Goal: Complete application form: Complete application form

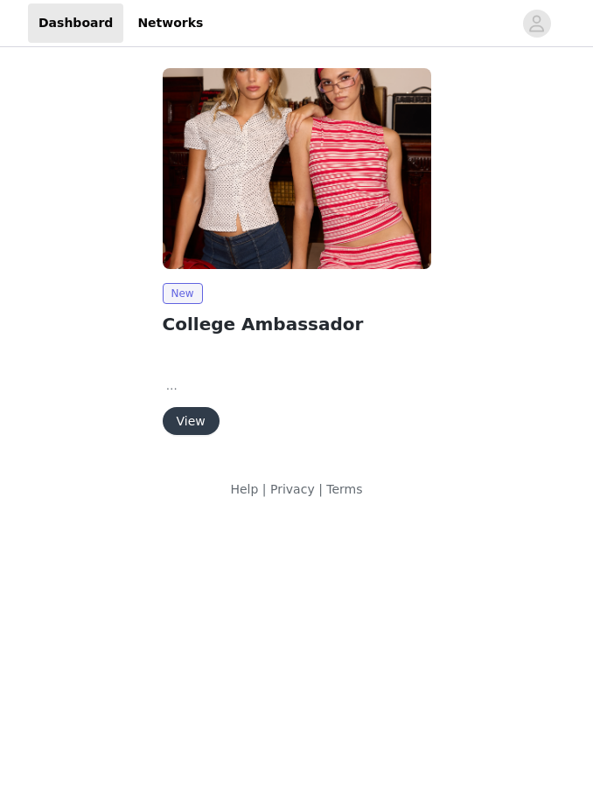
click at [197, 421] on button "View" at bounding box center [191, 421] width 57 height 28
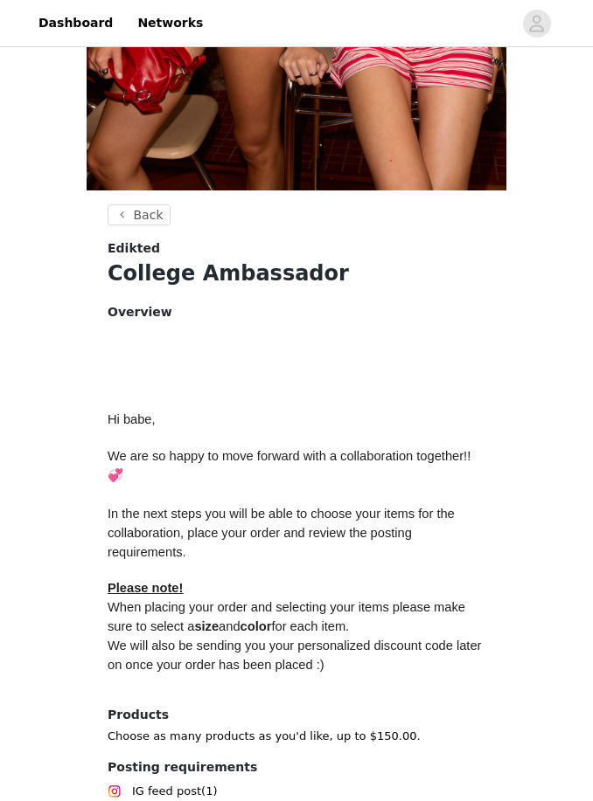
scroll to position [559, 0]
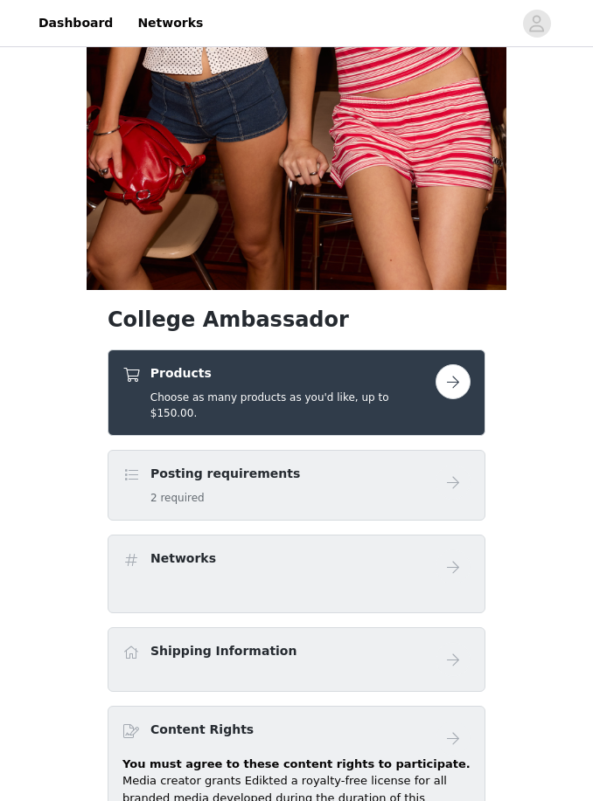
scroll to position [343, 0]
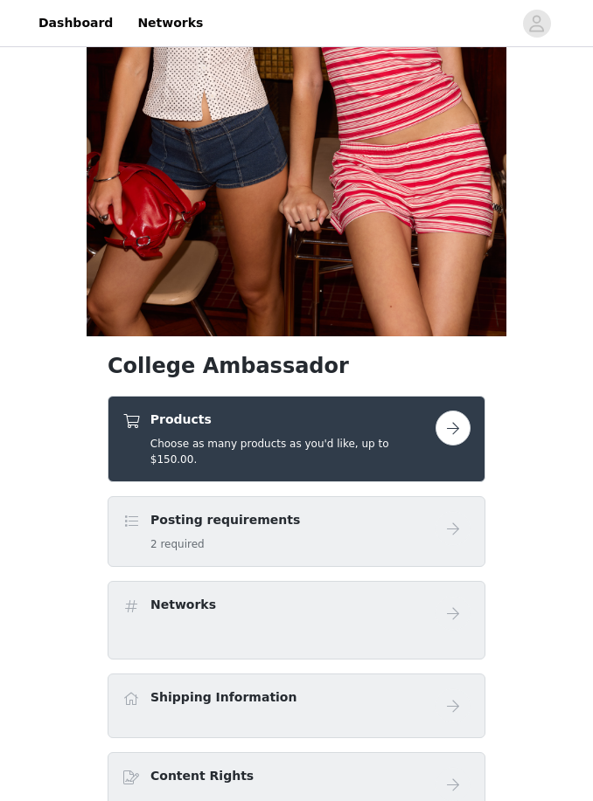
click at [450, 419] on button "button" at bounding box center [452, 429] width 35 height 35
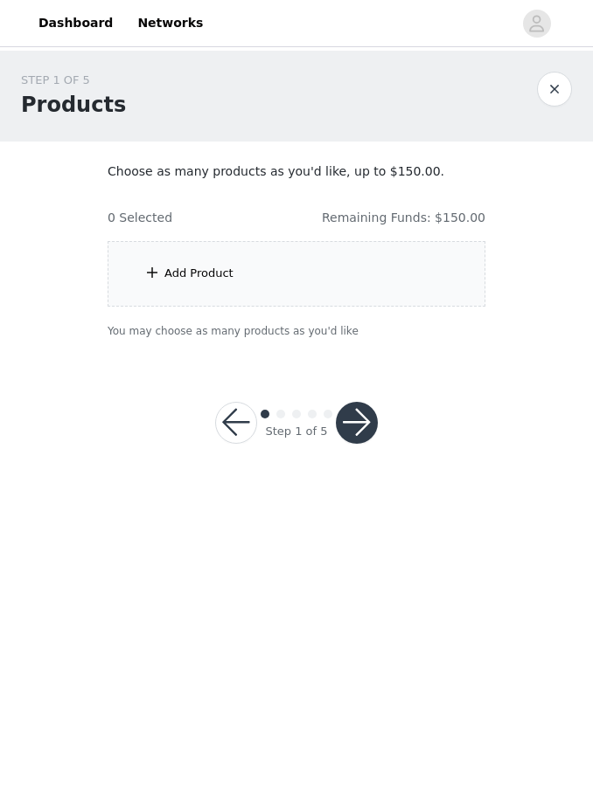
click at [427, 288] on div "Add Product" at bounding box center [296, 274] width 378 height 66
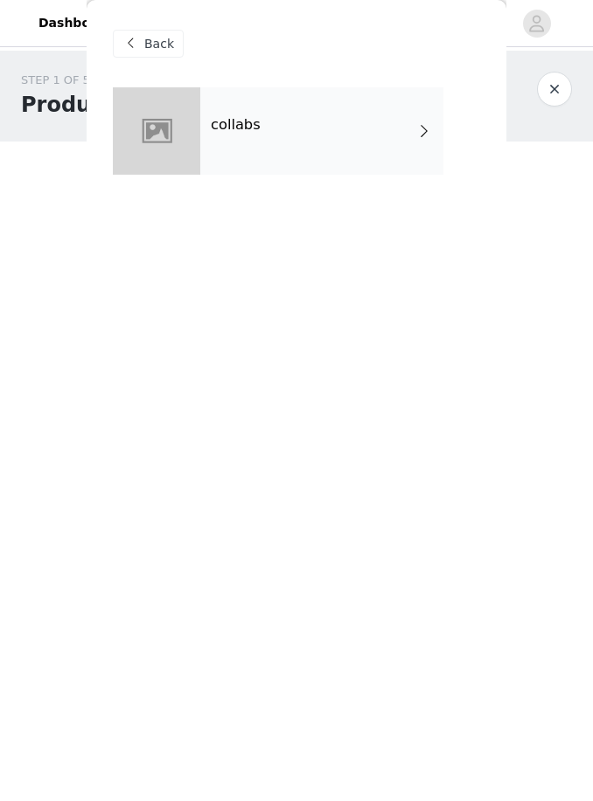
click at [379, 123] on div "collabs" at bounding box center [321, 130] width 243 height 87
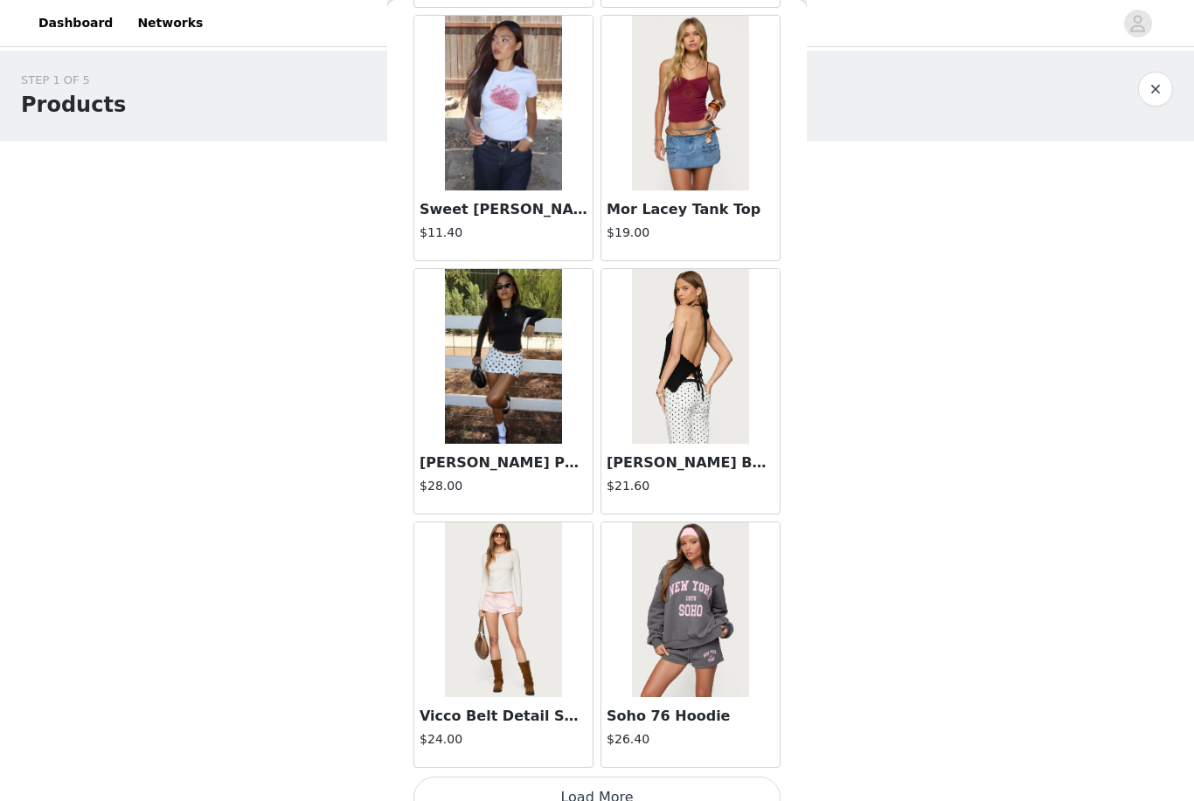
scroll to position [1852, 0]
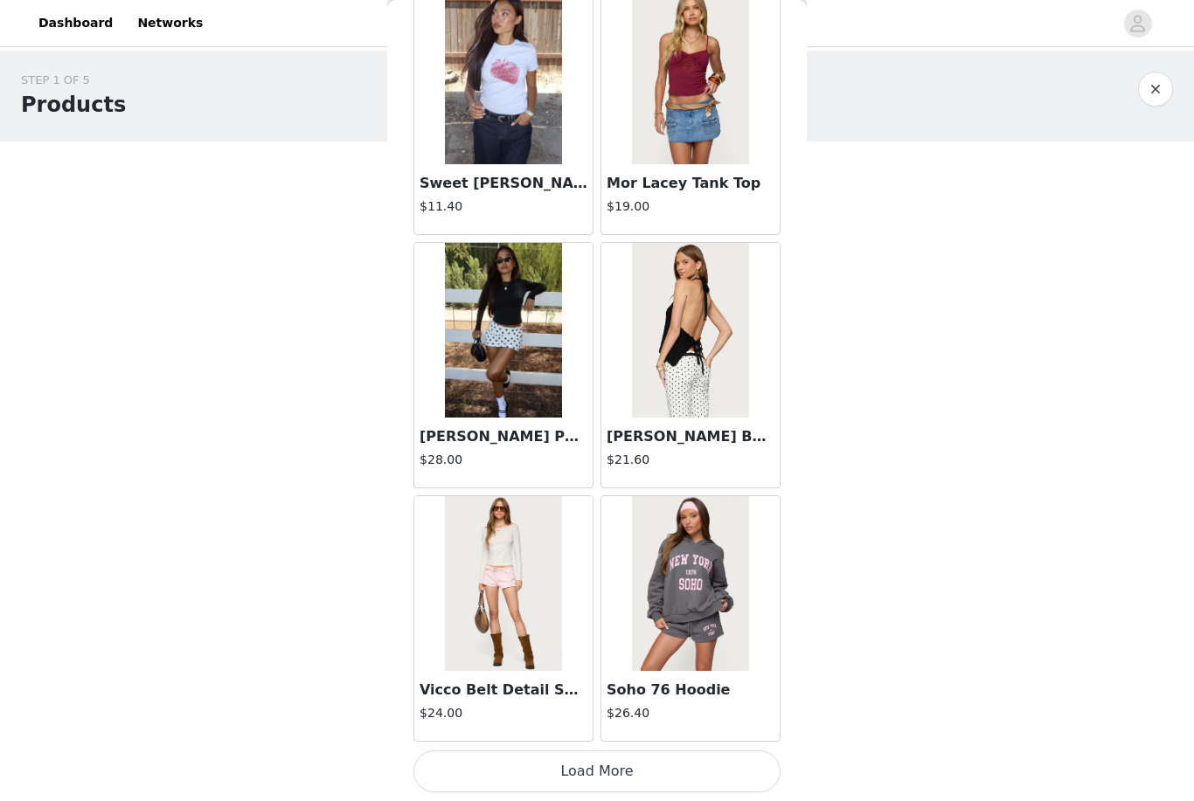
click at [592, 769] on button "Load More" at bounding box center [596, 772] width 367 height 42
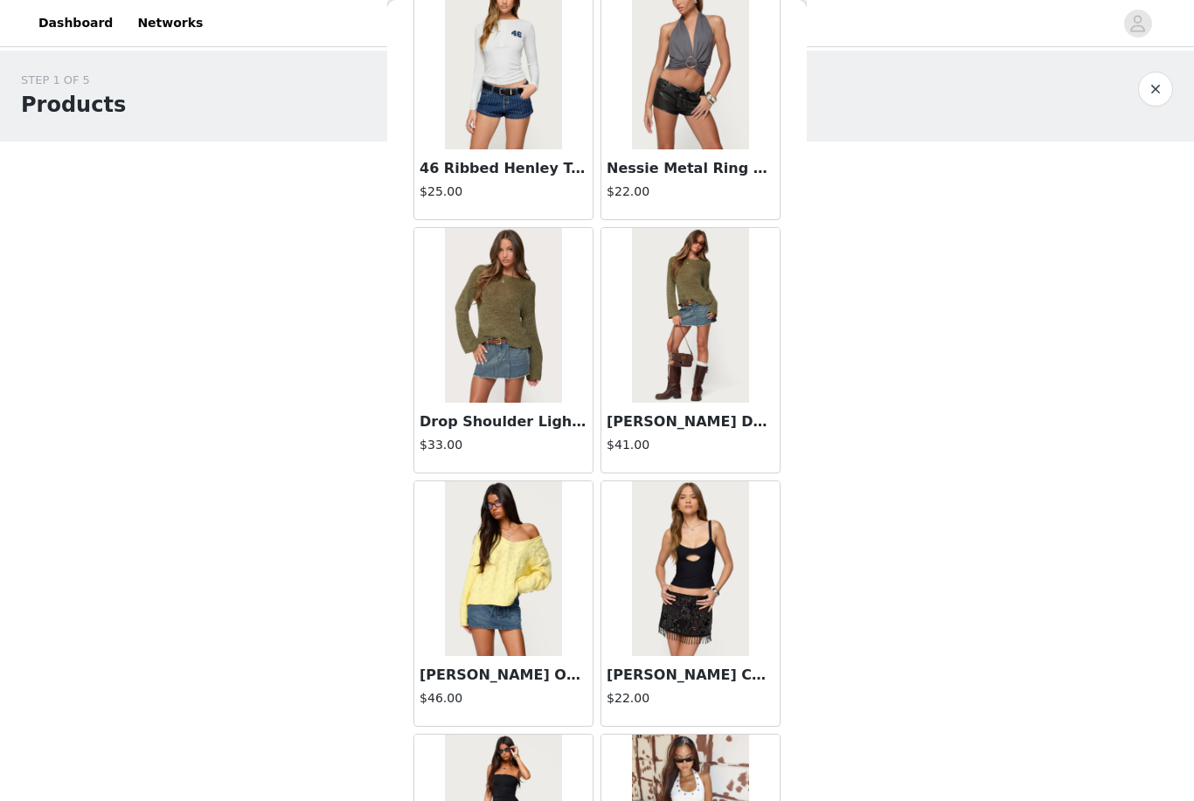
scroll to position [4176, 0]
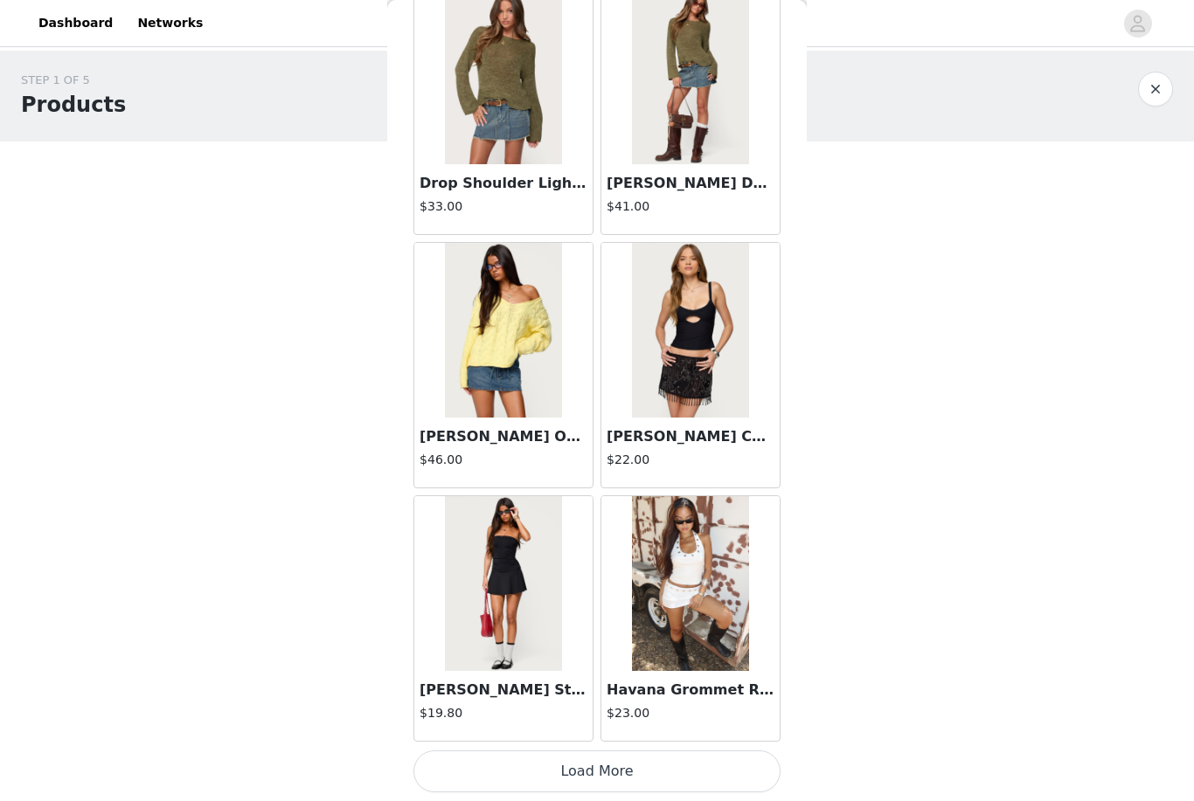
click at [592, 771] on button "Load More" at bounding box center [596, 772] width 367 height 42
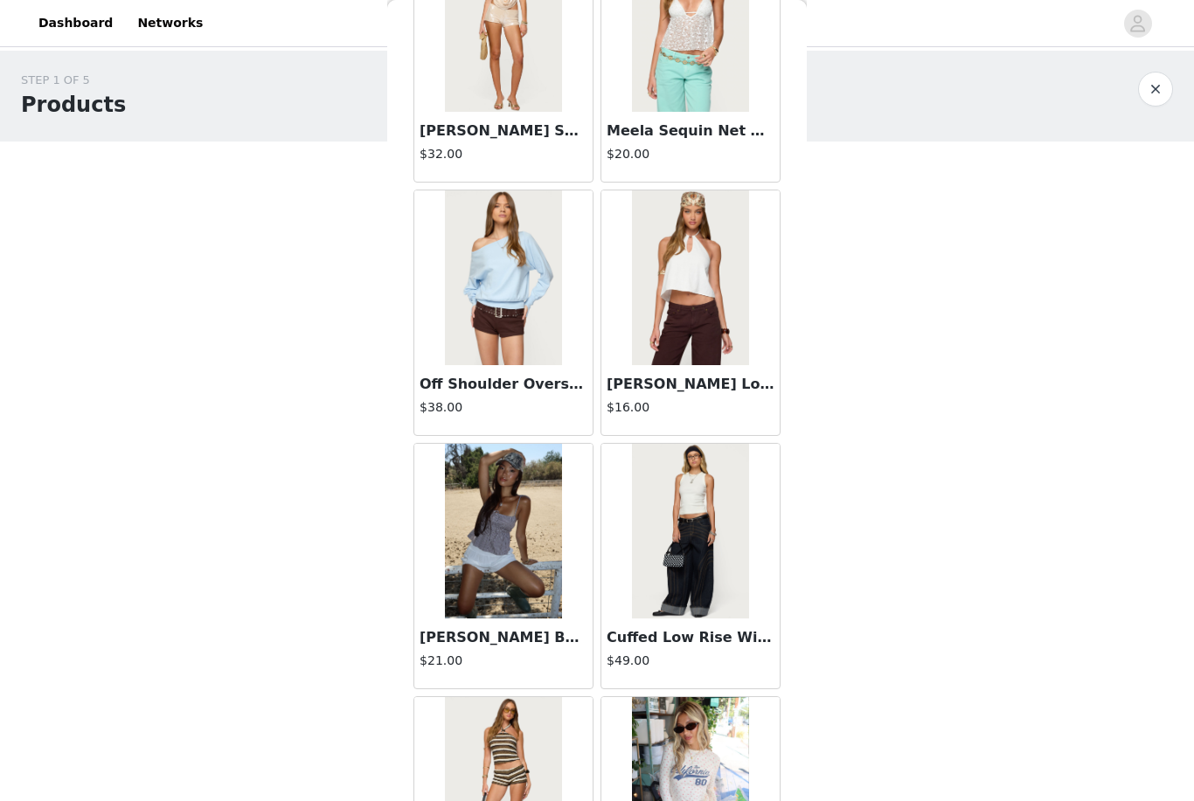
scroll to position [5728, 0]
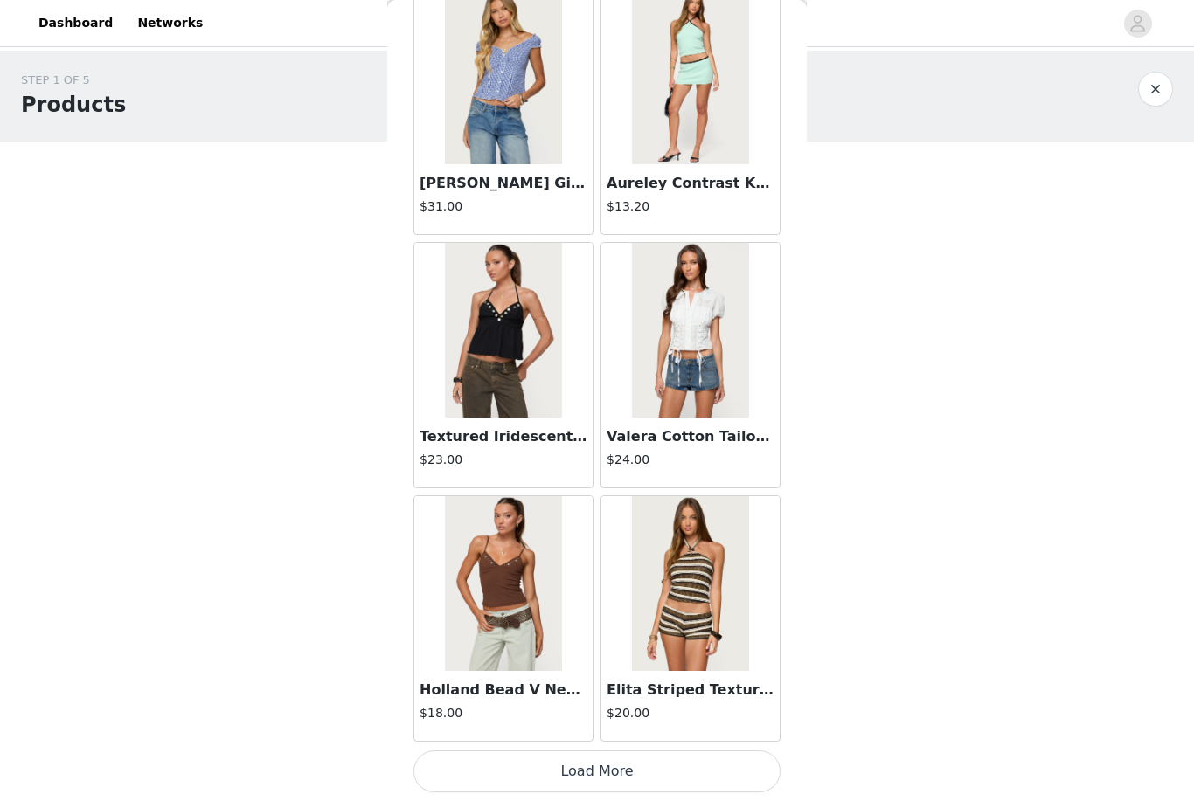
click at [592, 776] on button "Load More" at bounding box center [596, 772] width 367 height 42
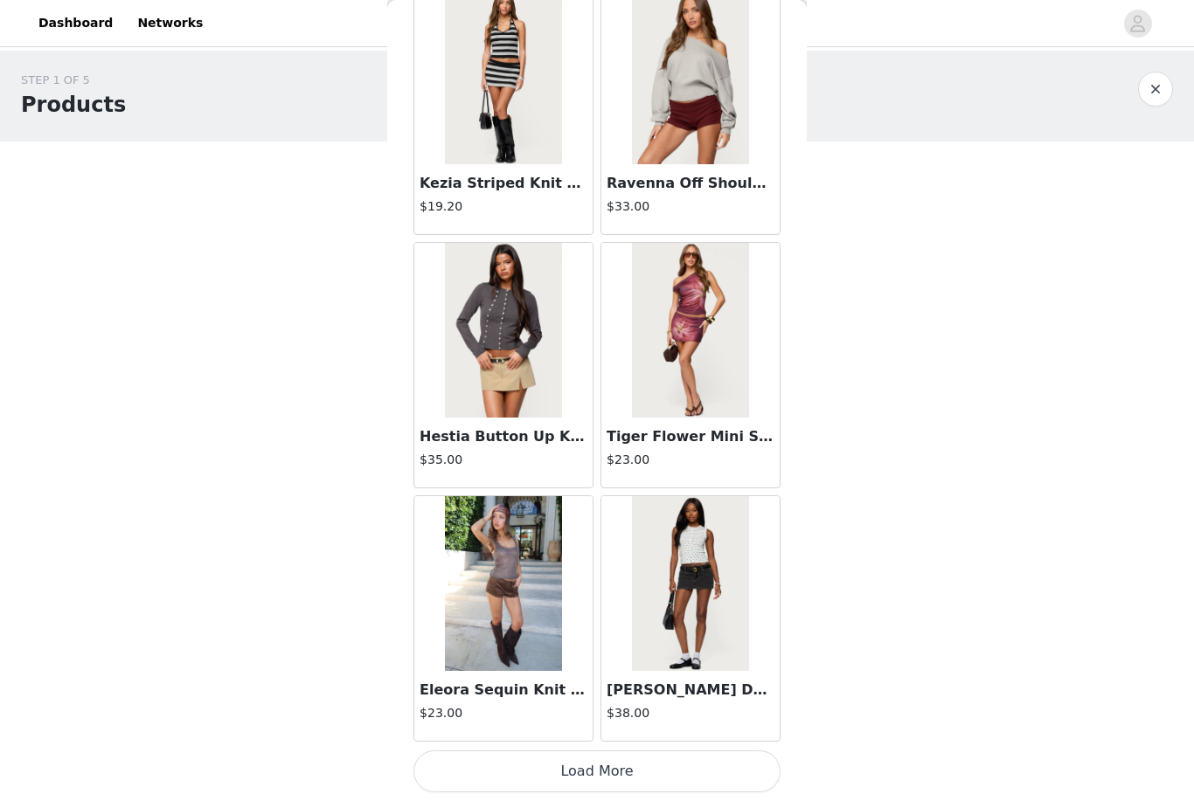
click at [592, 766] on button "Load More" at bounding box center [596, 772] width 367 height 42
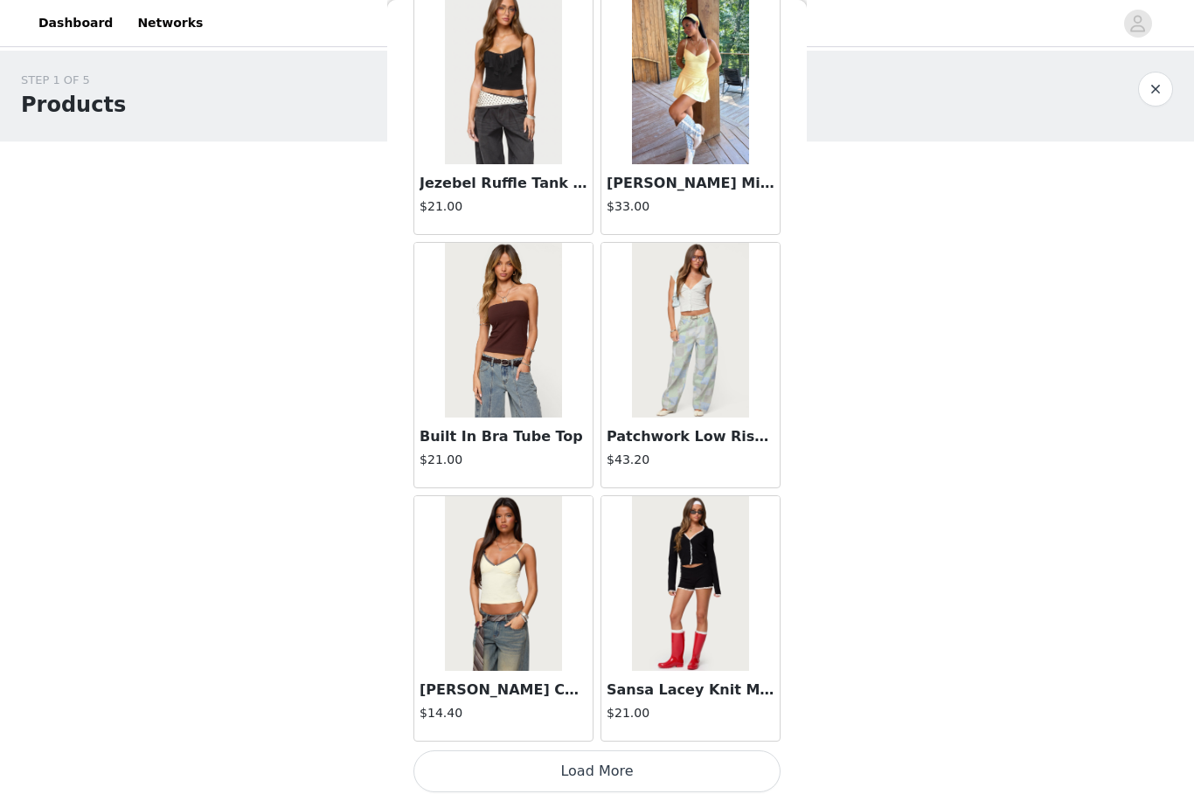
scroll to position [12010, 0]
click at [592, 759] on button "Load More" at bounding box center [596, 772] width 367 height 42
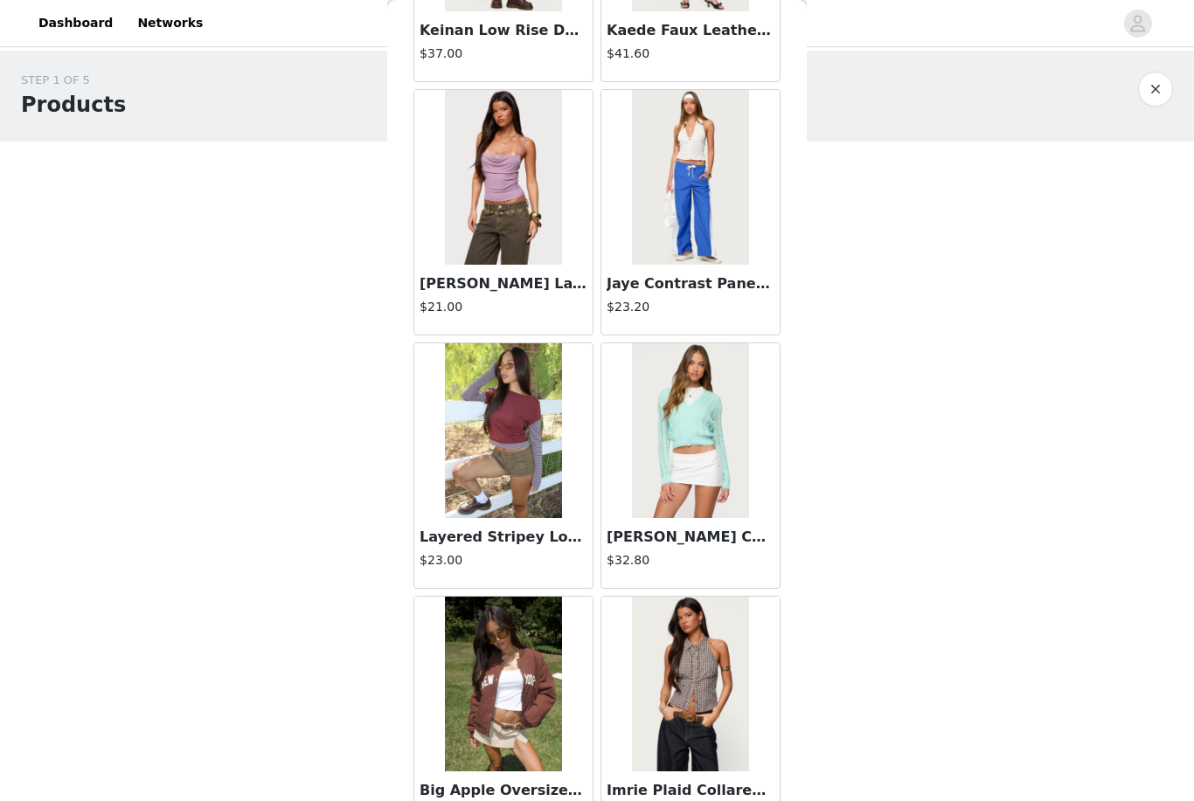
scroll to position [14445, 0]
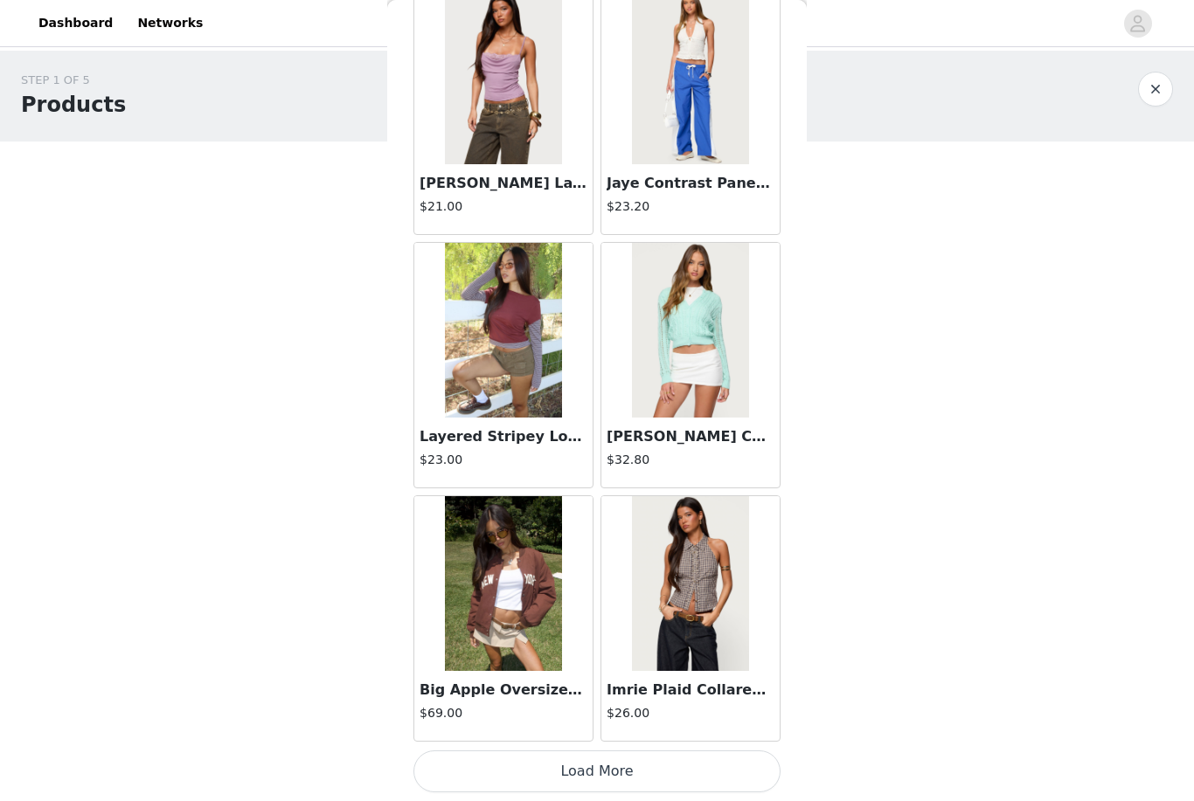
click at [592, 766] on button "Load More" at bounding box center [596, 772] width 367 height 42
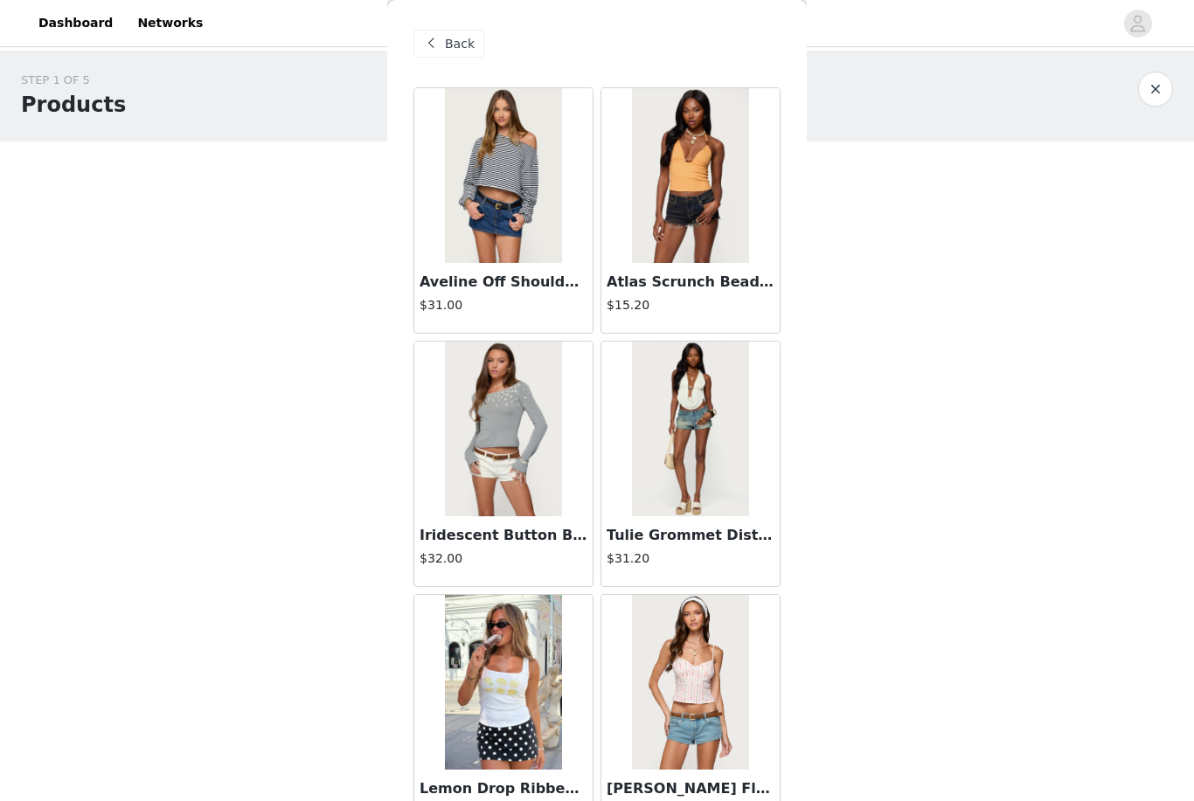
scroll to position [-1, 0]
click at [592, 95] on button "button" at bounding box center [1155, 89] width 35 height 35
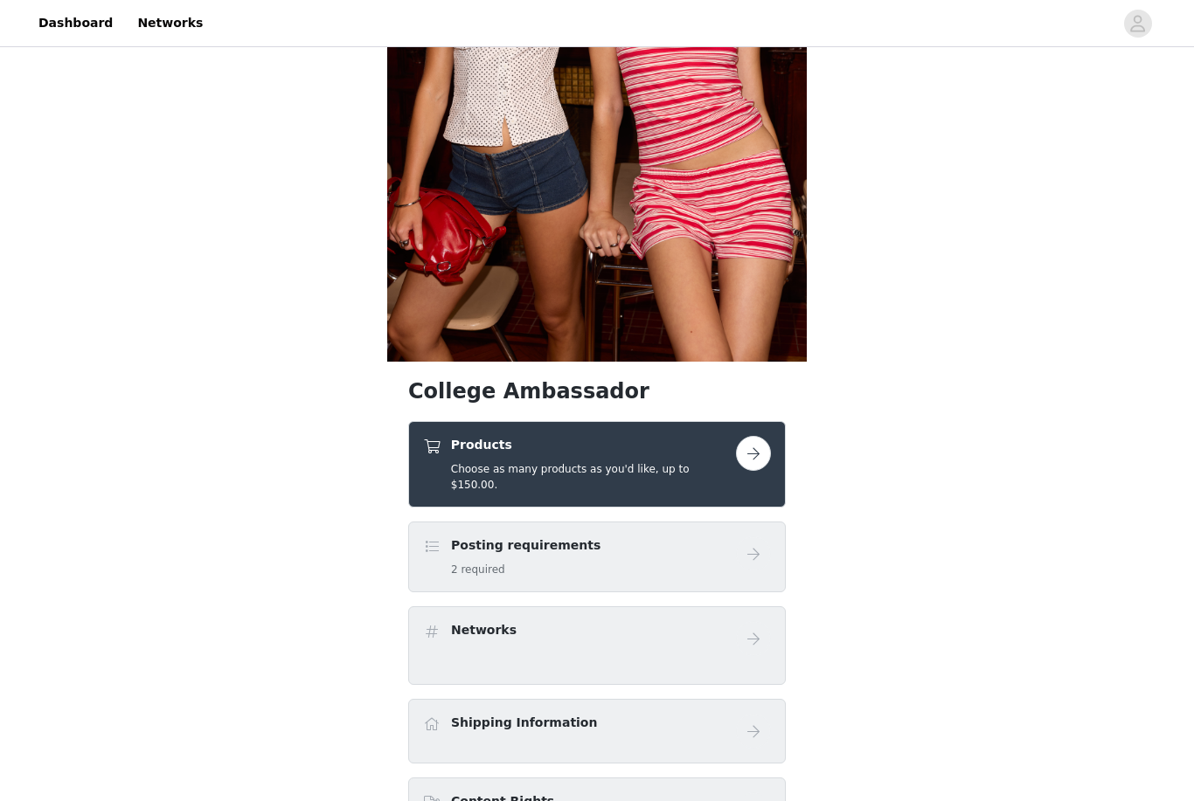
scroll to position [251, 0]
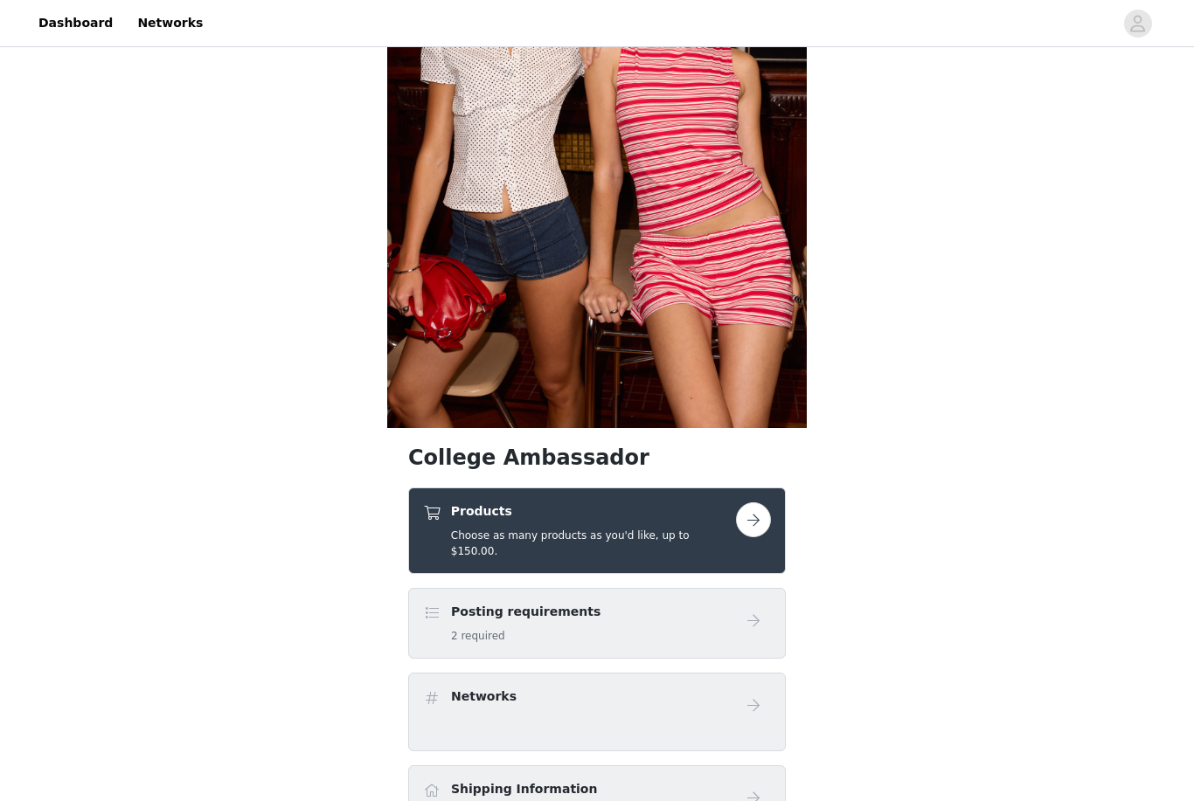
click at [592, 516] on button "button" at bounding box center [753, 520] width 35 height 35
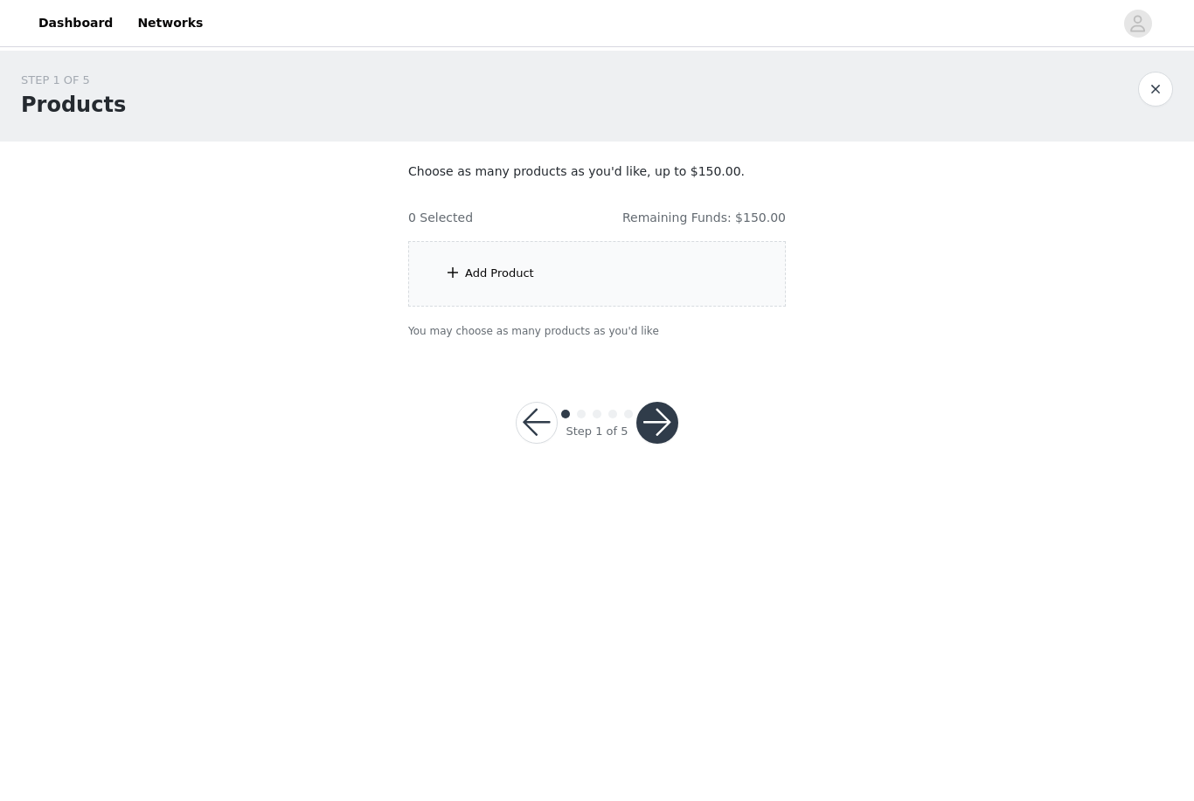
click at [592, 267] on div "Add Product" at bounding box center [597, 274] width 378 height 66
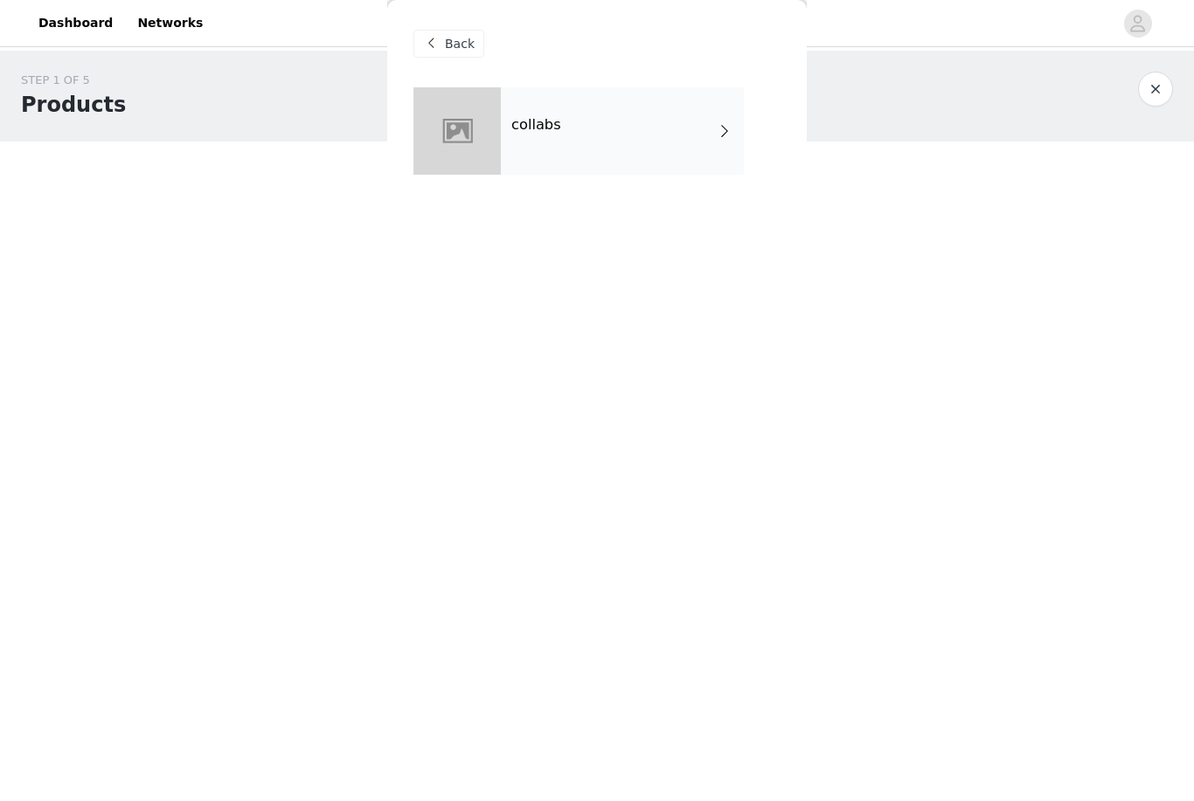
click at [592, 130] on div "collabs" at bounding box center [622, 130] width 243 height 87
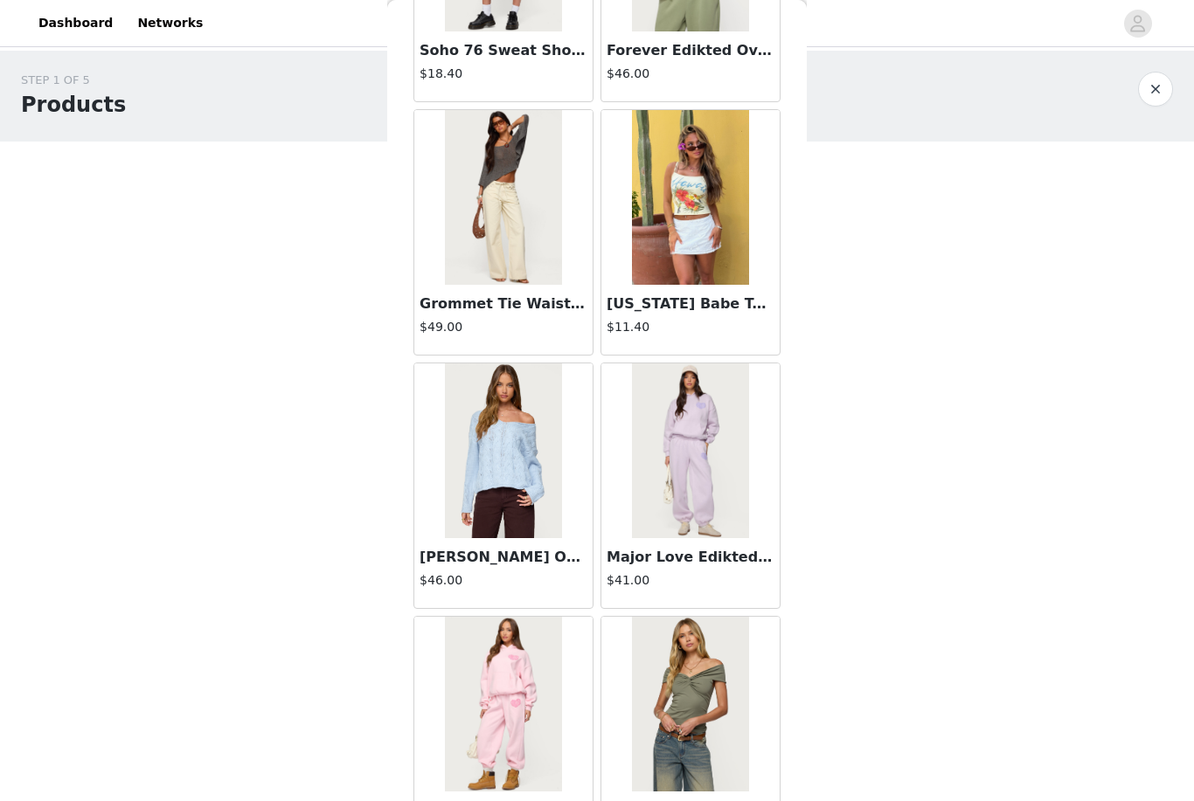
scroll to position [897, 0]
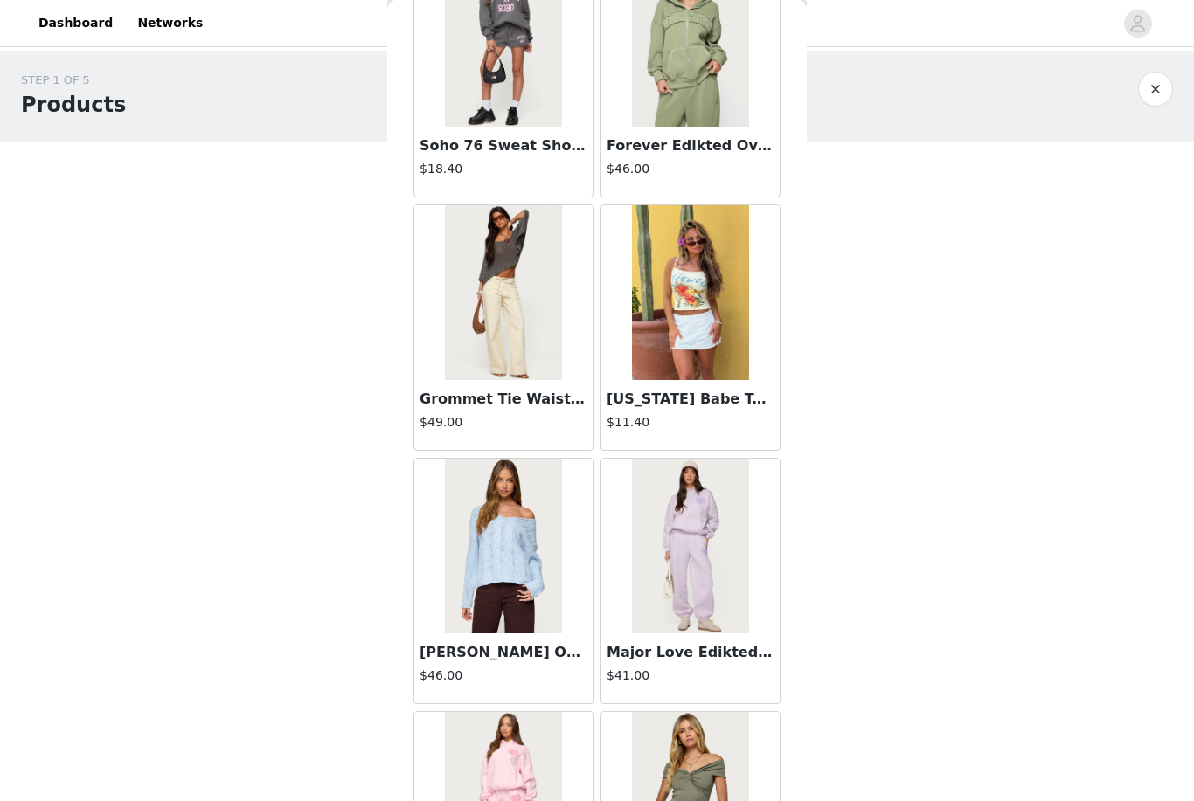
click at [549, 398] on h3 "Grommet Tie Waist Low Rise Jeans" at bounding box center [503, 399] width 168 height 21
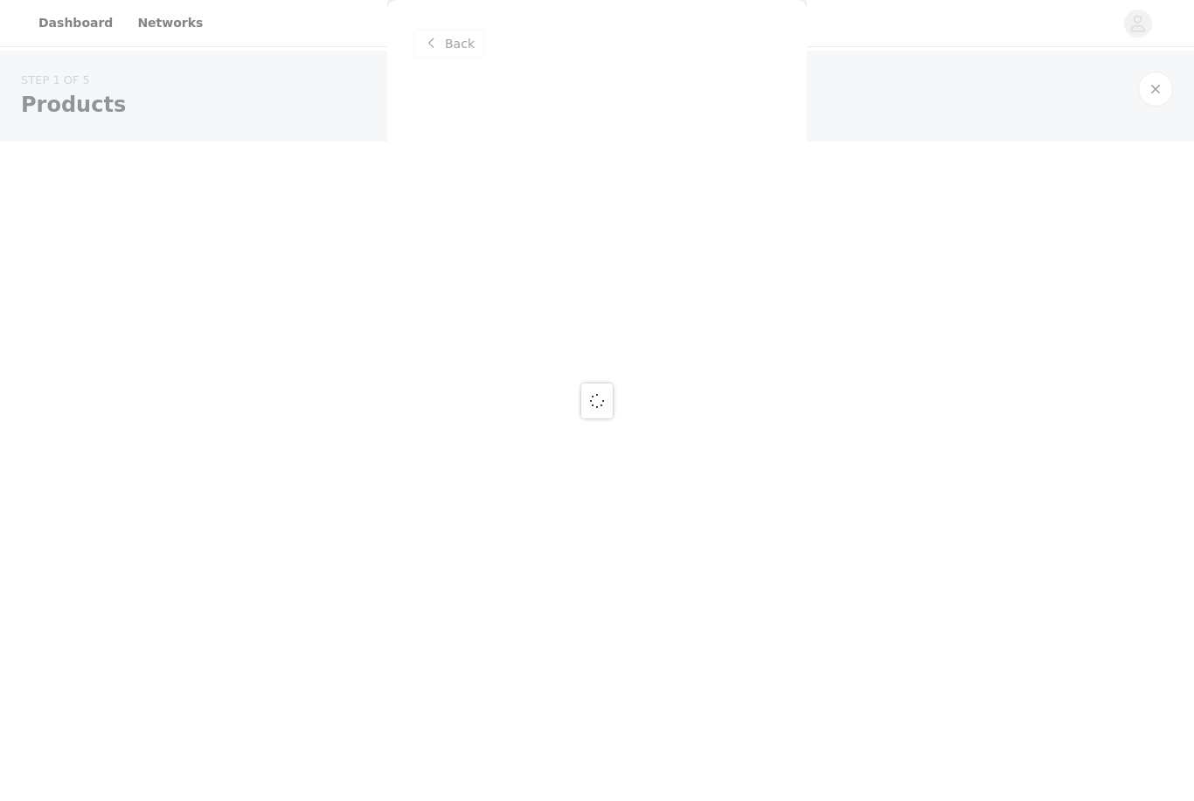
scroll to position [0, 0]
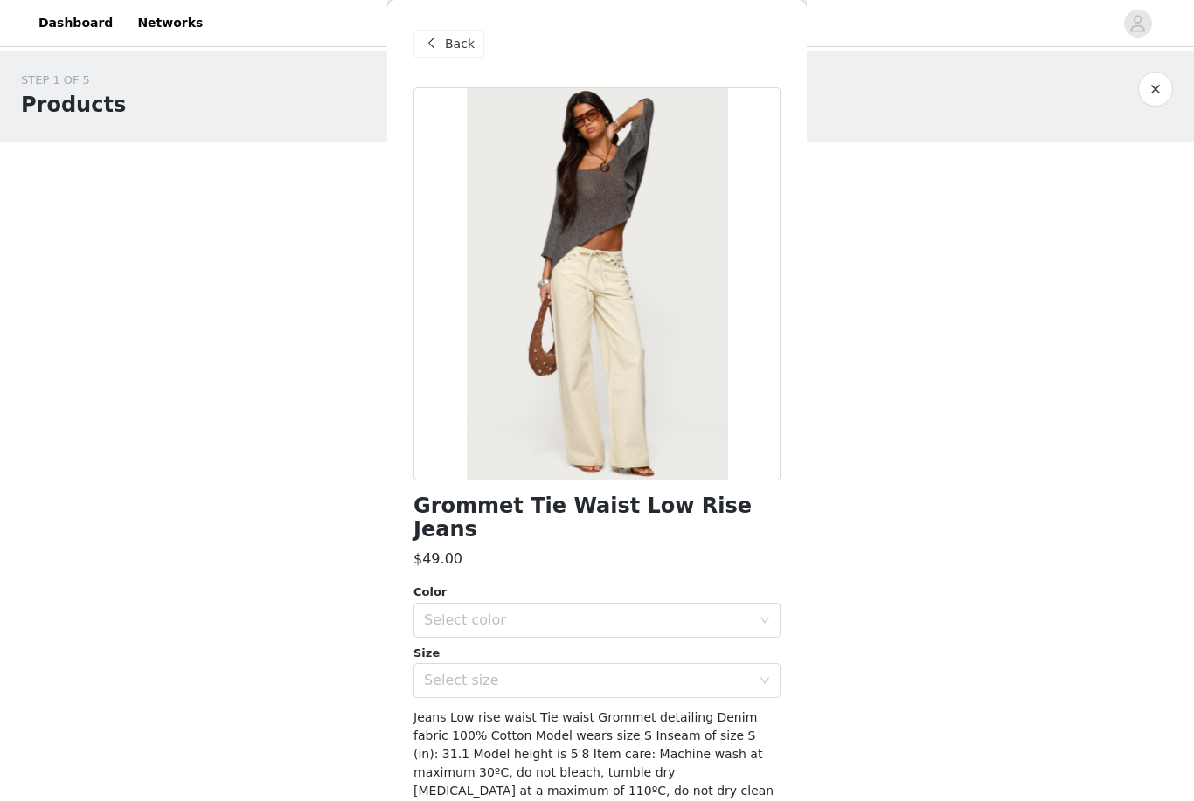
click at [592, 415] on div at bounding box center [596, 283] width 367 height 393
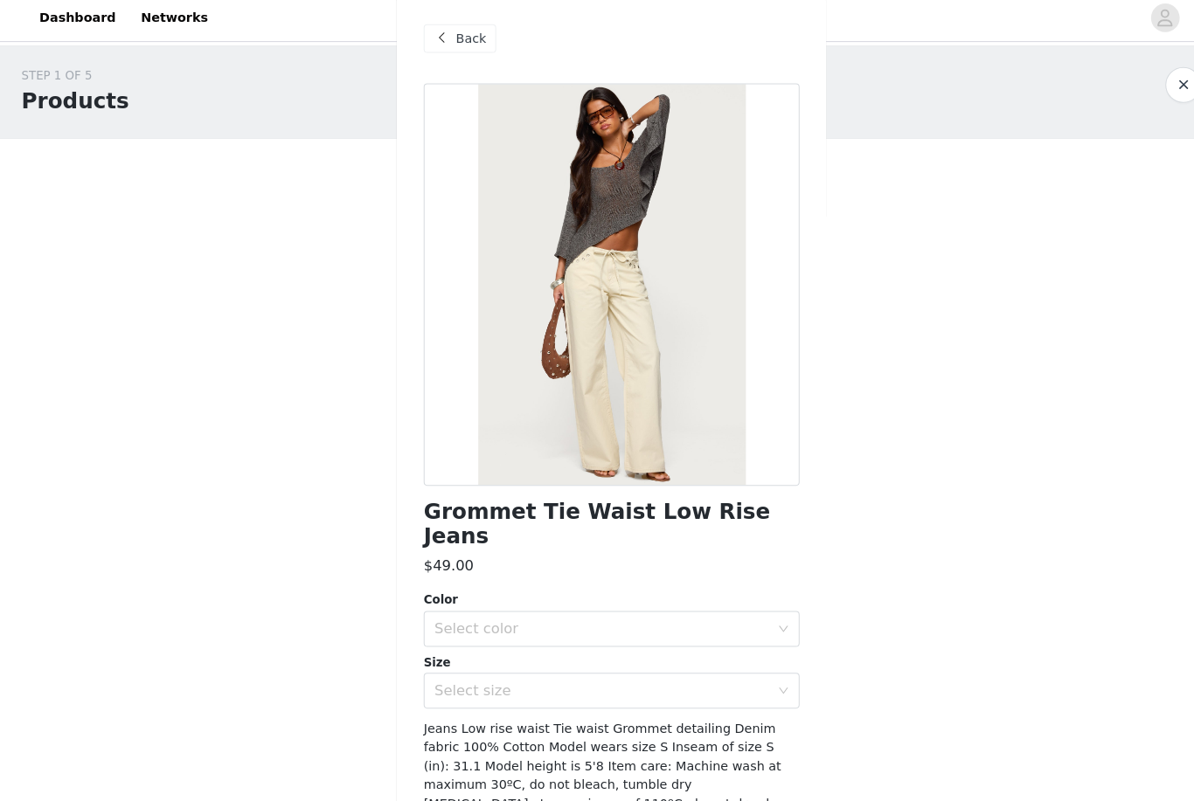
click at [465, 35] on span "Back" at bounding box center [460, 44] width 30 height 18
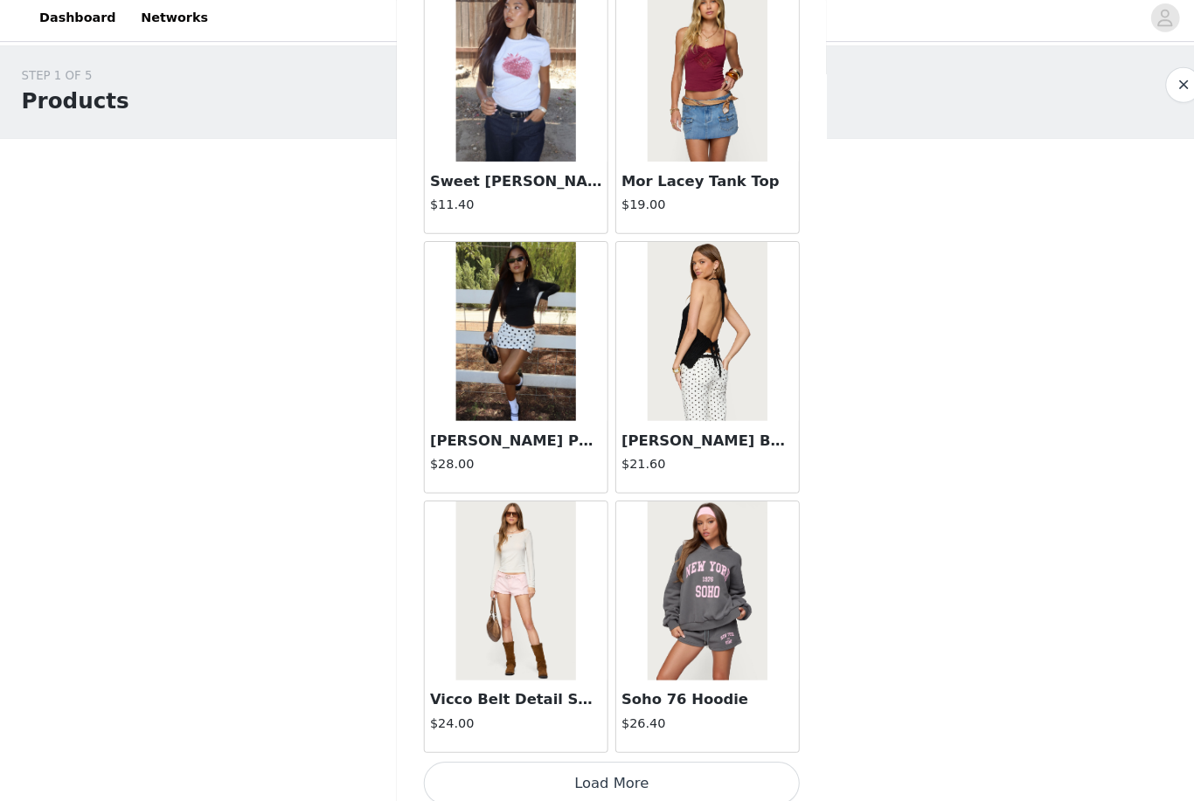
scroll to position [1873, 0]
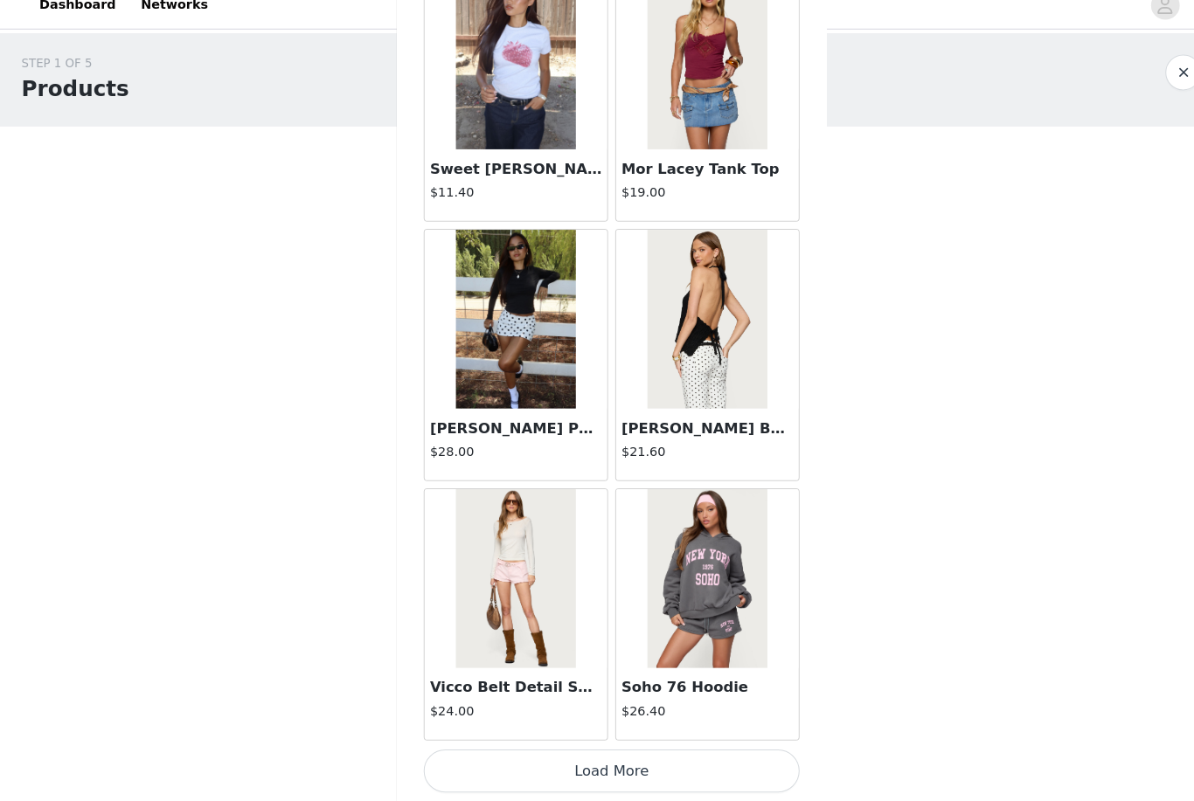
click at [592, 751] on button "Load More" at bounding box center [596, 772] width 367 height 42
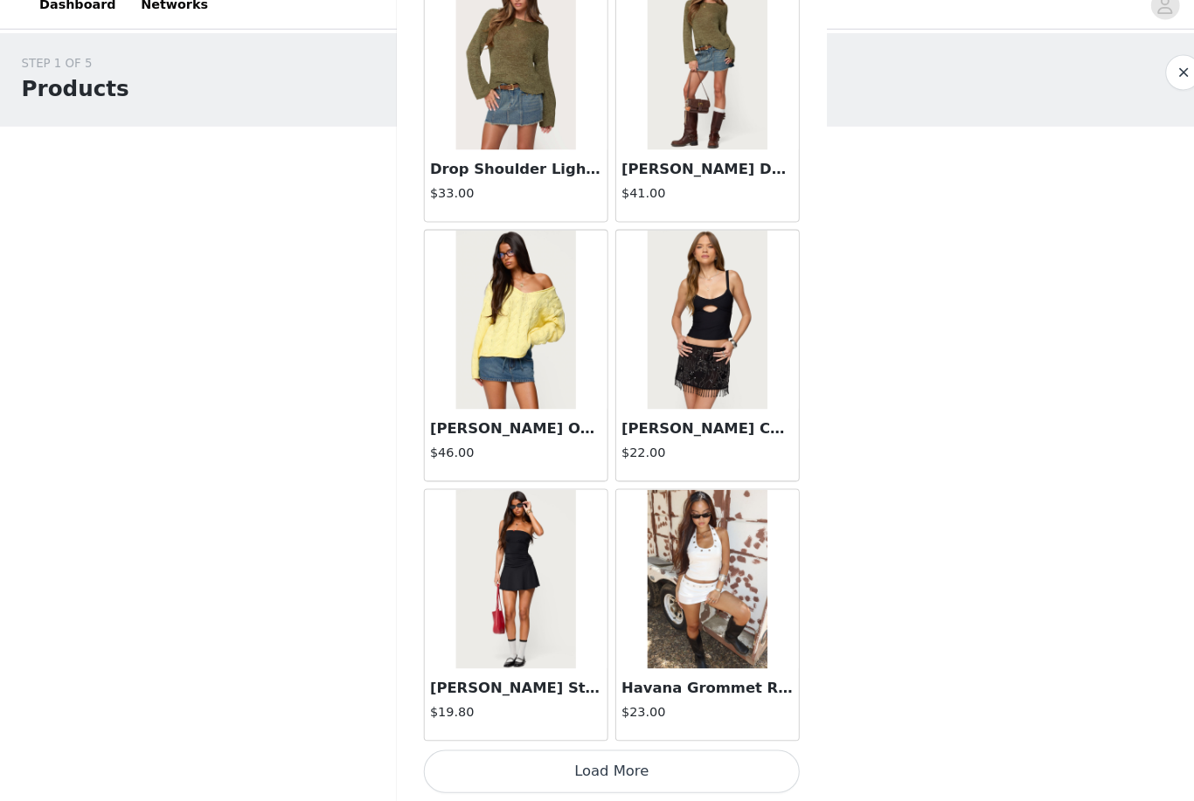
click at [592, 751] on button "Load More" at bounding box center [596, 772] width 367 height 42
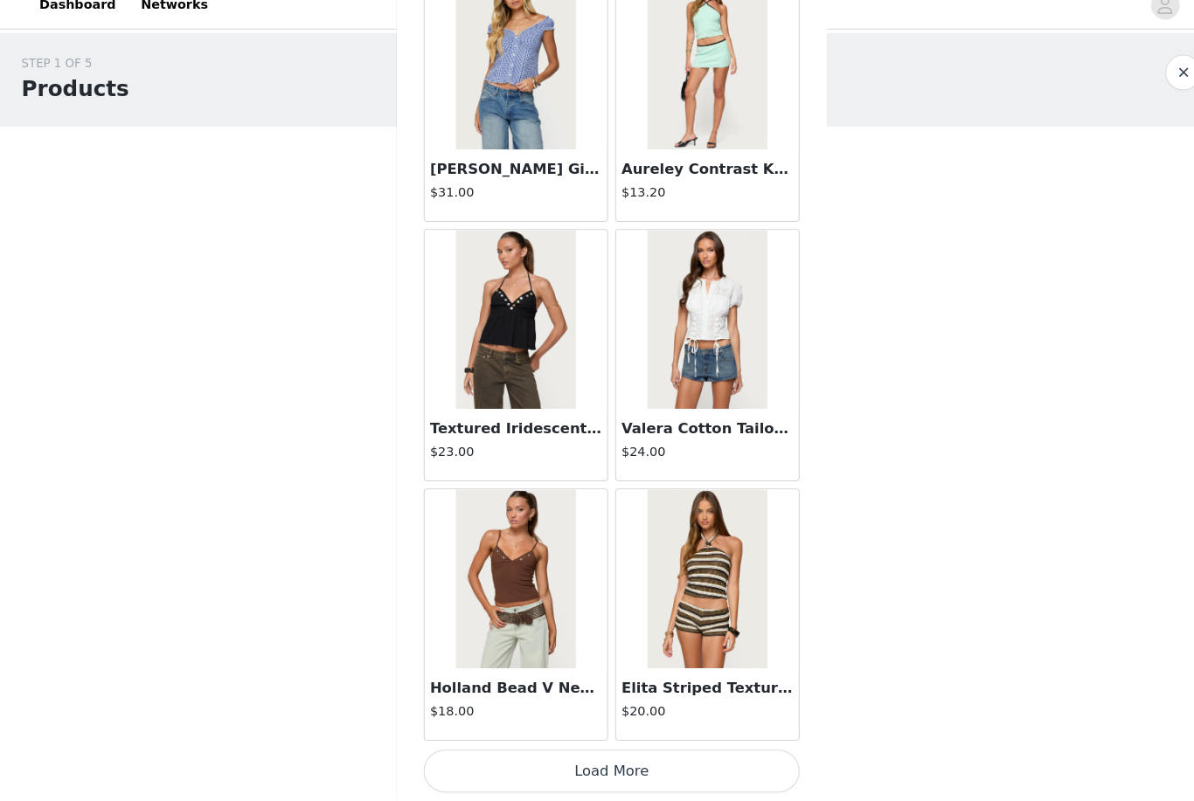
click at [592, 751] on button "Load More" at bounding box center [596, 772] width 367 height 42
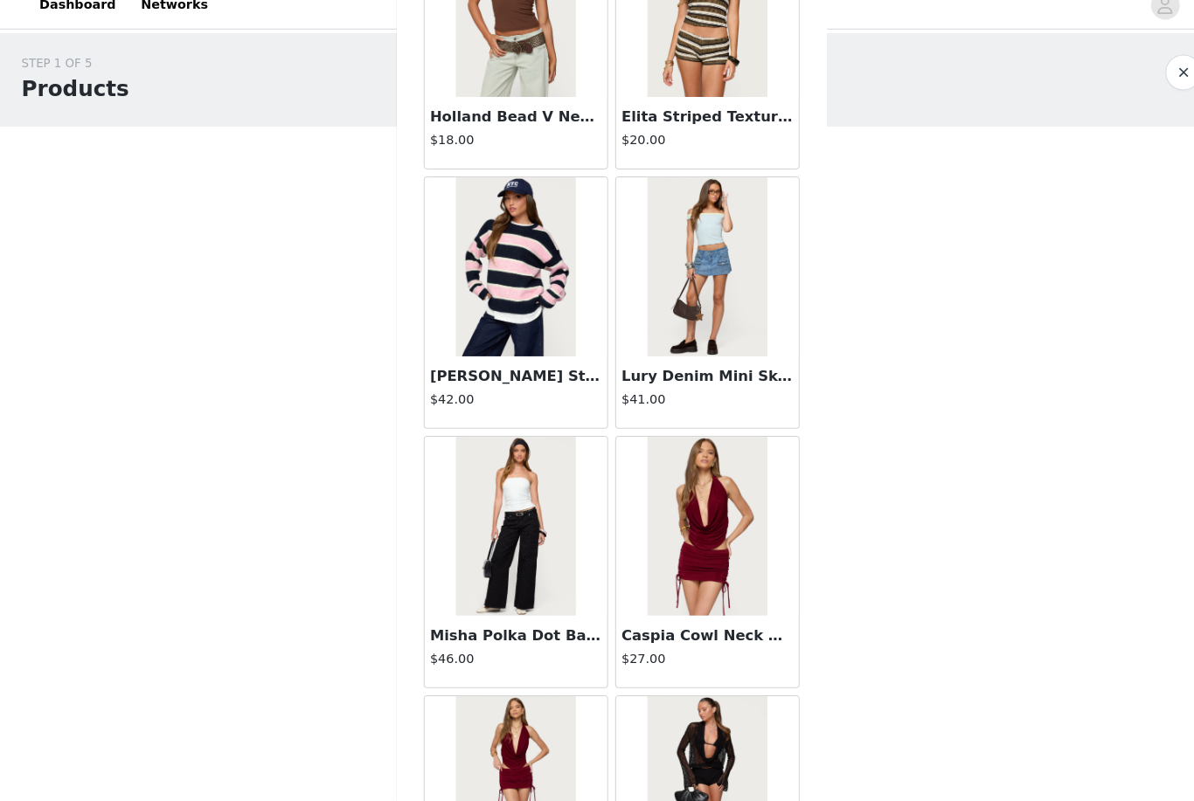
scroll to position [7692, 0]
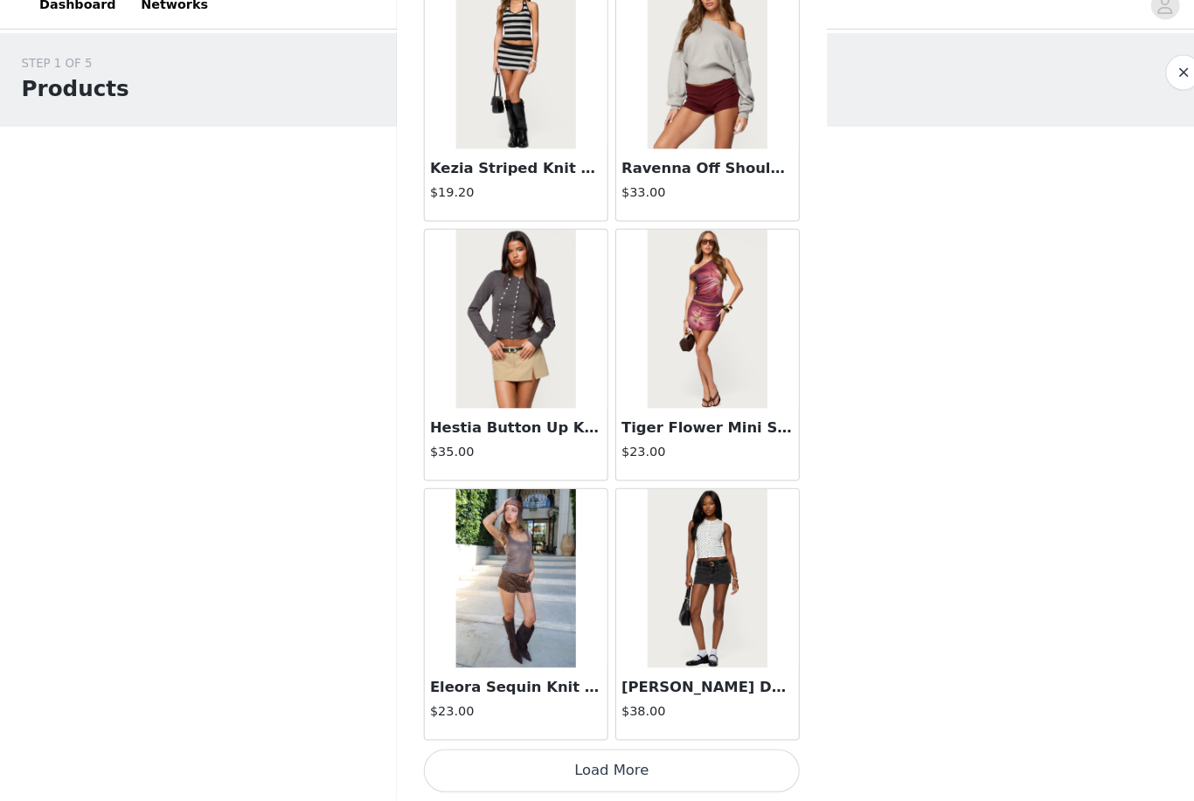
click at [592, 751] on button "Load More" at bounding box center [596, 772] width 367 height 42
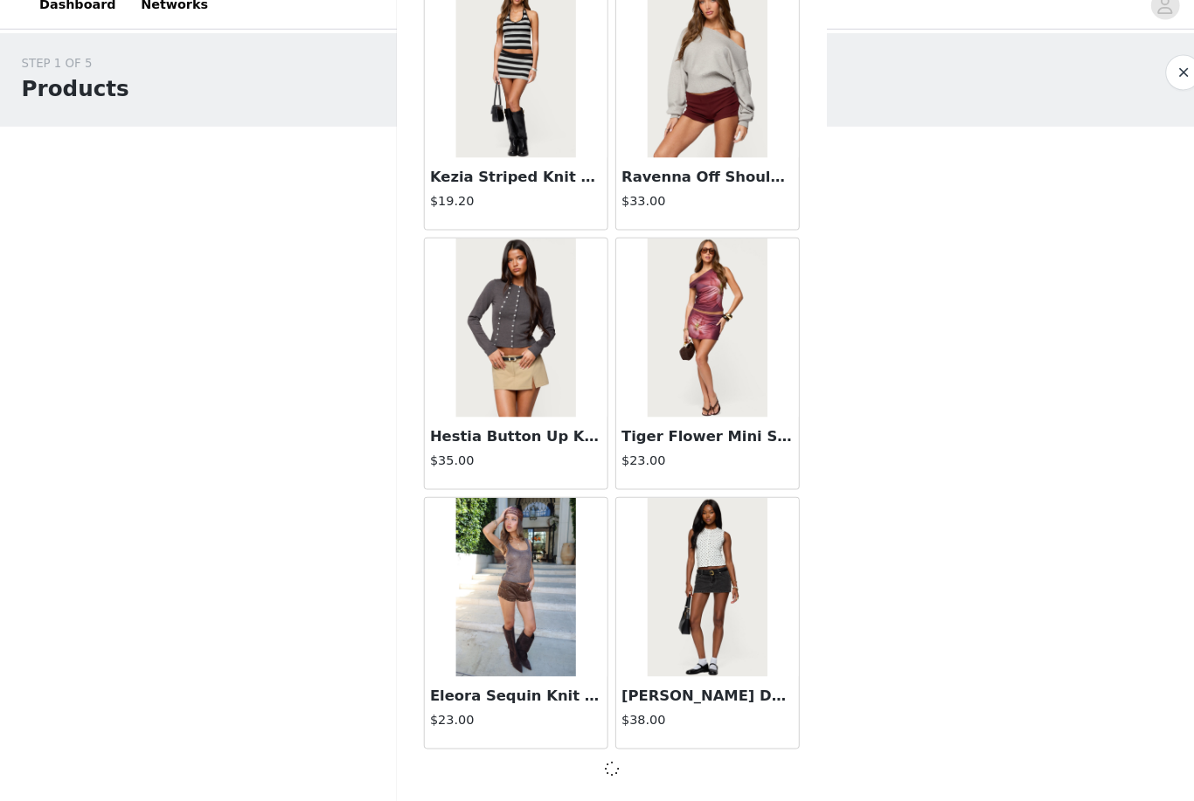
scroll to position [9468, 0]
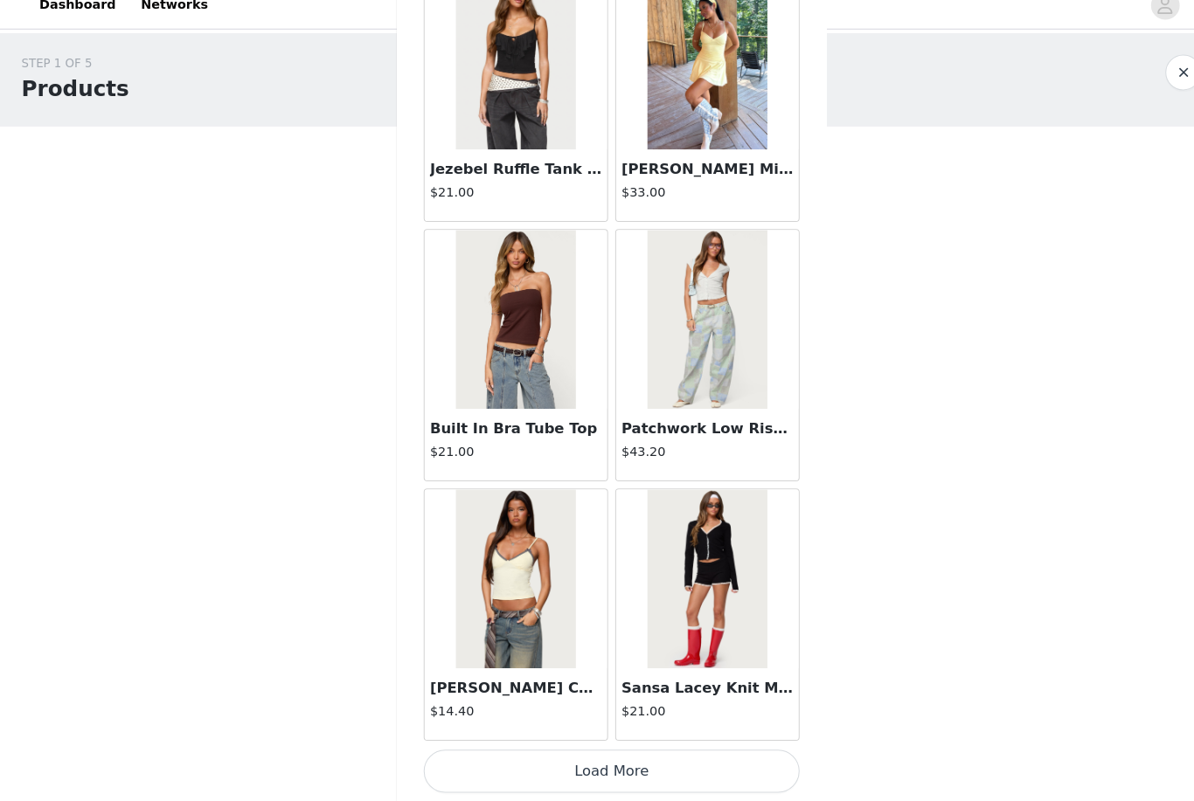
click at [592, 751] on button "Load More" at bounding box center [596, 772] width 367 height 42
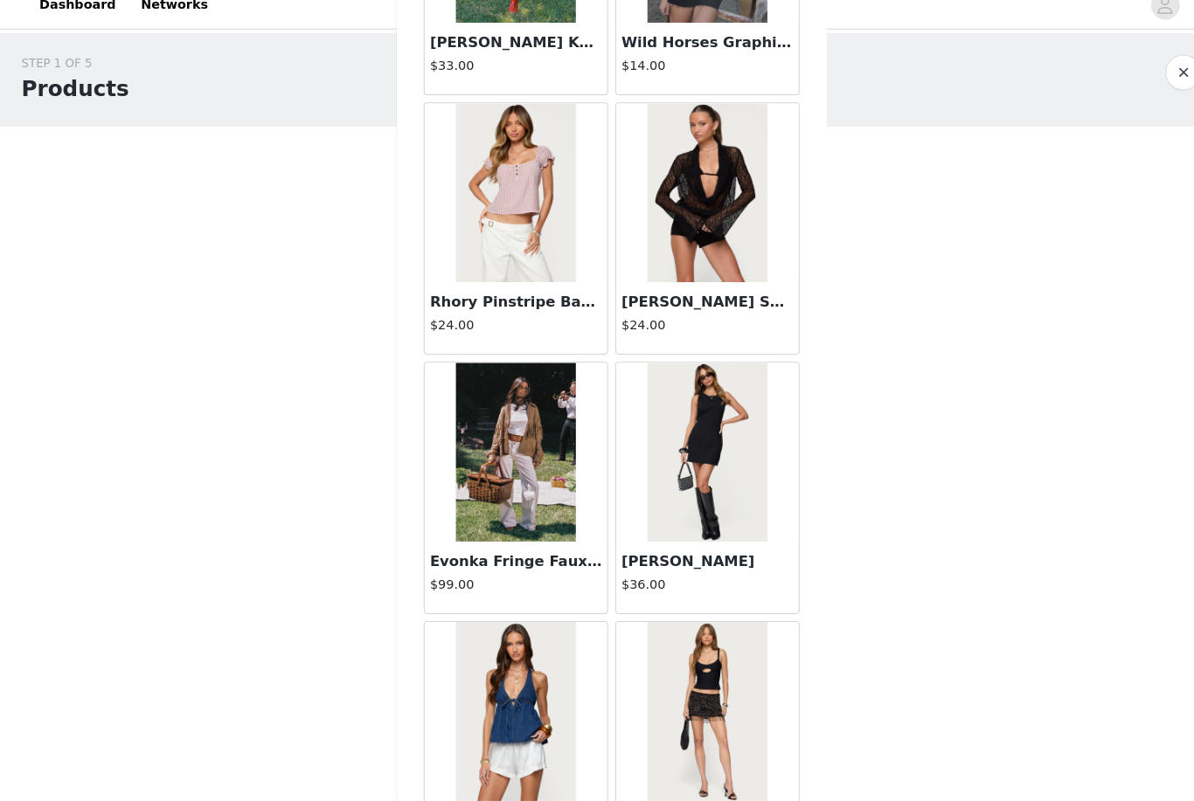
scroll to position [13146, 0]
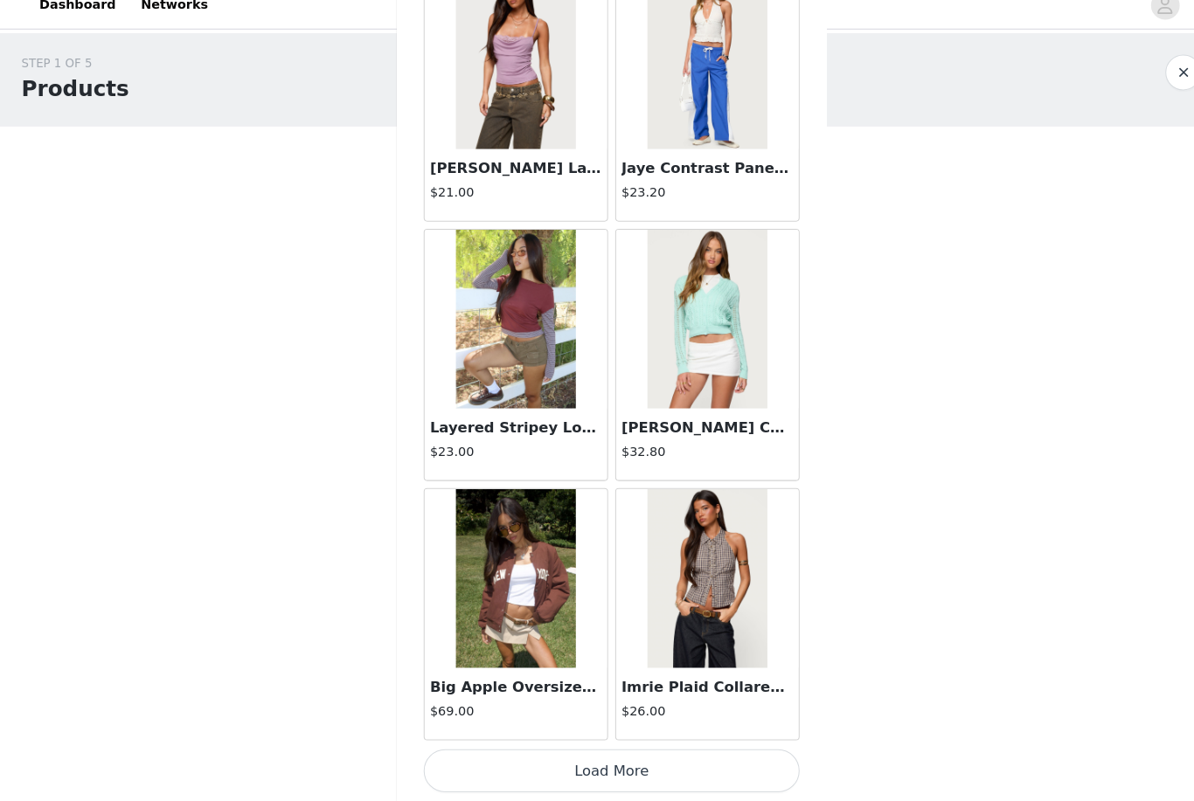
click at [592, 751] on button "Load More" at bounding box center [596, 772] width 367 height 42
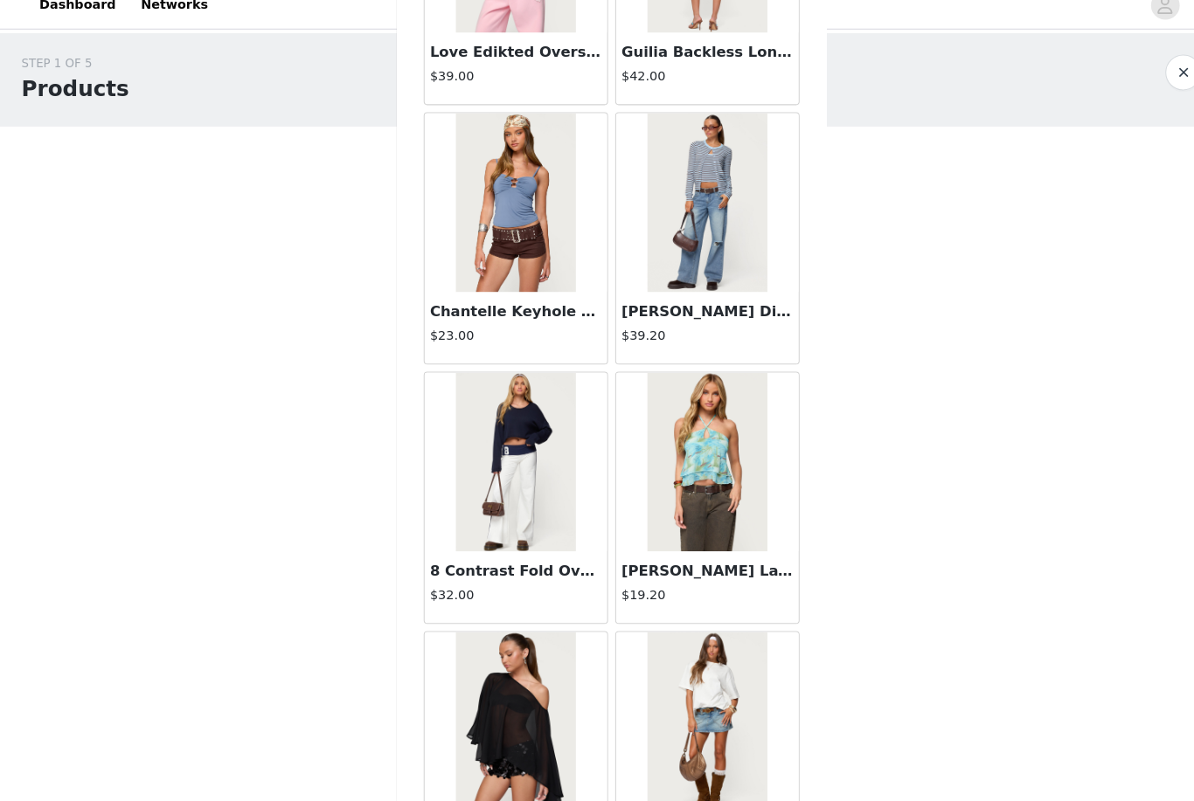
scroll to position [16836, 0]
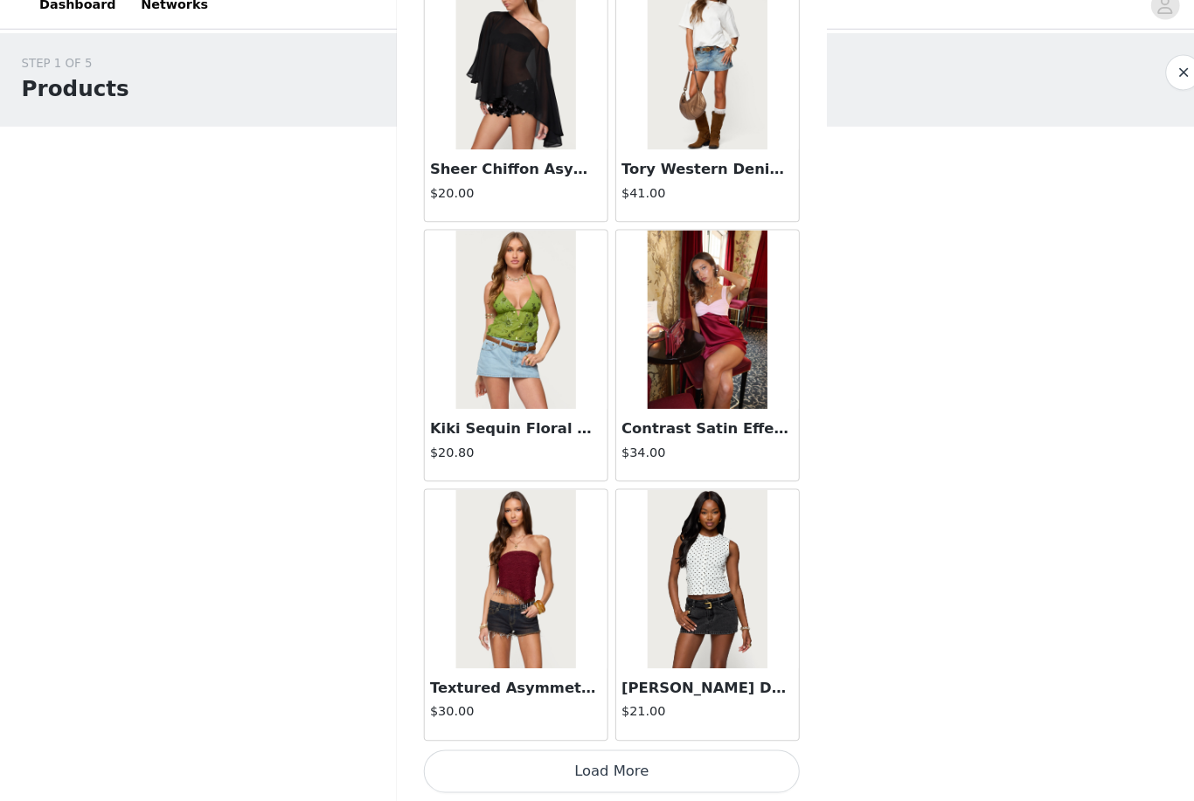
click at [592, 751] on button "Load More" at bounding box center [596, 772] width 367 height 42
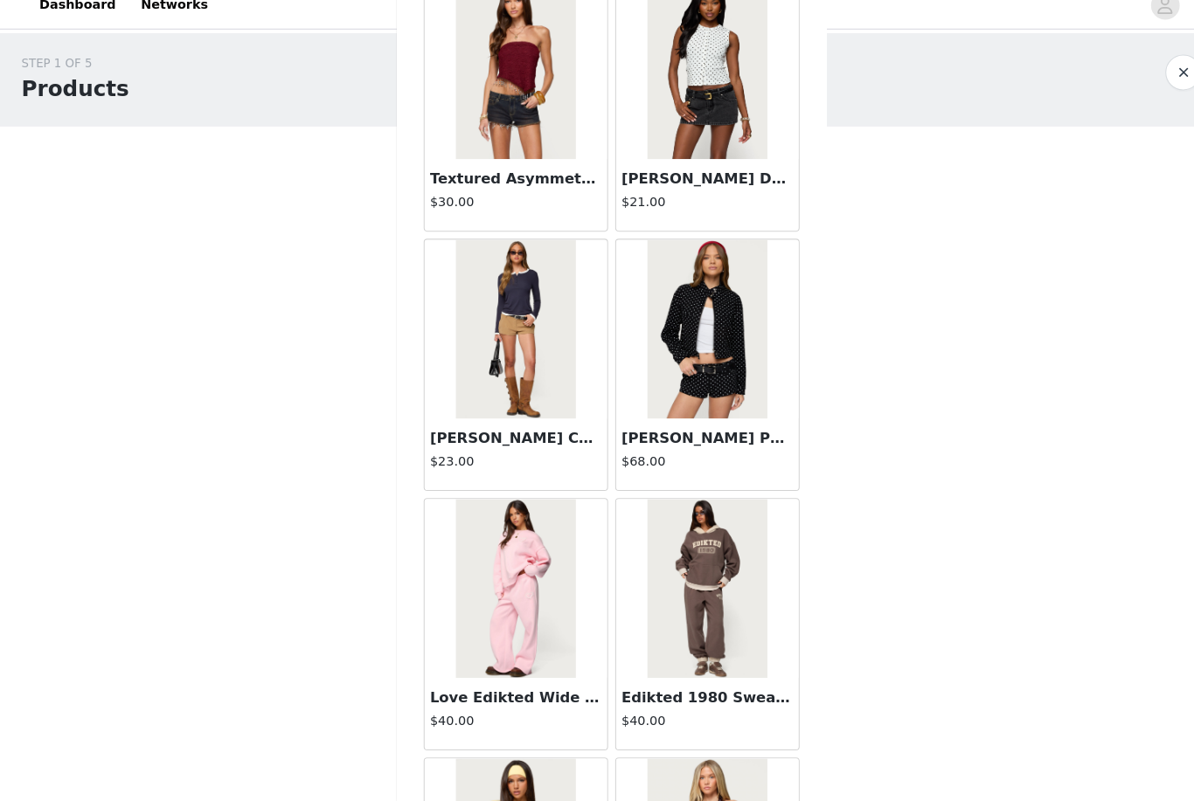
scroll to position [17575, 0]
click at [567, 439] on h3 "[PERSON_NAME] Corduroy Micro Shorts" at bounding box center [503, 447] width 168 height 21
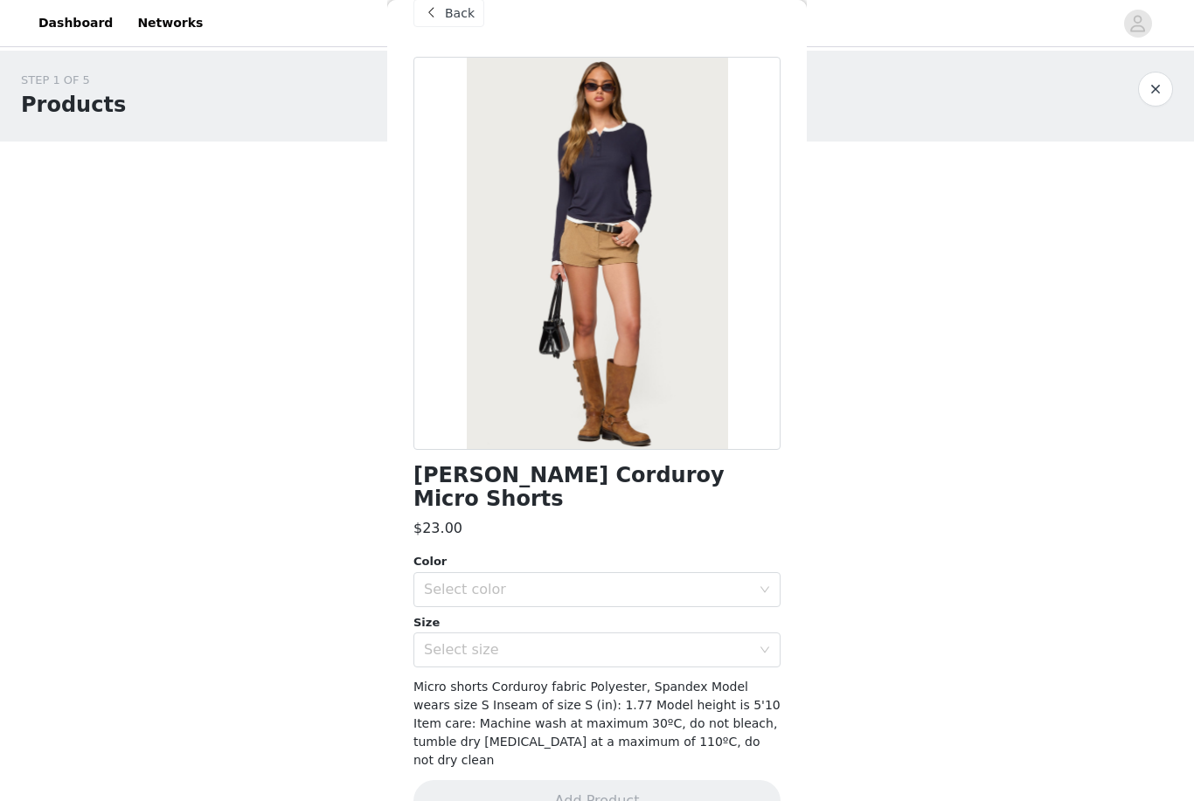
scroll to position [30, 0]
click at [592, 582] on div "Select color" at bounding box center [587, 590] width 327 height 17
click at [592, 607] on li "TAN" at bounding box center [596, 605] width 367 height 28
click at [592, 642] on div "Select size" at bounding box center [587, 650] width 327 height 17
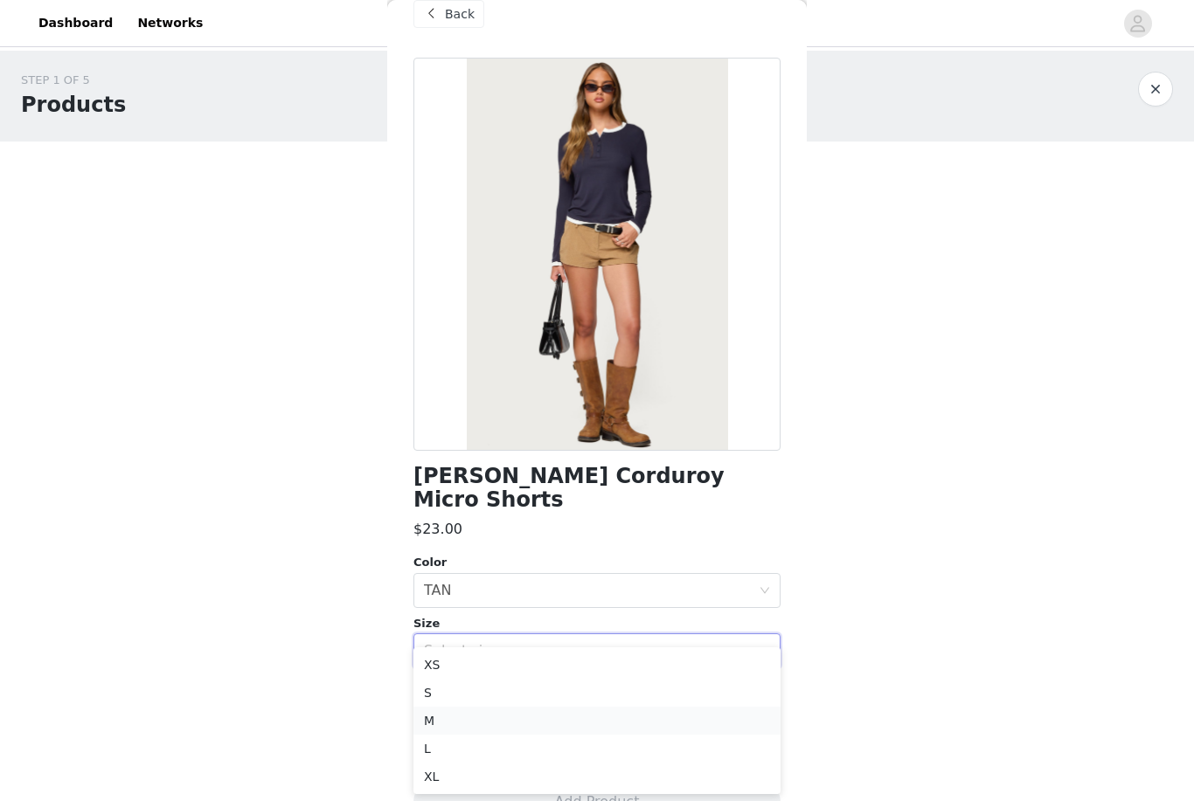
click at [576, 724] on li "M" at bounding box center [596, 721] width 367 height 28
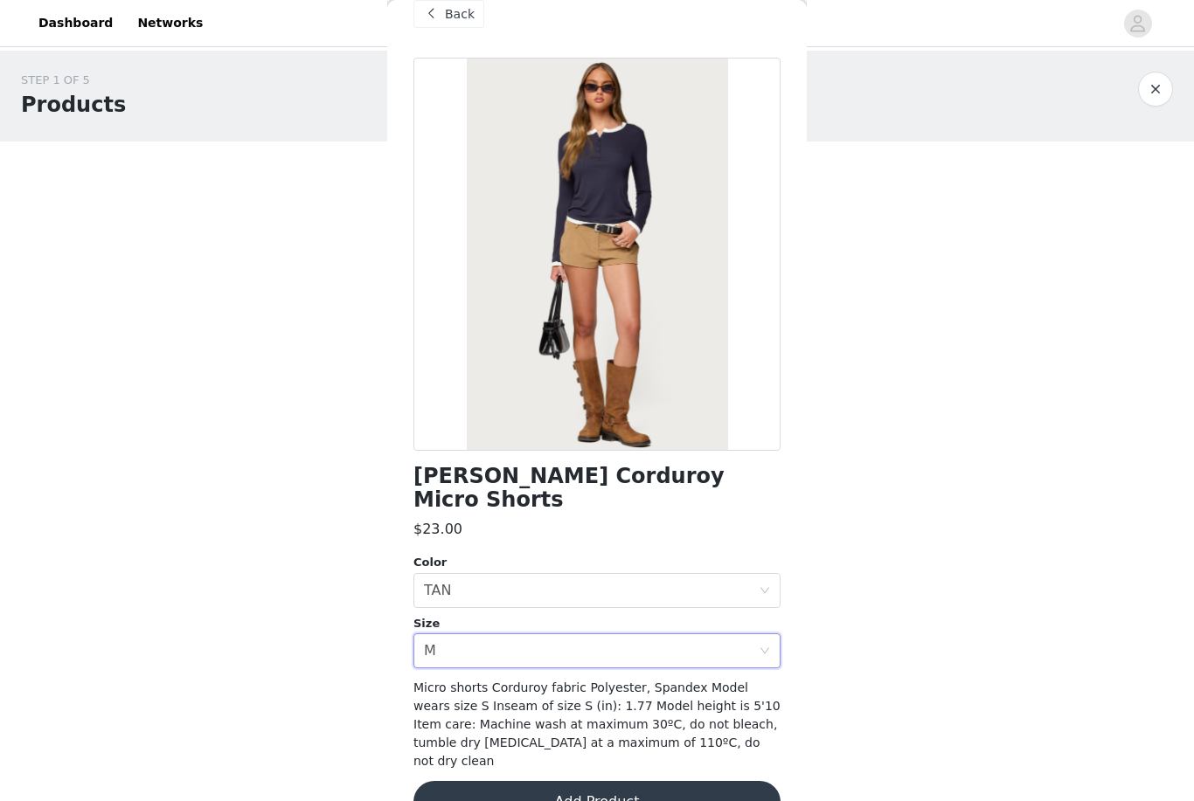
click at [592, 781] on button "Add Product" at bounding box center [596, 802] width 367 height 42
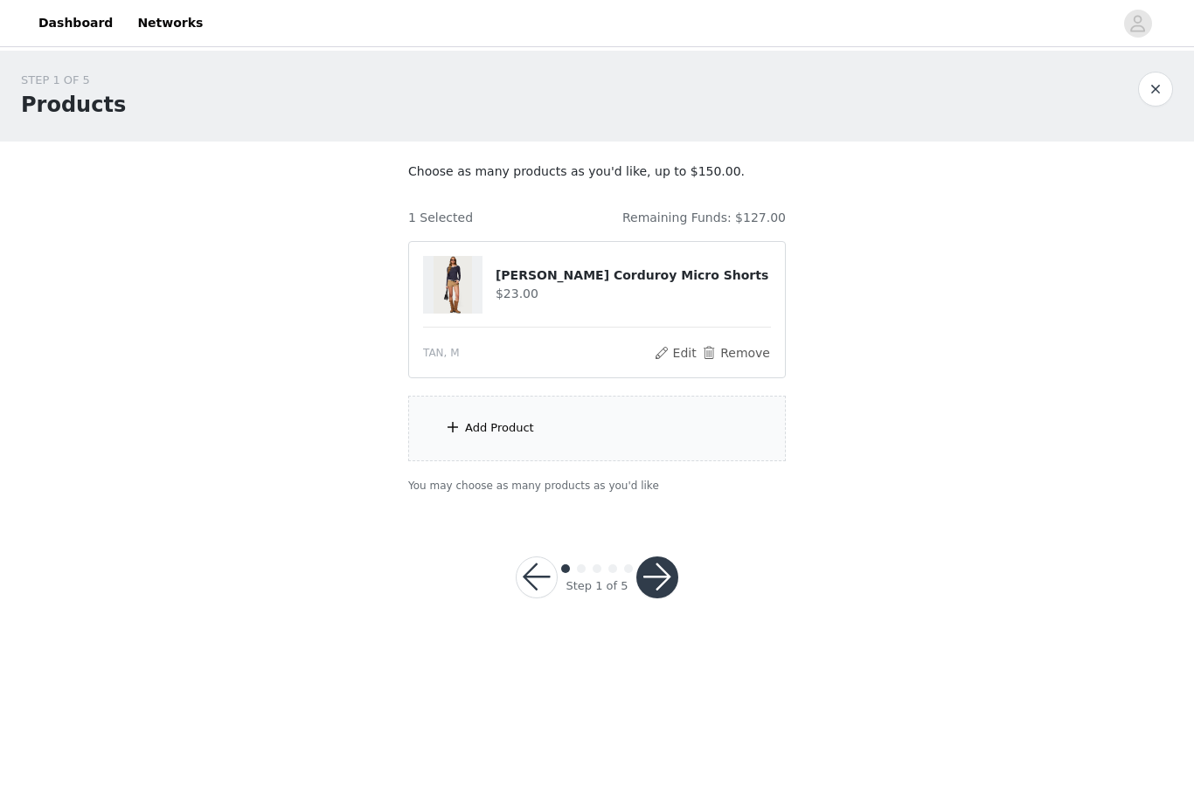
click at [589, 426] on div "Add Product" at bounding box center [597, 429] width 378 height 66
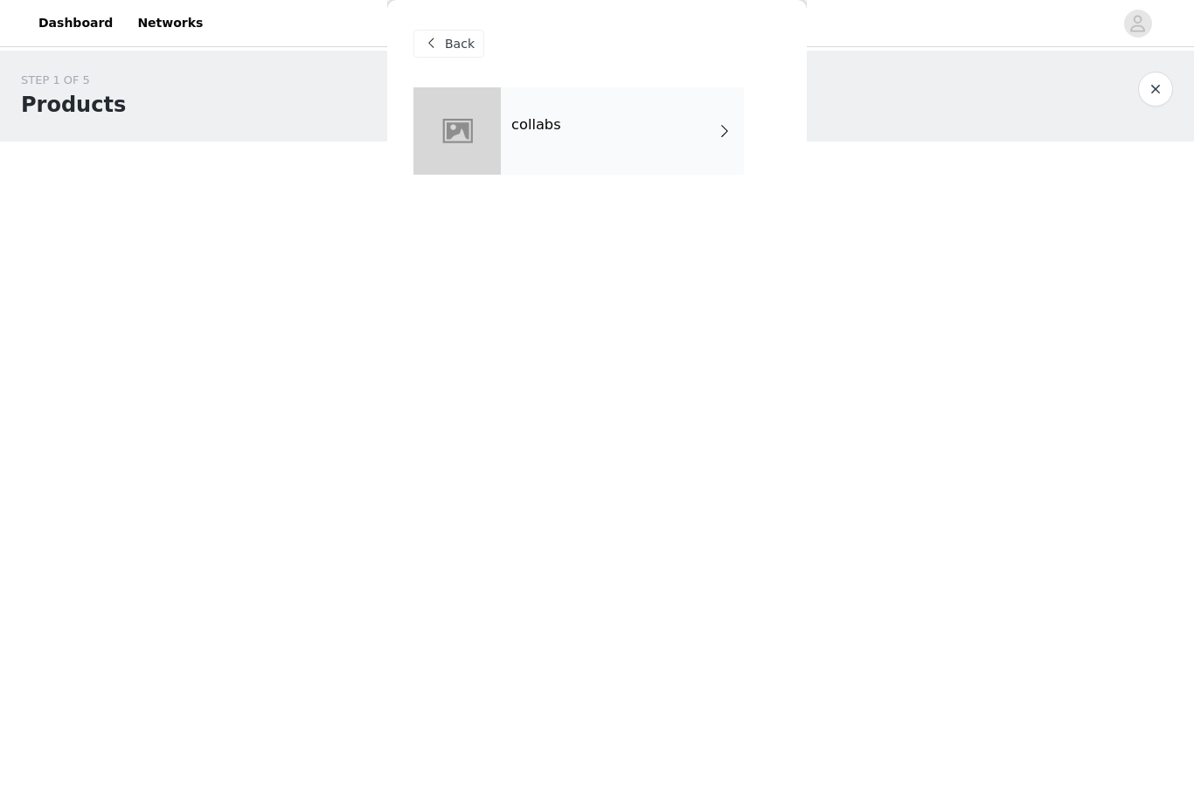
click at [592, 119] on div "collabs" at bounding box center [622, 130] width 243 height 87
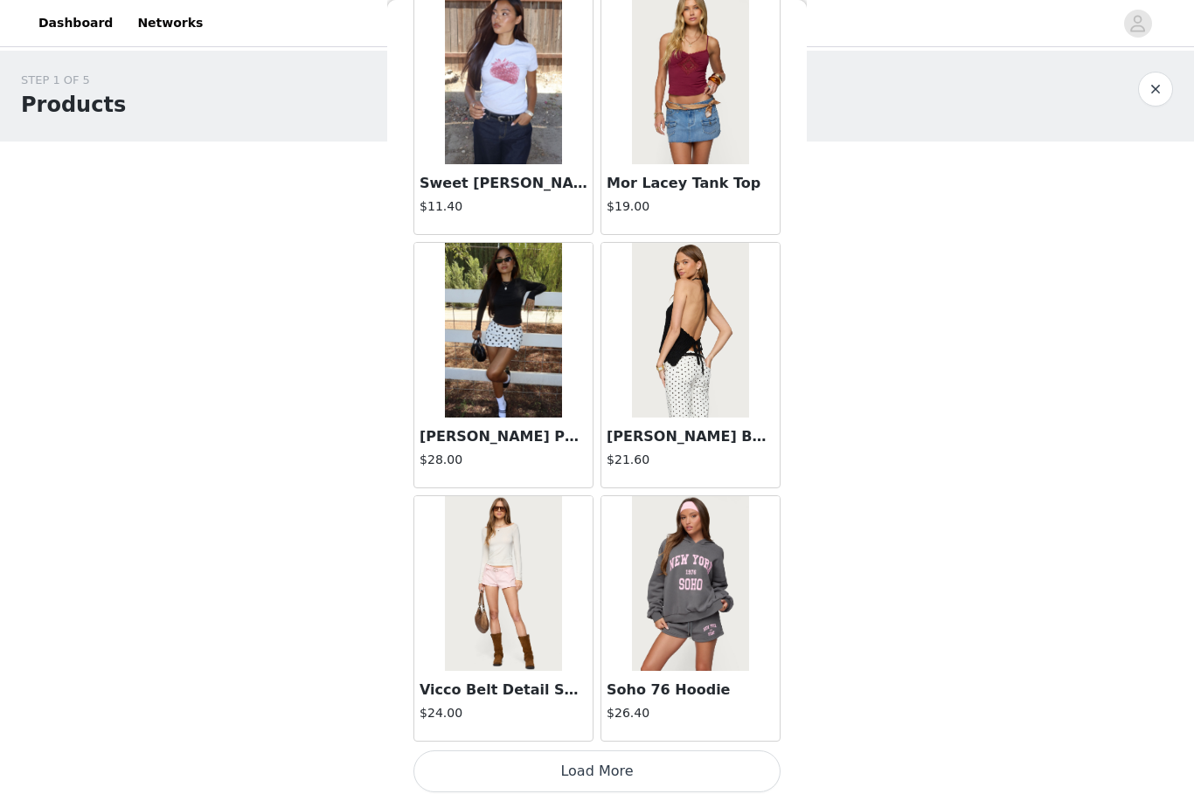
scroll to position [1873, 0]
click at [592, 760] on button "Load More" at bounding box center [596, 772] width 367 height 42
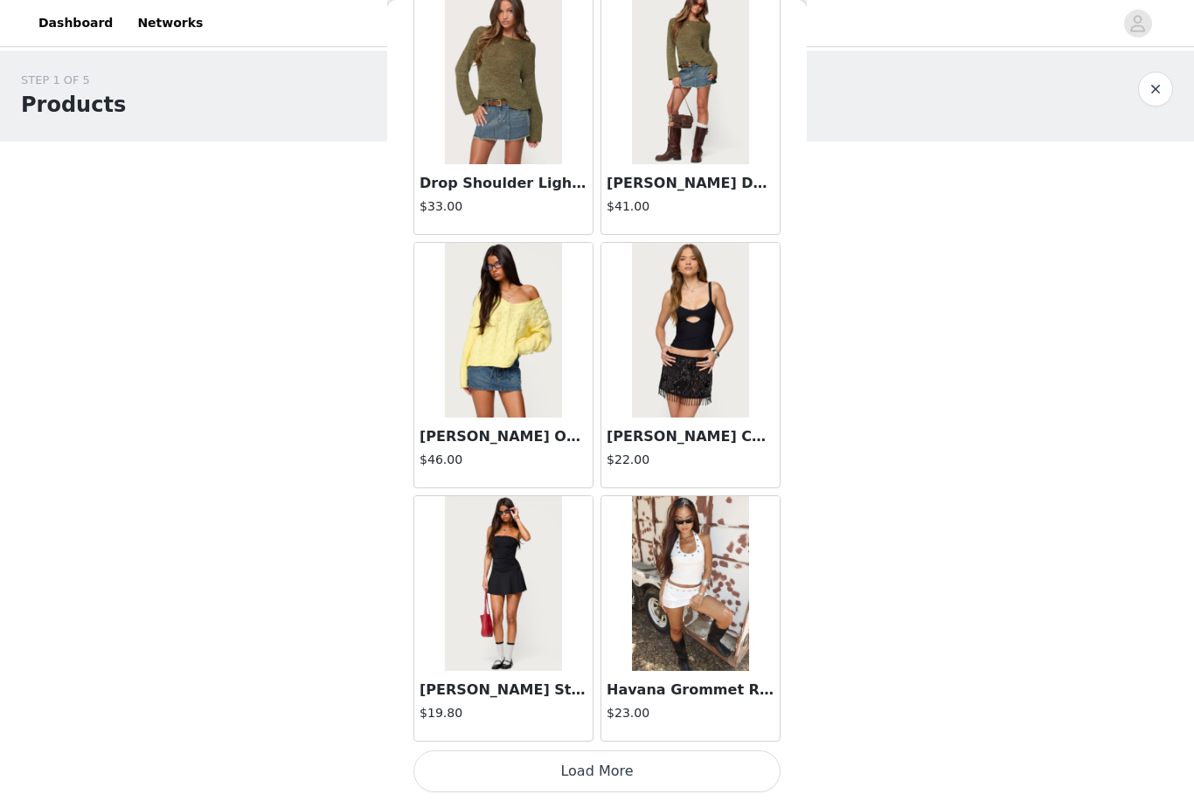
scroll to position [4407, 0]
click at [592, 741] on article "Havana Grommet Ribbed Foldover Mini Skort $23.00" at bounding box center [690, 619] width 180 height 246
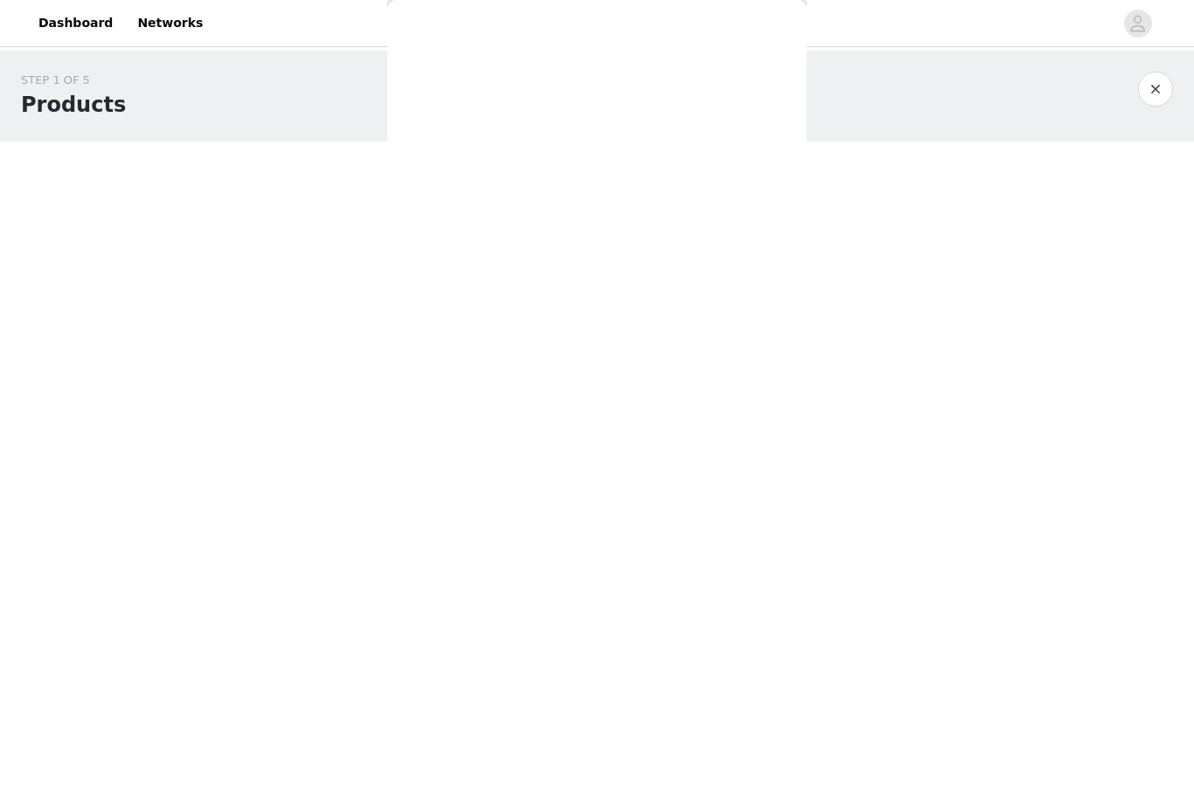
scroll to position [0, 0]
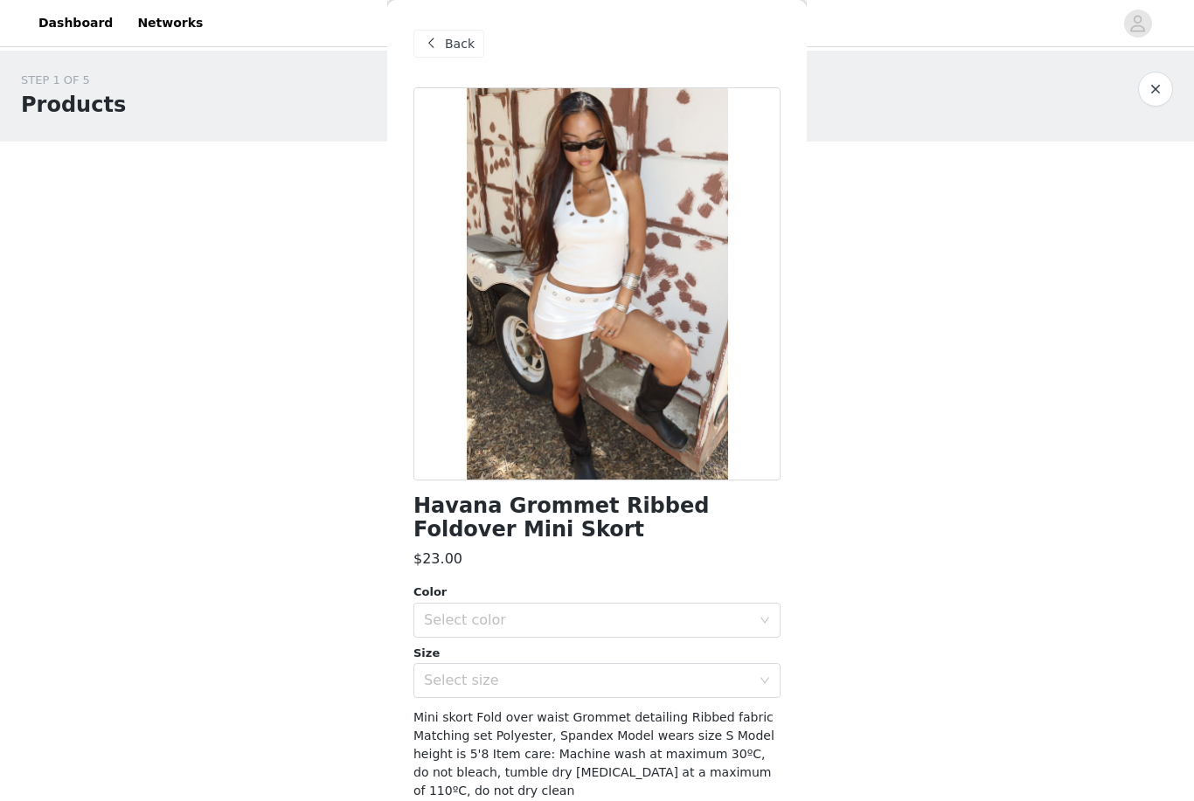
click at [464, 48] on span "Back" at bounding box center [460, 44] width 30 height 18
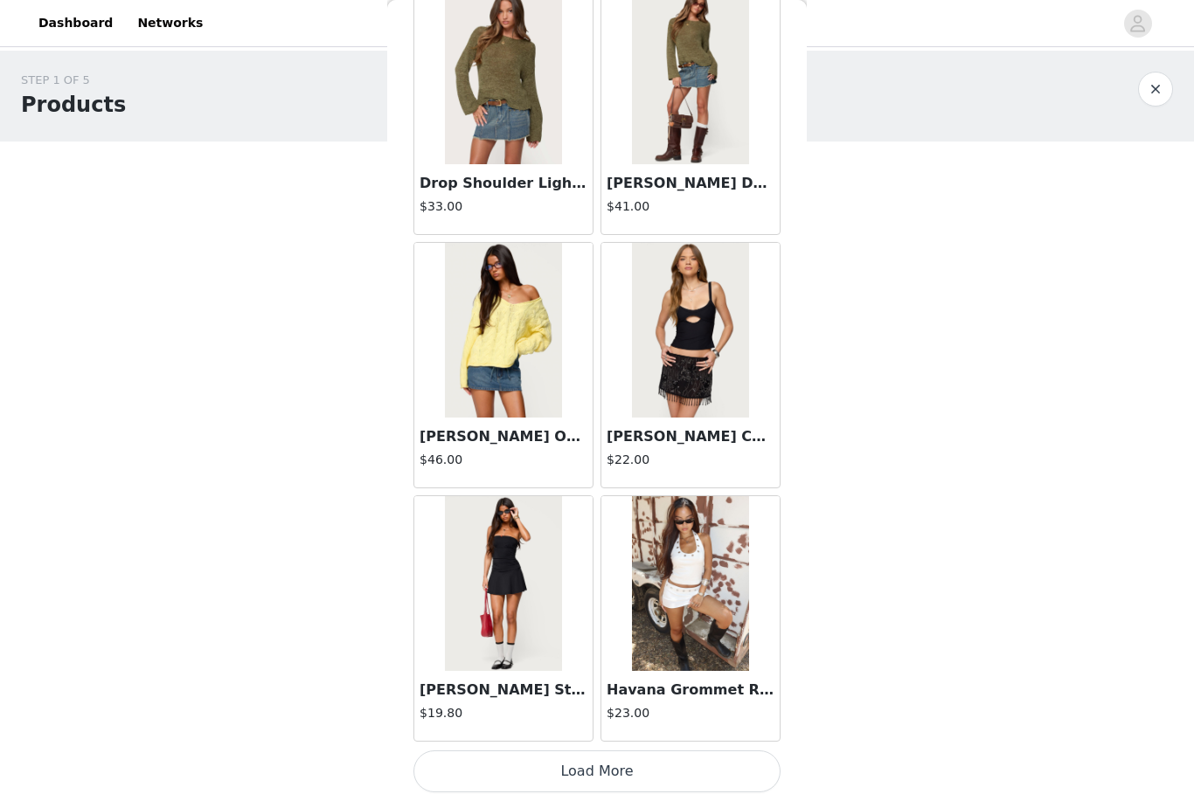
click at [592, 773] on button "Load More" at bounding box center [596, 772] width 367 height 42
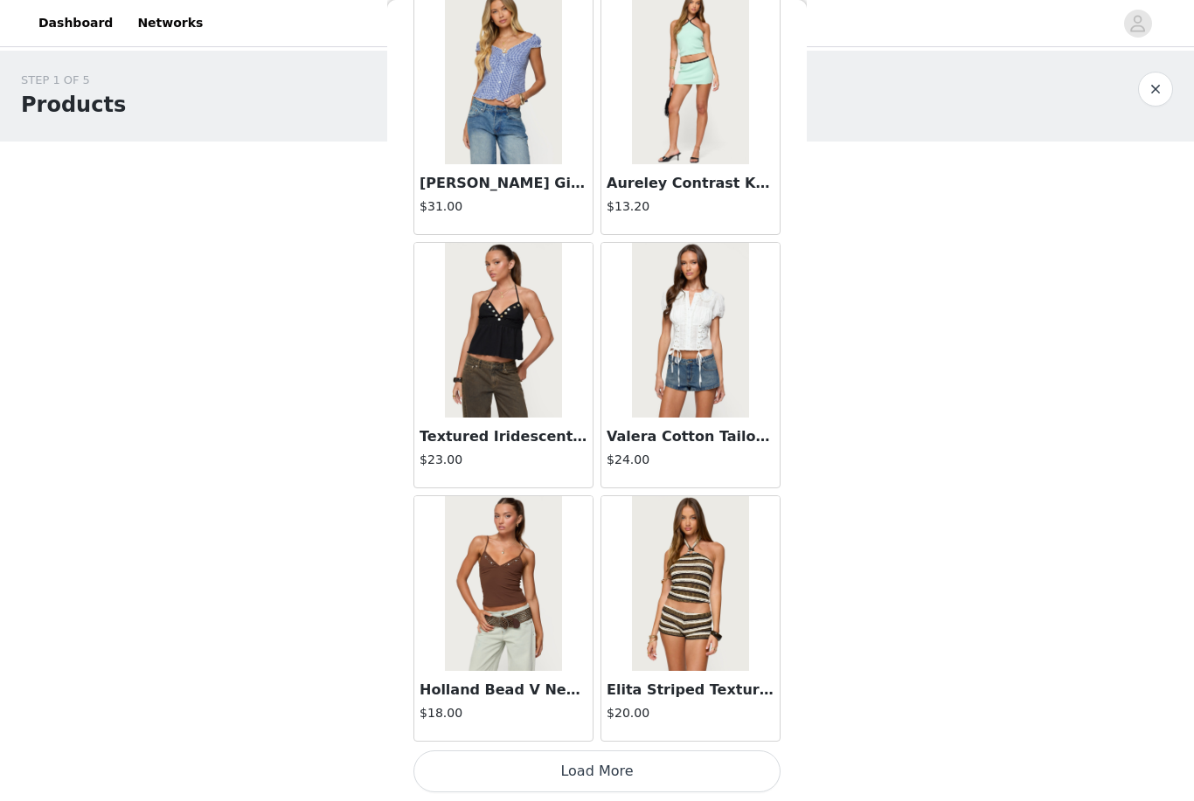
click at [592, 758] on button "Load More" at bounding box center [596, 772] width 367 height 42
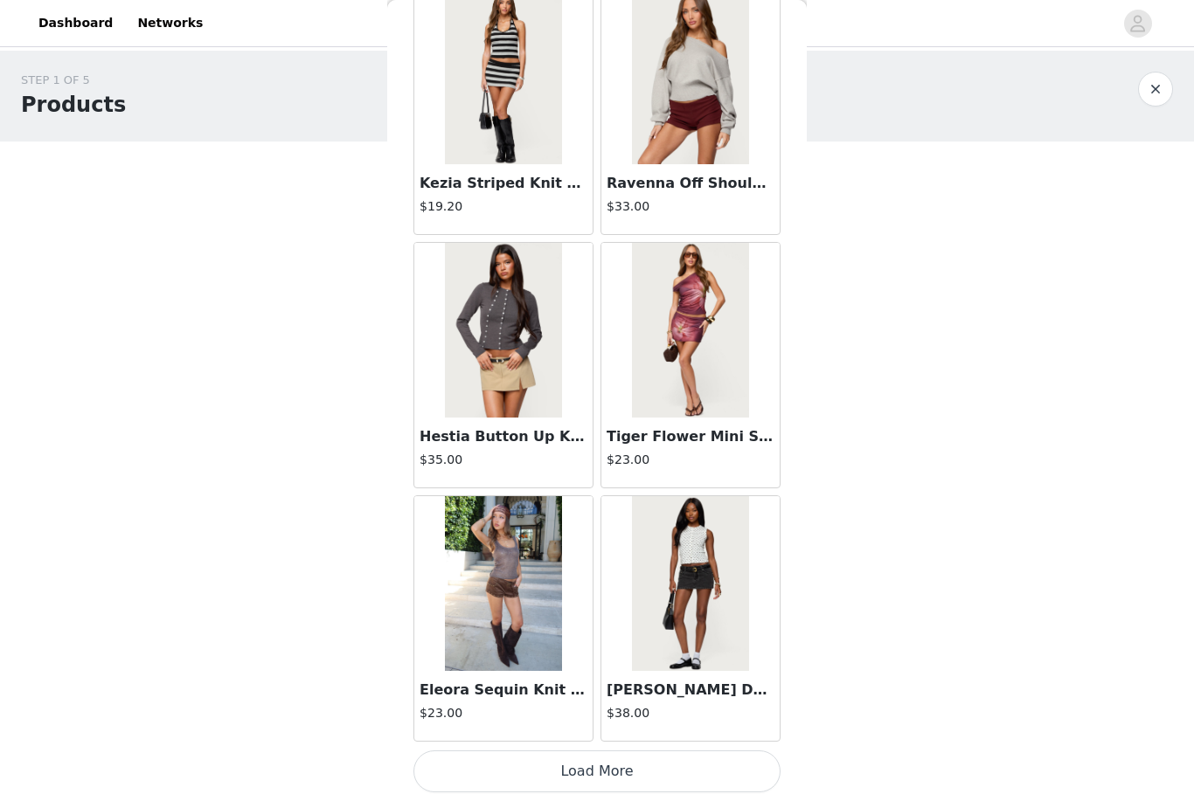
click at [592, 758] on button "Load More" at bounding box center [596, 772] width 367 height 42
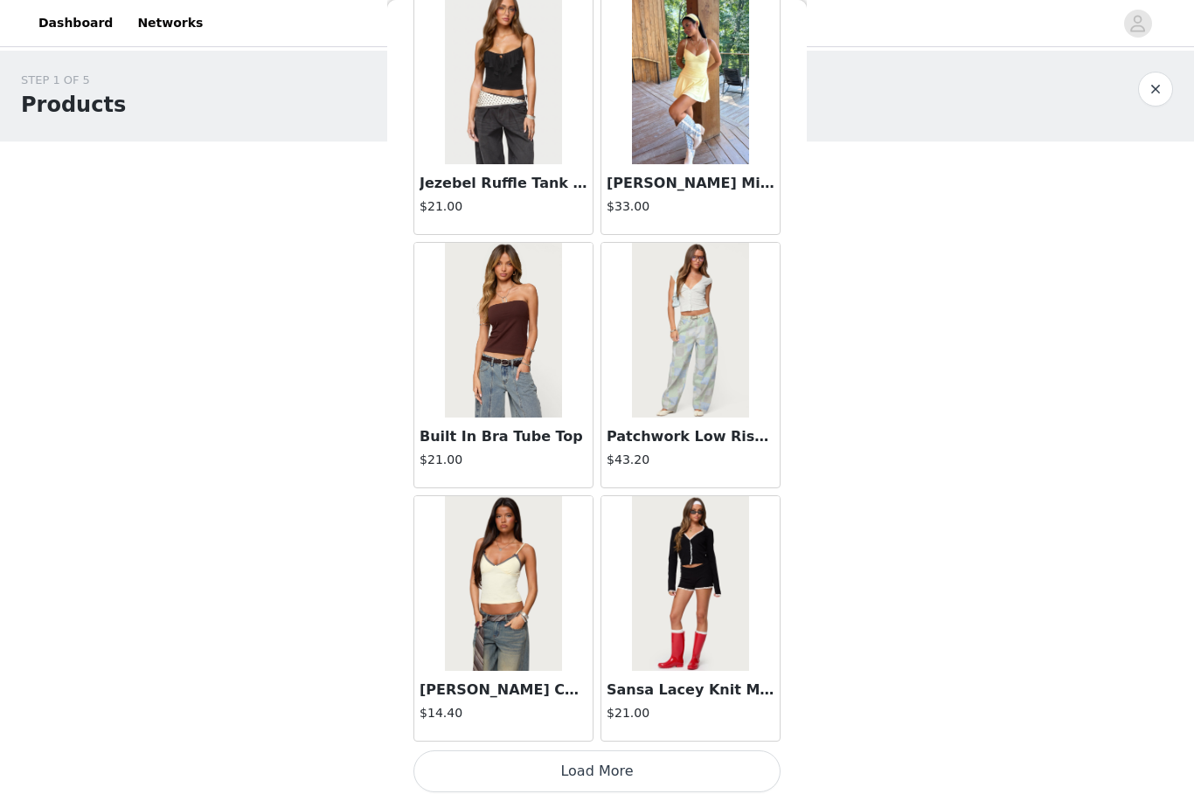
click at [592, 764] on button "Load More" at bounding box center [596, 772] width 367 height 42
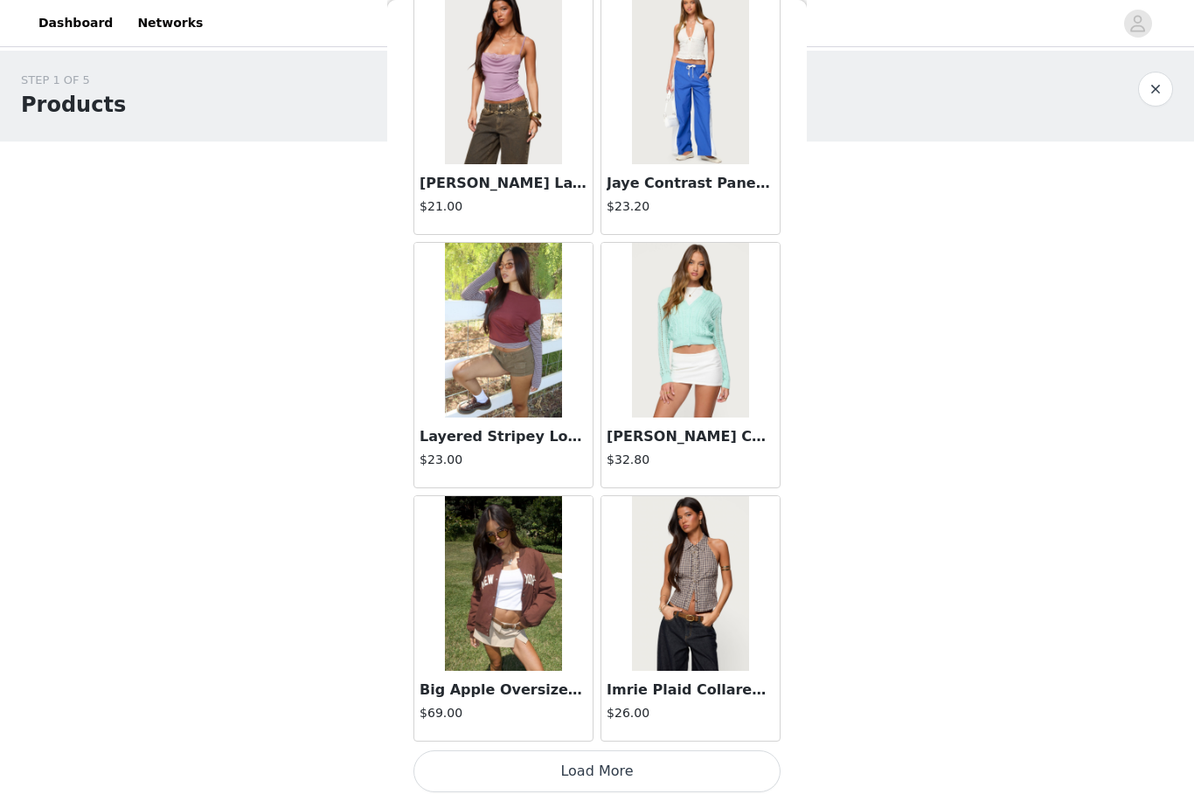
scroll to position [14545, 0]
click at [592, 766] on button "Load More" at bounding box center [596, 772] width 367 height 42
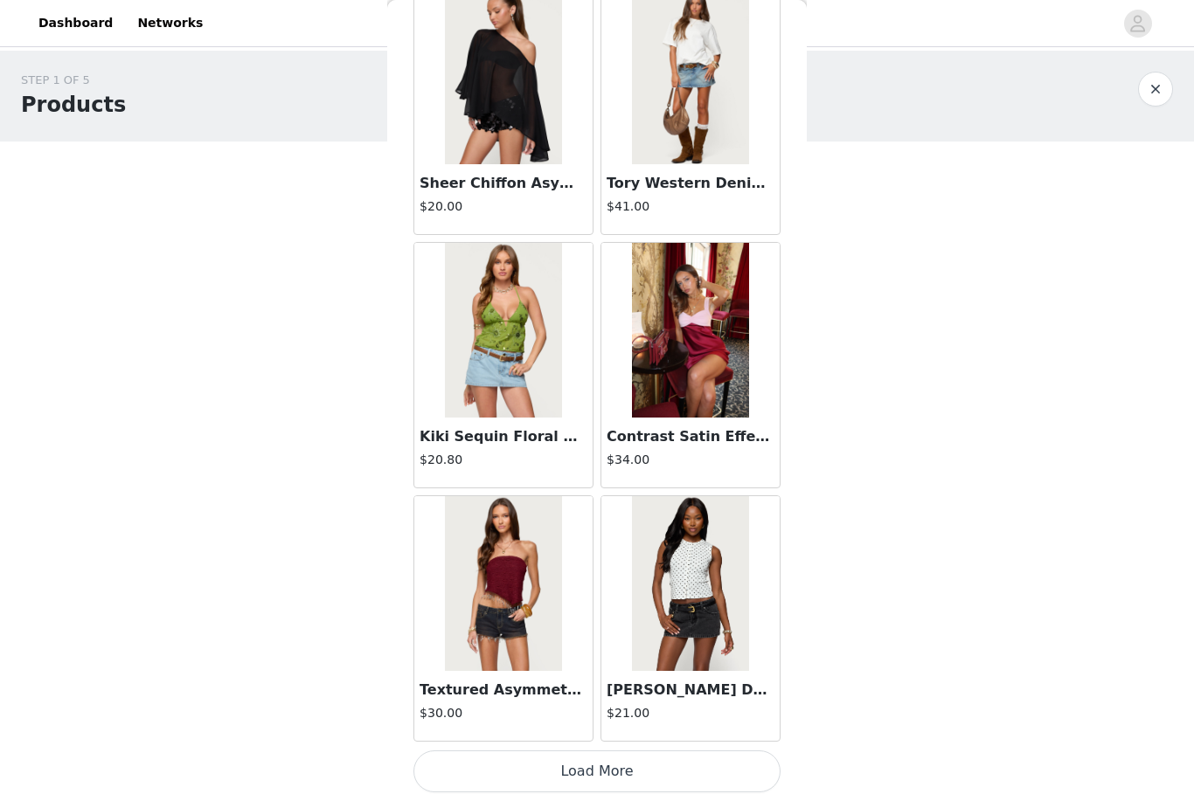
scroll to position [17079, 0]
click at [592, 773] on button "Load More" at bounding box center [596, 772] width 367 height 42
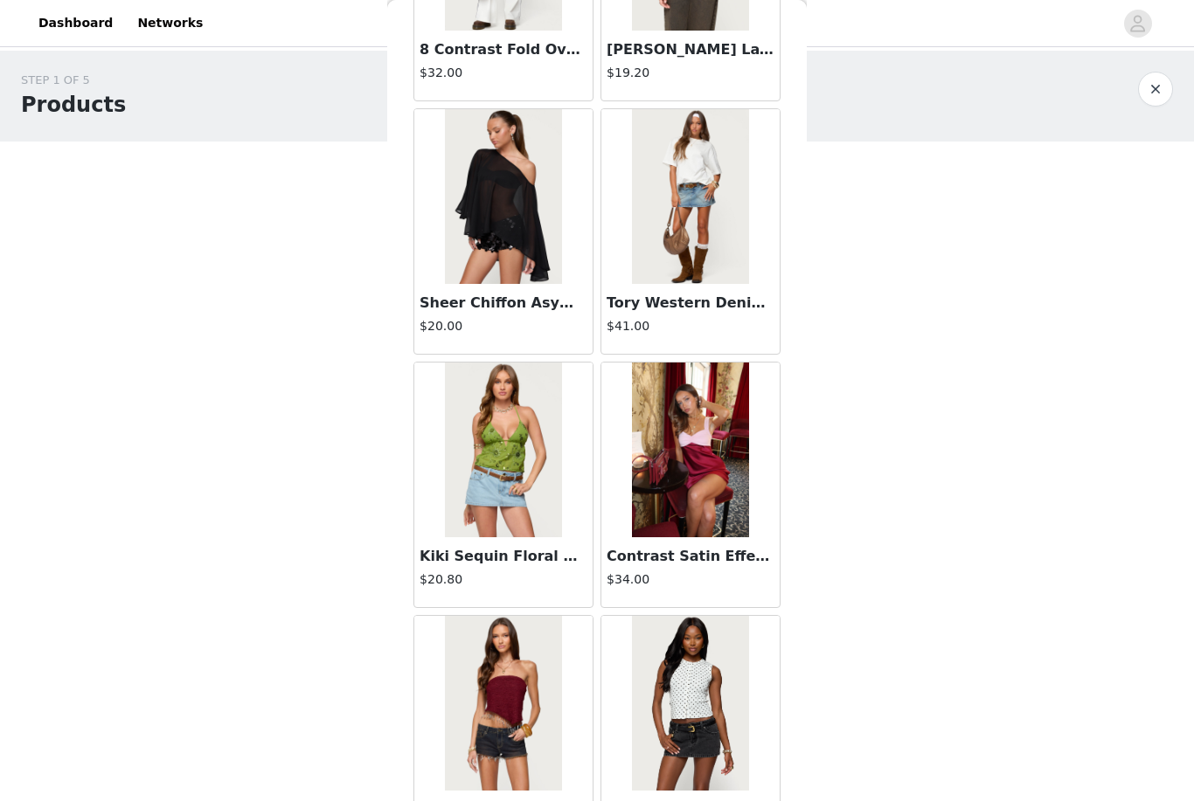
scroll to position [16794, 0]
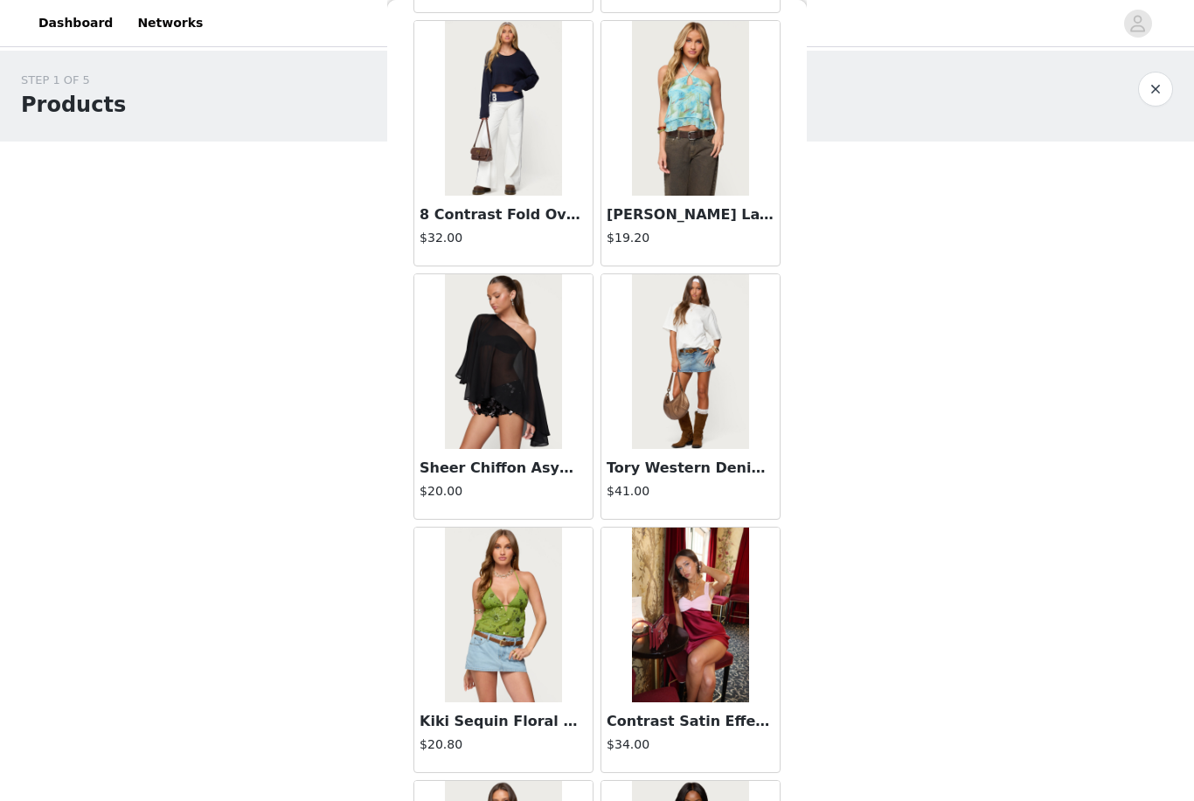
click at [592, 477] on h3 "Tory Western Denim Mini Skirt" at bounding box center [691, 468] width 168 height 21
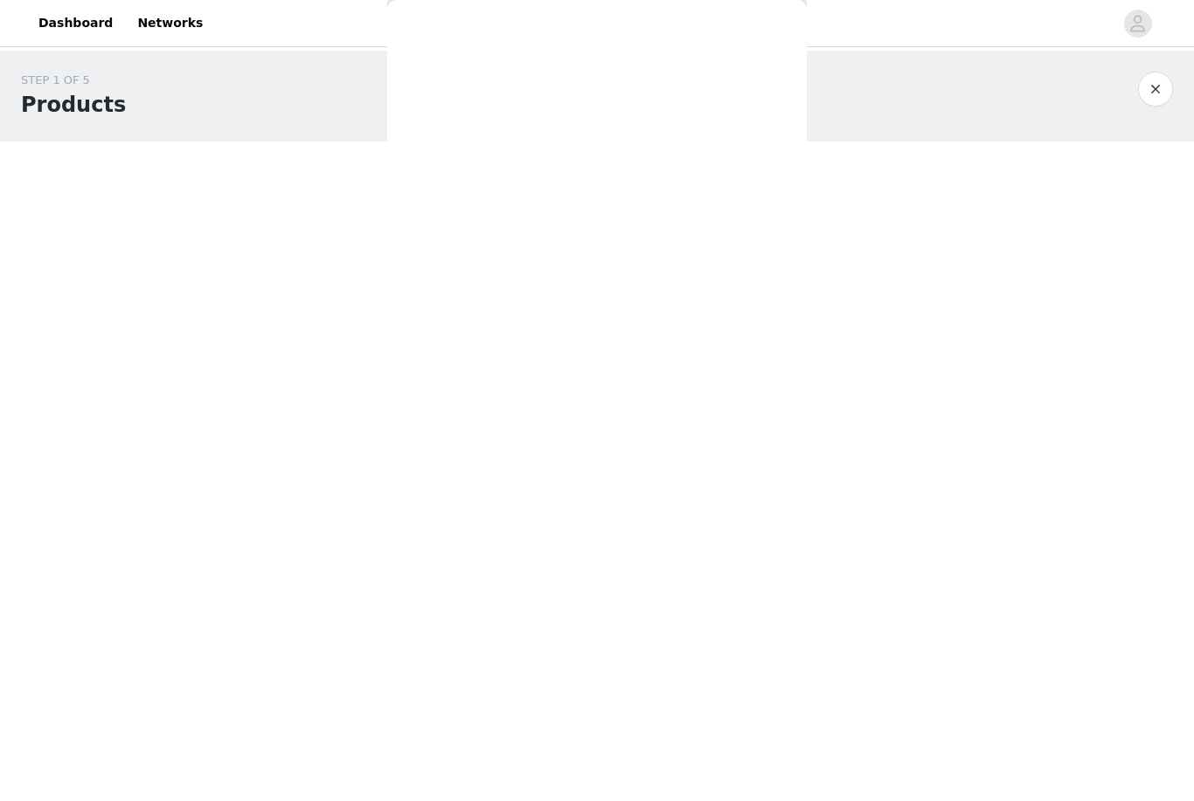
scroll to position [30, 0]
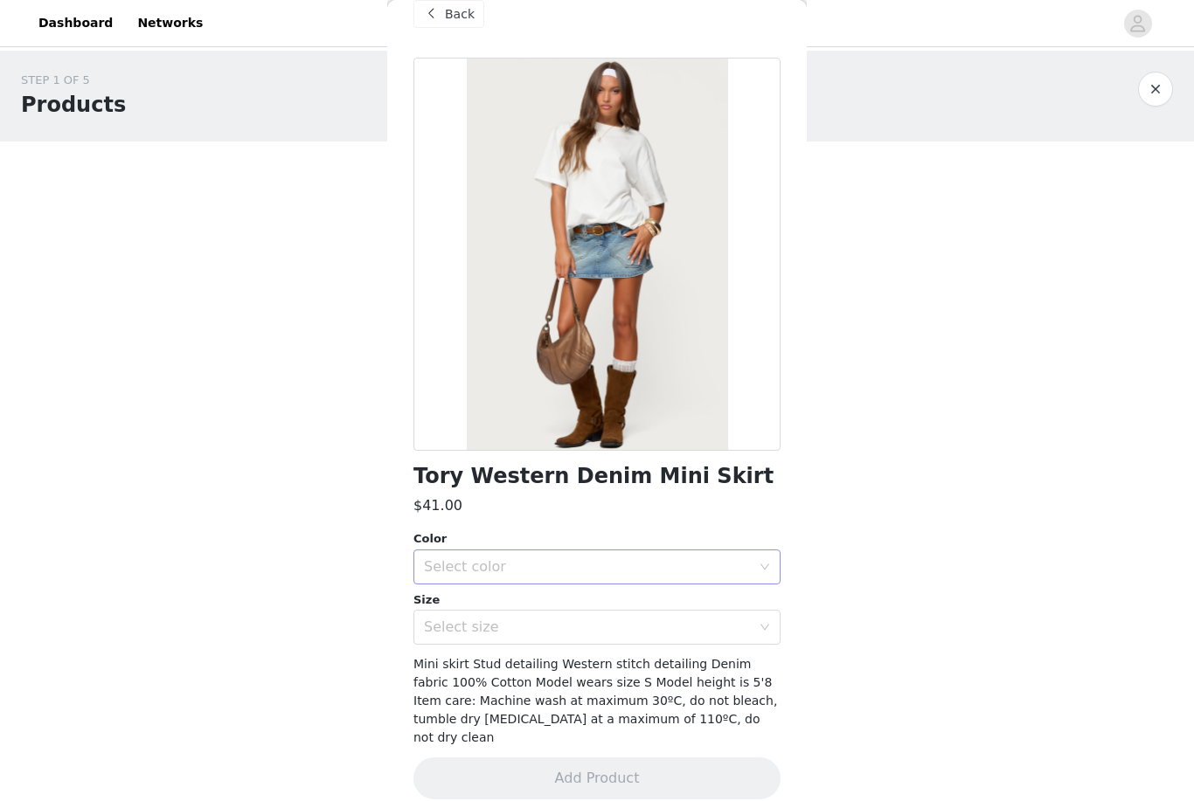
click at [592, 568] on div "Select color" at bounding box center [587, 566] width 327 height 17
click at [592, 610] on li "BLUE" at bounding box center [596, 605] width 367 height 28
click at [592, 631] on div "Select size" at bounding box center [587, 627] width 327 height 17
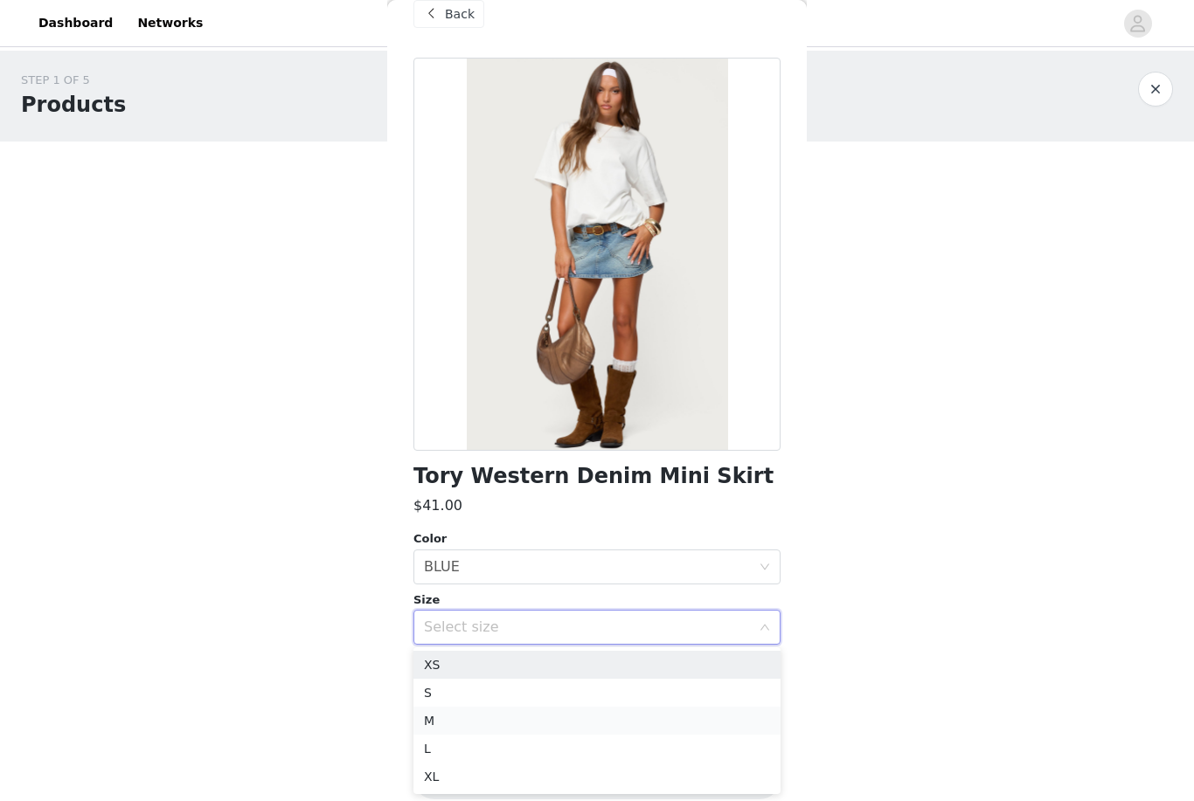
click at [561, 712] on li "M" at bounding box center [596, 721] width 367 height 28
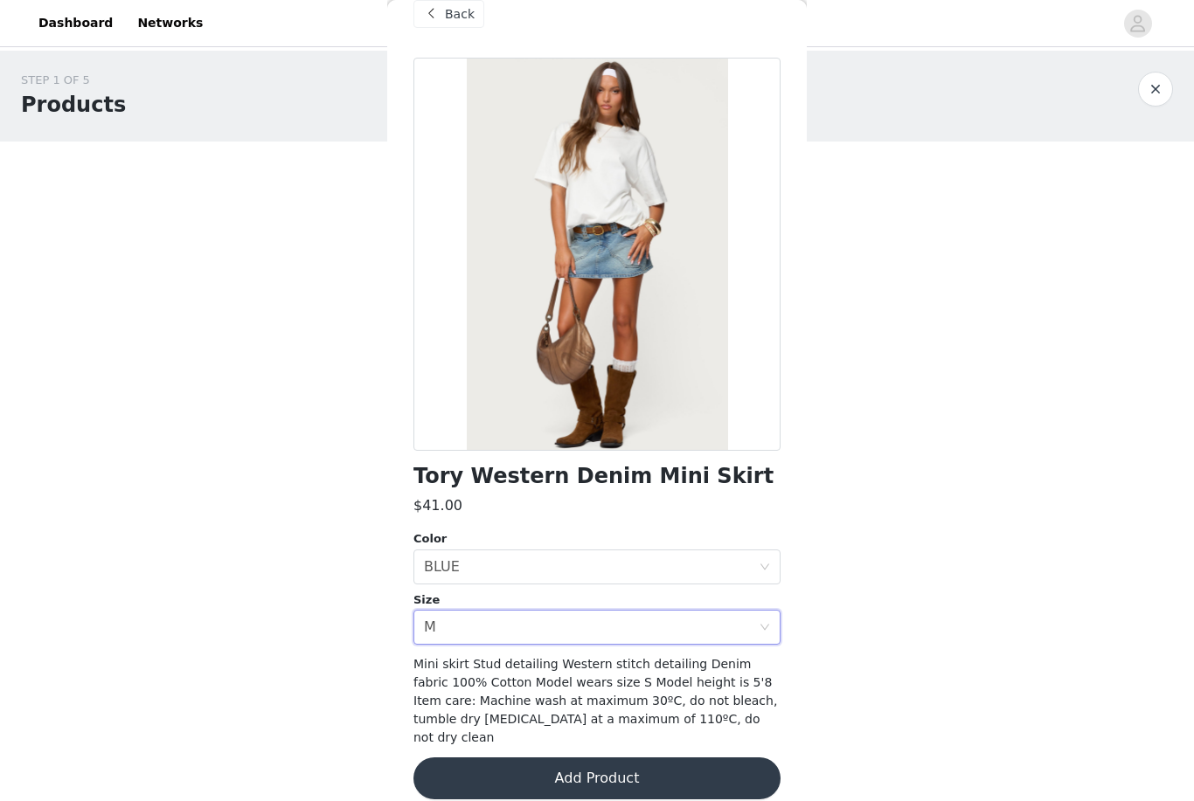
click at [592, 758] on button "Add Product" at bounding box center [596, 779] width 367 height 42
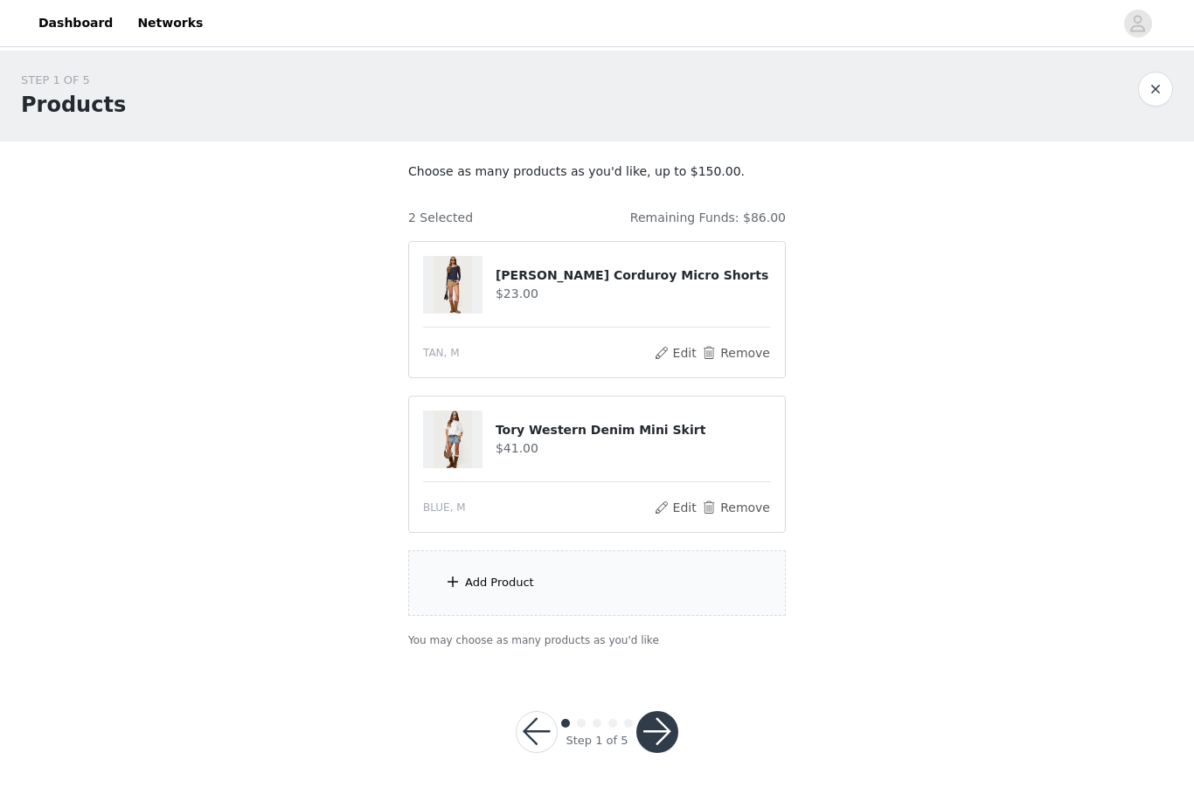
click at [592, 579] on div "Add Product" at bounding box center [597, 584] width 378 height 66
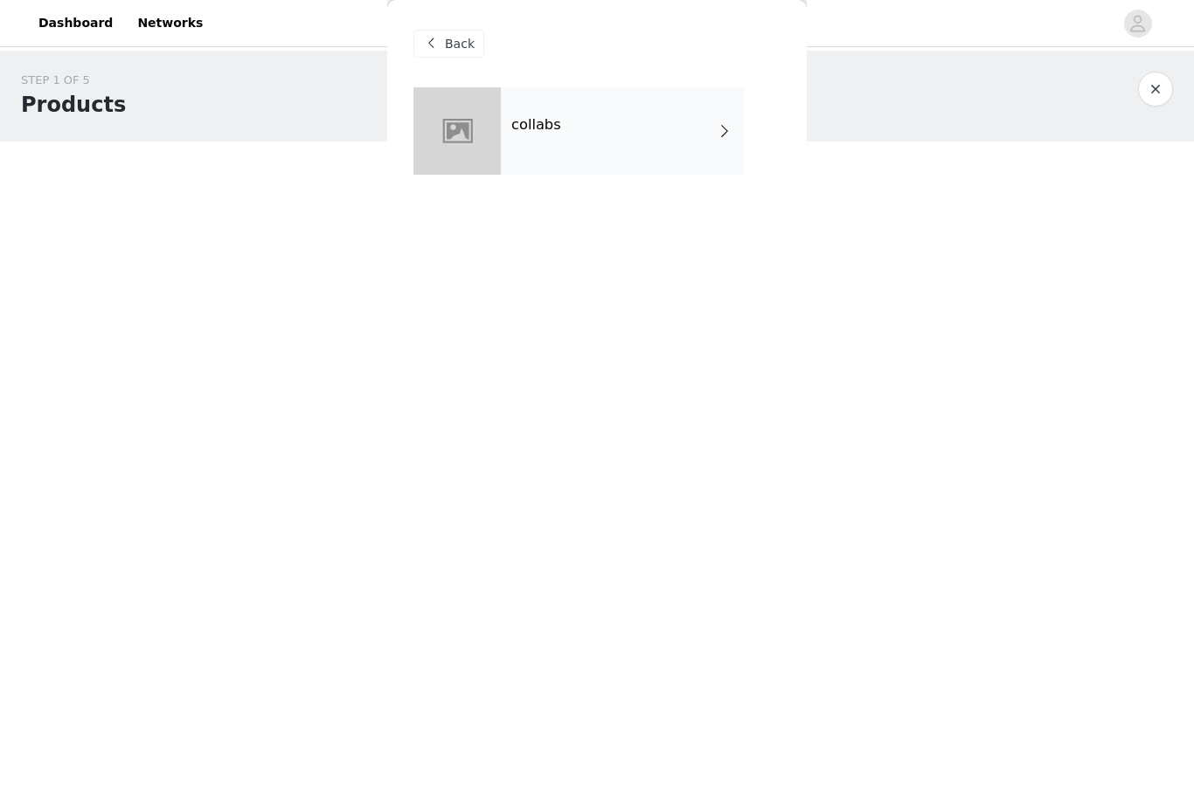
click at [592, 141] on div "collabs" at bounding box center [622, 130] width 243 height 87
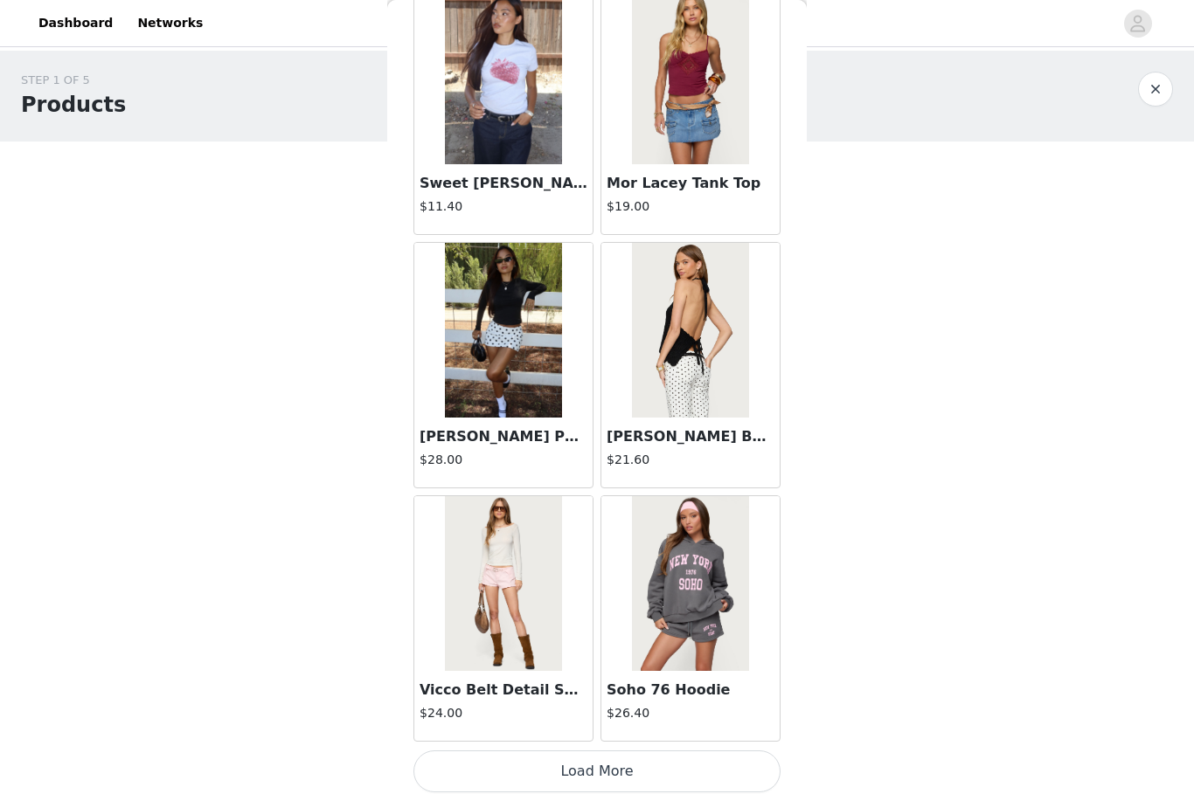
click at [592, 761] on button "Load More" at bounding box center [596, 772] width 367 height 42
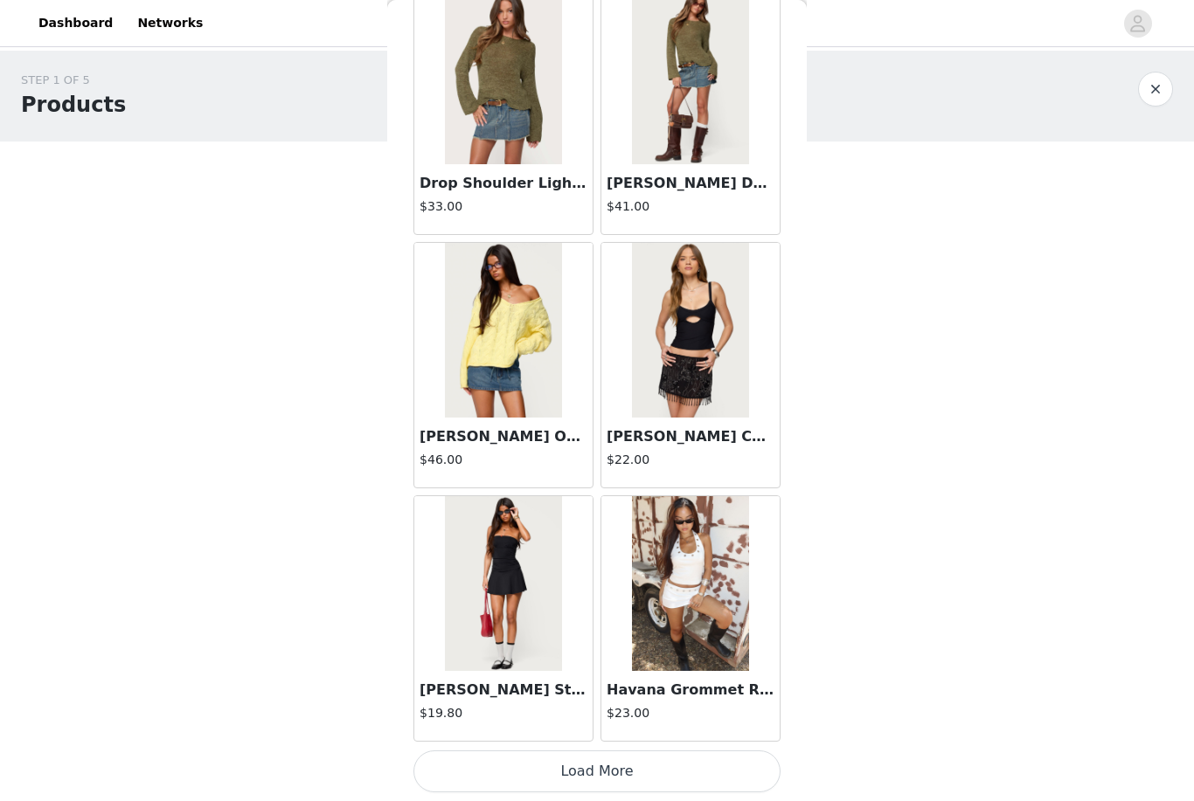
click at [592, 760] on button "Load More" at bounding box center [596, 772] width 367 height 42
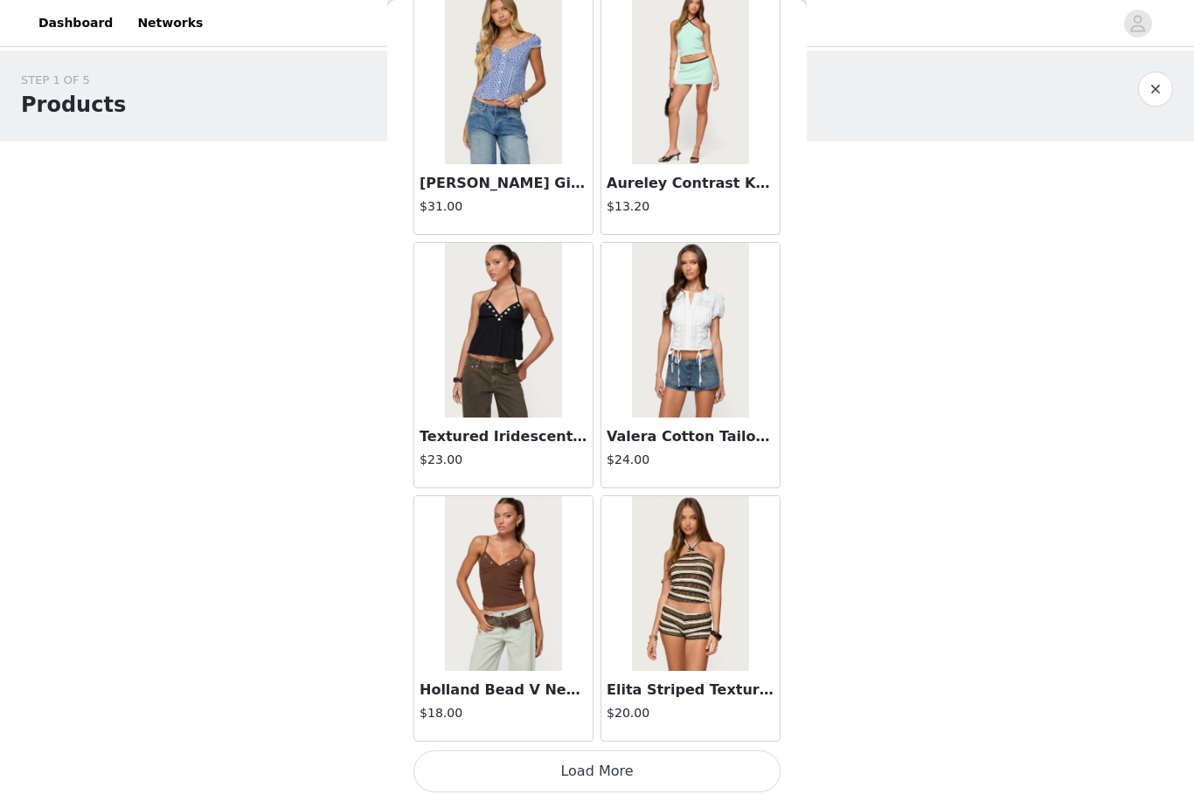
click at [592, 763] on button "Load More" at bounding box center [596, 772] width 367 height 42
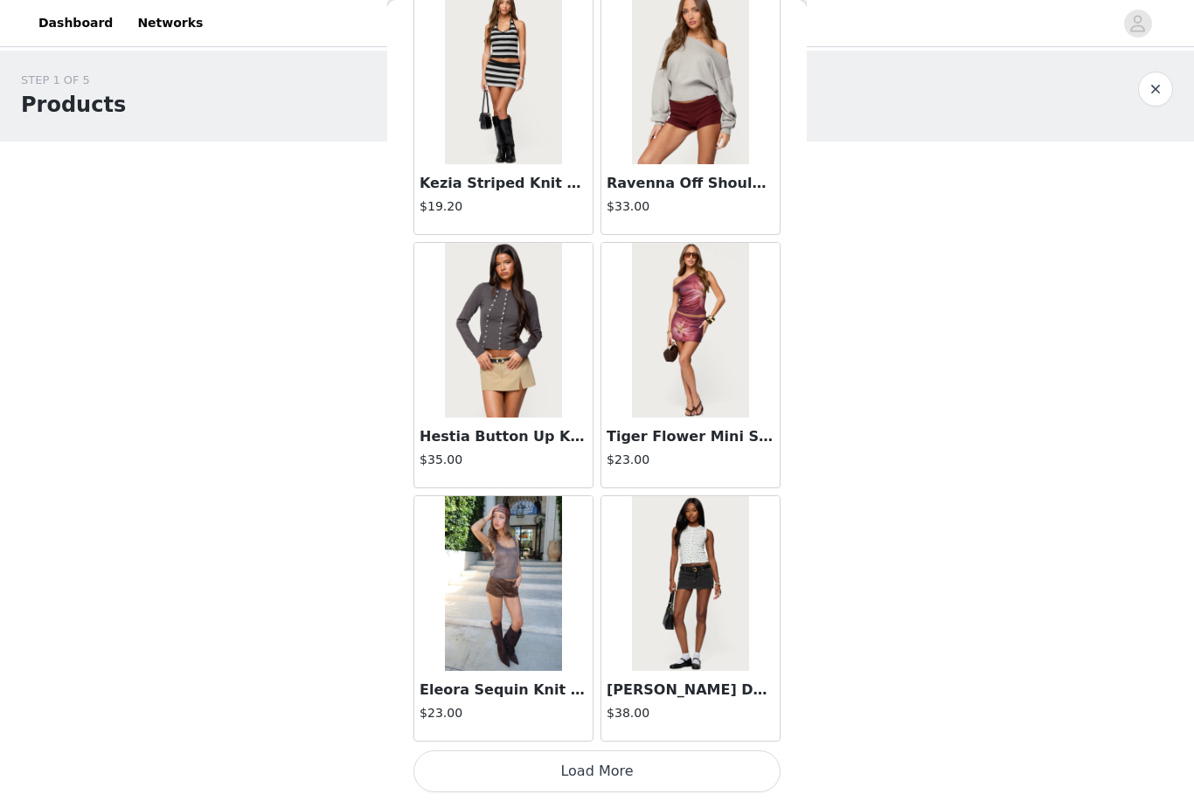
click at [592, 767] on button "Load More" at bounding box center [596, 772] width 367 height 42
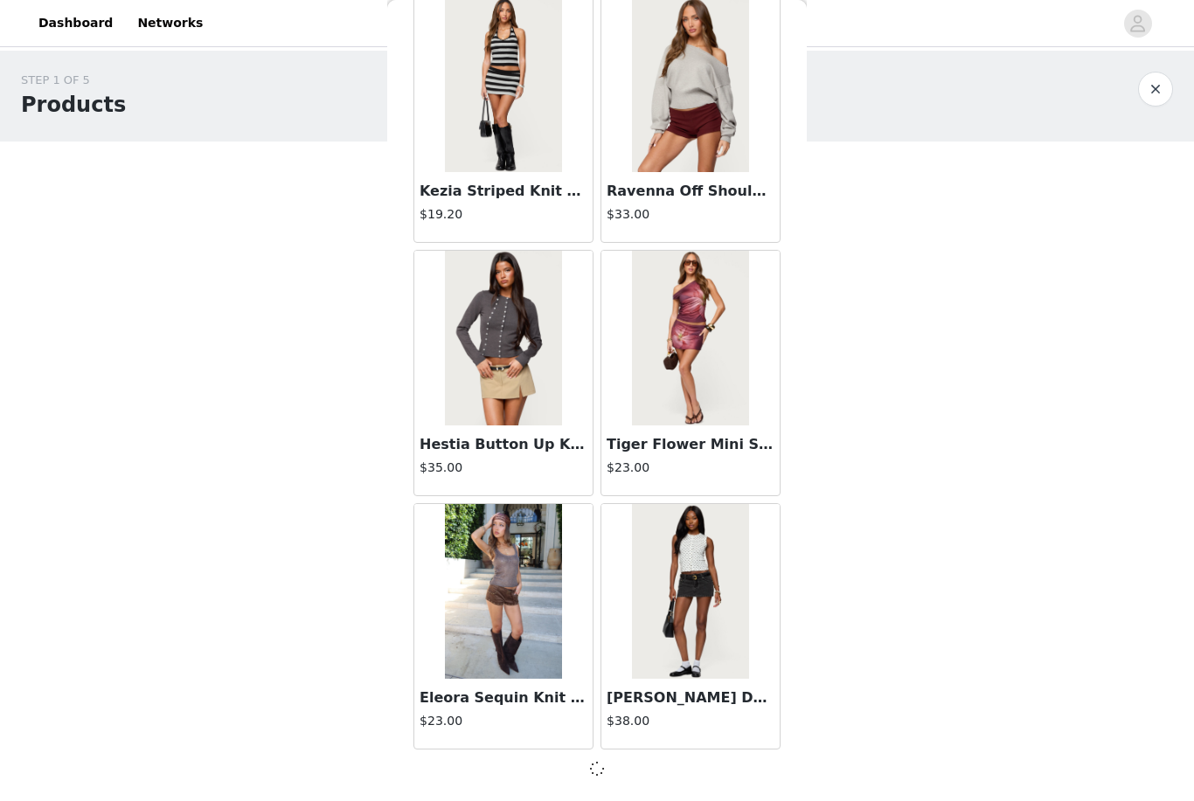
scroll to position [9468, 0]
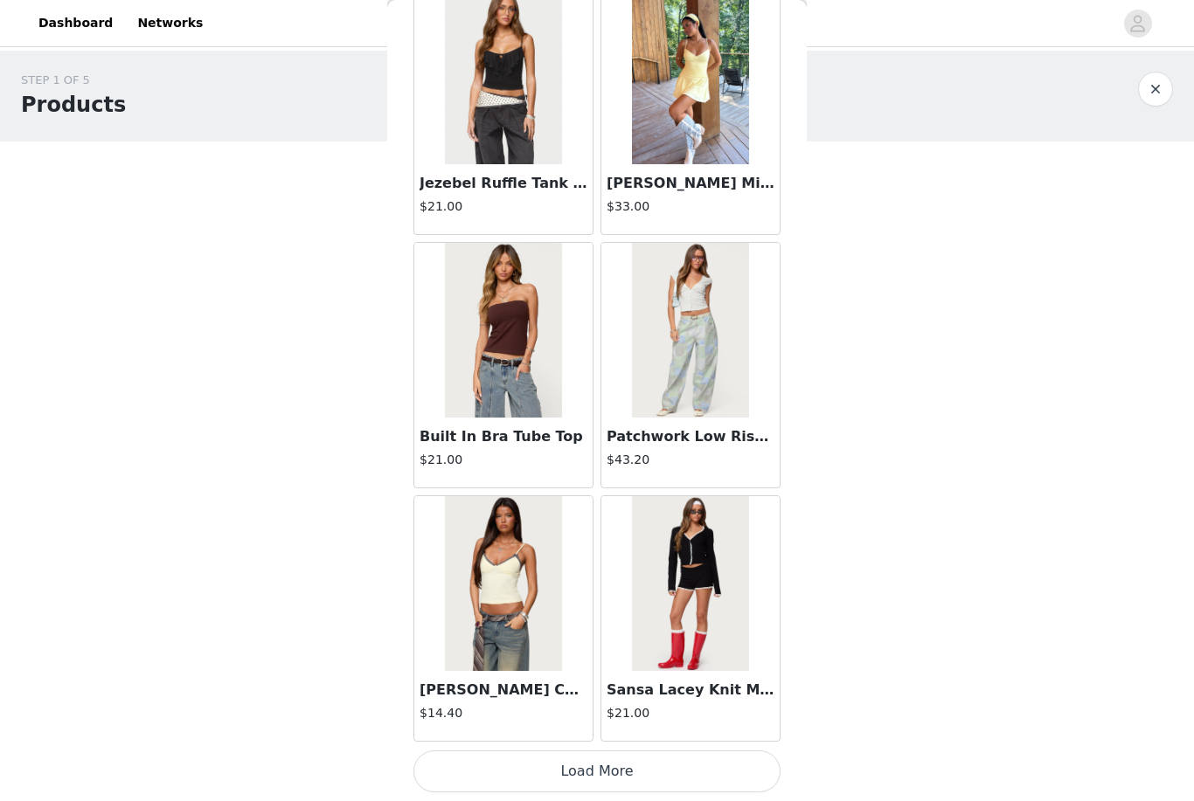
click at [592, 759] on button "Load More" at bounding box center [596, 772] width 367 height 42
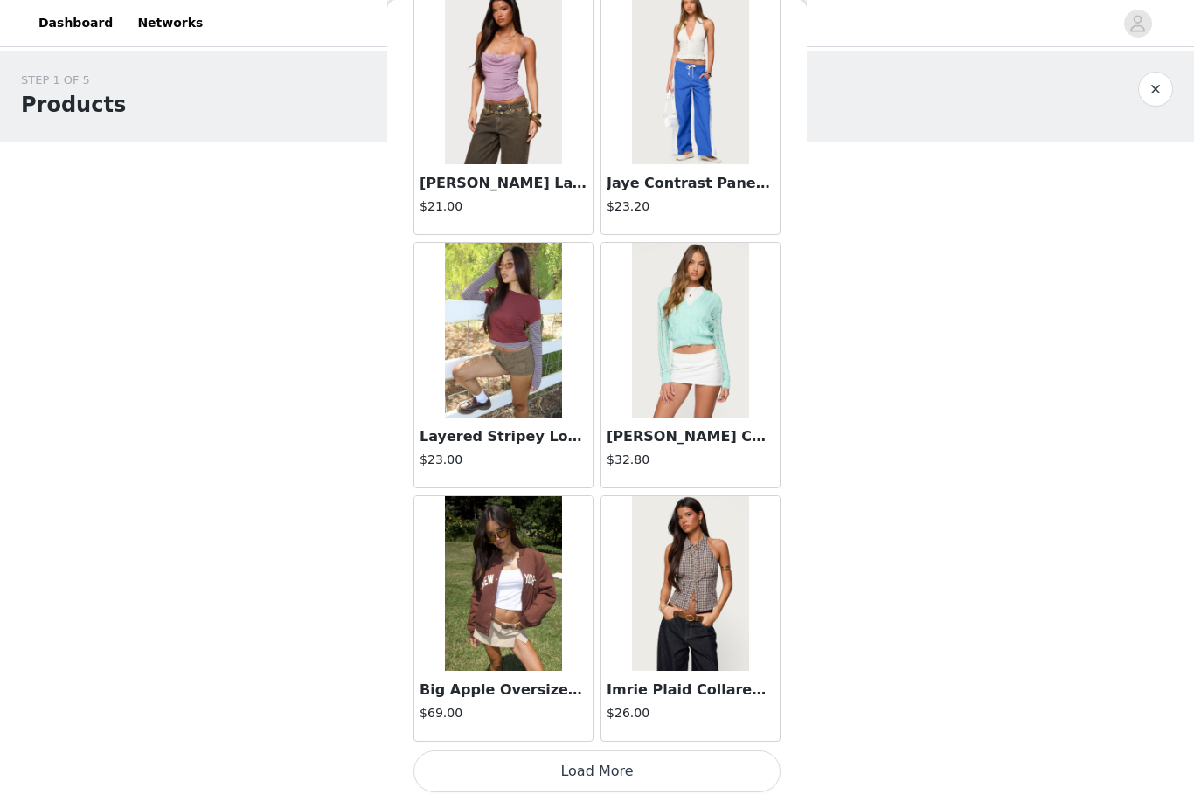
click at [592, 778] on button "Load More" at bounding box center [596, 772] width 367 height 42
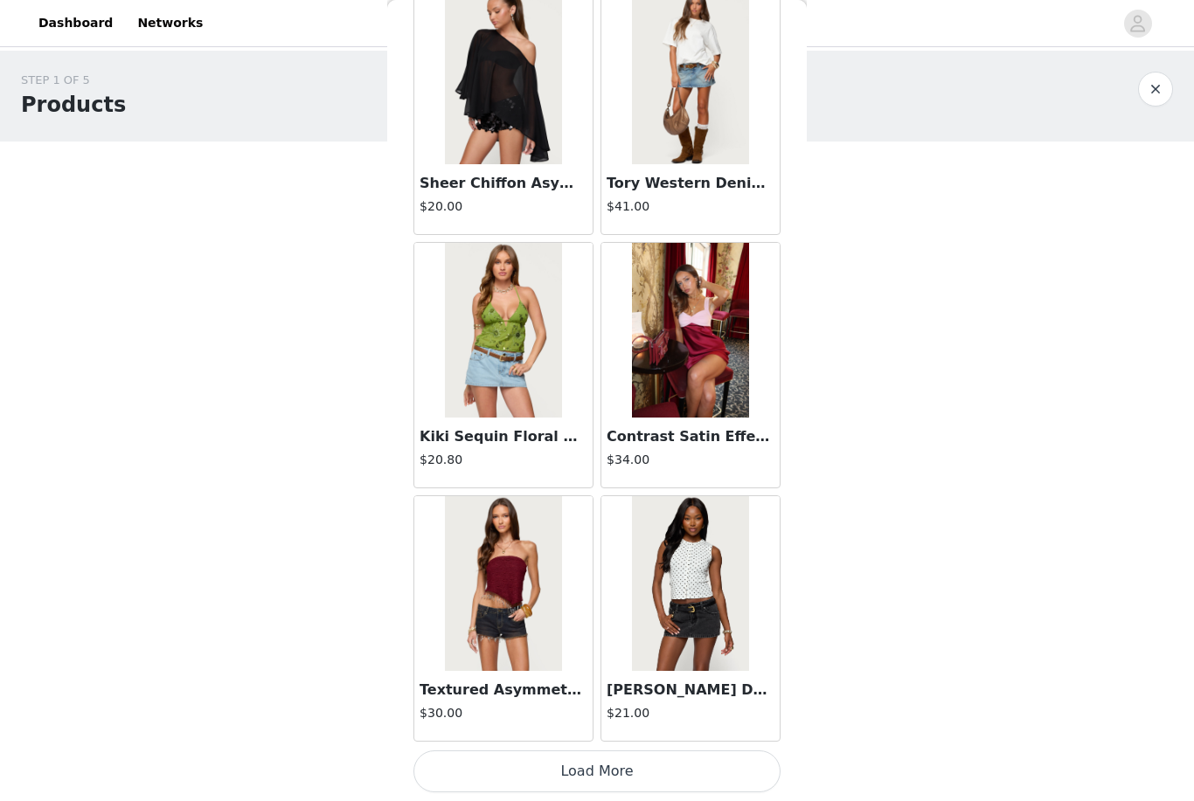
click at [592, 766] on button "Load More" at bounding box center [596, 772] width 367 height 42
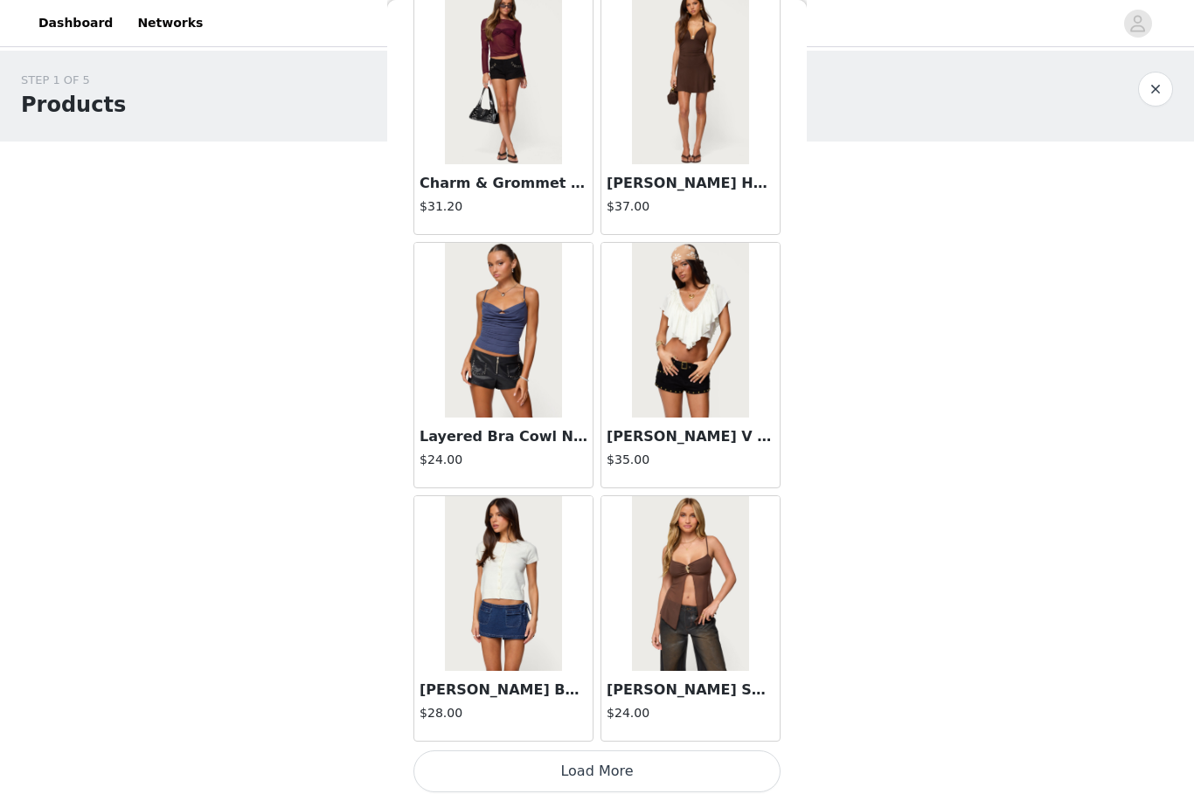
click at [592, 761] on button "Load More" at bounding box center [596, 772] width 367 height 42
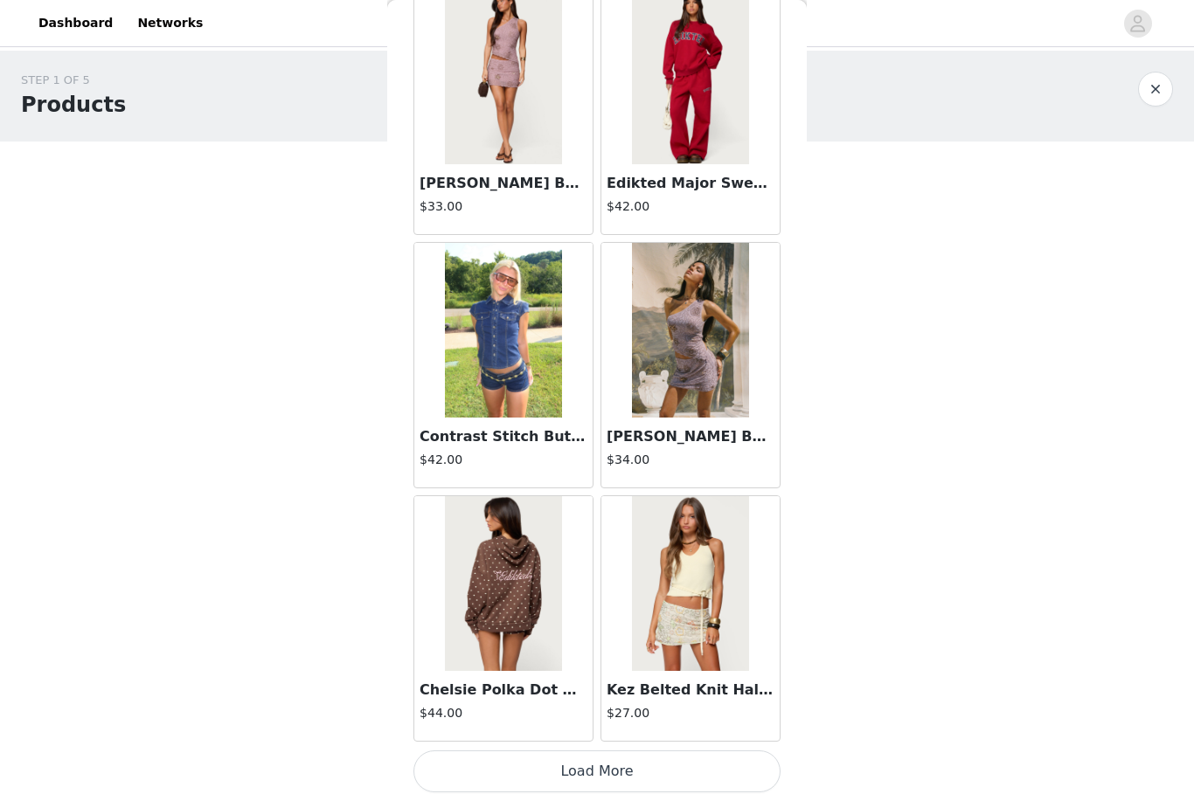
scroll to position [22148, 0]
click at [592, 767] on button "Load More" at bounding box center [596, 772] width 367 height 42
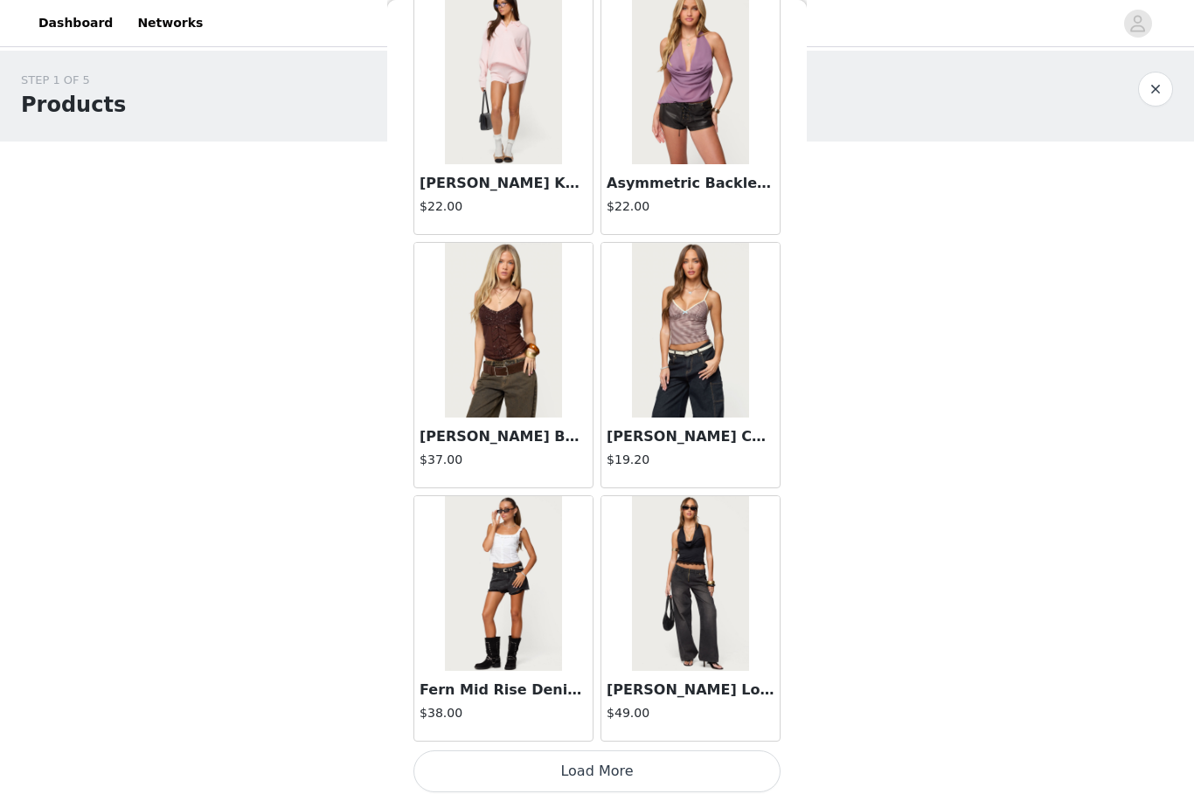
click at [592, 762] on button "Load More" at bounding box center [596, 772] width 367 height 42
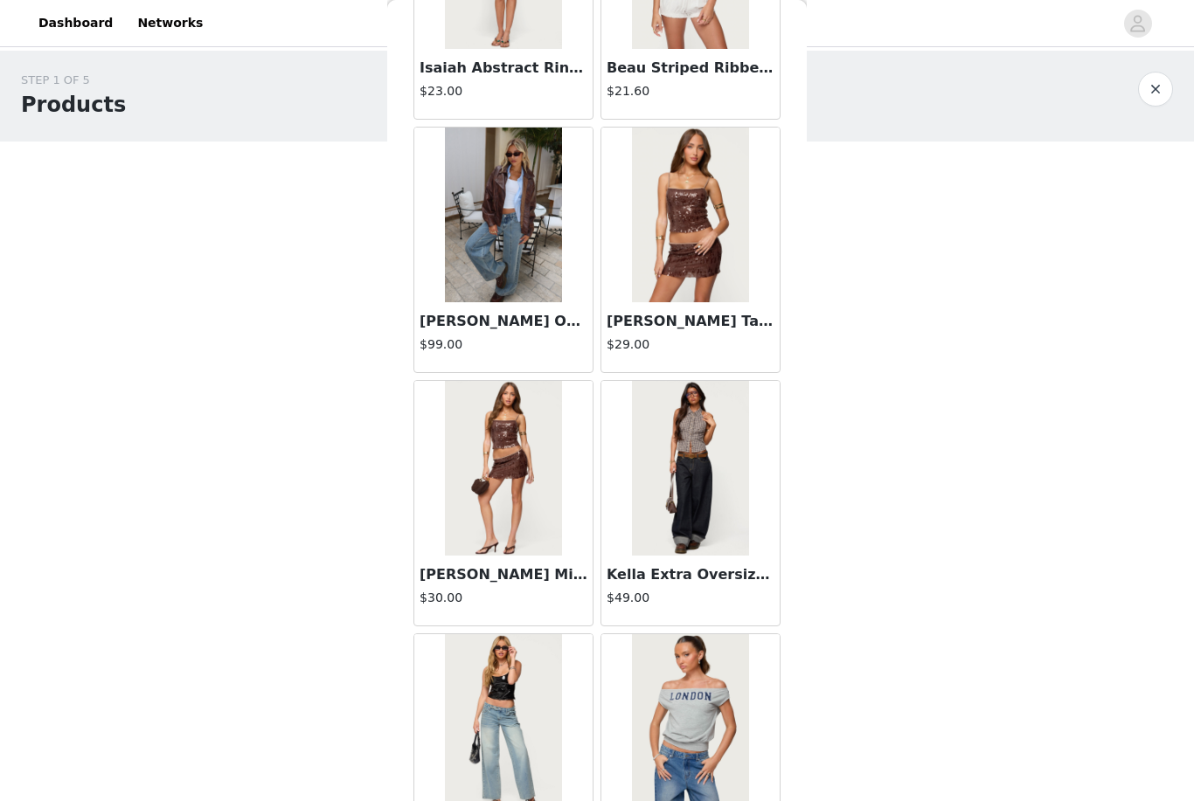
scroll to position [27133, 0]
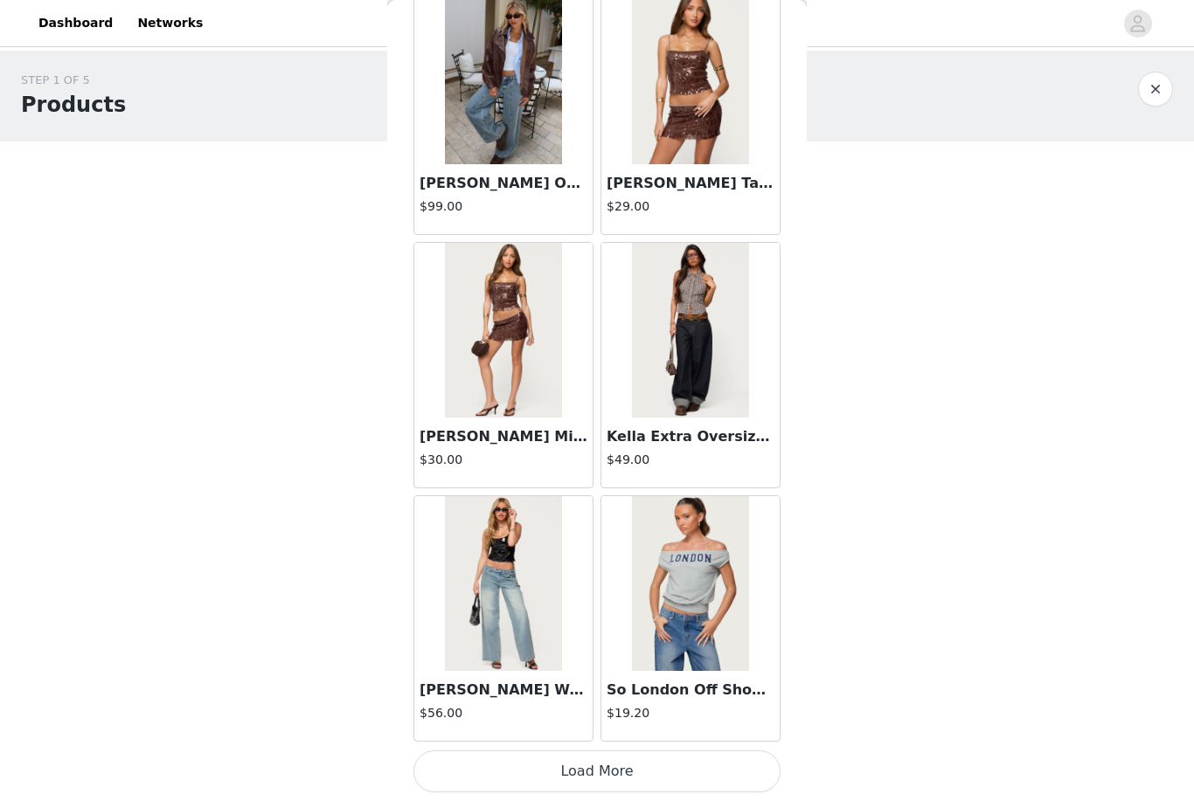
click at [592, 759] on button "Load More" at bounding box center [596, 772] width 367 height 42
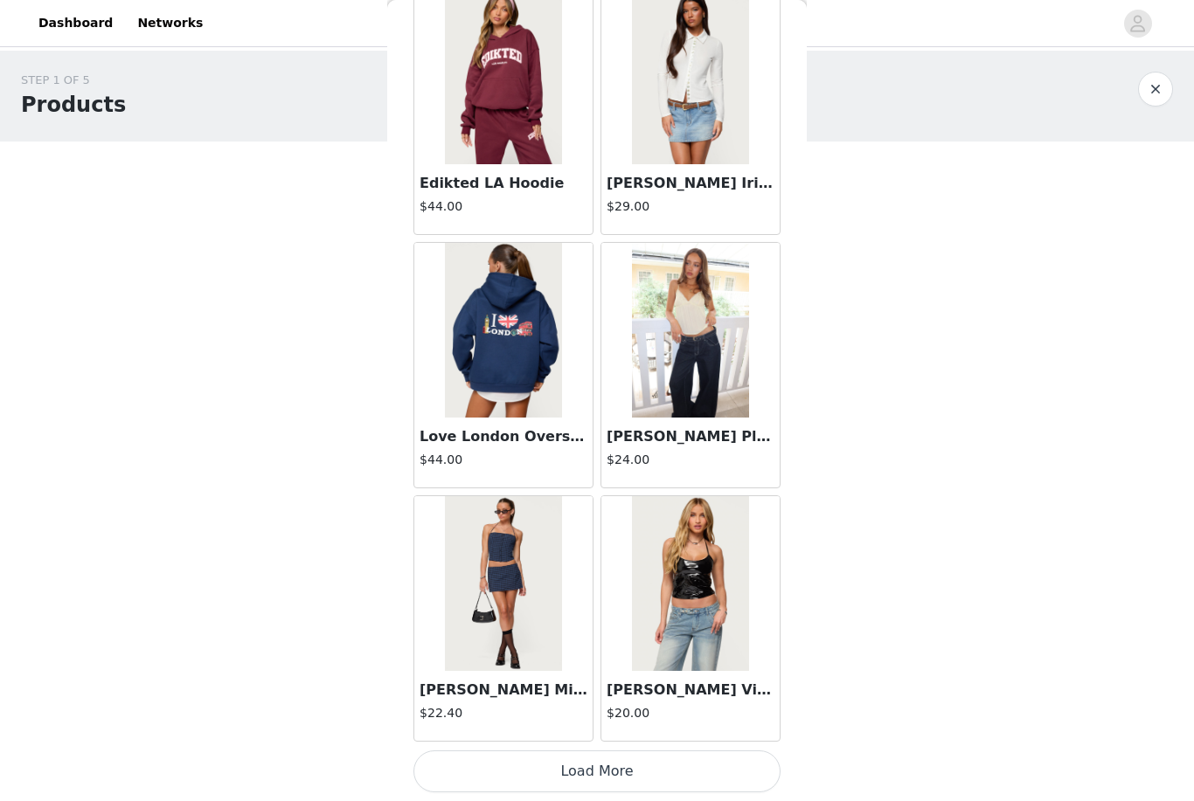
scroll to position [29751, 0]
click at [592, 759] on button "Load More" at bounding box center [596, 772] width 367 height 42
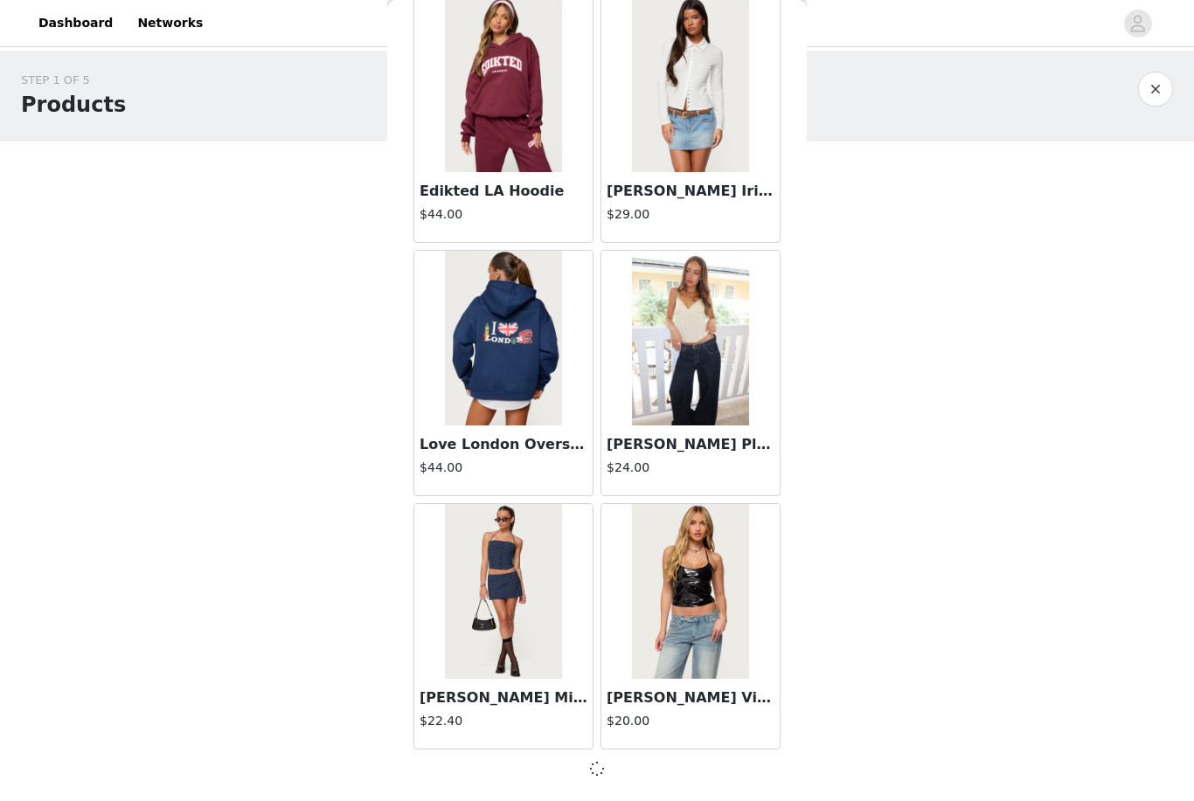
scroll to position [29743, 0]
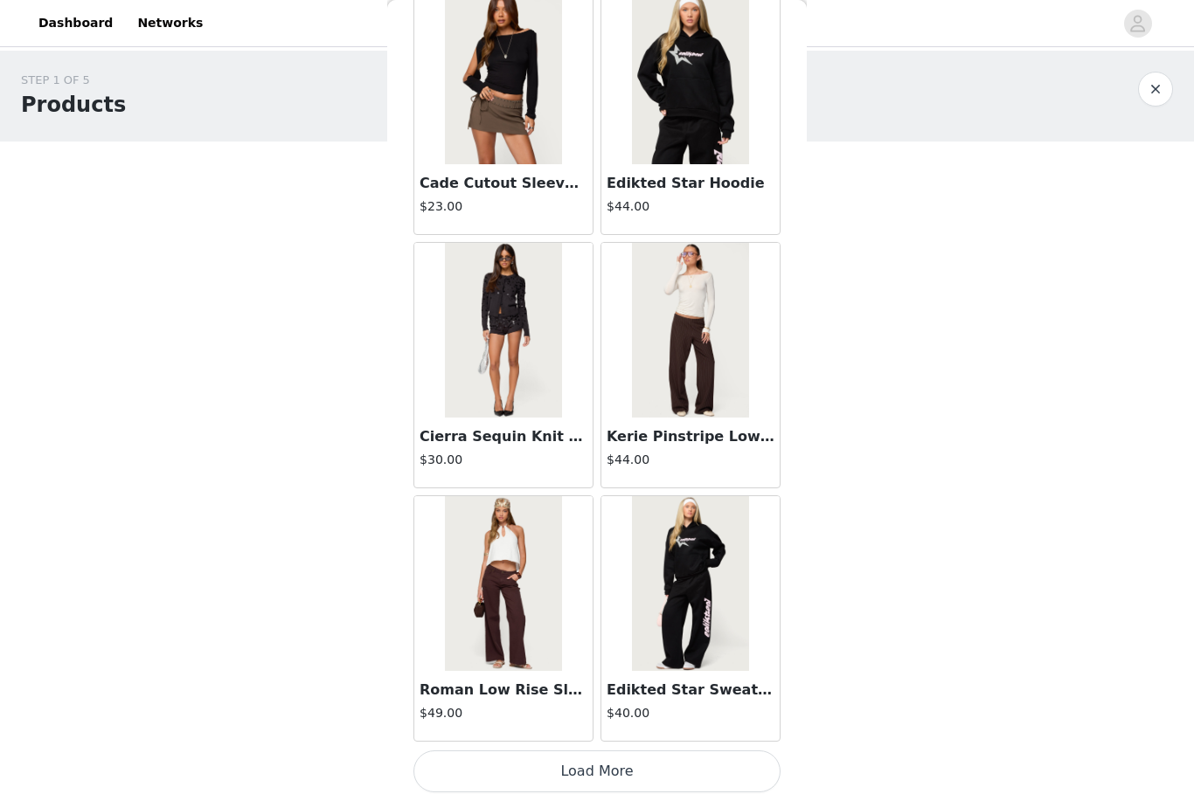
click at [592, 770] on button "Load More" at bounding box center [596, 772] width 367 height 42
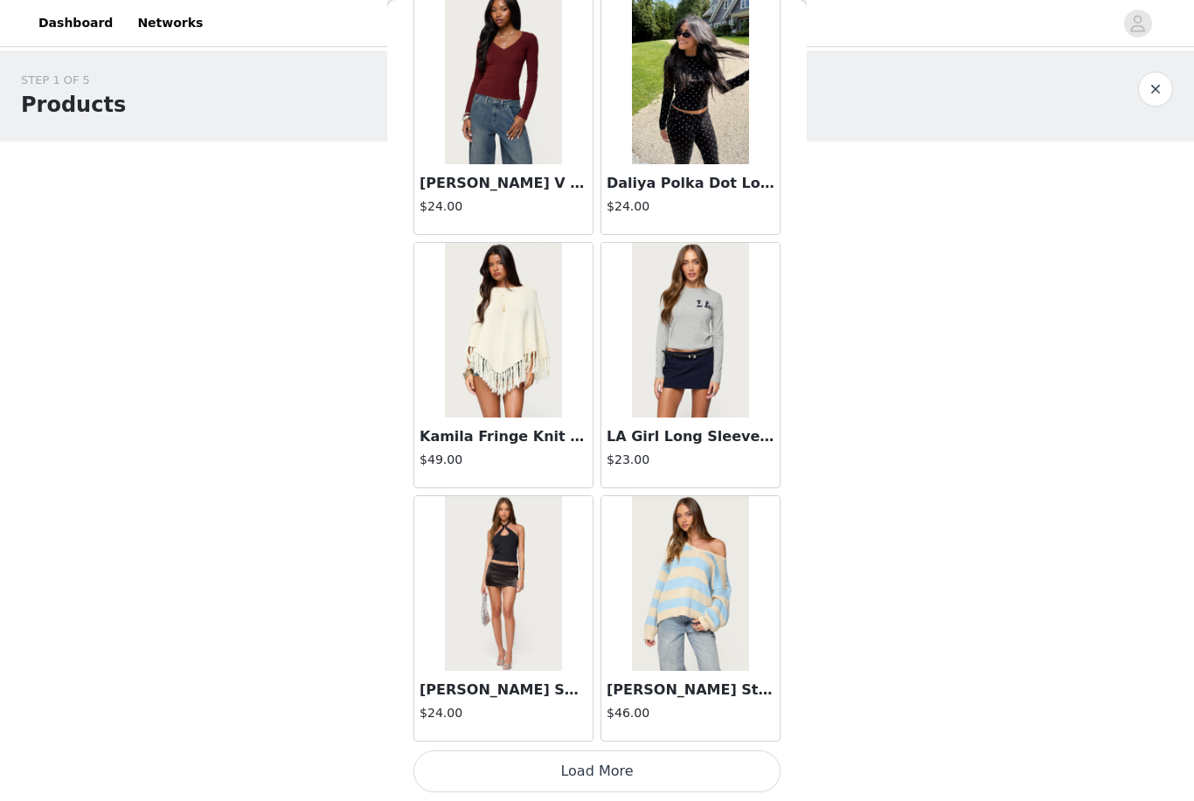
scroll to position [34820, 0]
click at [592, 766] on button "Load More" at bounding box center [596, 772] width 367 height 42
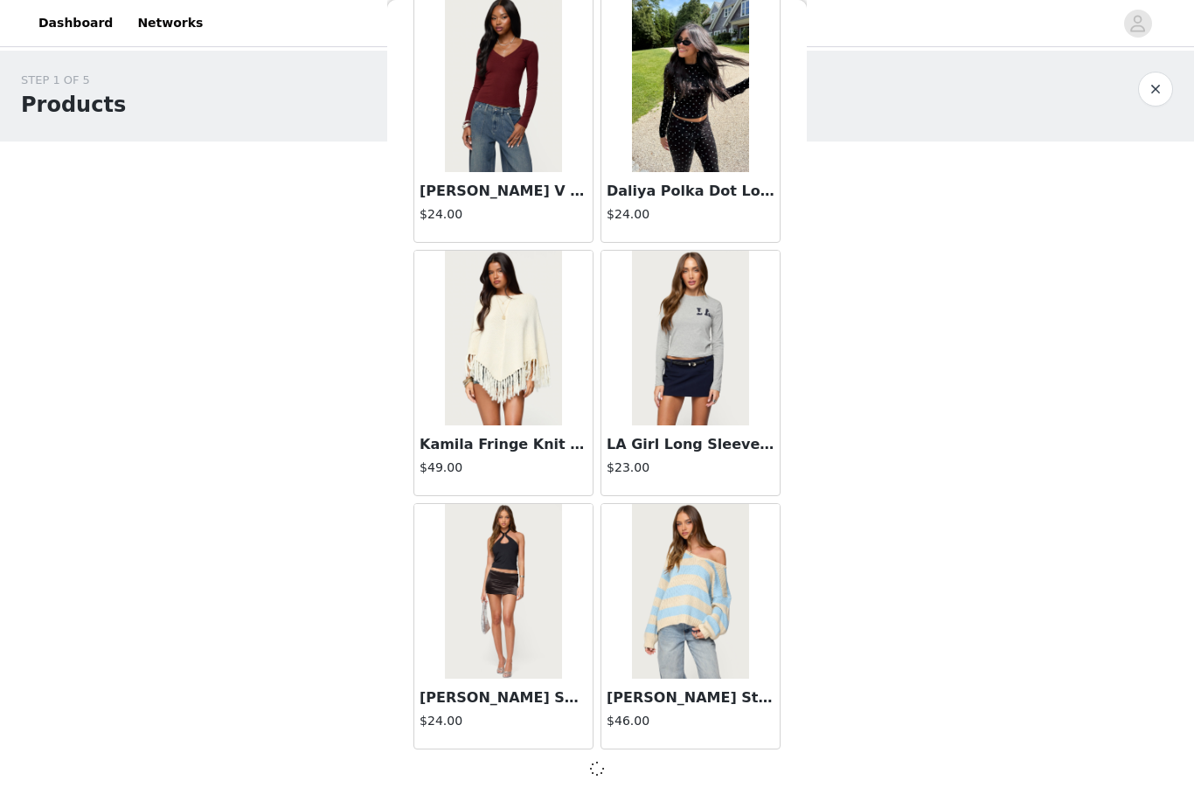
scroll to position [34812, 0]
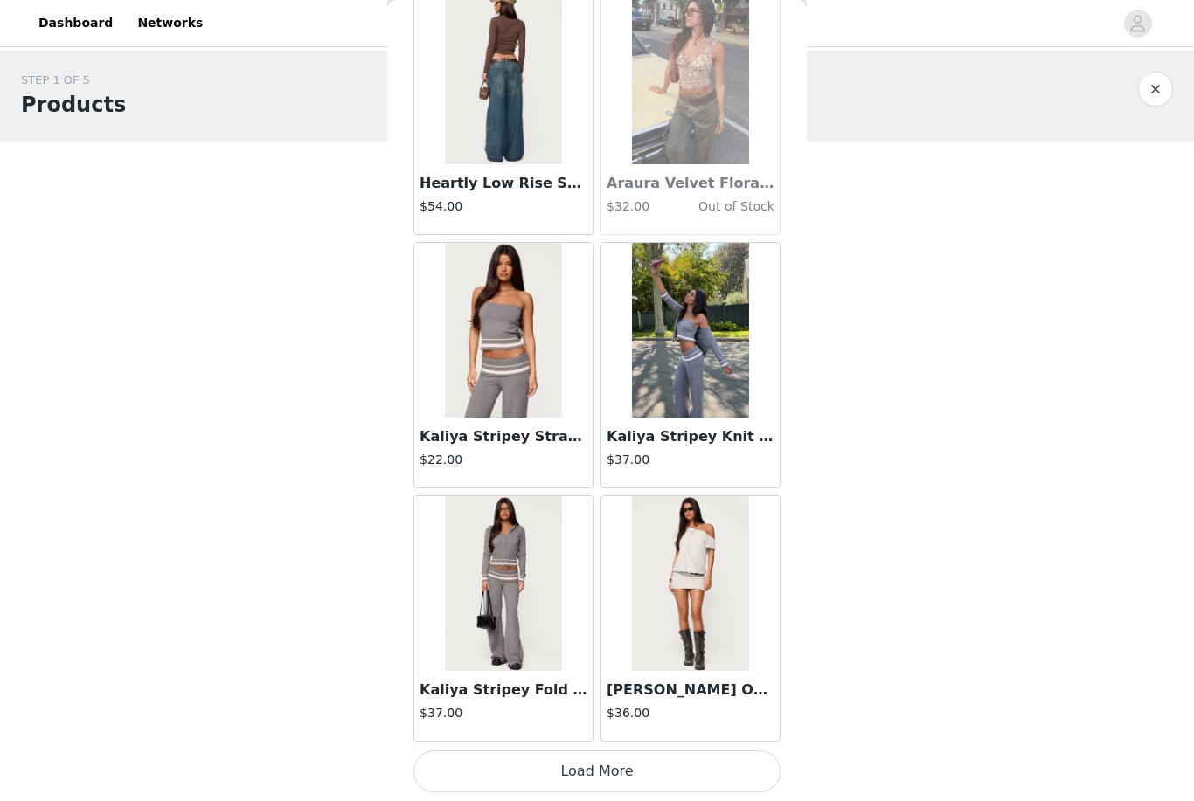
click at [592, 765] on button "Load More" at bounding box center [596, 772] width 367 height 42
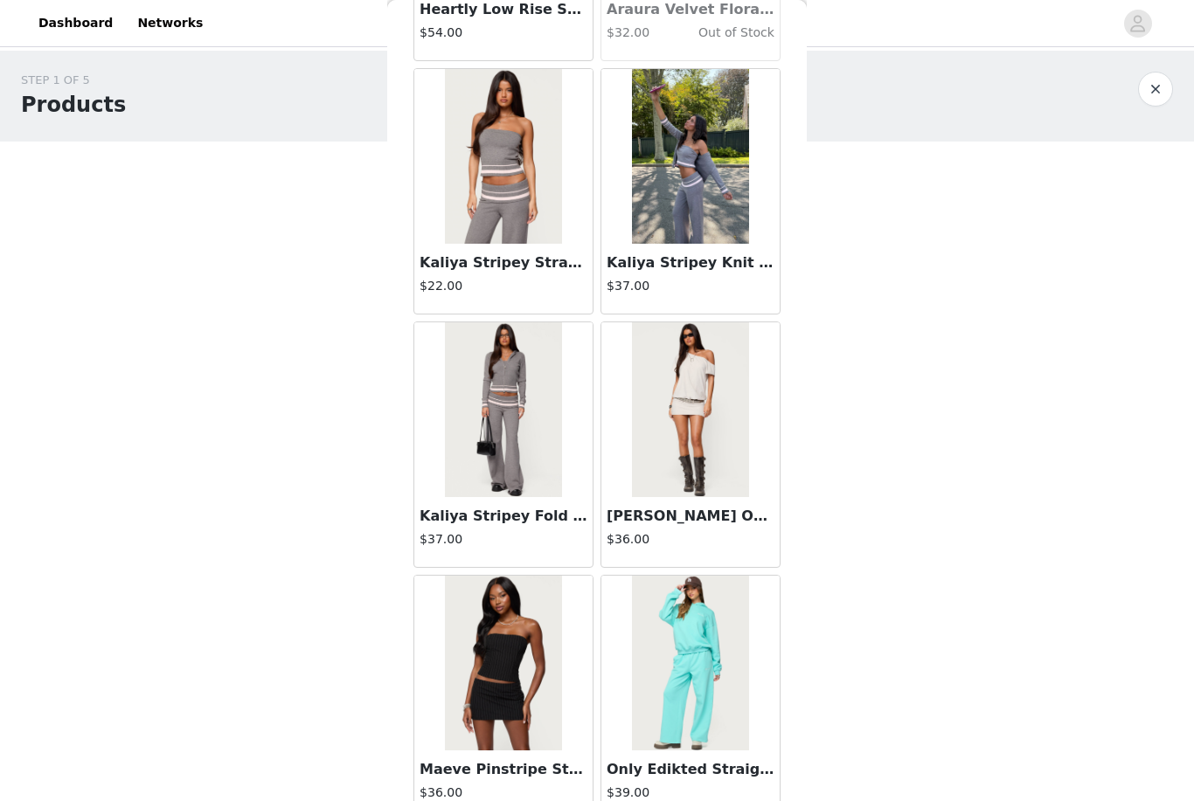
scroll to position [37527, 0]
click at [592, 451] on img at bounding box center [690, 410] width 116 height 175
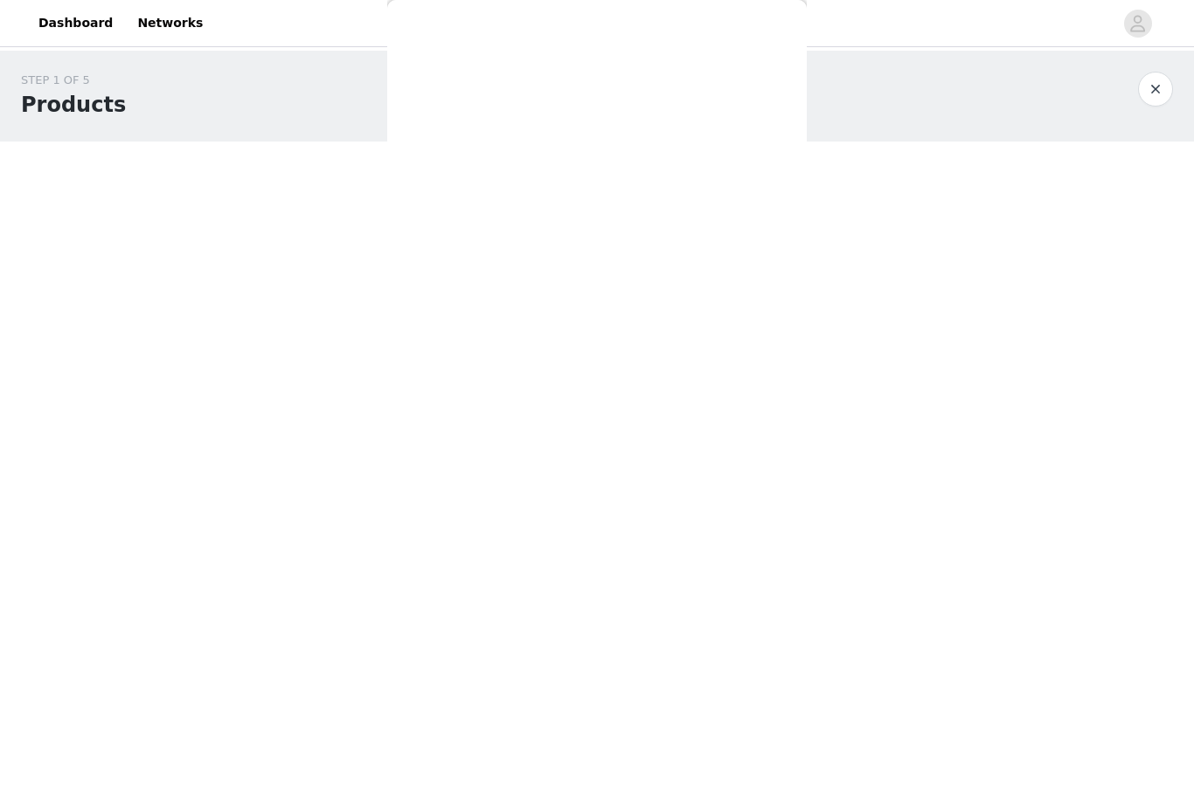
scroll to position [0, 0]
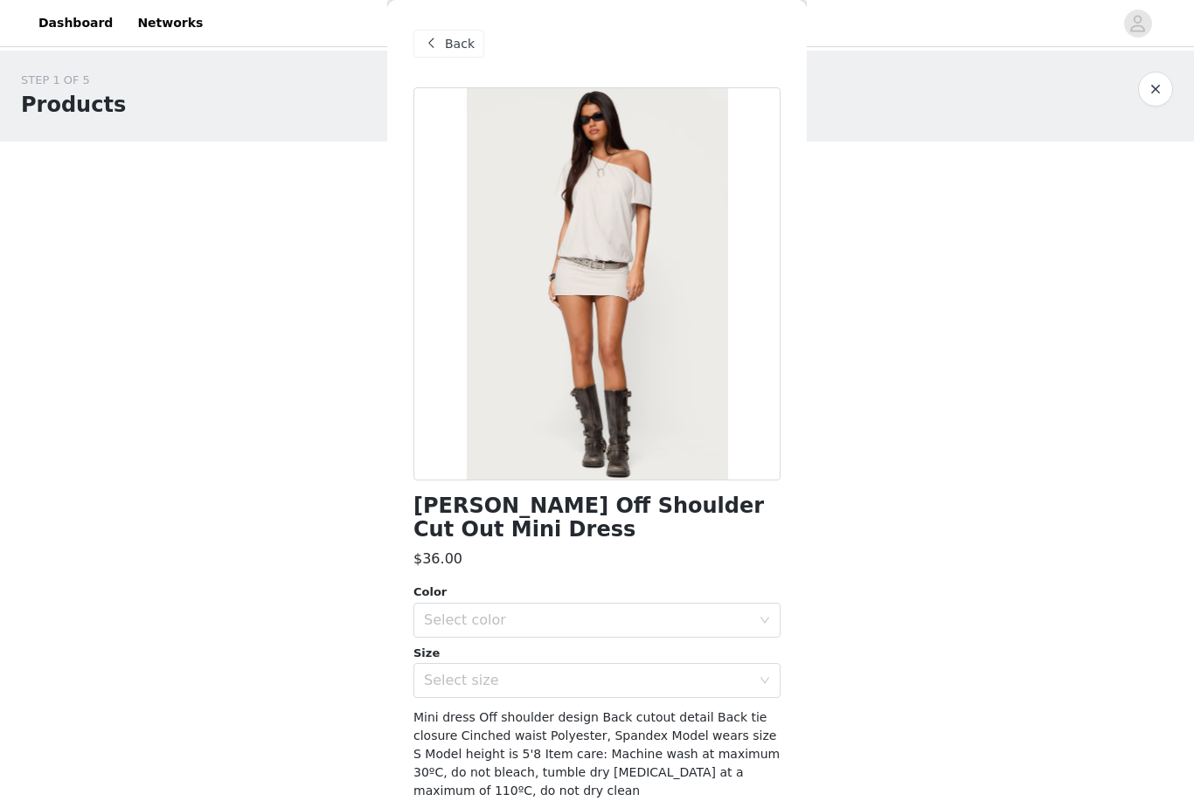
click at [442, 43] on div "Back" at bounding box center [448, 44] width 71 height 28
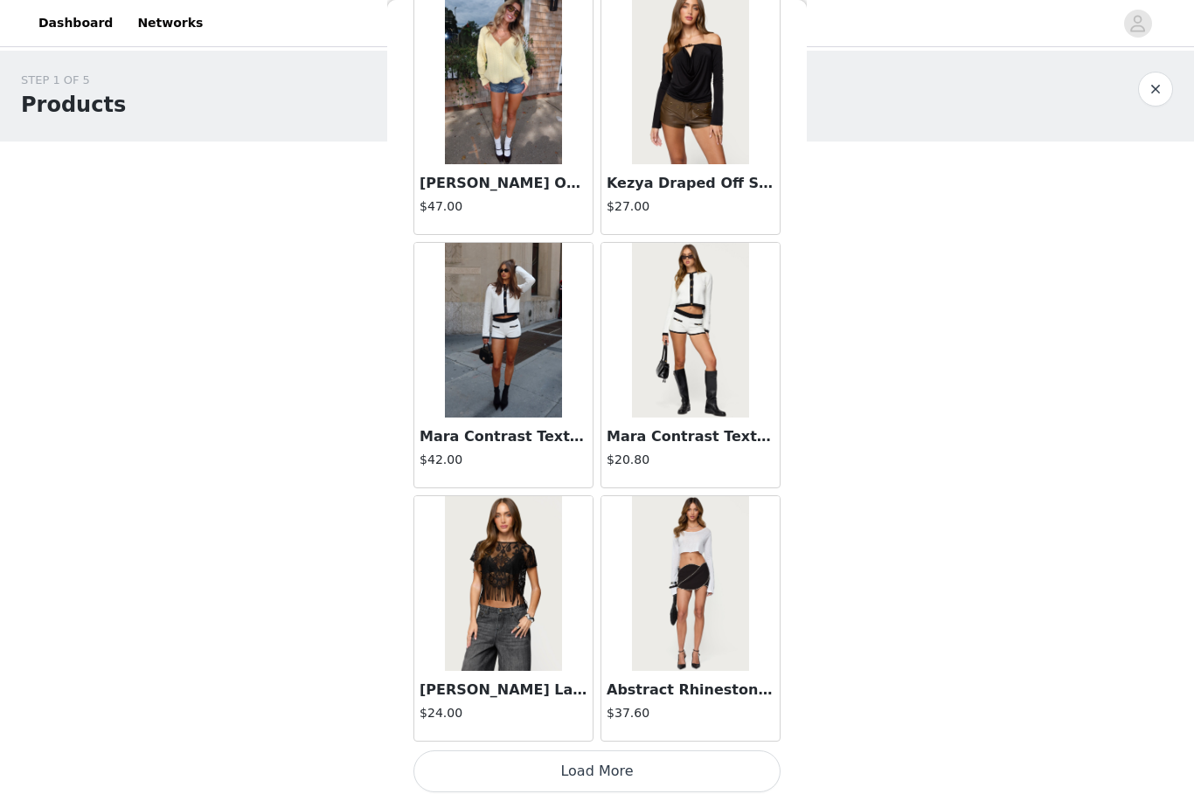
click at [592, 770] on button "Load More" at bounding box center [596, 772] width 367 height 42
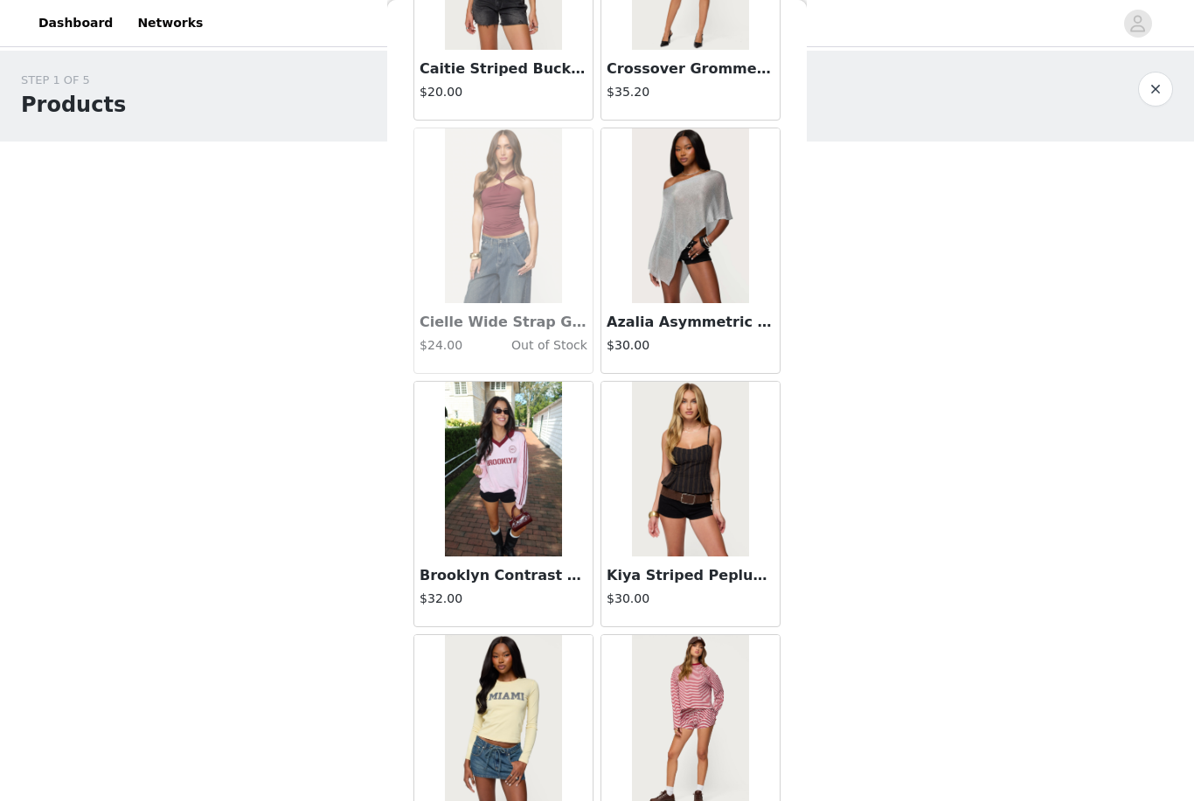
scroll to position [40844, 0]
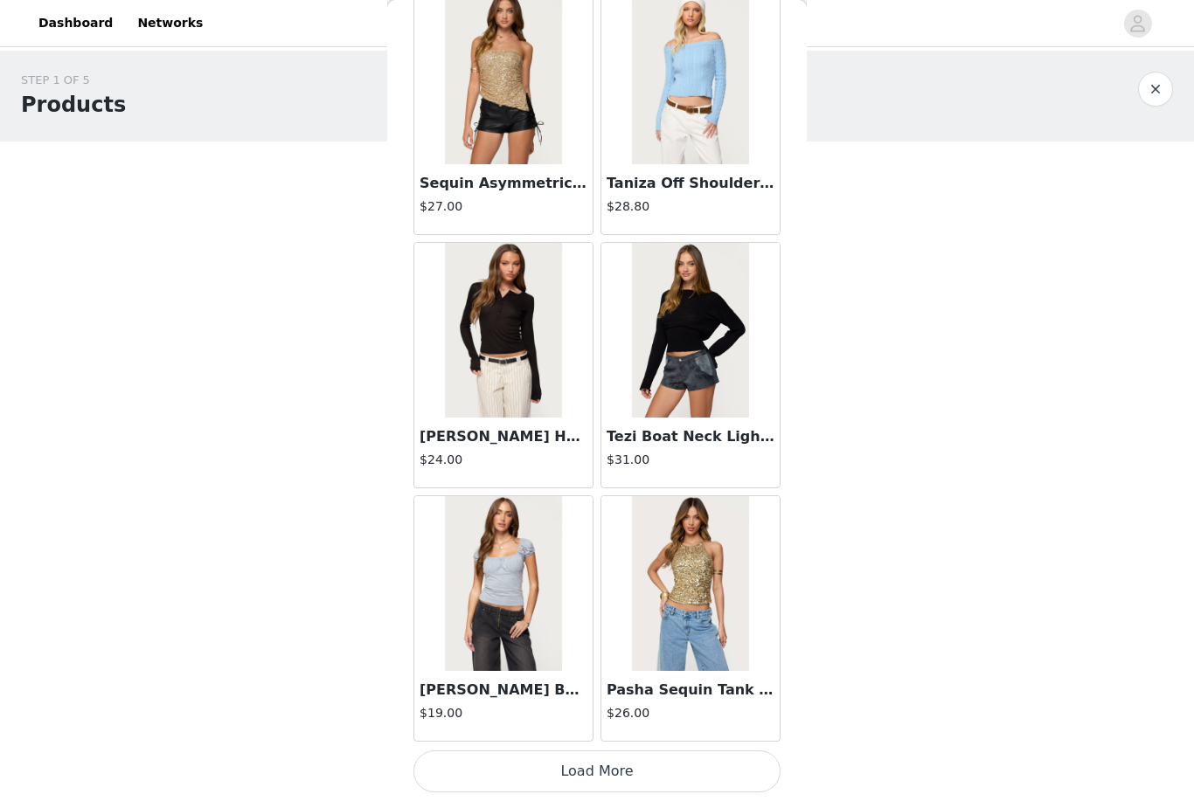
click at [592, 766] on button "Load More" at bounding box center [596, 772] width 367 height 42
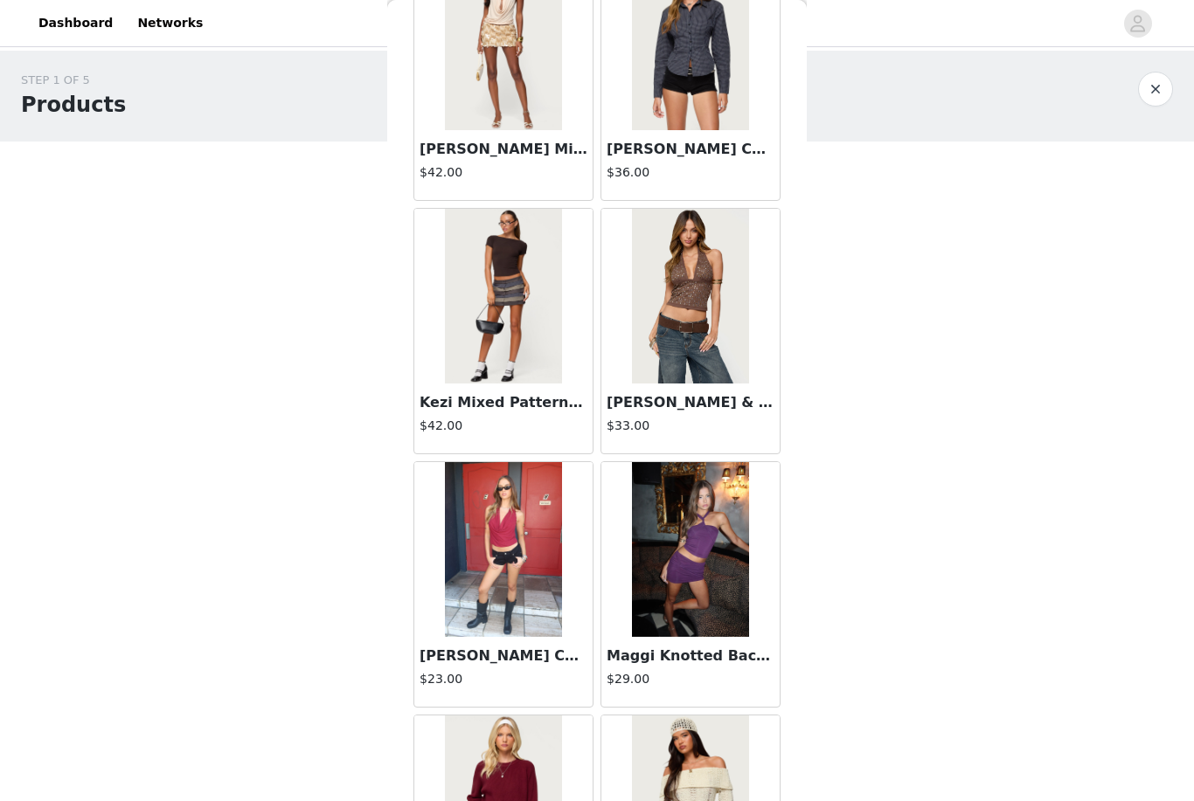
scroll to position [44899, 0]
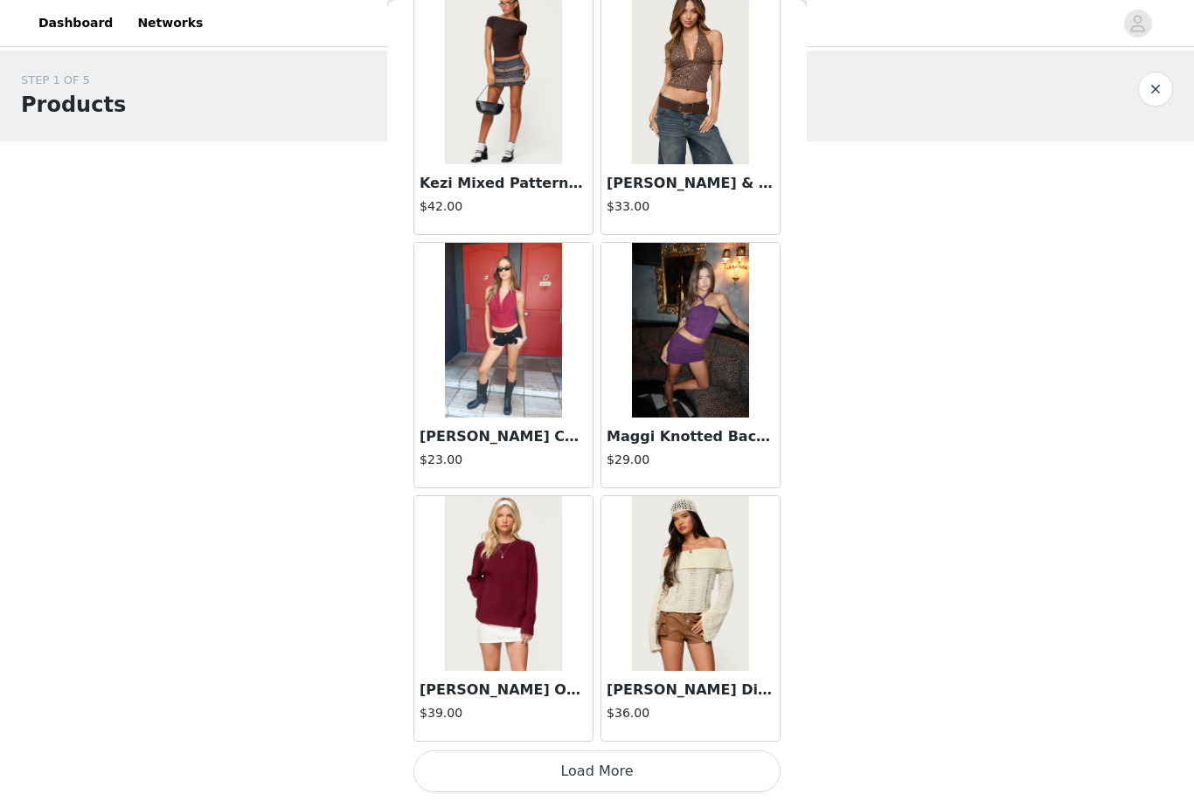
click at [592, 766] on button "Load More" at bounding box center [596, 772] width 367 height 42
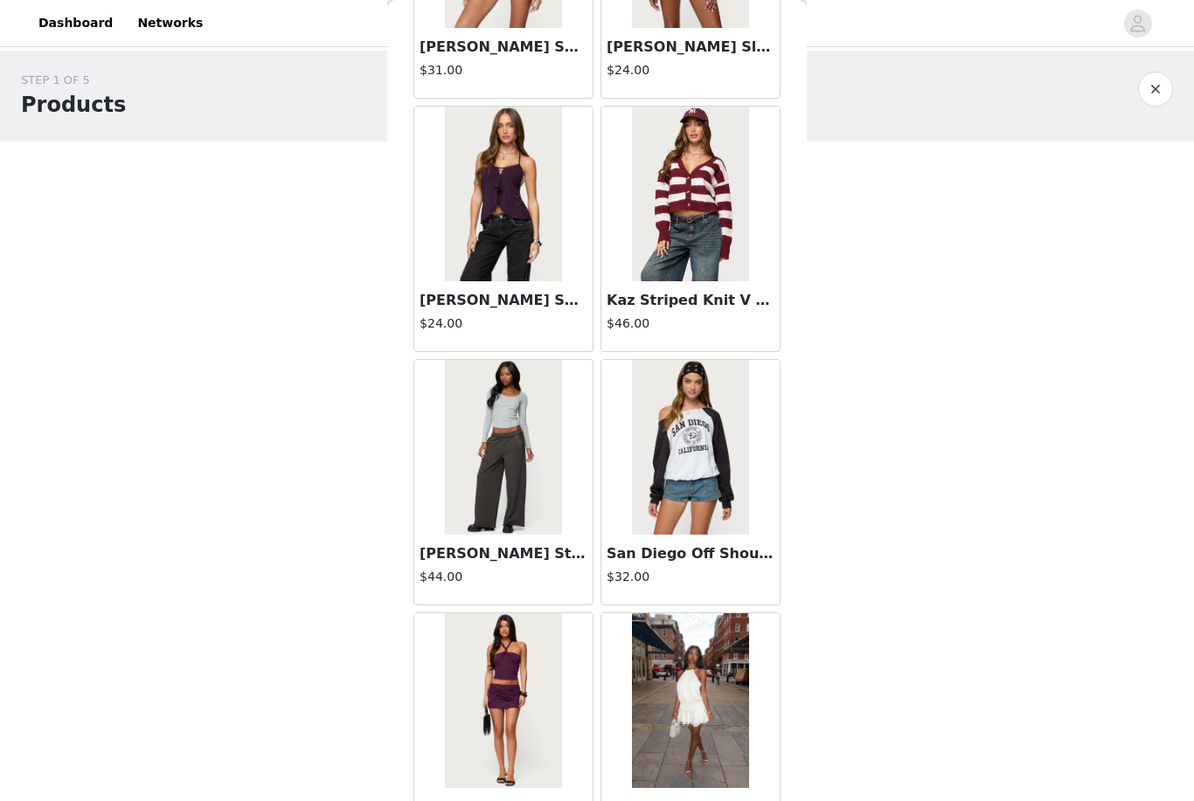
scroll to position [46249, 0]
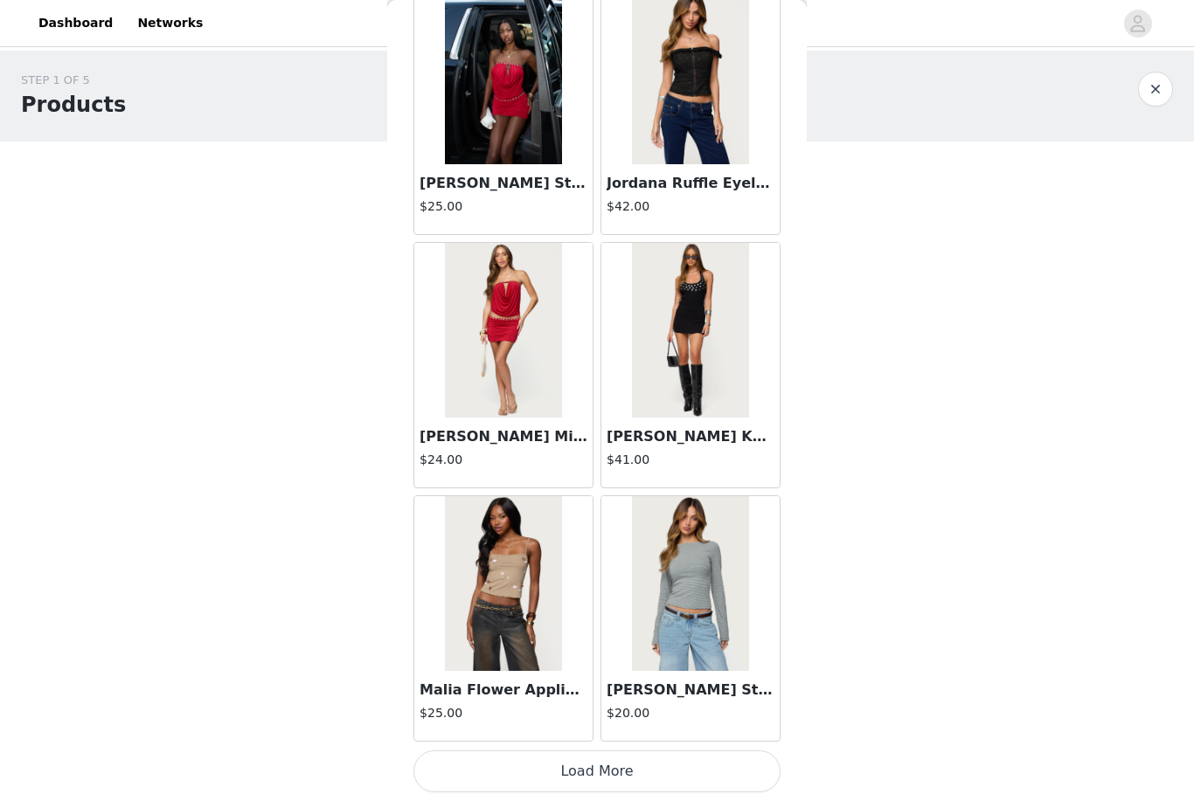
click at [592, 766] on button "Load More" at bounding box center [596, 772] width 367 height 42
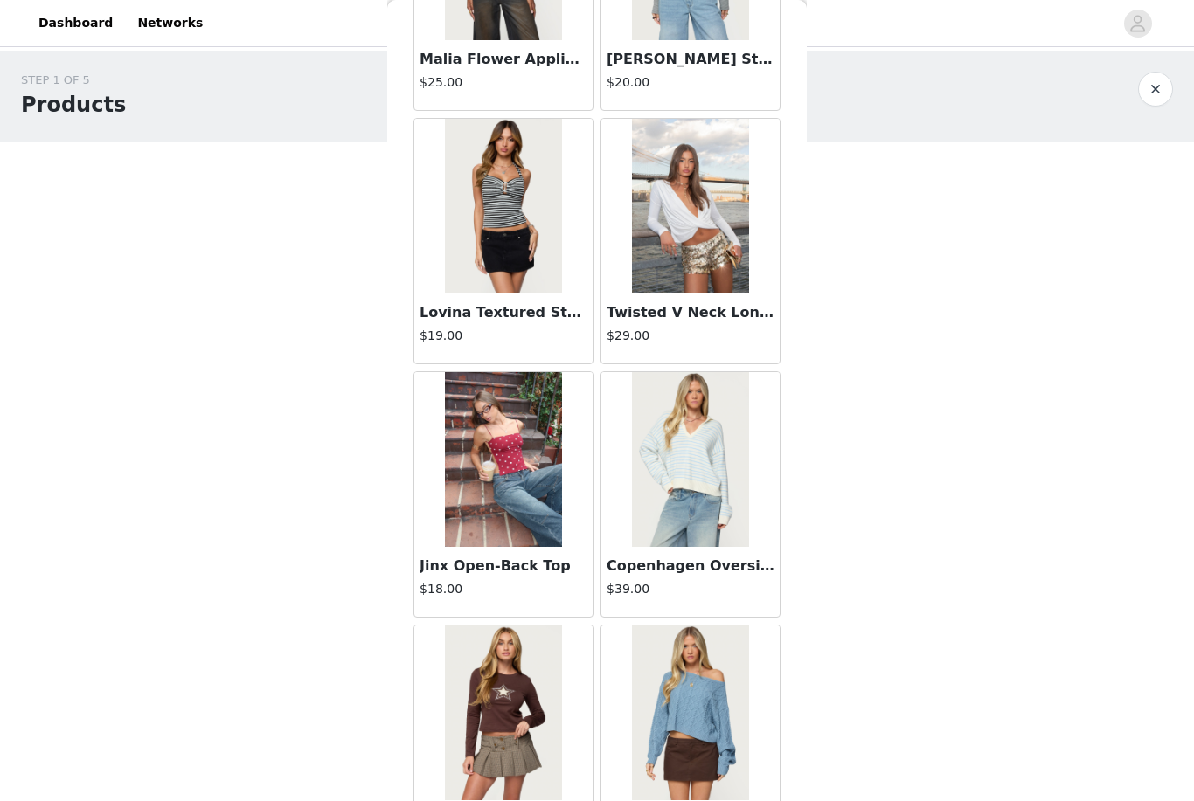
scroll to position [48125, 0]
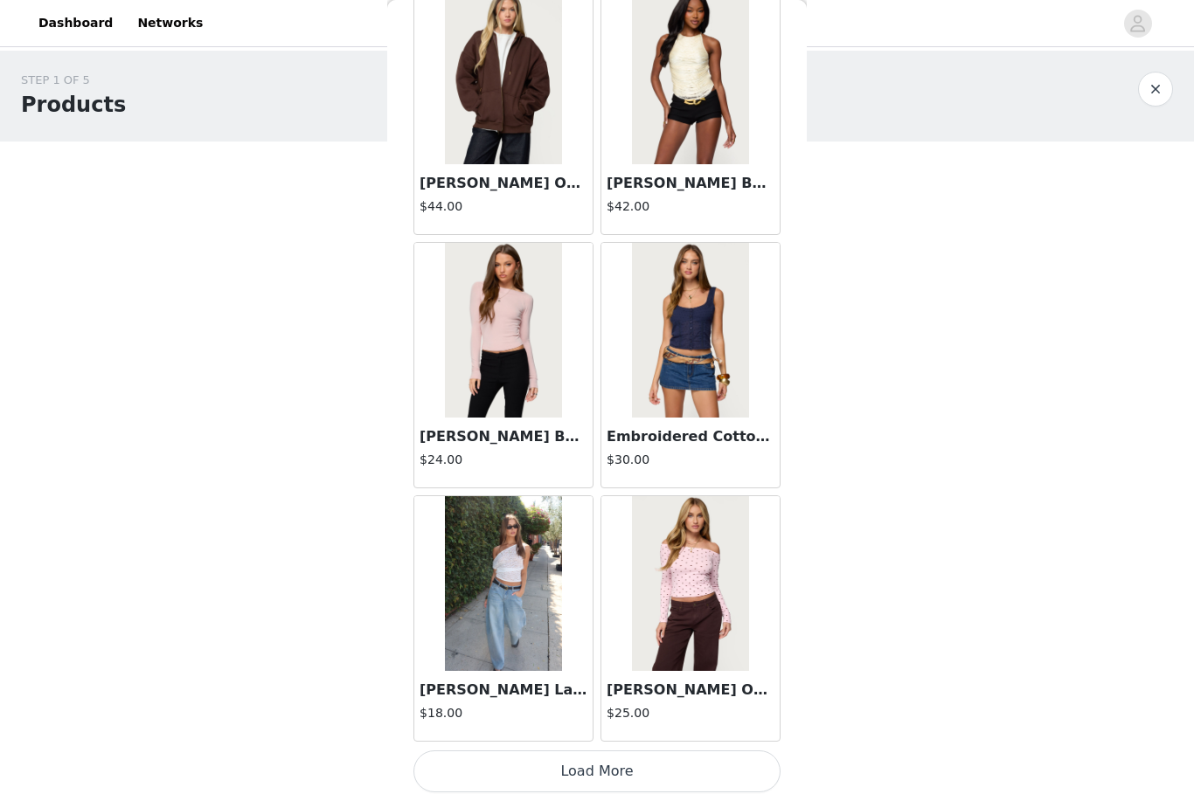
click at [592, 758] on button "Load More" at bounding box center [596, 772] width 367 height 42
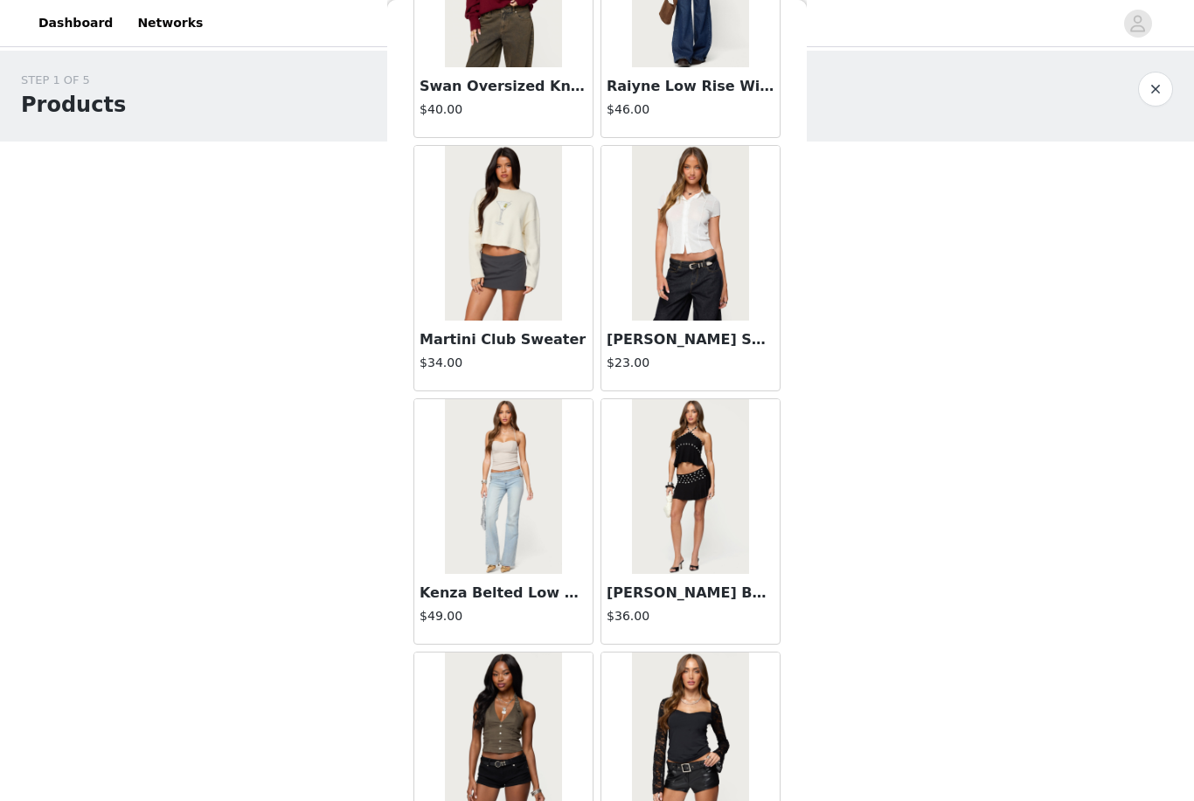
scroll to position [52245, 0]
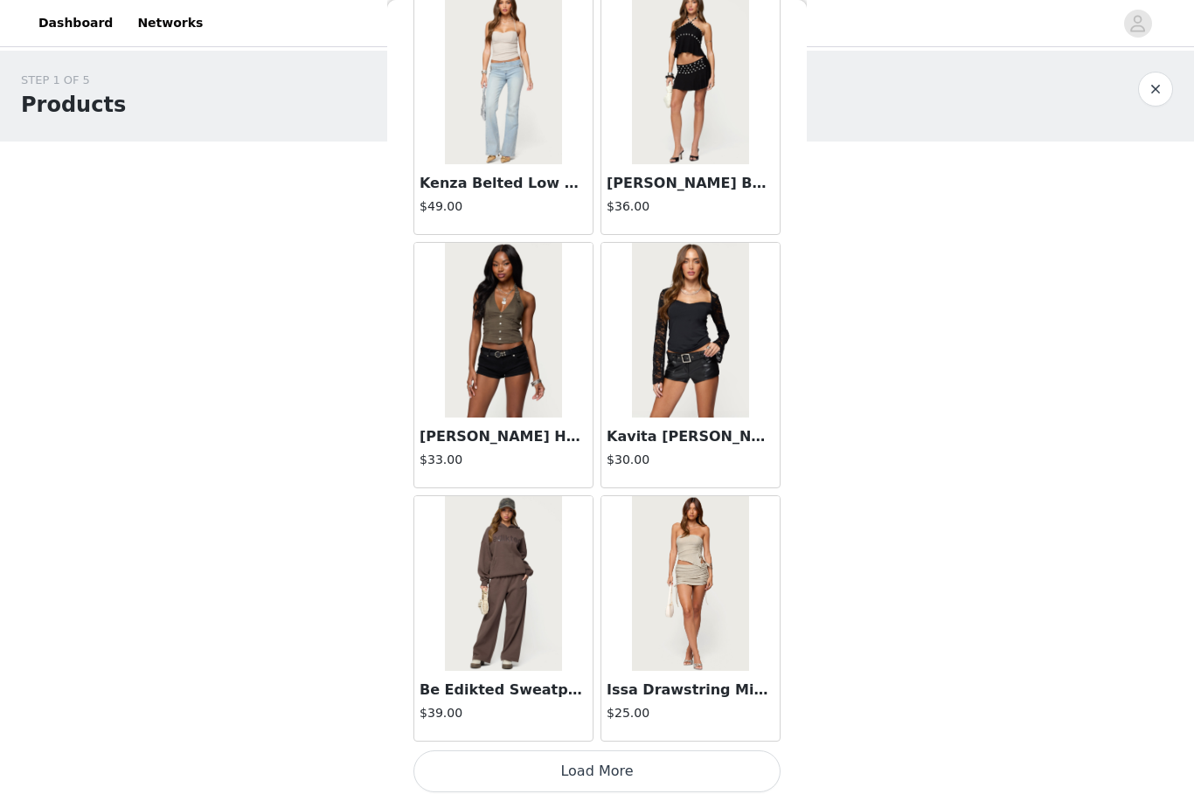
click at [592, 766] on button "Load More" at bounding box center [596, 772] width 367 height 42
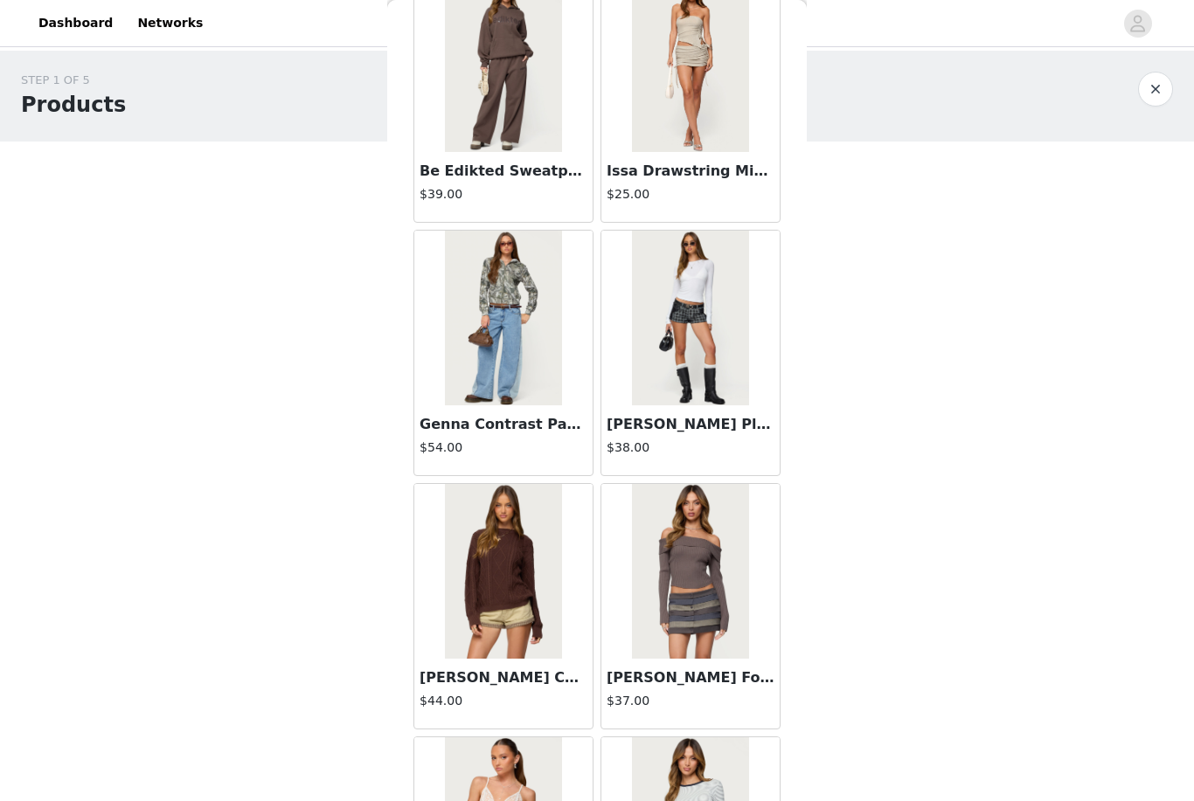
scroll to position [53080, 0]
click at [592, 393] on img at bounding box center [690, 317] width 116 height 175
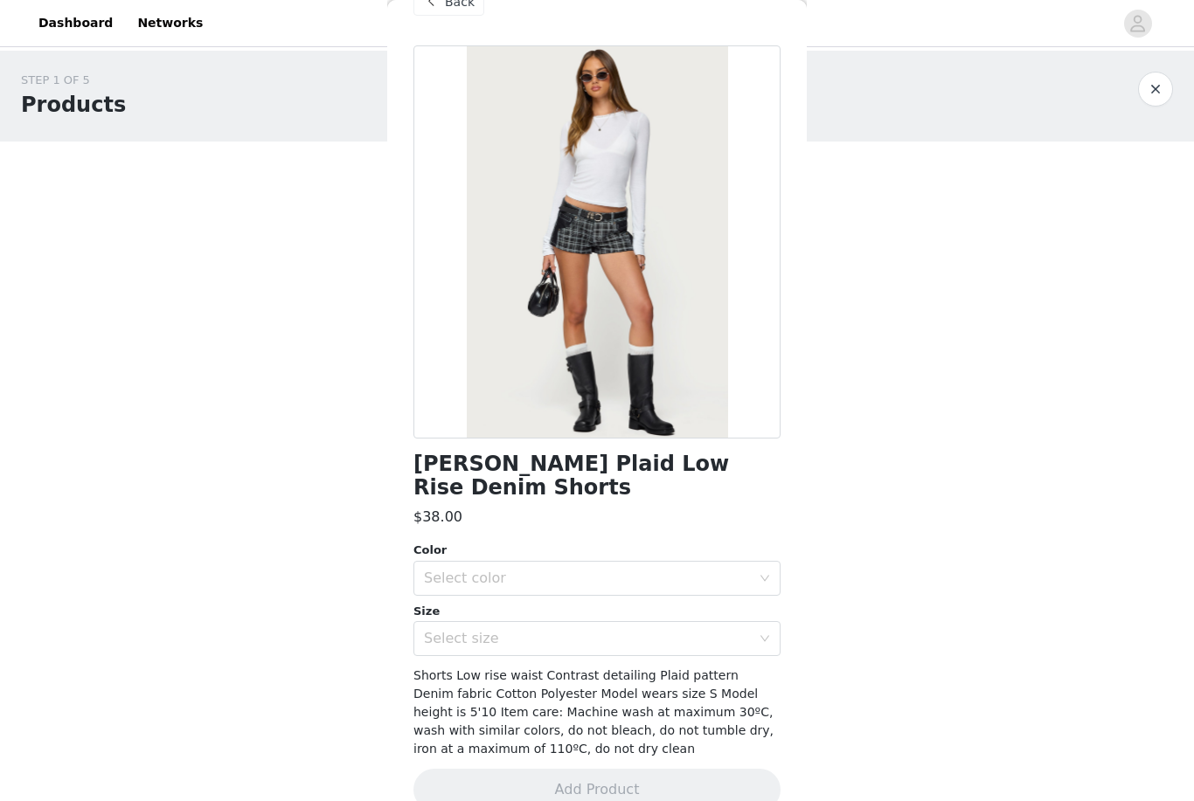
scroll to position [41, 0]
click at [454, 7] on span "Back" at bounding box center [460, 3] width 30 height 18
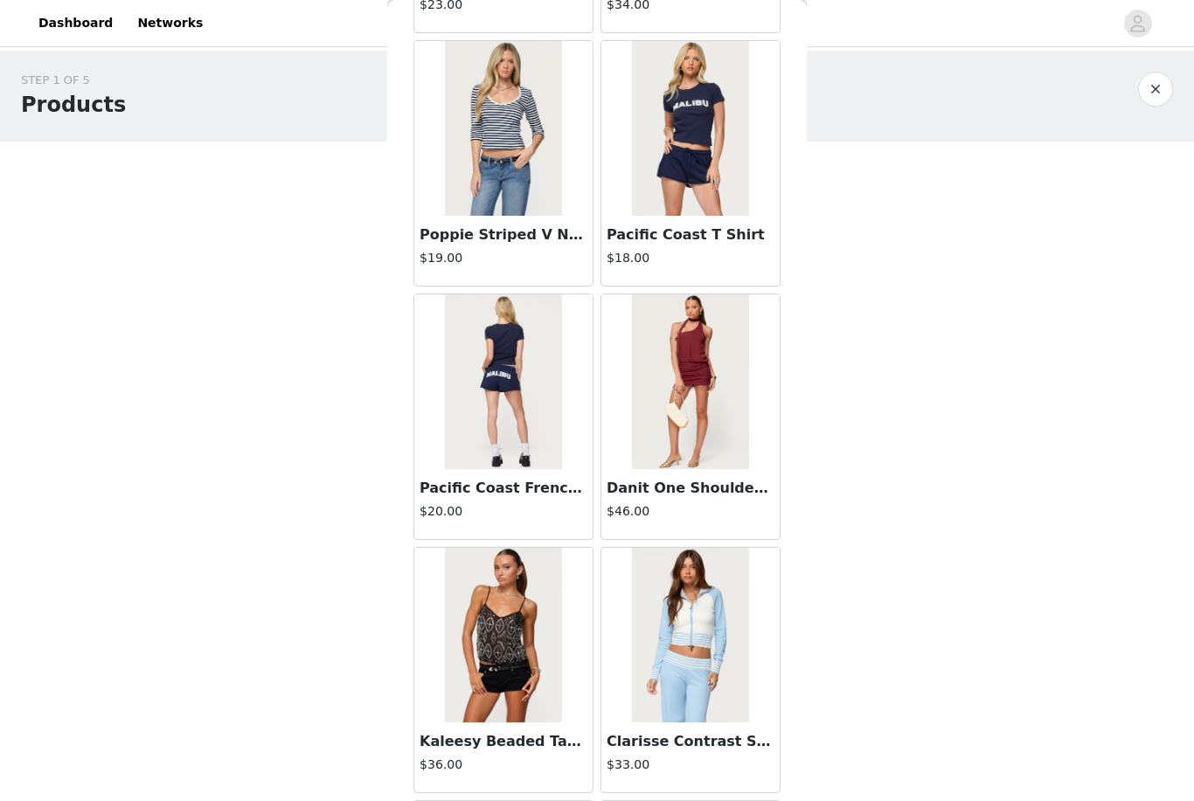
scroll to position [54919, 0]
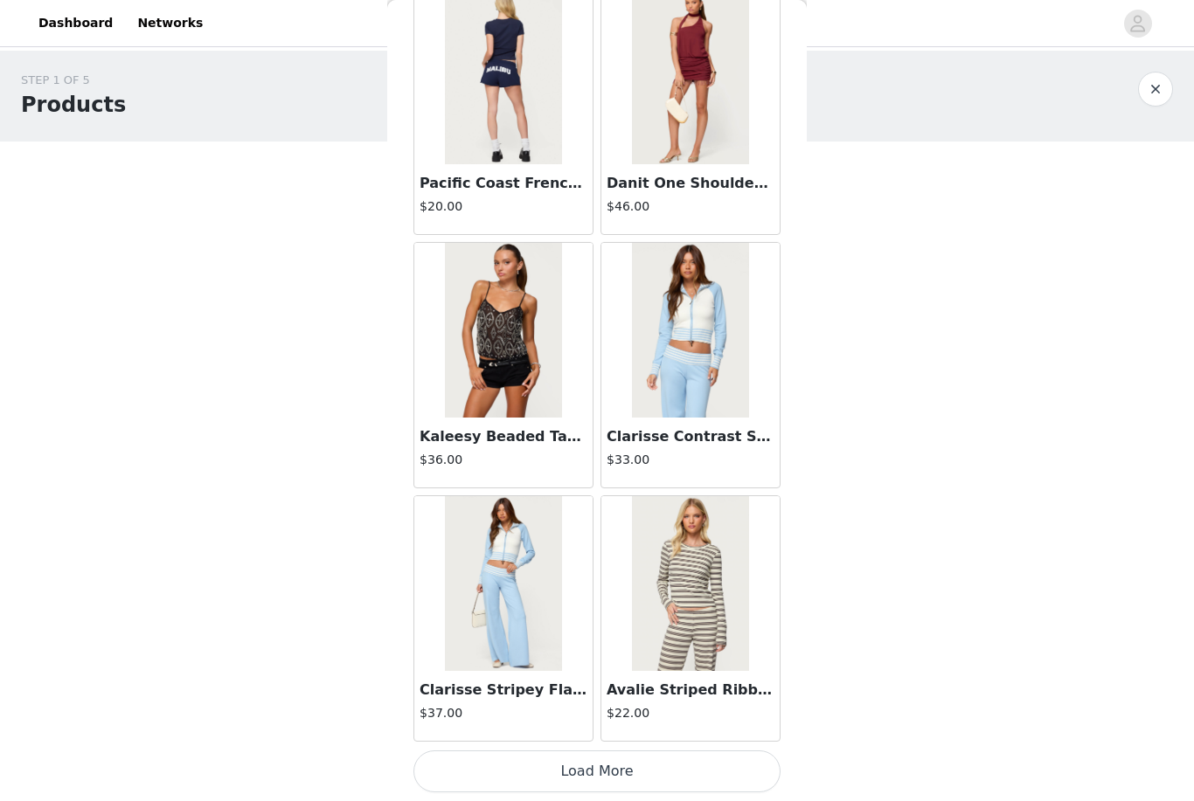
click at [592, 765] on button "Load More" at bounding box center [596, 772] width 367 height 42
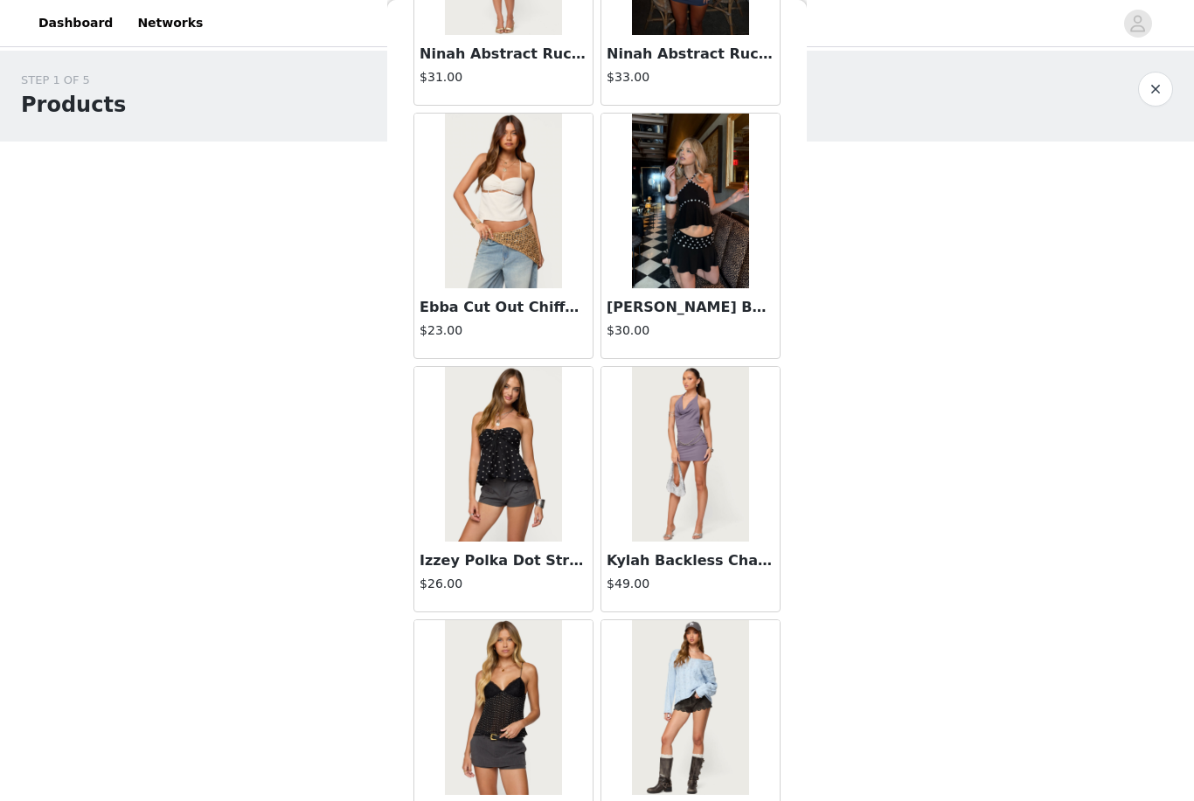
scroll to position [56410, 0]
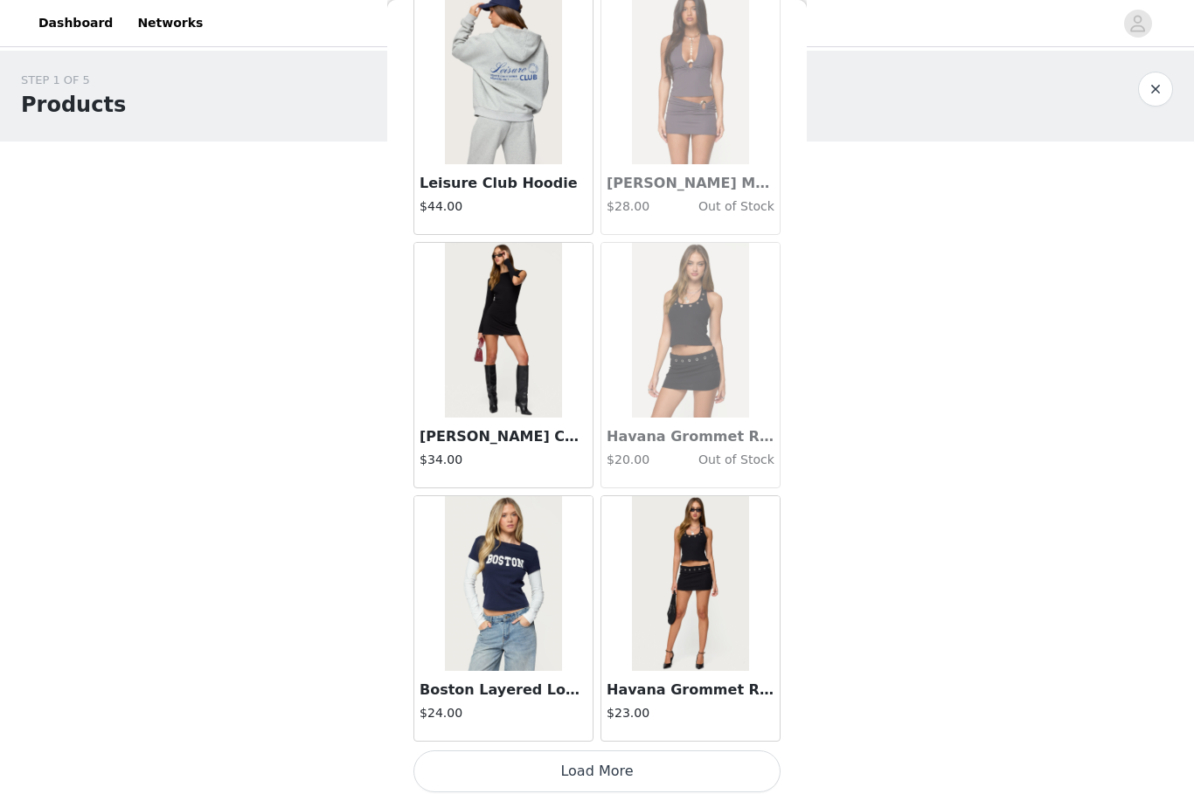
click at [592, 760] on button "Load More" at bounding box center [596, 772] width 367 height 42
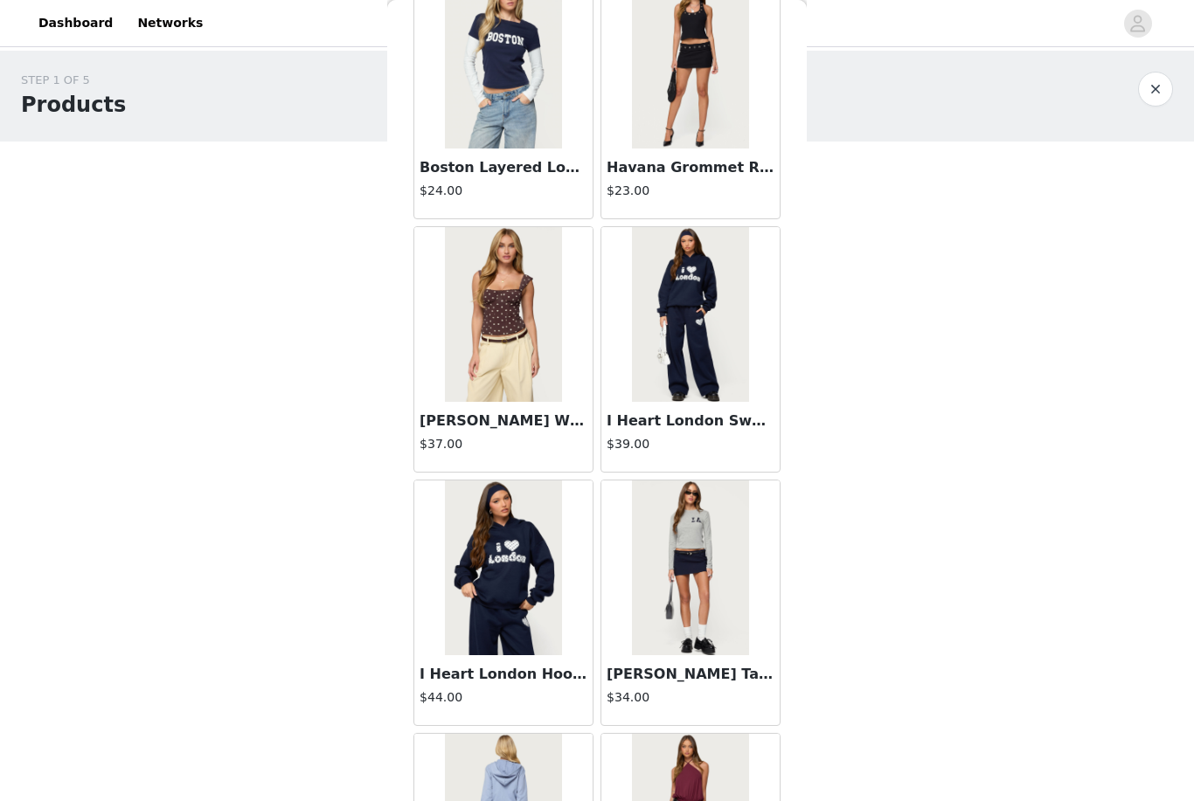
scroll to position [58522, 0]
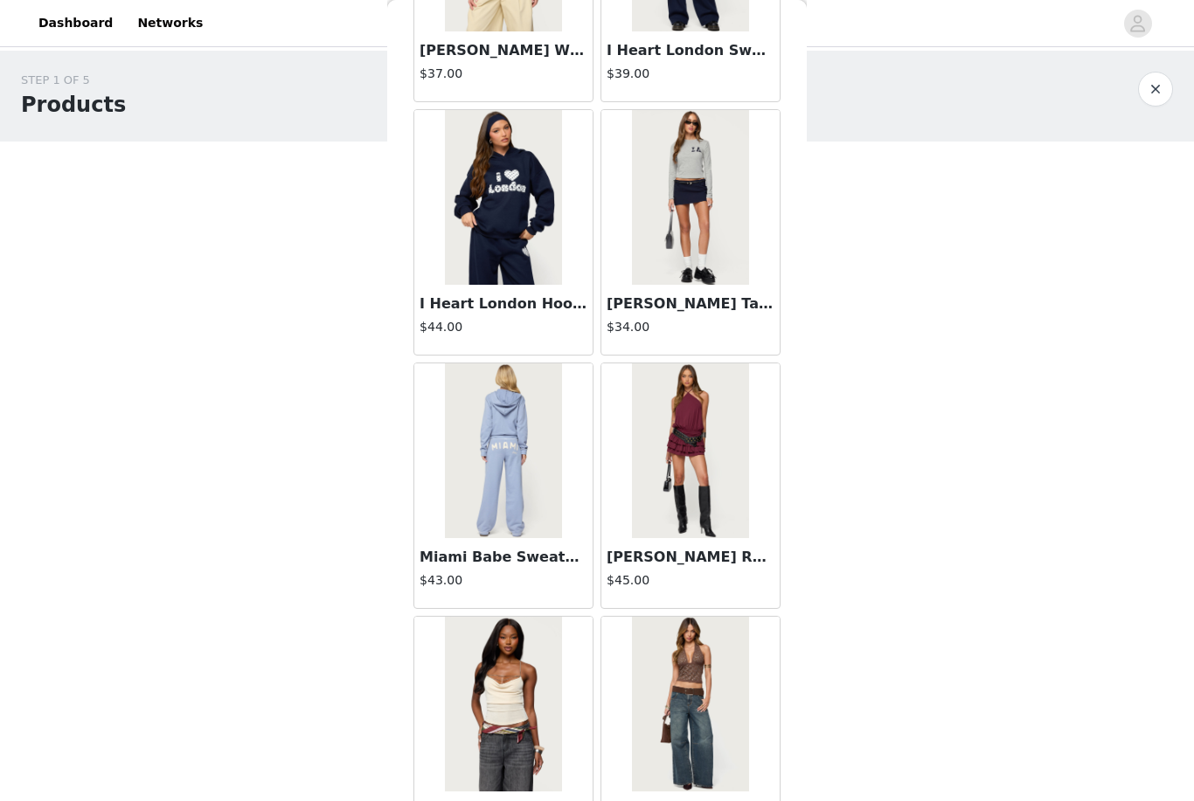
click at [592, 581] on h4 "$45.00" at bounding box center [691, 581] width 168 height 18
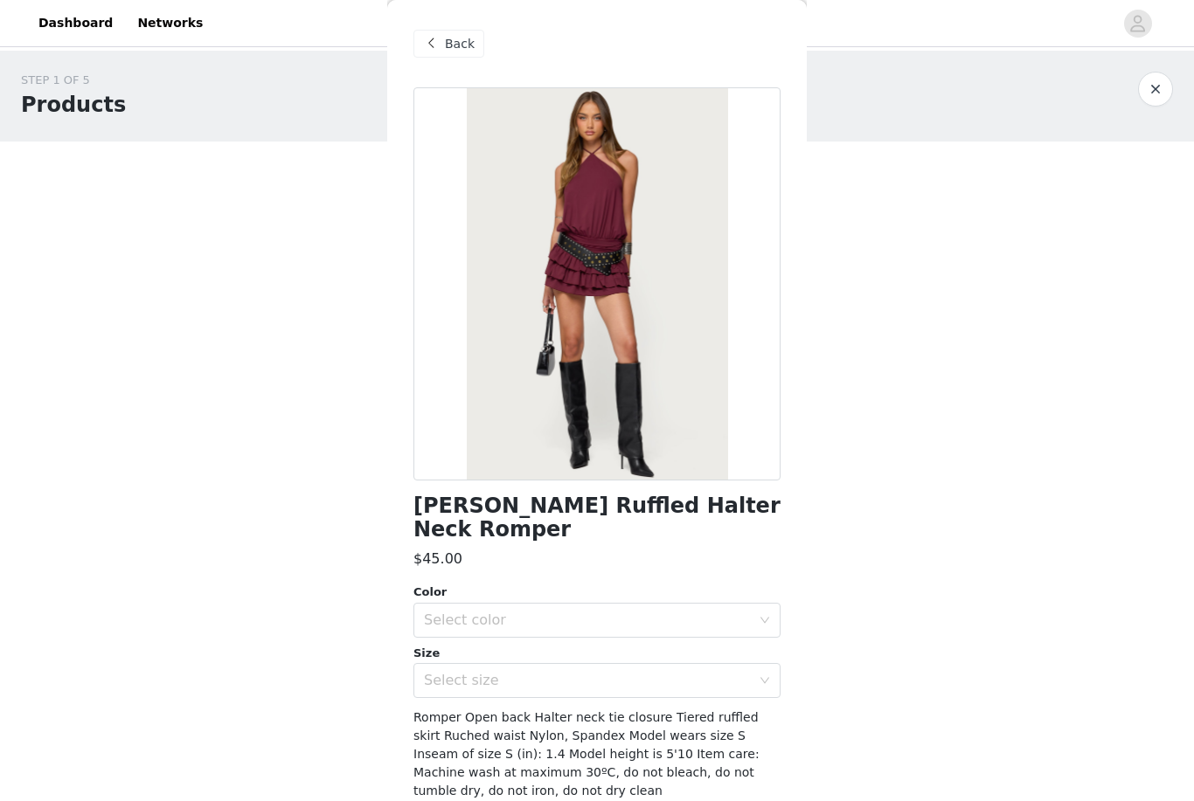
scroll to position [3, 0]
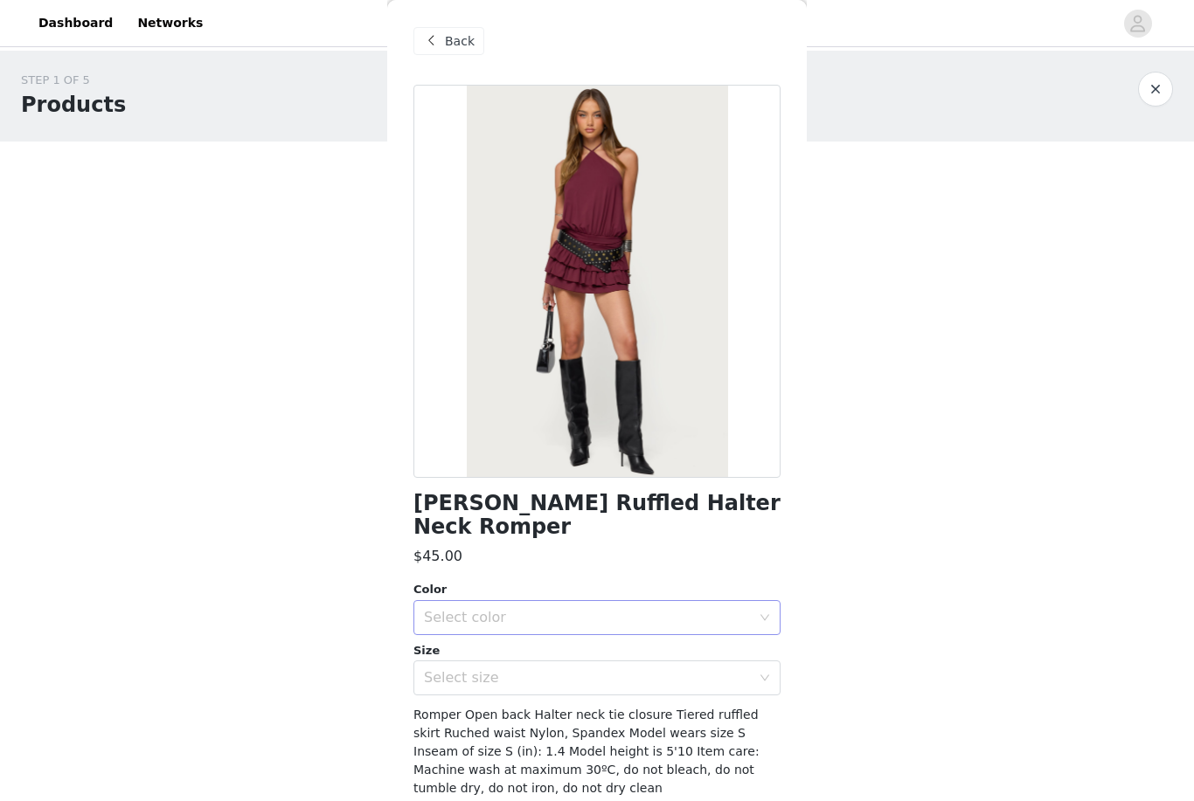
click at [592, 610] on div "Select color" at bounding box center [587, 617] width 327 height 17
click at [592, 549] on div "$45.00" at bounding box center [596, 556] width 367 height 21
click at [592, 620] on div "Select color" at bounding box center [587, 617] width 327 height 17
click at [592, 642] on li "BURGUNDY" at bounding box center [596, 655] width 367 height 28
click at [592, 670] on div "Select size" at bounding box center [587, 677] width 327 height 17
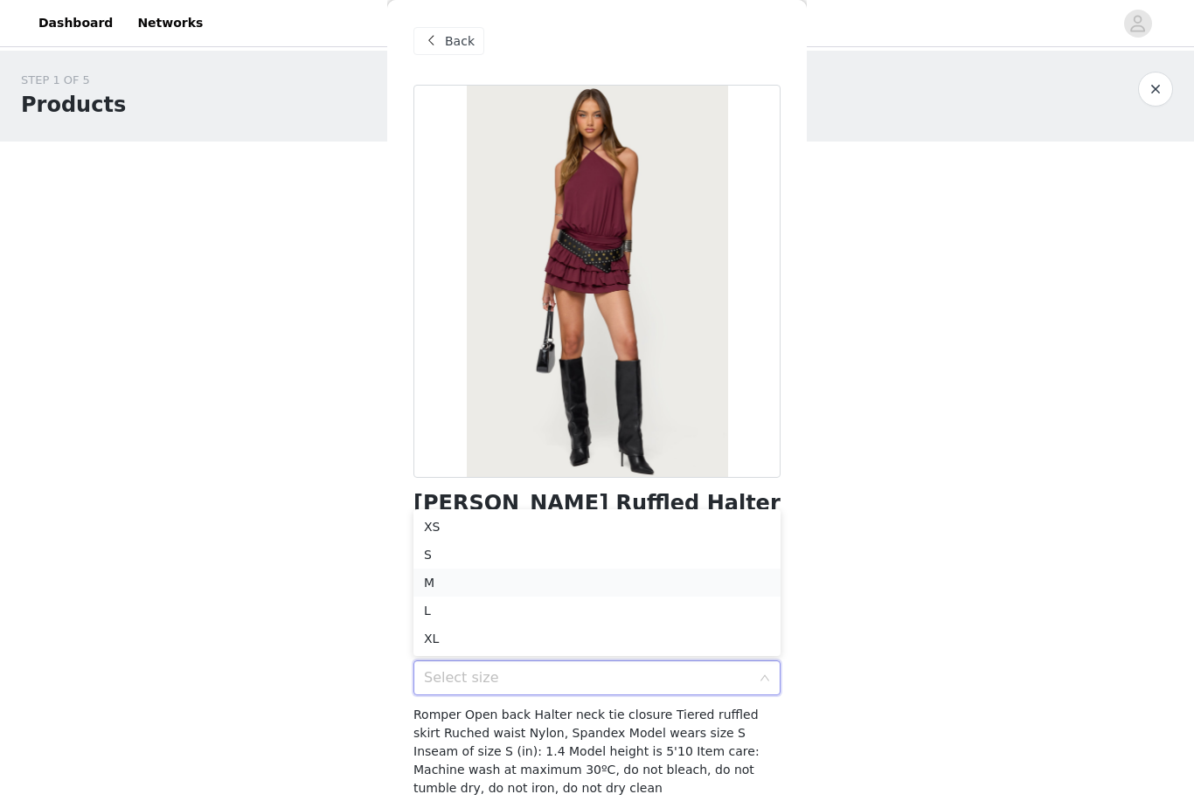
click at [592, 577] on li "M" at bounding box center [596, 583] width 367 height 28
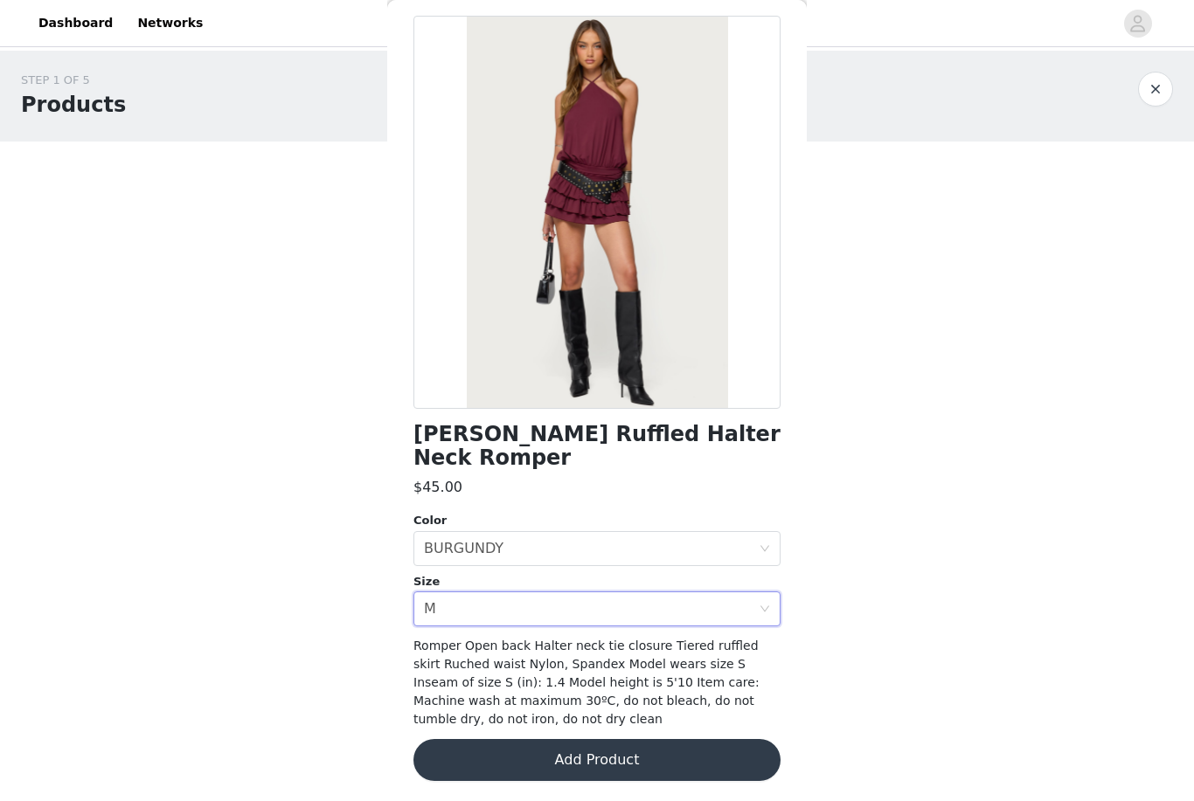
scroll to position [72, 0]
click at [592, 761] on button "Add Product" at bounding box center [596, 760] width 367 height 42
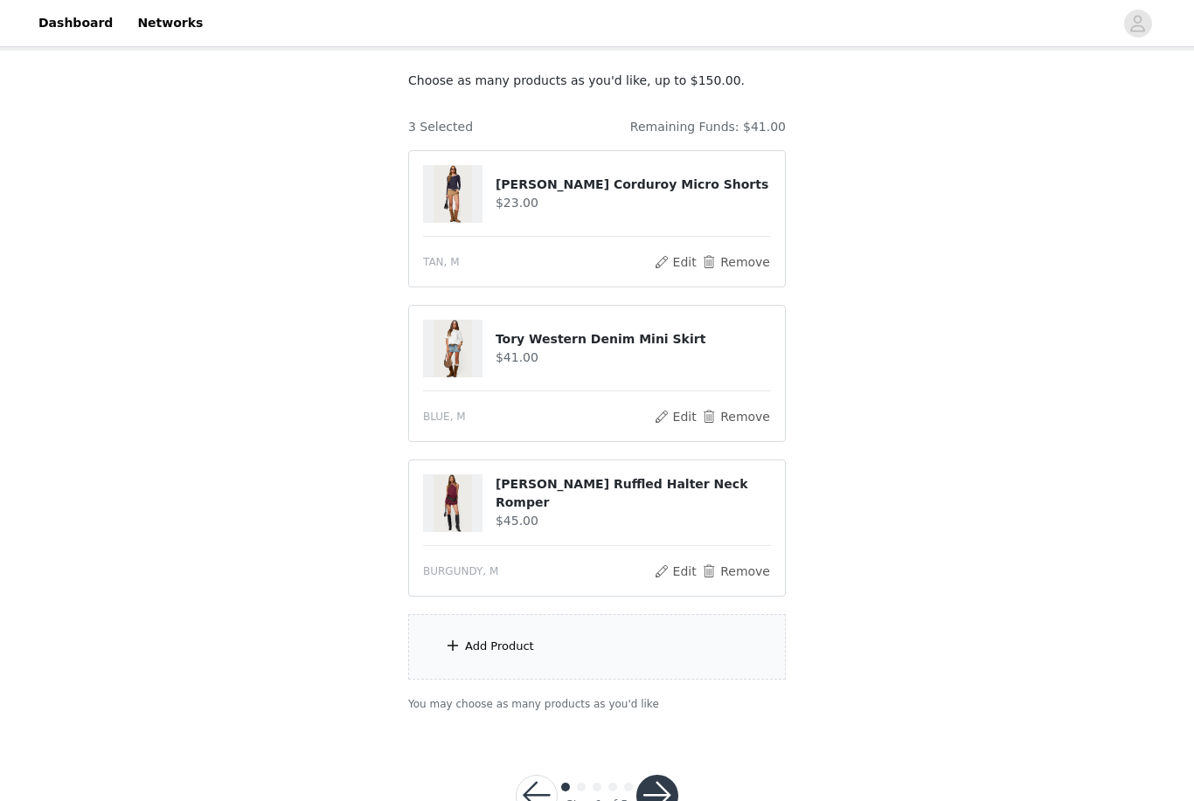
scroll to position [91, 0]
click at [592, 671] on div "Add Product" at bounding box center [597, 647] width 378 height 66
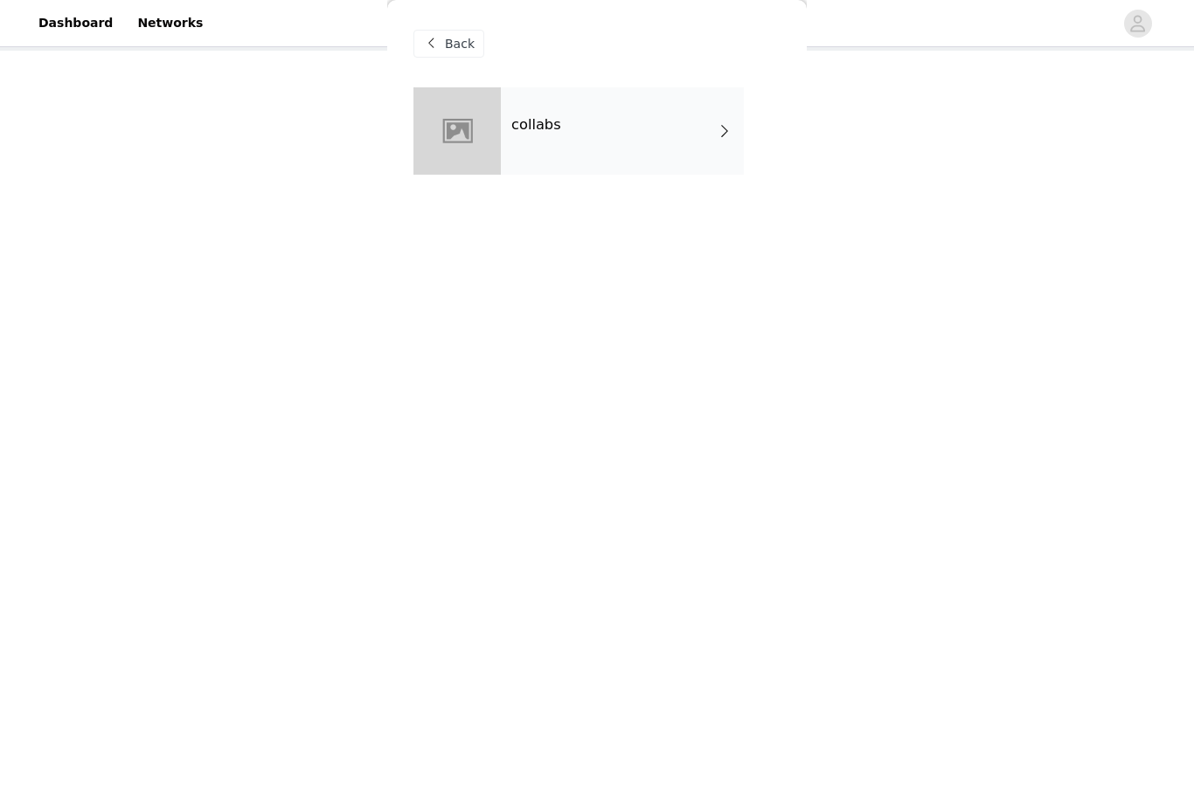
click at [592, 121] on div "collabs" at bounding box center [622, 130] width 243 height 87
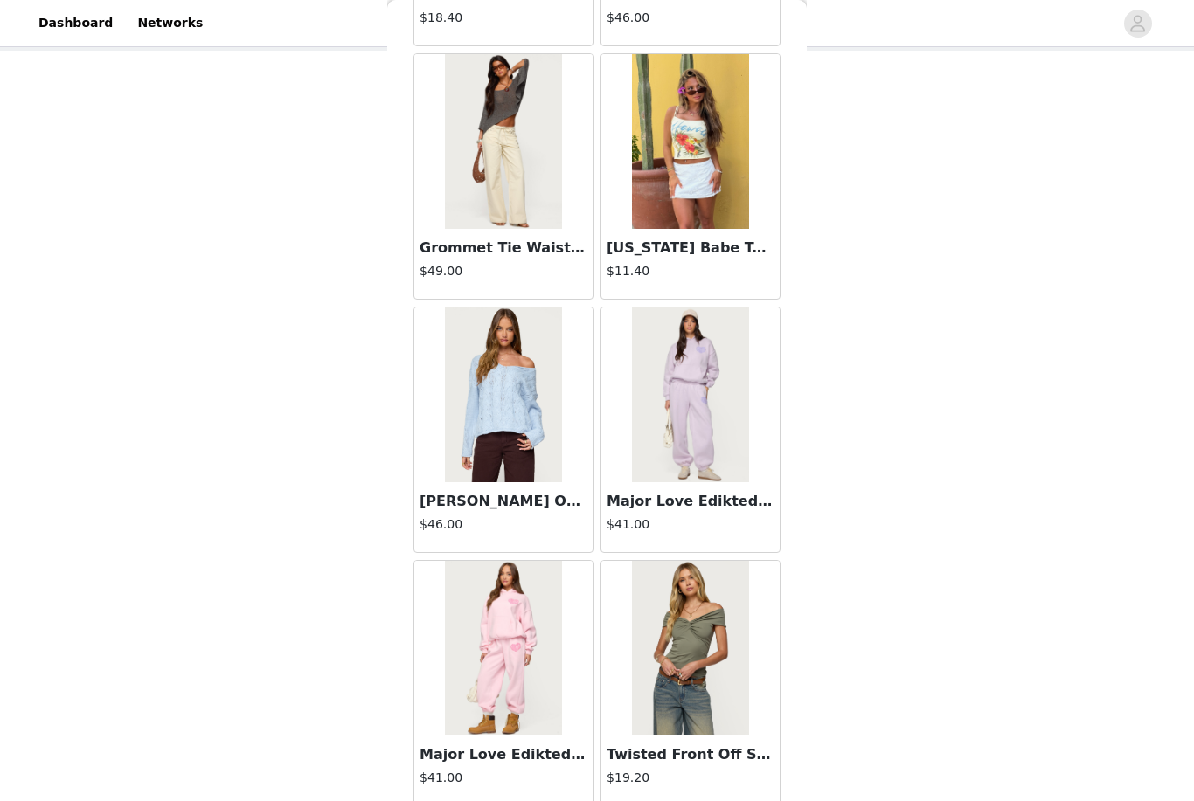
scroll to position [1049, 0]
click at [541, 244] on h3 "Grommet Tie Waist Low Rise Jeans" at bounding box center [503, 247] width 168 height 21
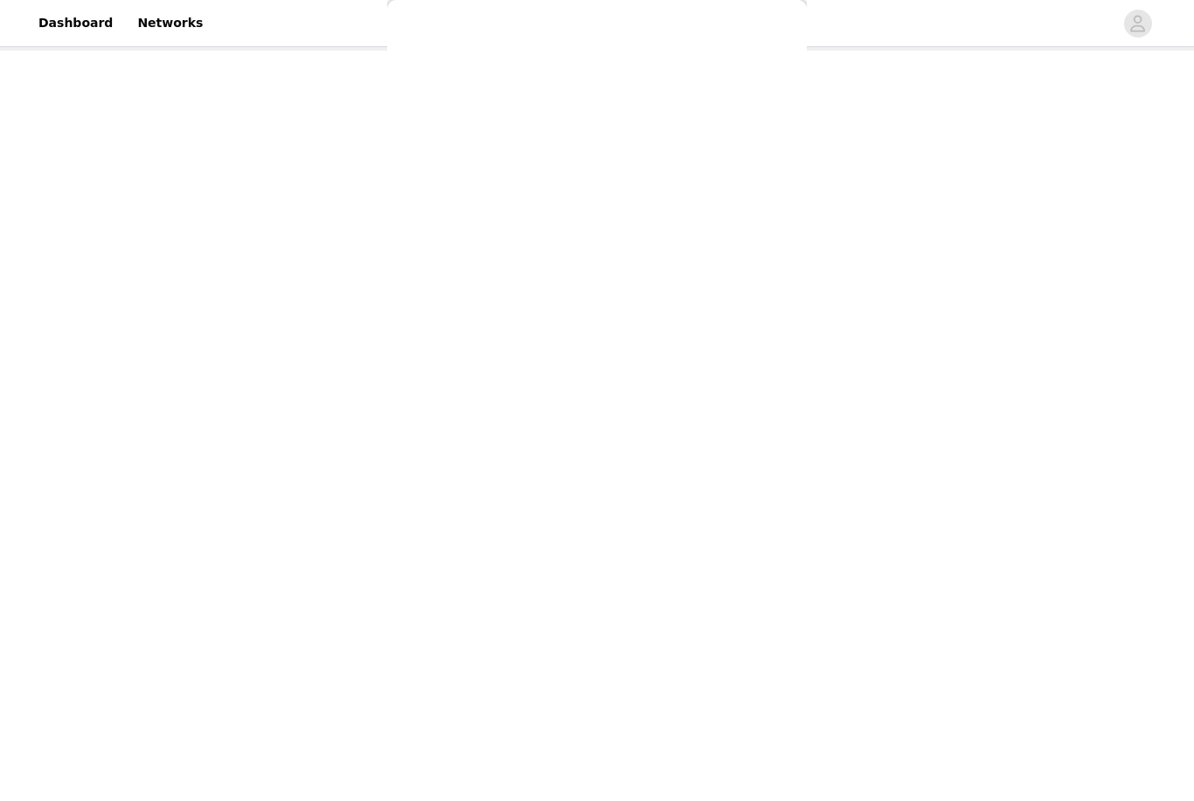
scroll to position [0, 0]
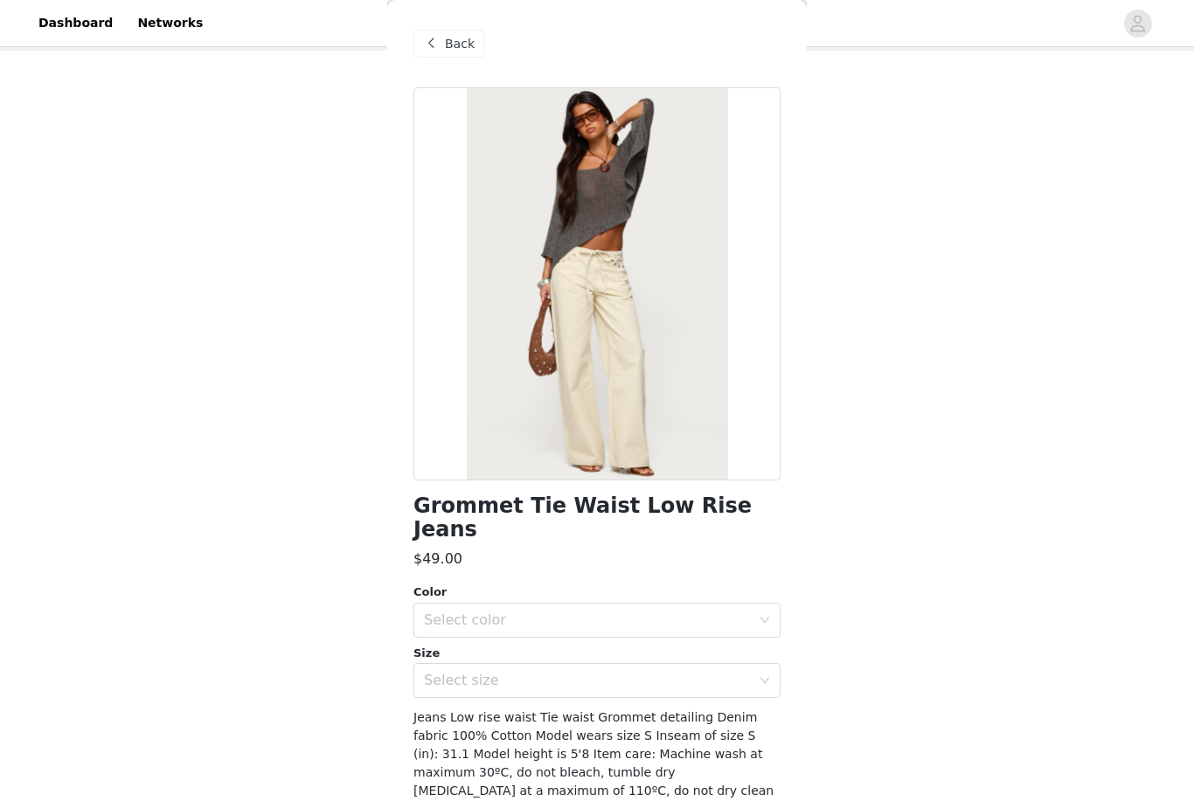
click at [438, 45] on span at bounding box center [430, 43] width 21 height 21
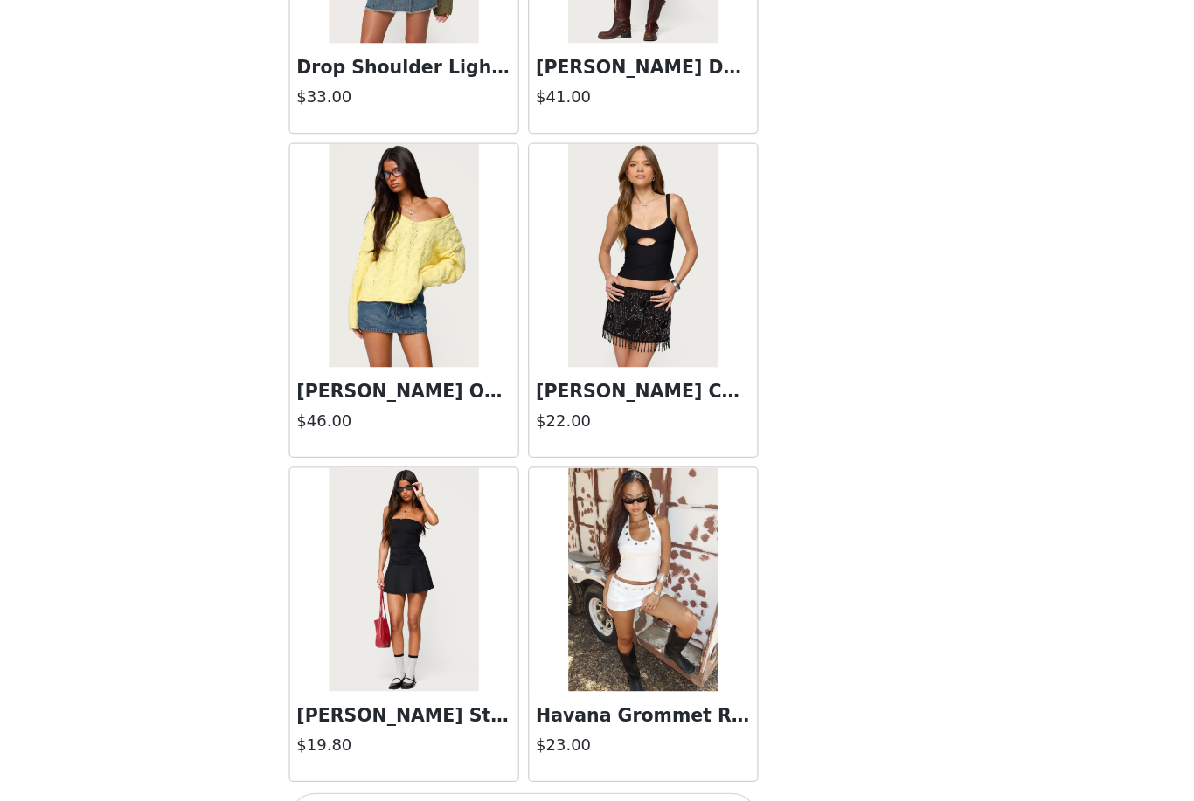
scroll to position [148, 0]
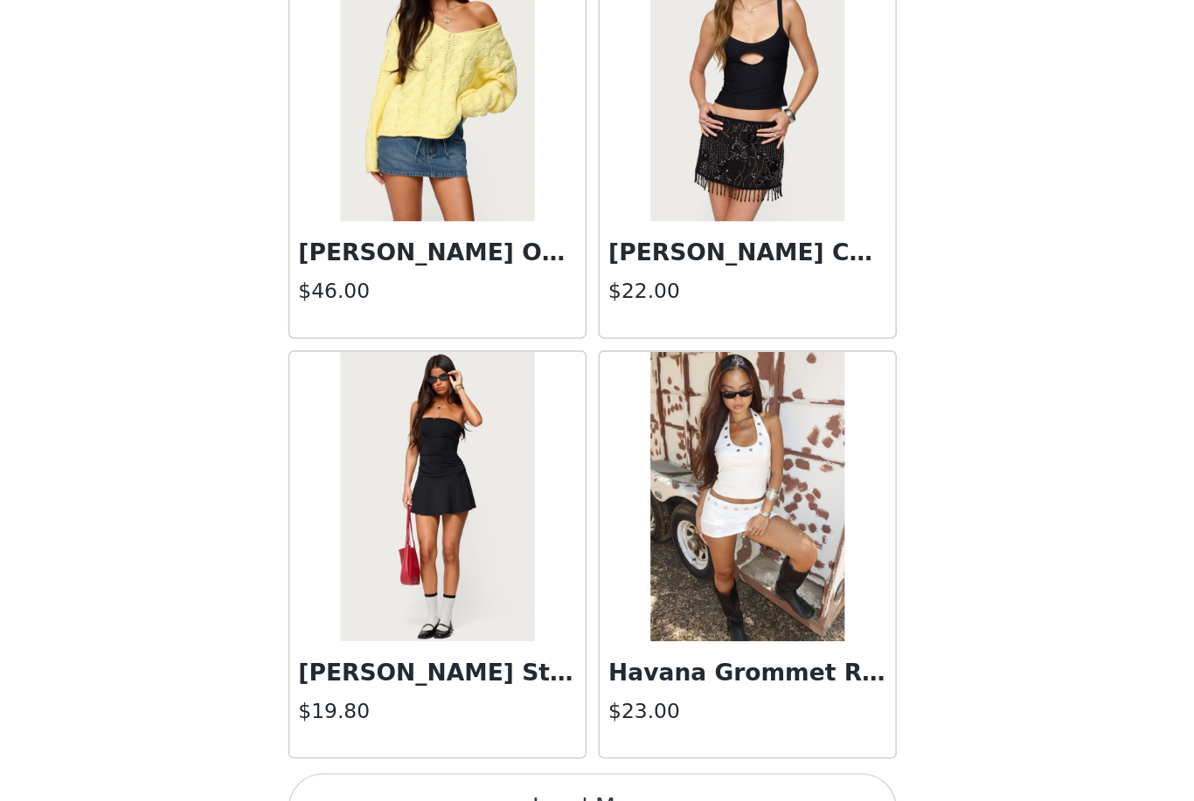
click at [413, 751] on button "Load More" at bounding box center [596, 772] width 367 height 42
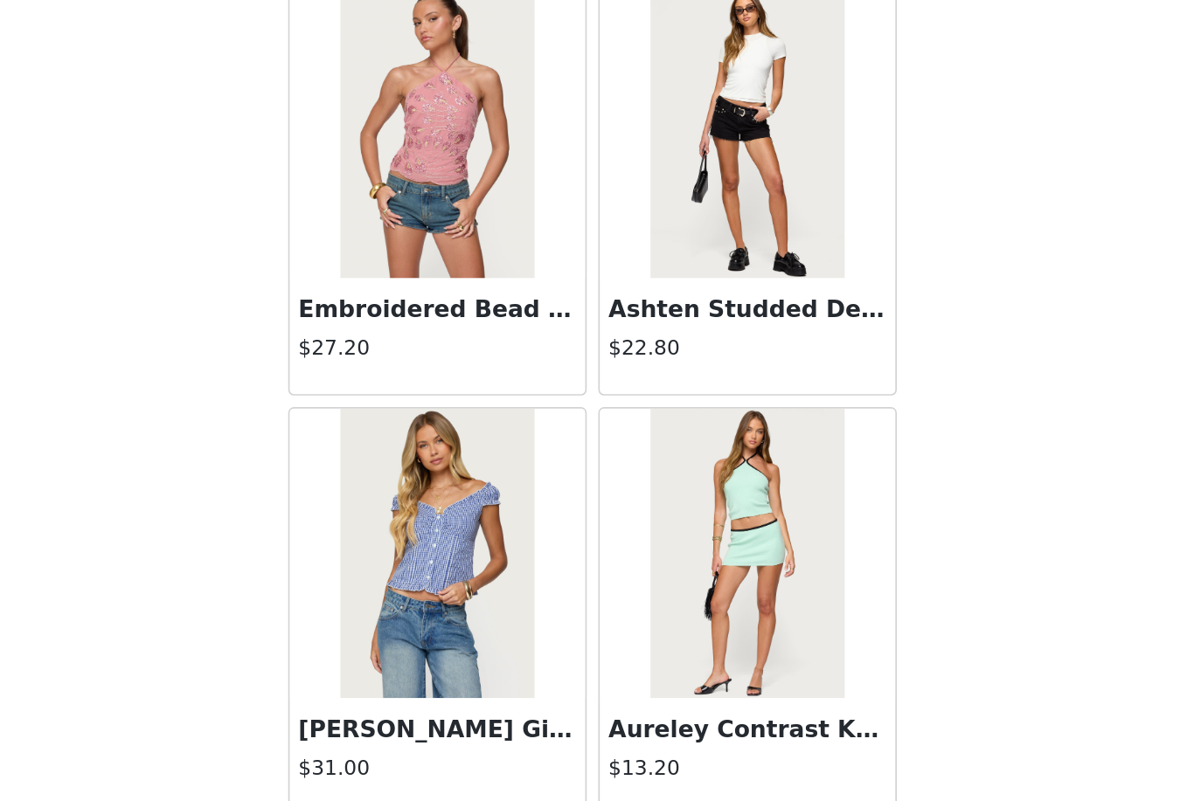
scroll to position [6350, 0]
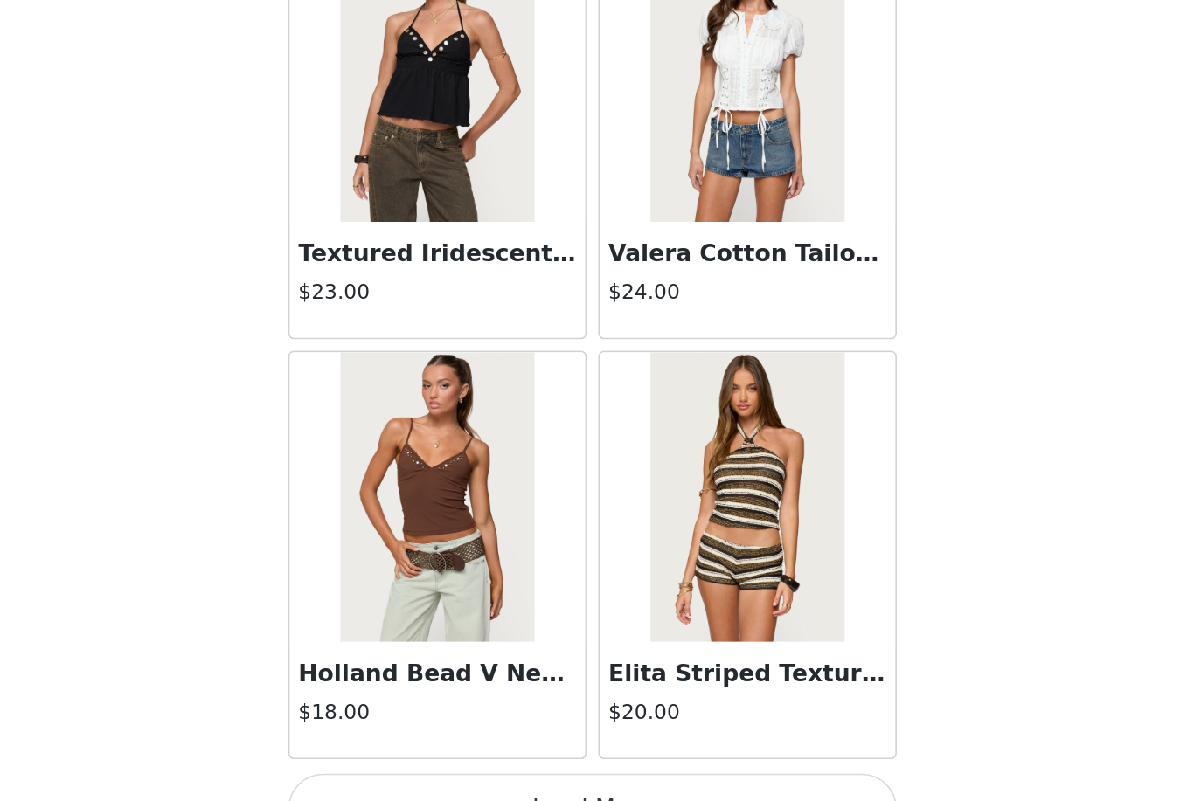
click at [427, 751] on button "Load More" at bounding box center [596, 772] width 367 height 42
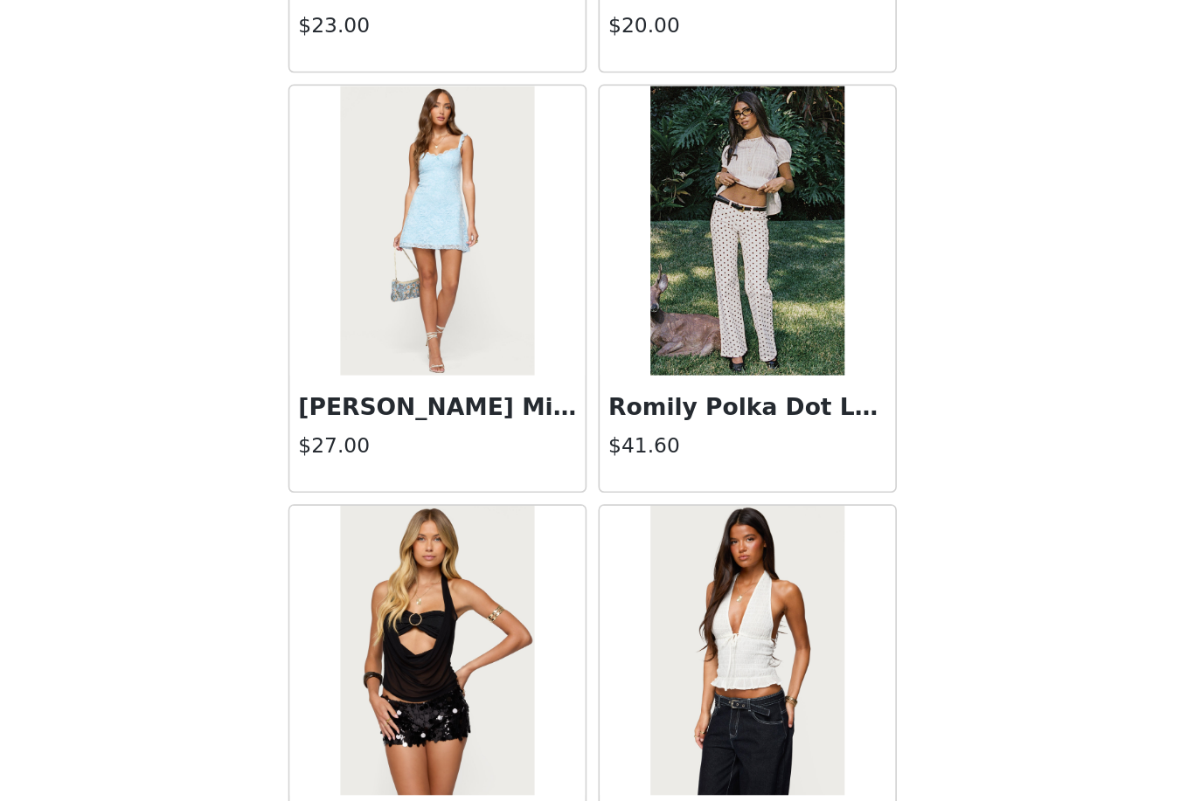
scroll to position [8224, 0]
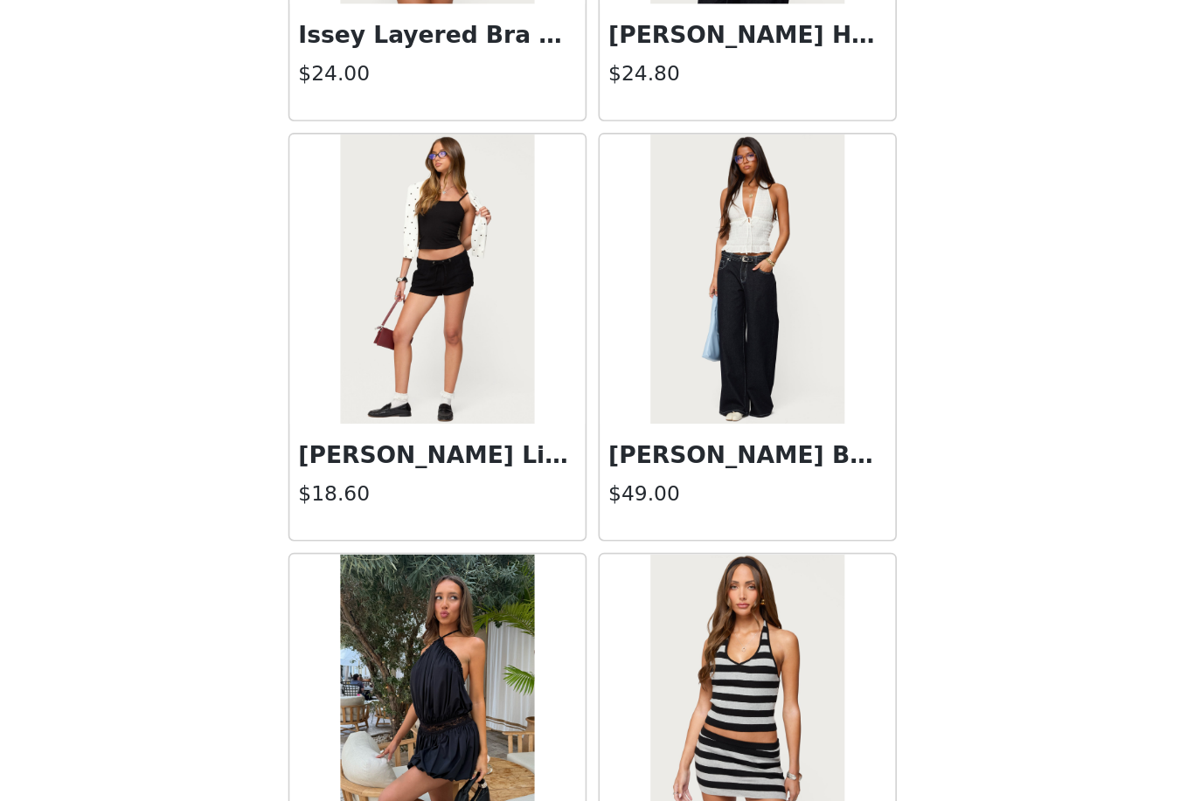
click at [592, 505] on div "STEP 1 OF 5 Products Choose as many products as you'd like, up to $150.00. 3 Se…" at bounding box center [597, 352] width 1194 height 899
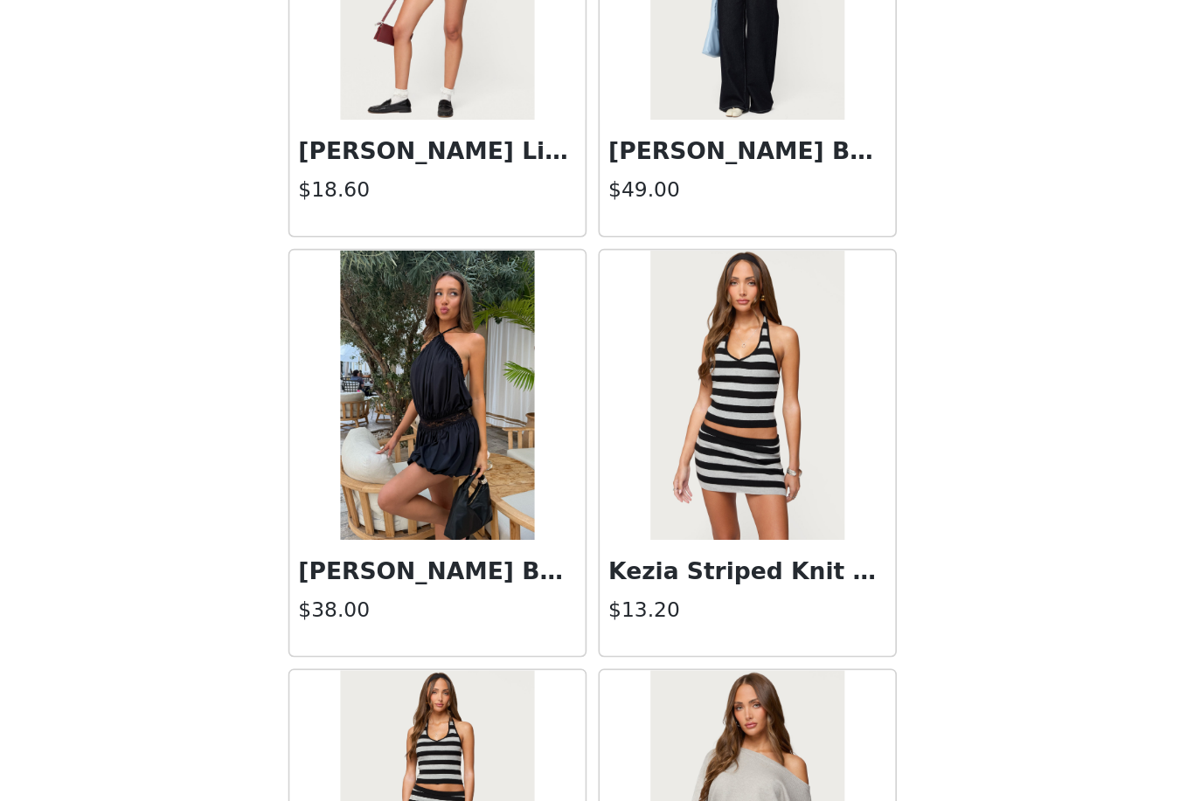
scroll to position [8862, 0]
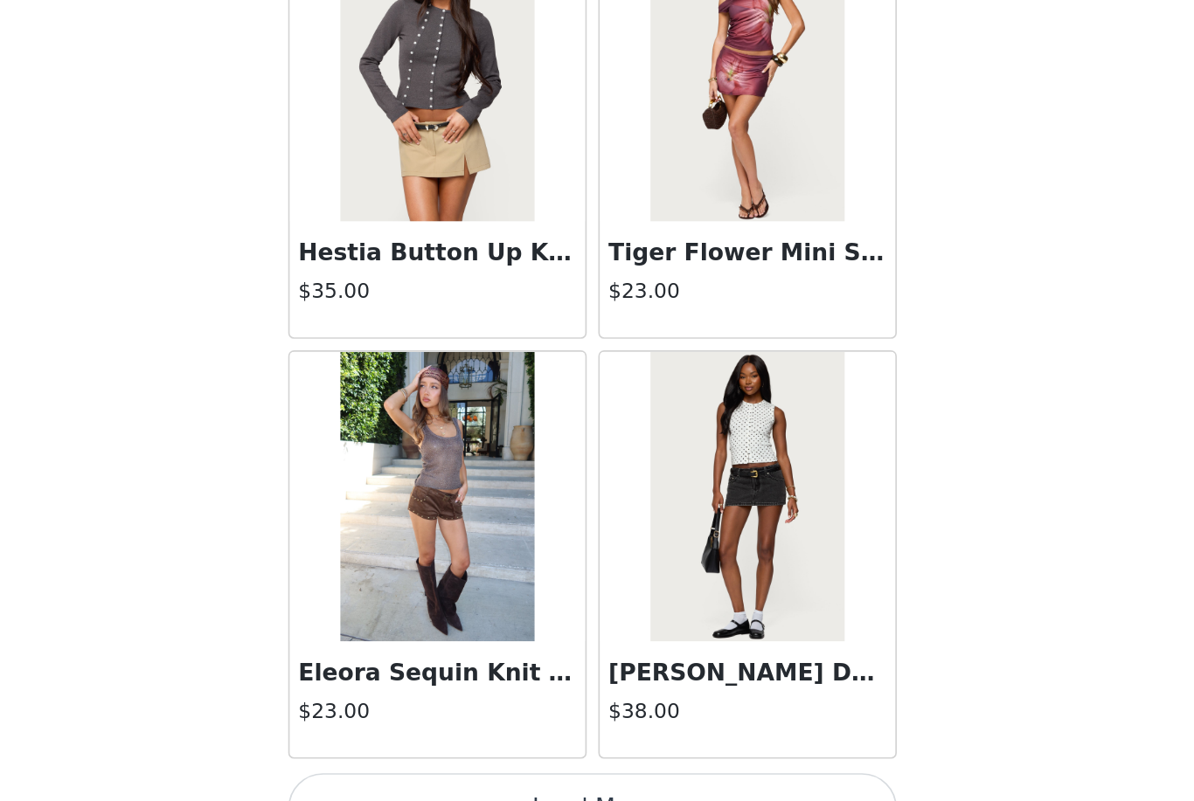
click at [437, 751] on button "Load More" at bounding box center [596, 772] width 367 height 42
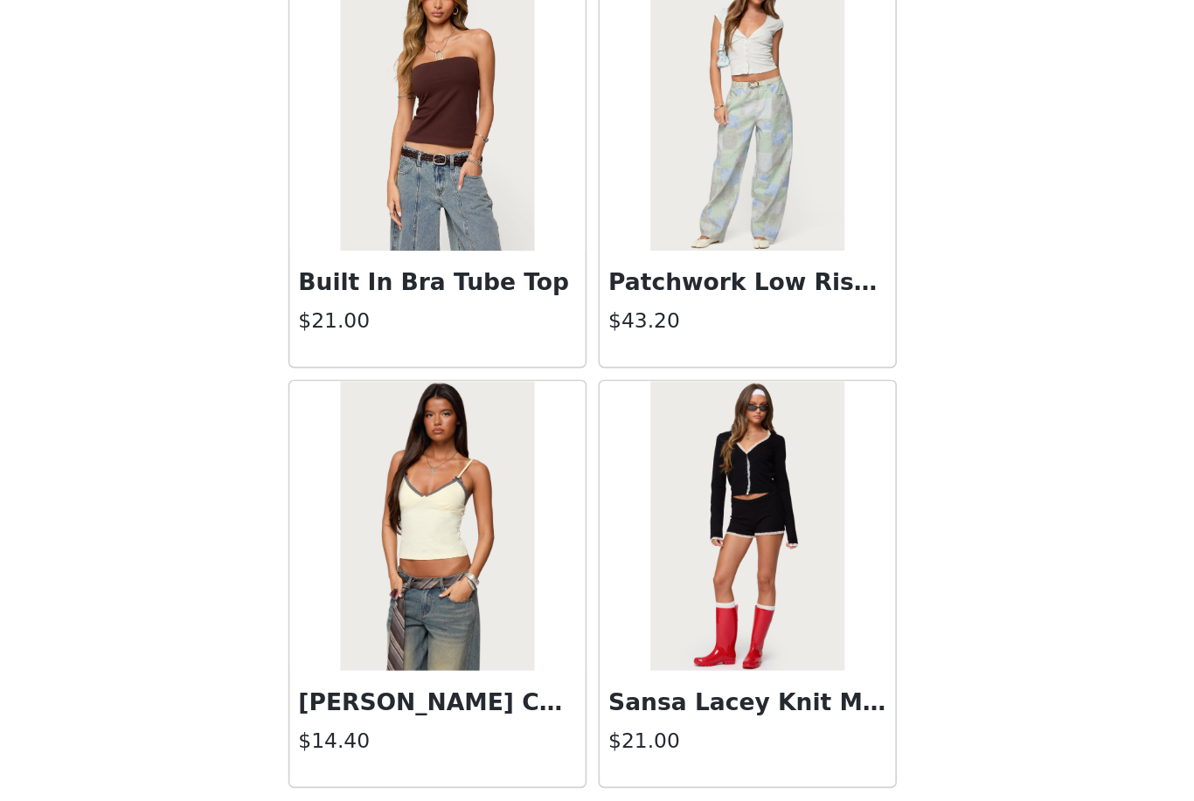
scroll to position [12005, 0]
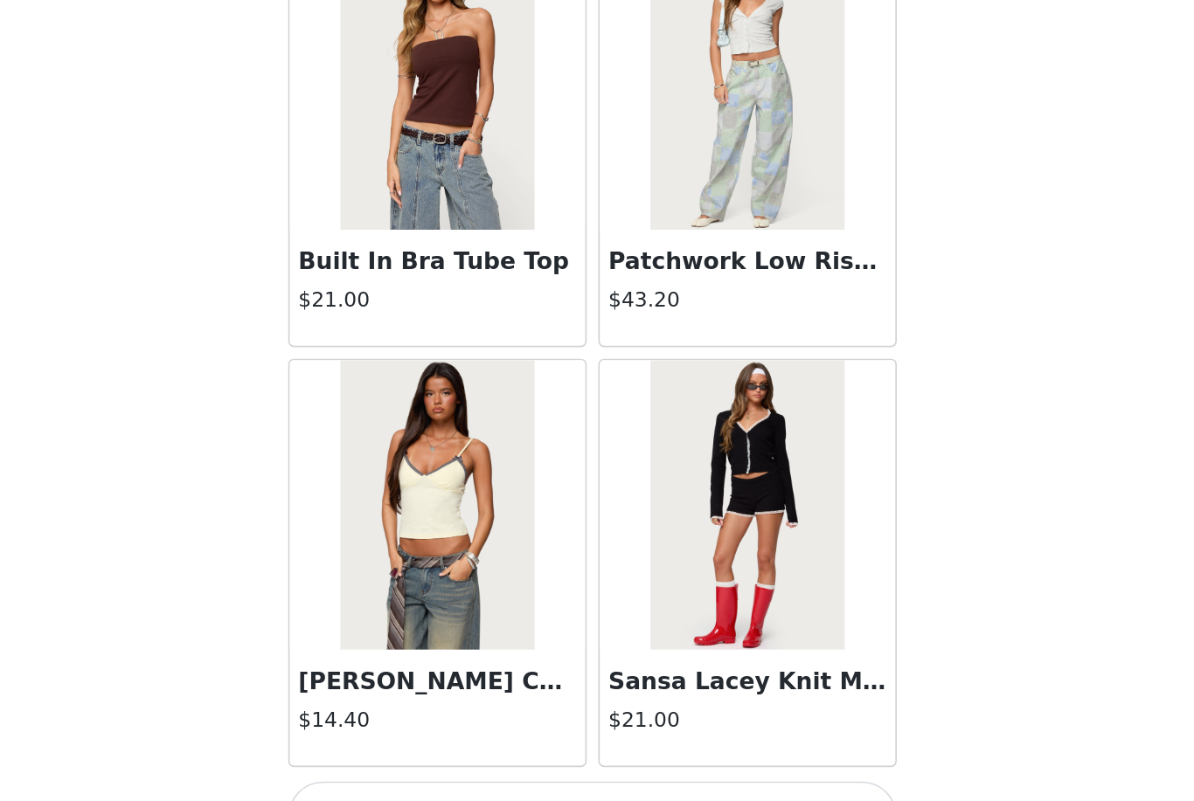
click at [449, 756] on button "Load More" at bounding box center [596, 777] width 367 height 42
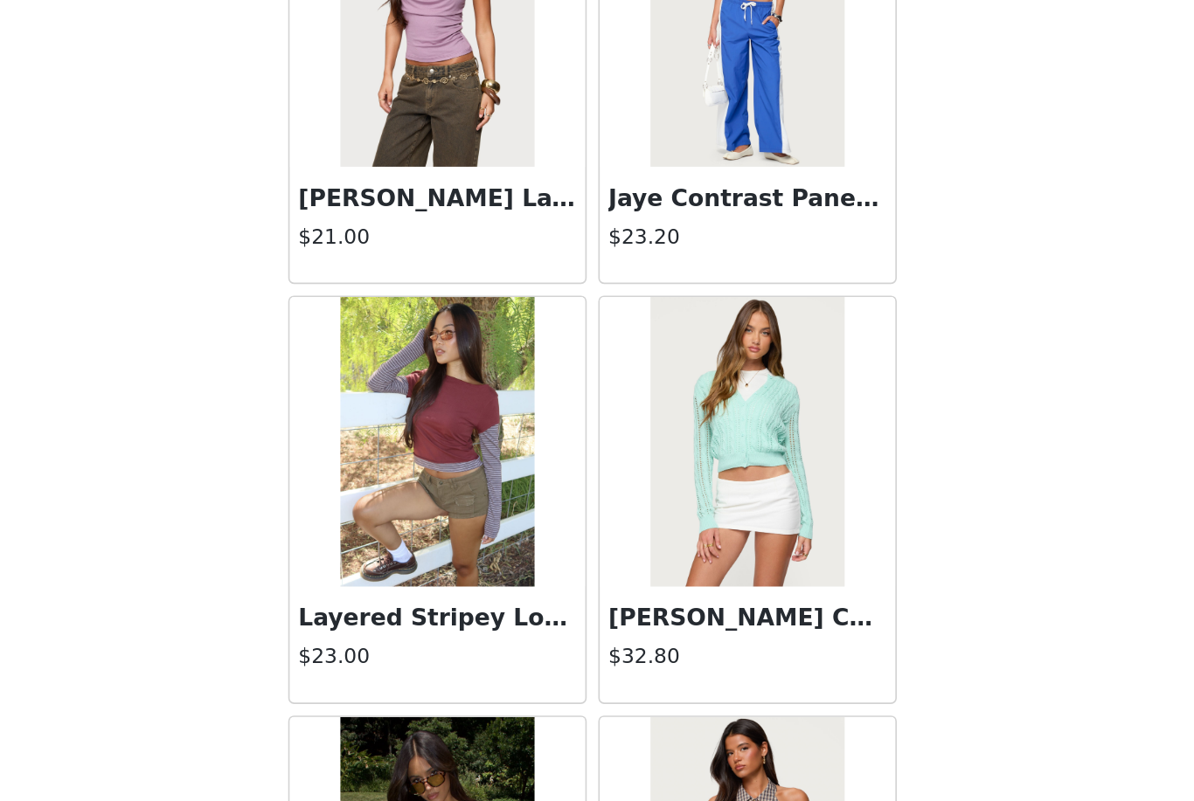
scroll to position [14454, 0]
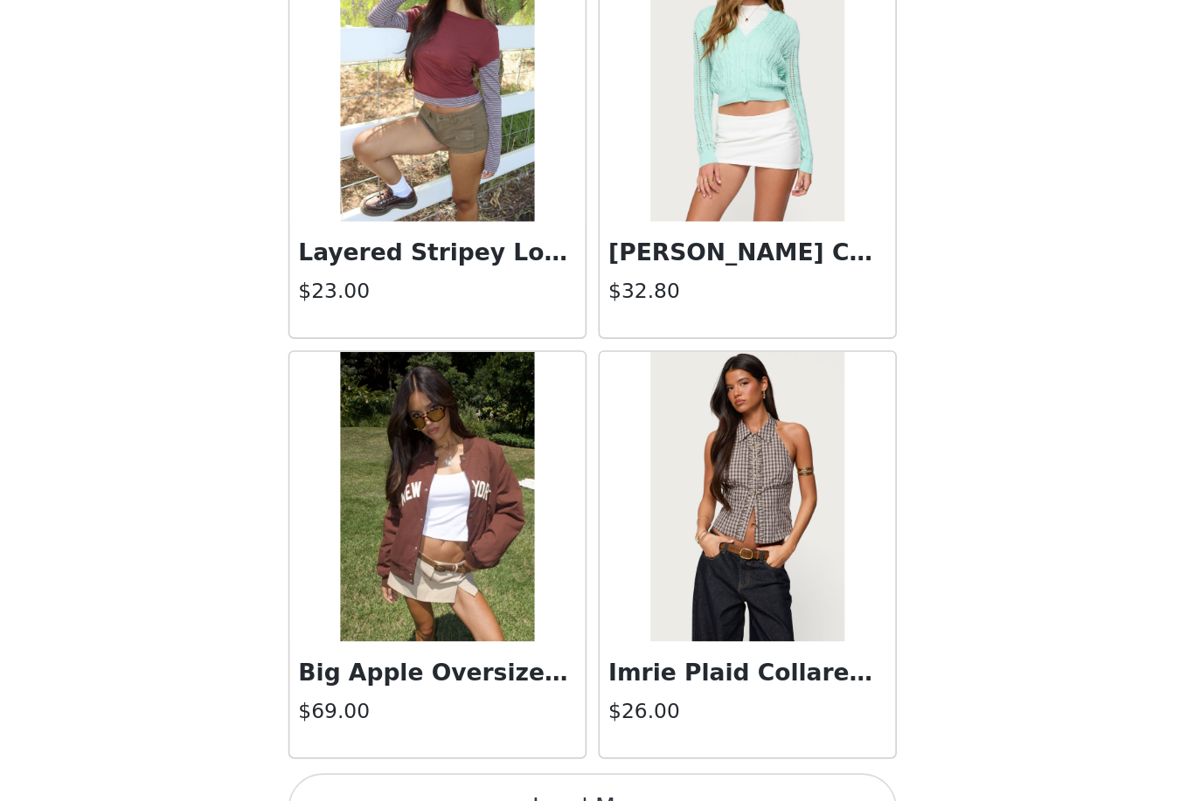
click at [442, 751] on button "Load More" at bounding box center [596, 772] width 367 height 42
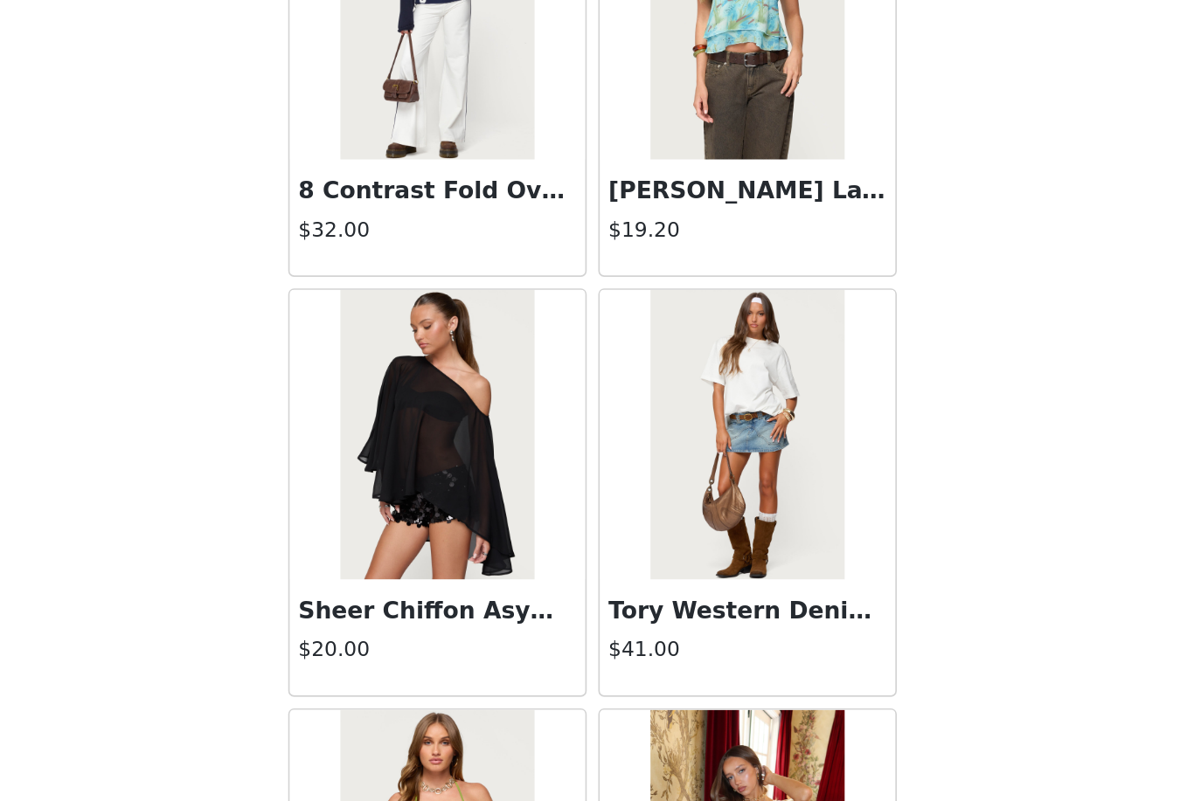
scroll to position [16690, 0]
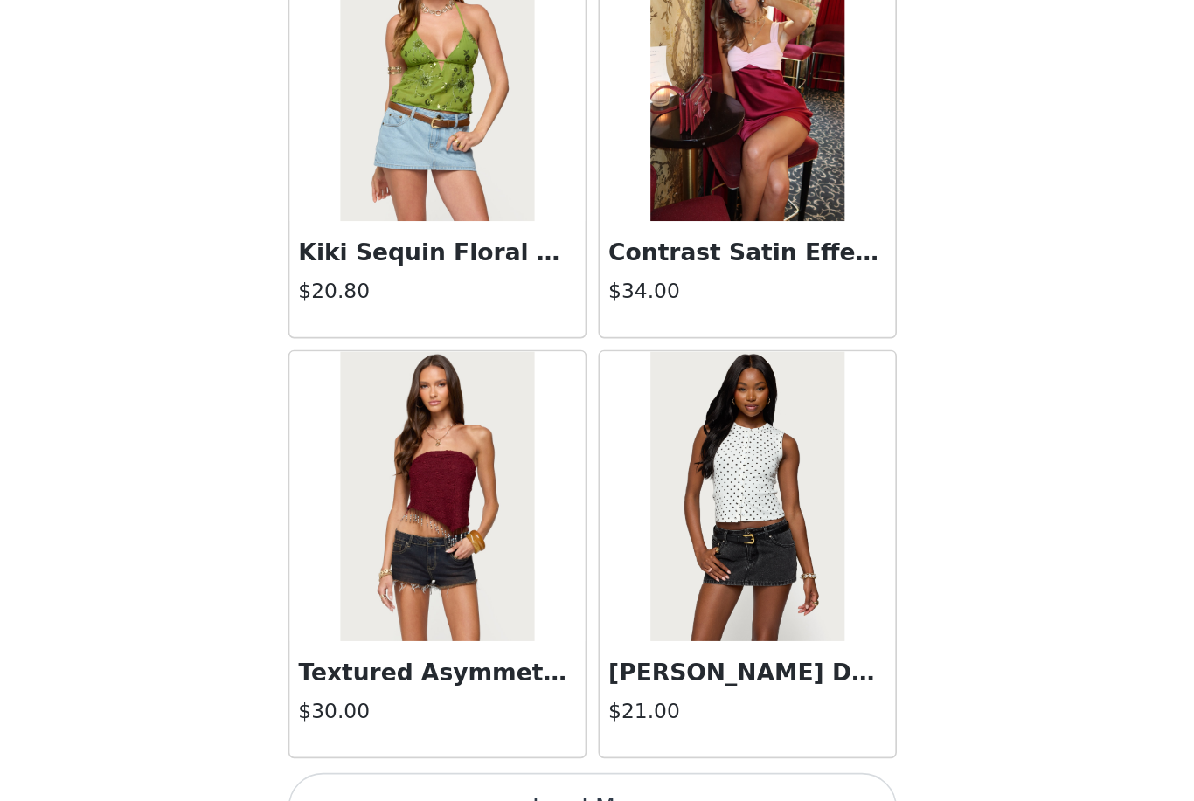
click at [446, 751] on button "Load More" at bounding box center [596, 772] width 367 height 42
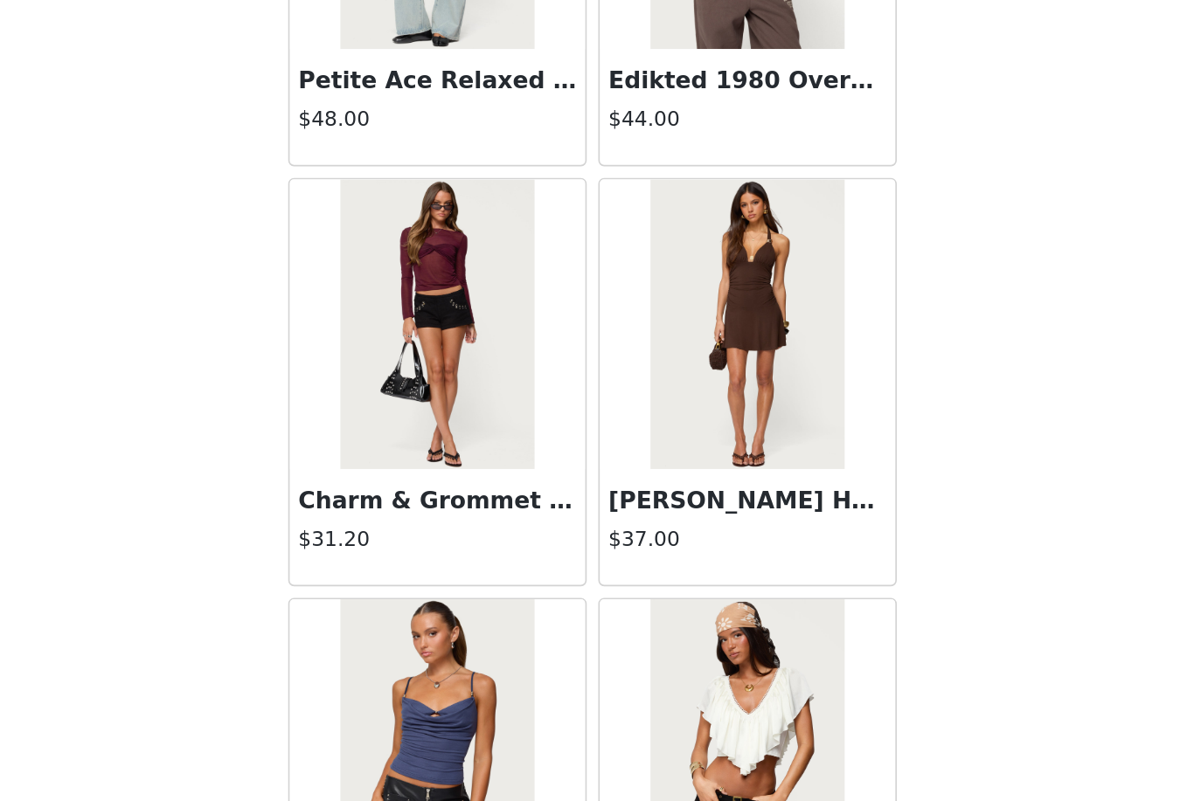
scroll to position [19449, 0]
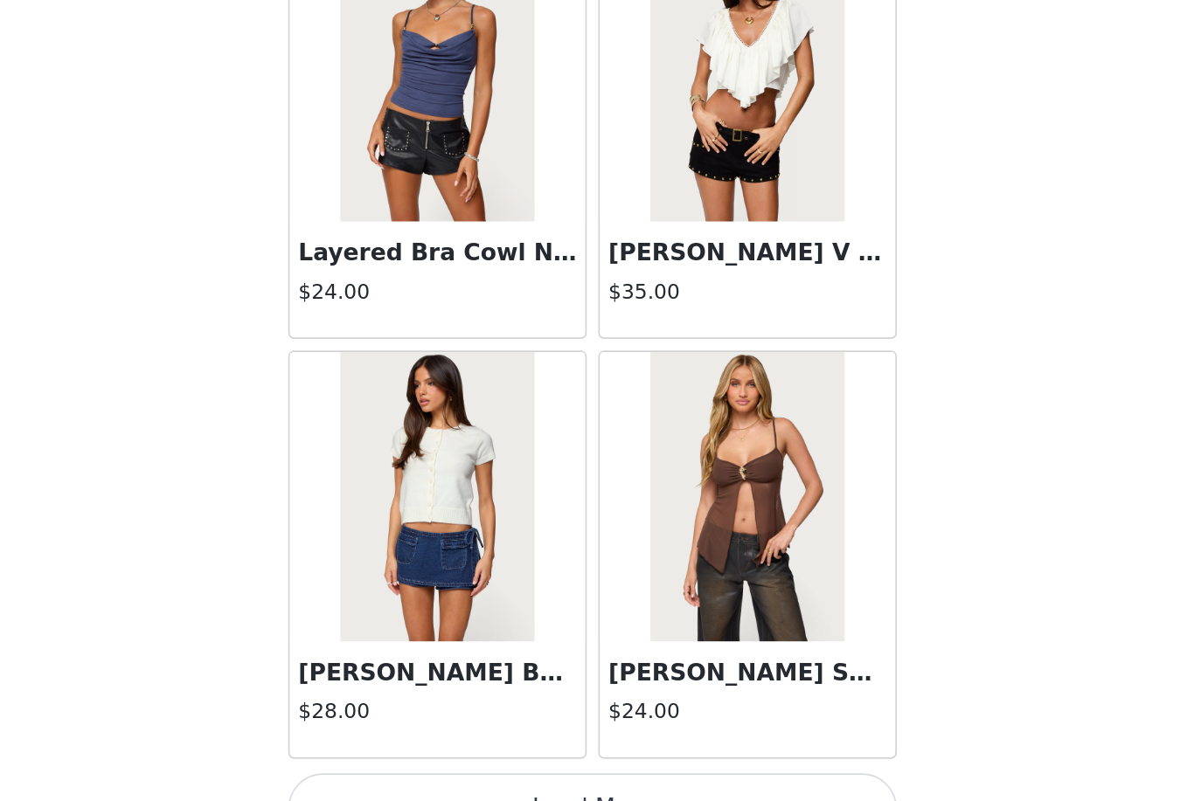
click at [465, 751] on button "Load More" at bounding box center [596, 772] width 367 height 42
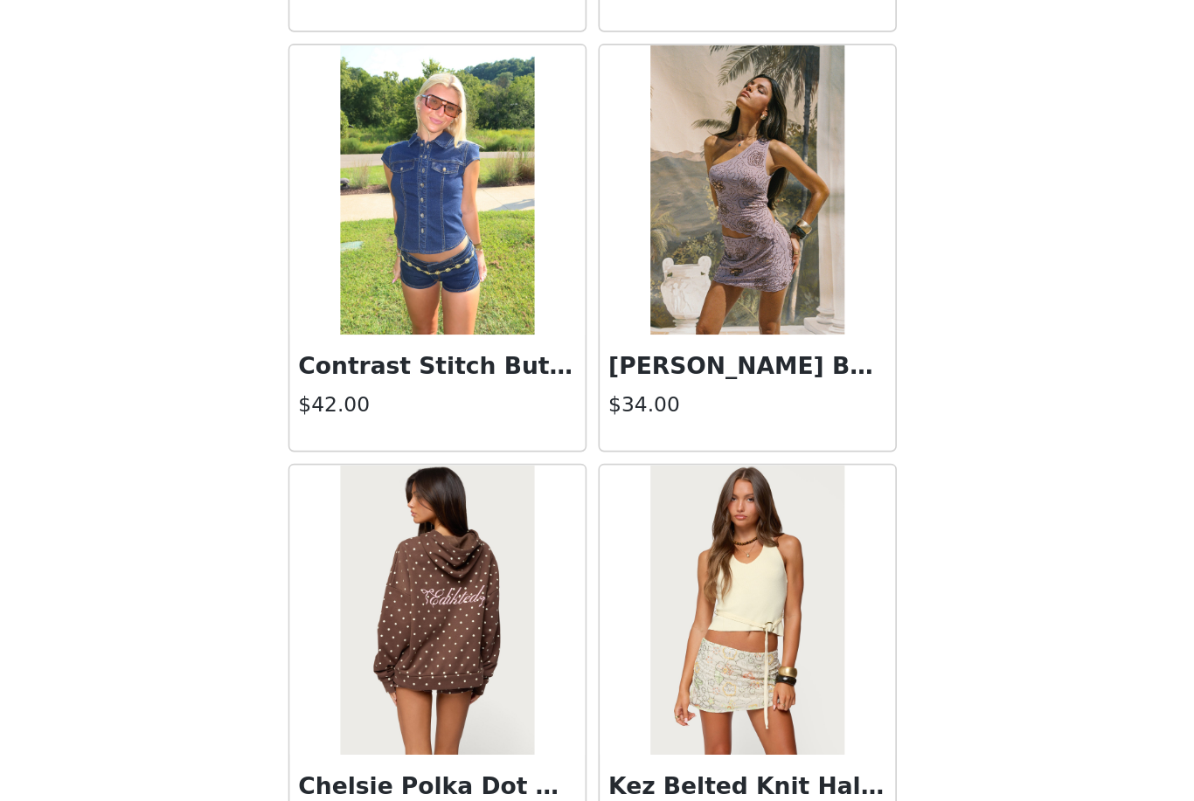
scroll to position [22079, 0]
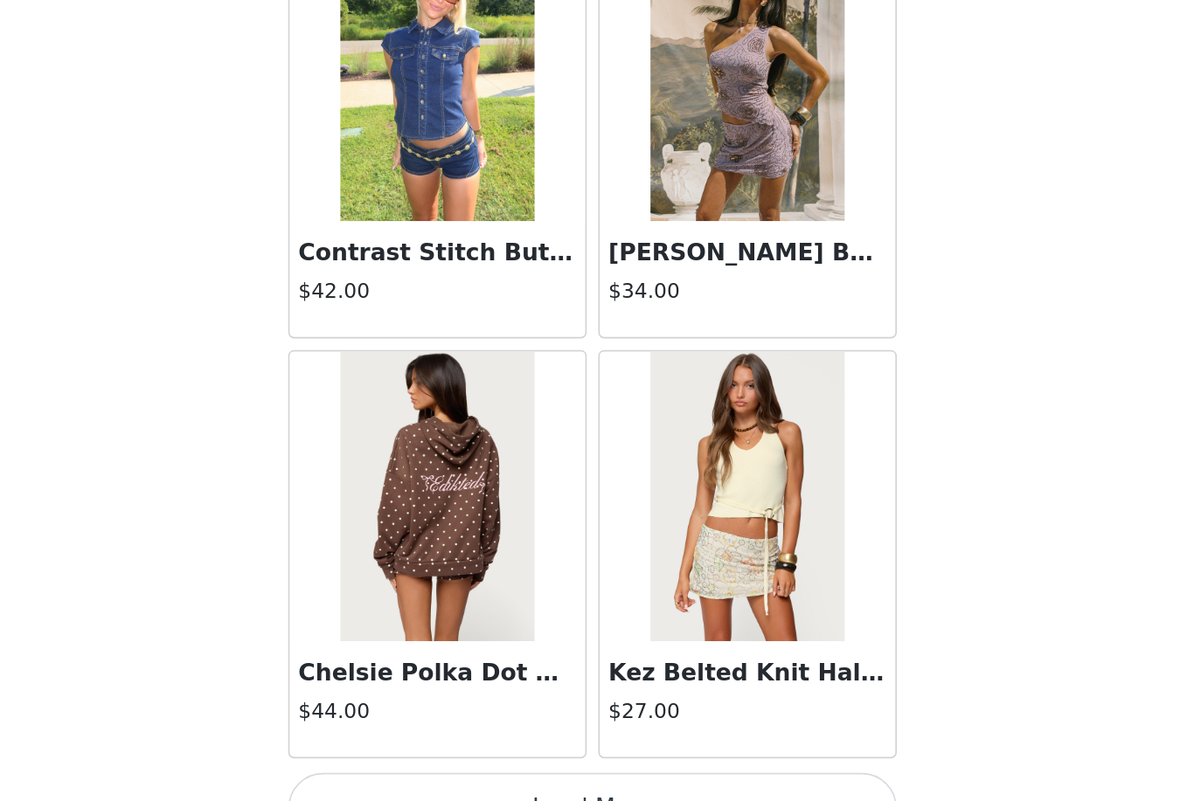
click at [449, 751] on button "Load More" at bounding box center [596, 772] width 367 height 42
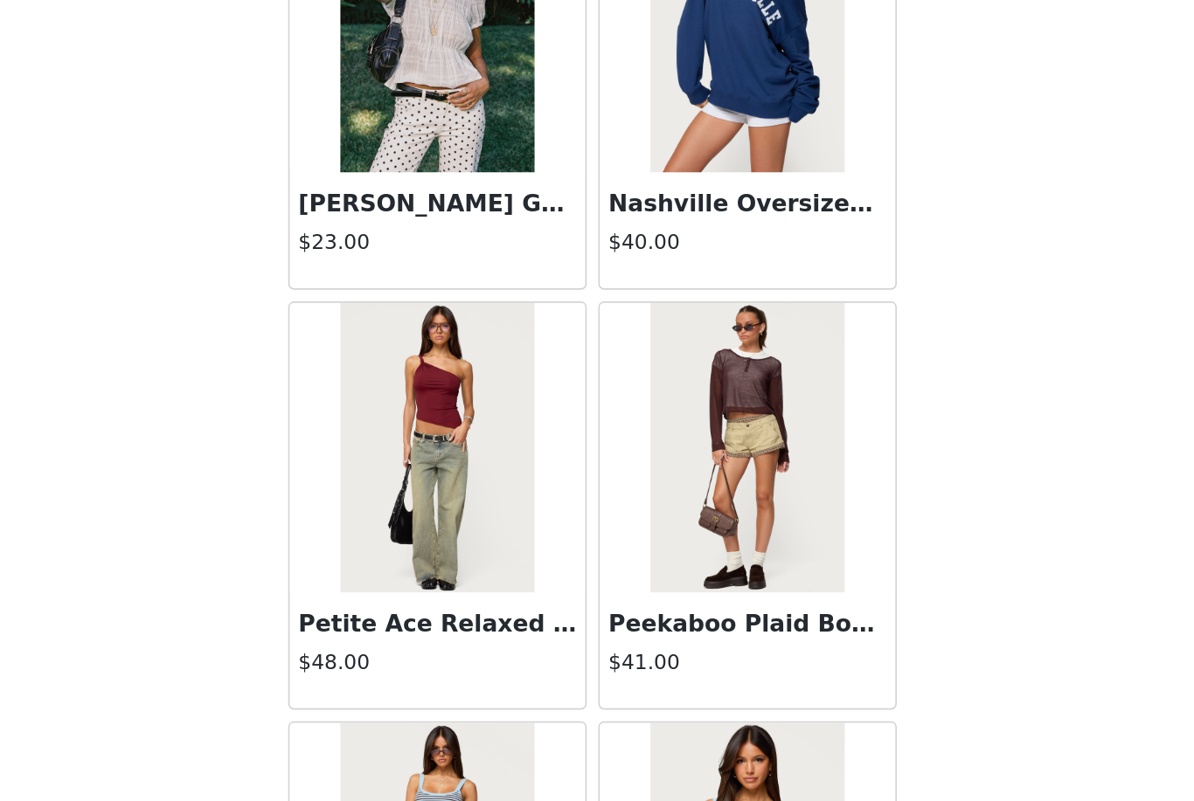
scroll to position [23147, 0]
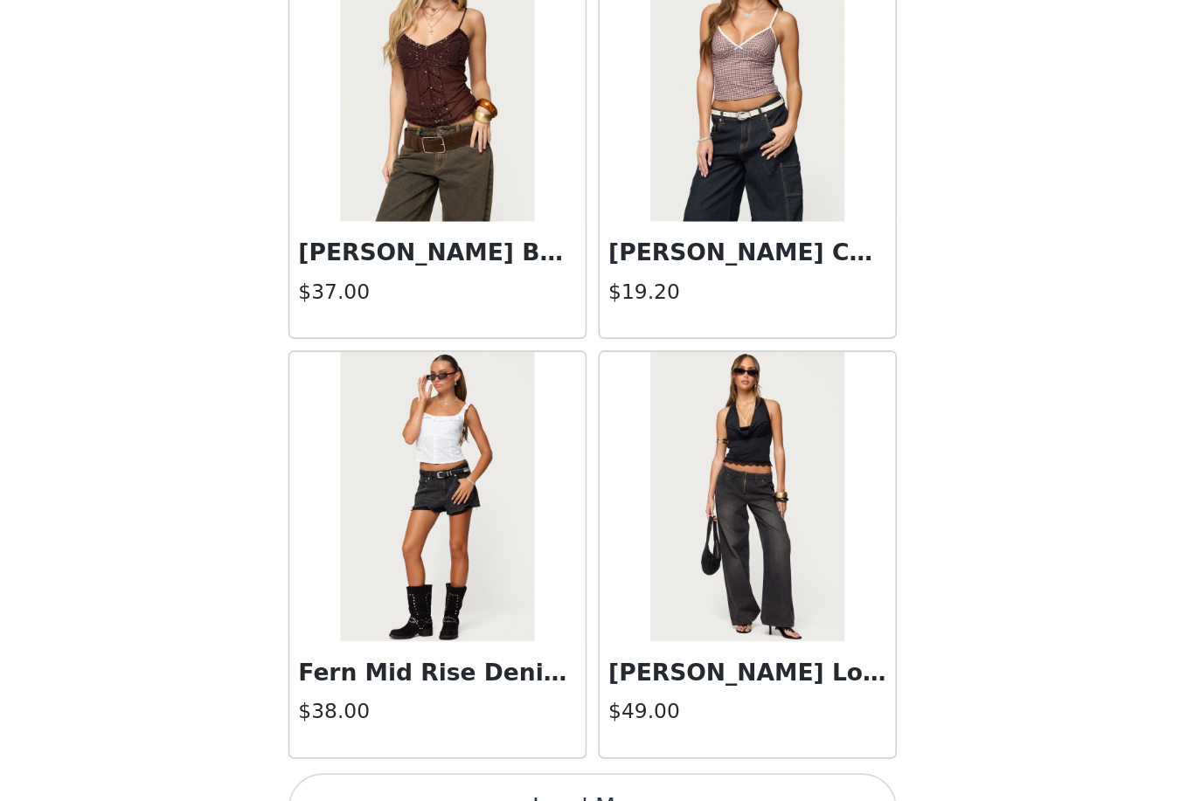
click at [450, 751] on button "Load More" at bounding box center [596, 772] width 367 height 42
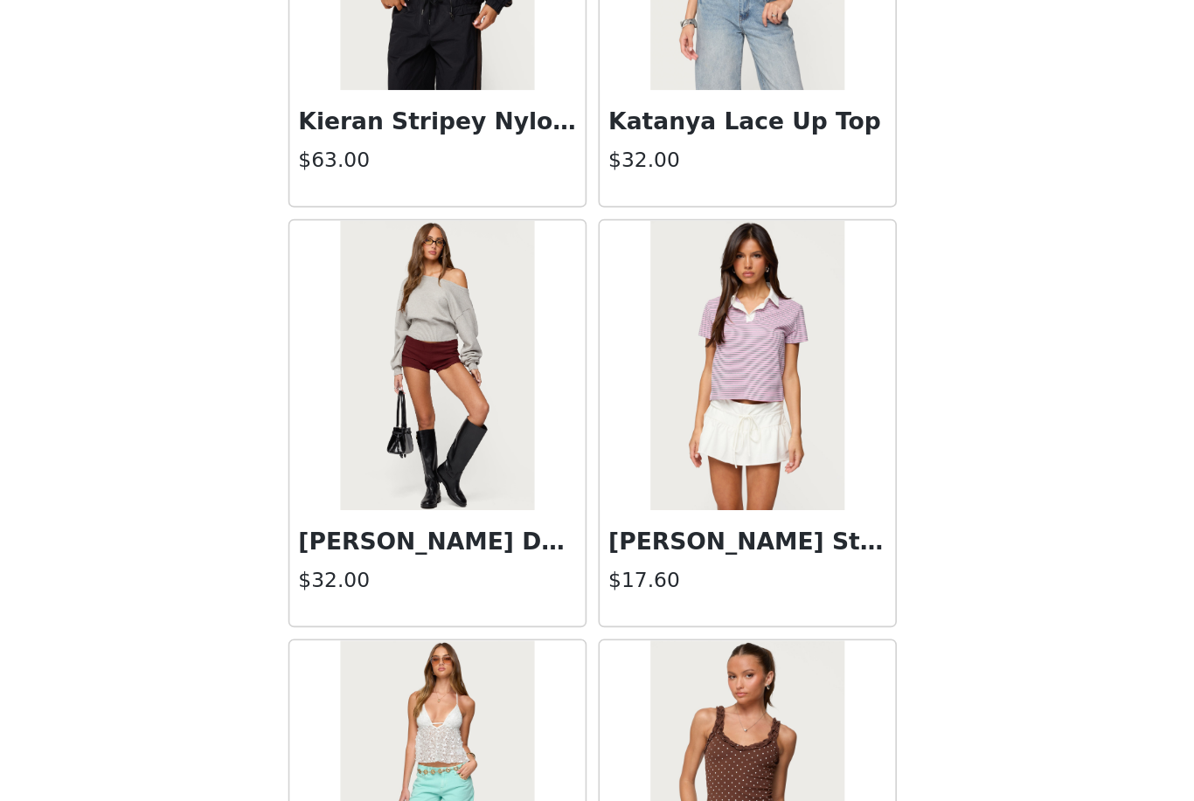
scroll to position [25350, 0]
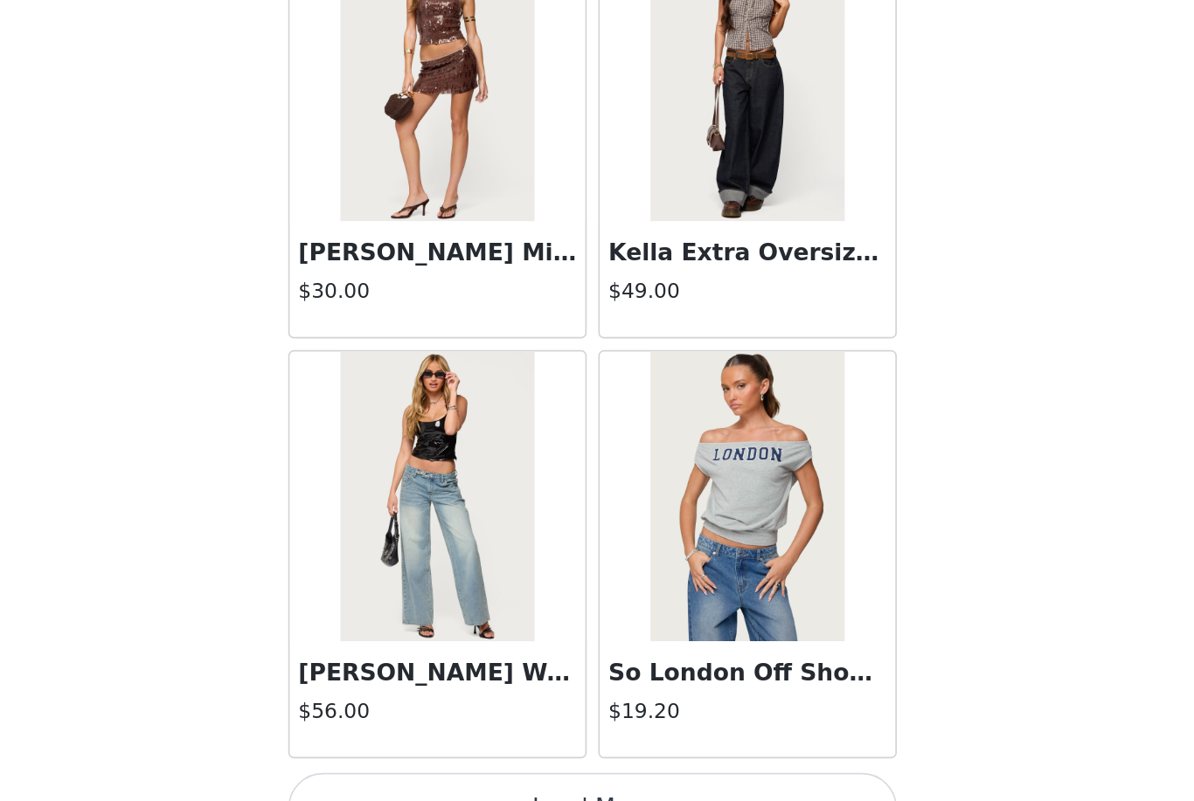
click at [465, 751] on button "Load More" at bounding box center [596, 772] width 367 height 42
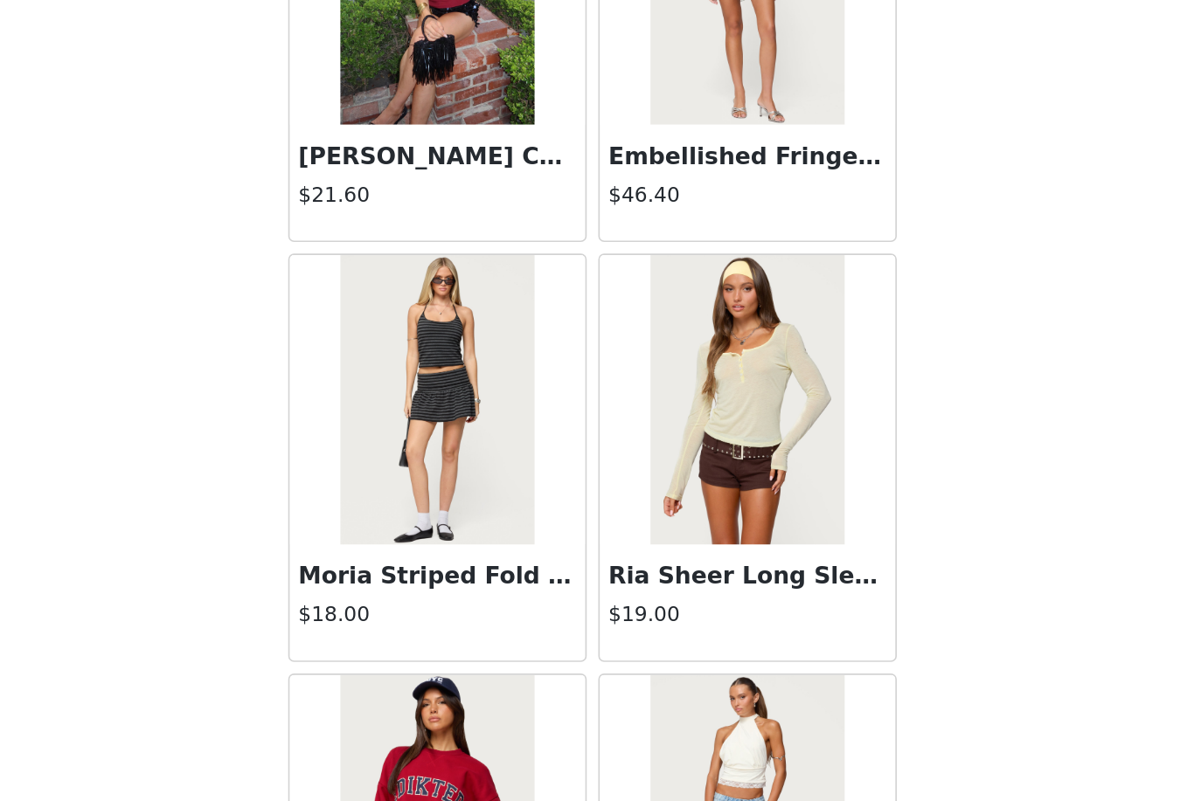
scroll to position [28859, 0]
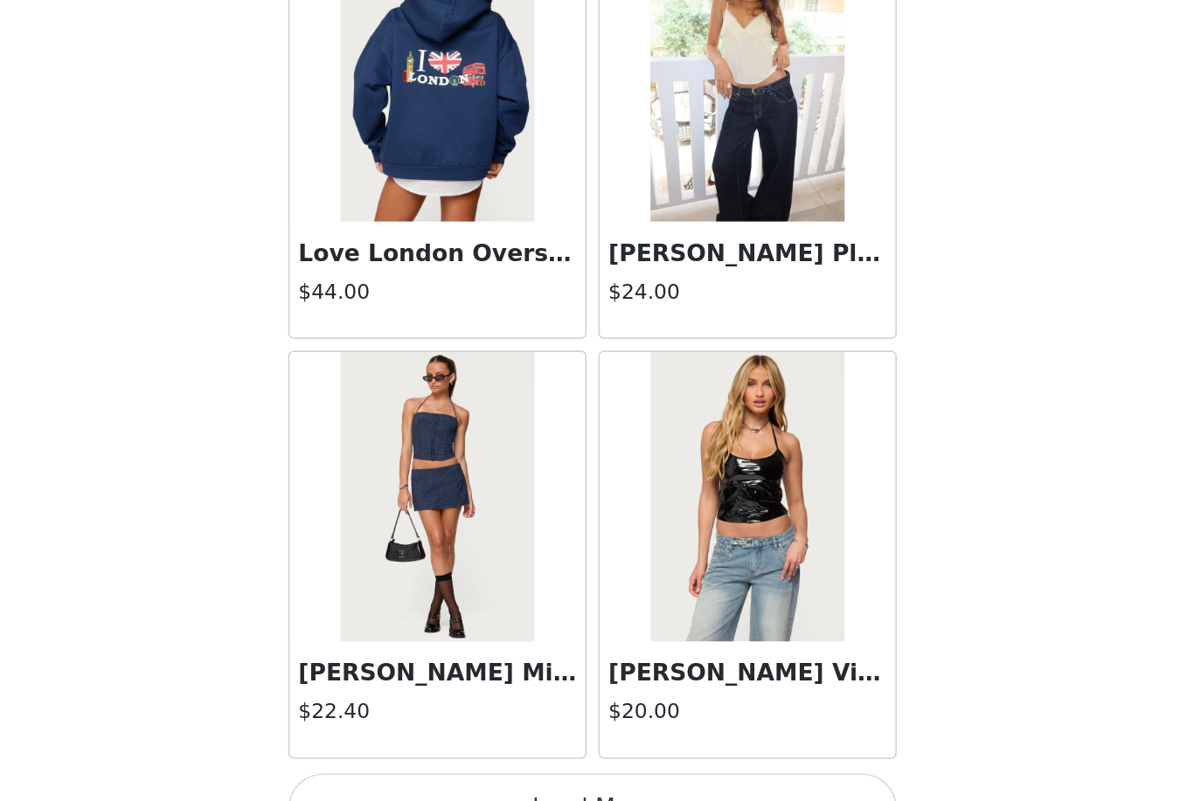
click at [464, 751] on button "Load More" at bounding box center [596, 772] width 367 height 42
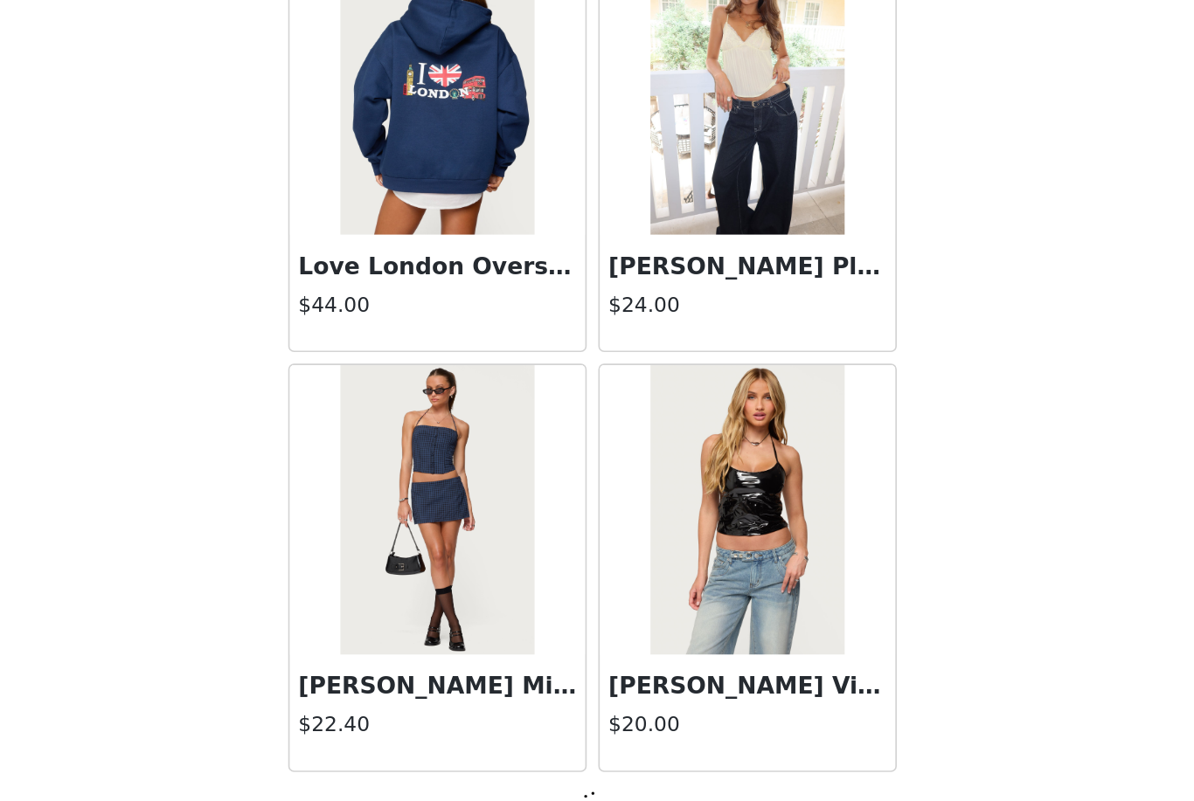
scroll to position [29743, 0]
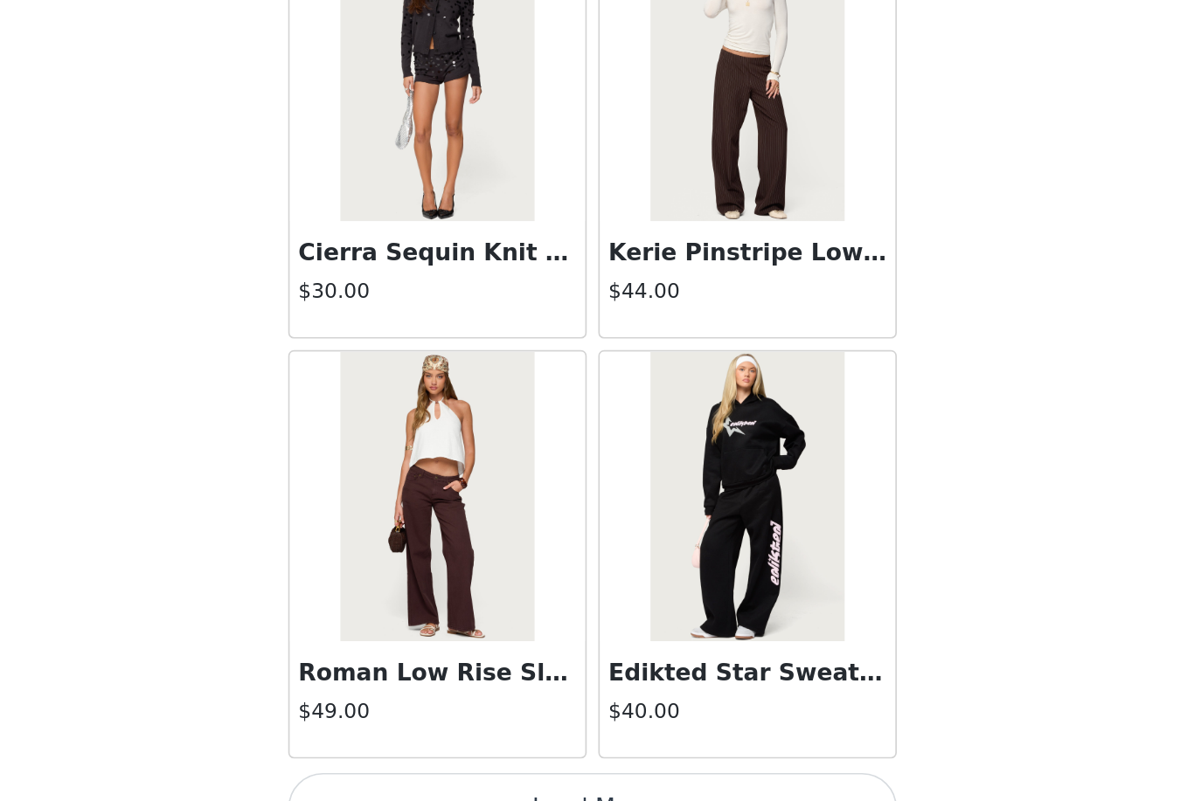
click at [472, 751] on button "Load More" at bounding box center [596, 772] width 367 height 42
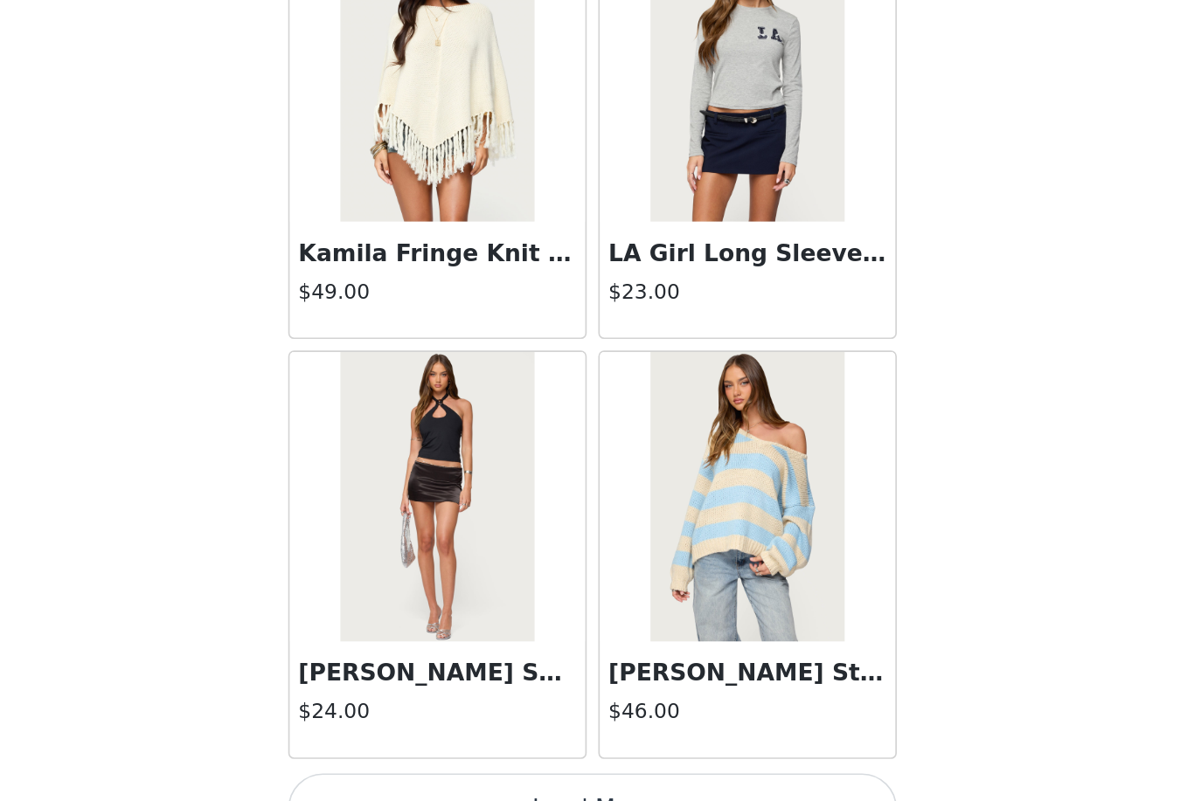
scroll to position [34820, 0]
click at [413, 751] on button "Load More" at bounding box center [596, 772] width 367 height 42
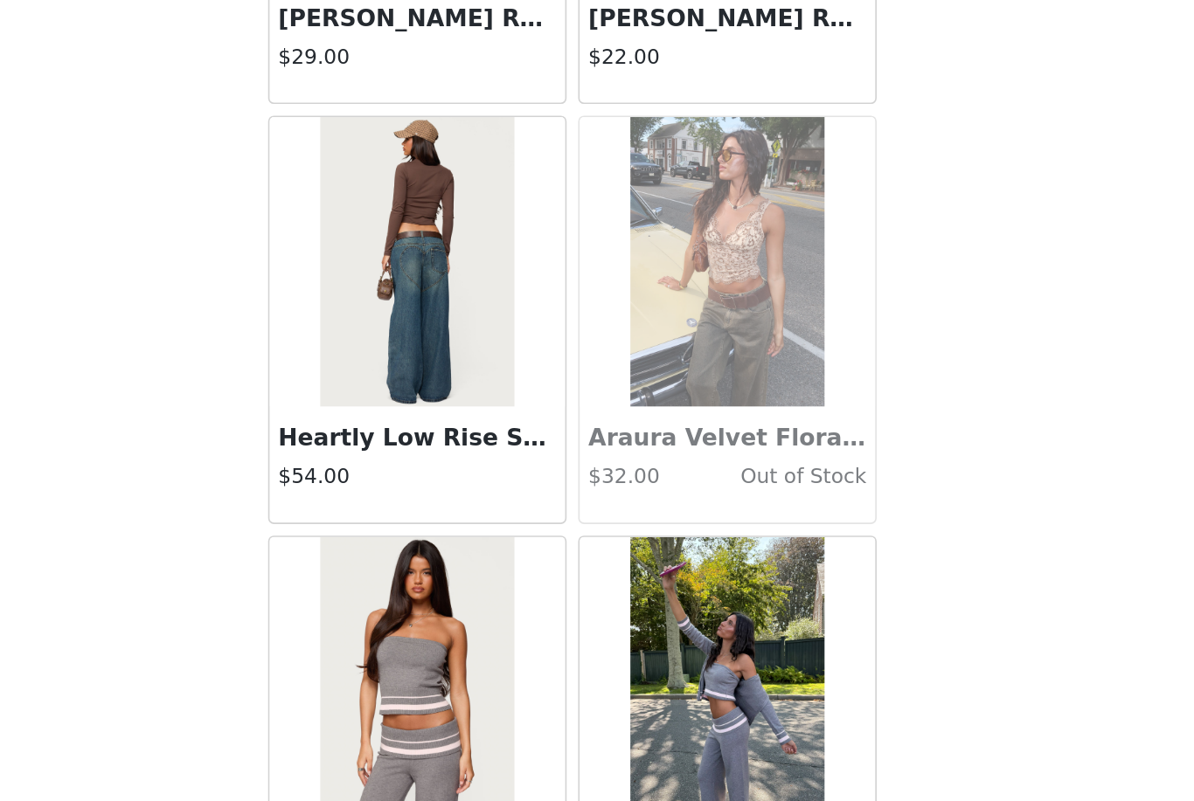
scroll to position [37062, 0]
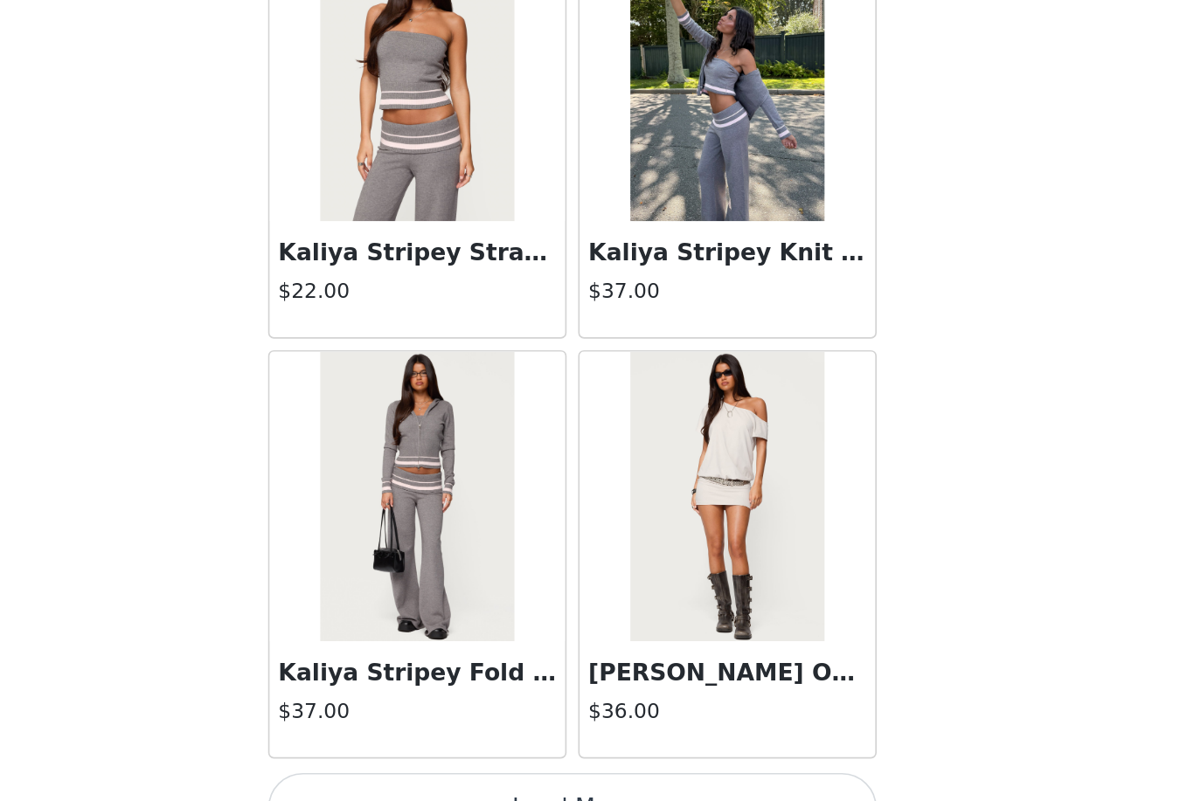
click at [413, 751] on button "Load More" at bounding box center [596, 772] width 367 height 42
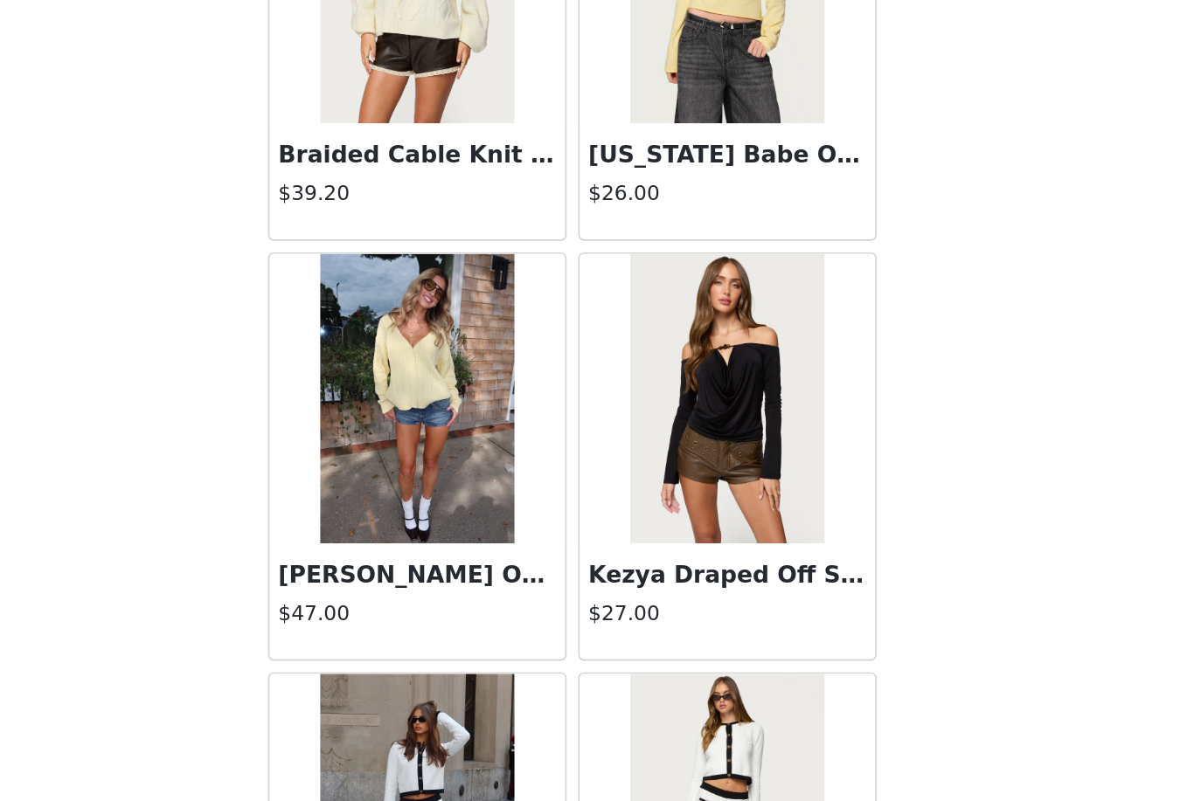
scroll to position [39450, 0]
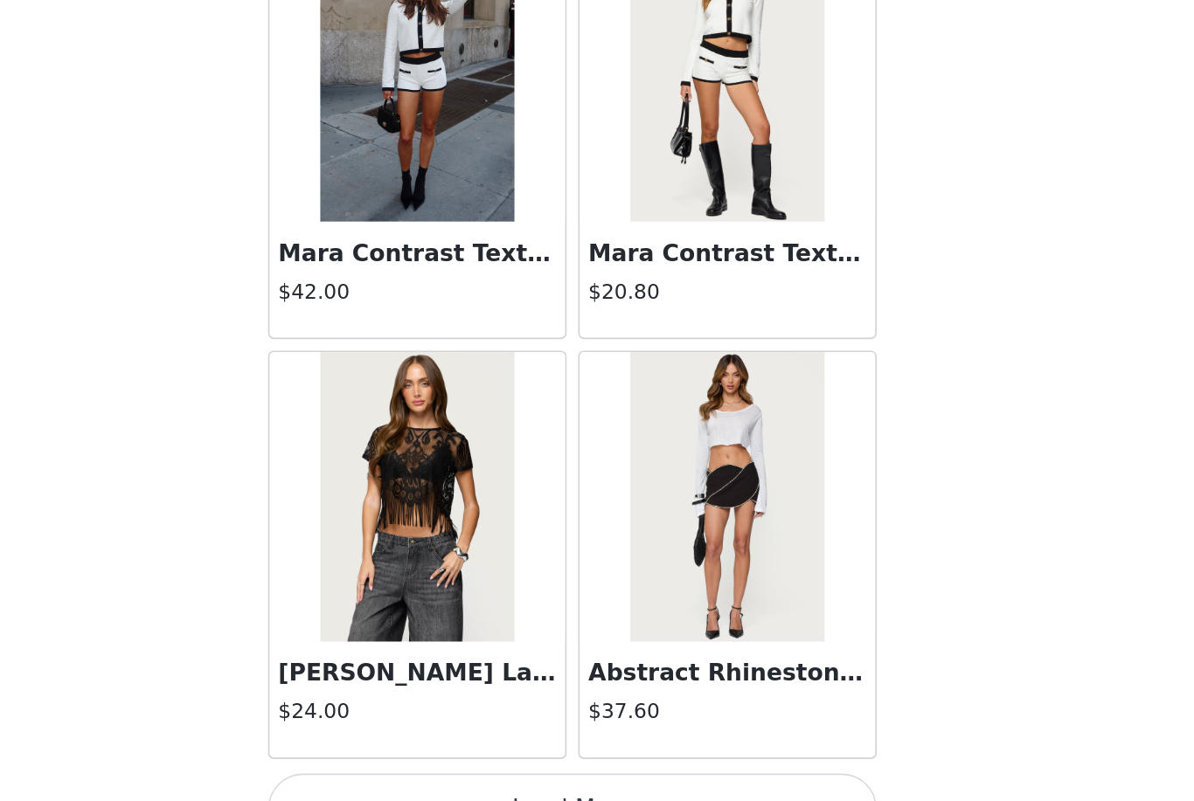
click at [460, 751] on button "Load More" at bounding box center [596, 772] width 367 height 42
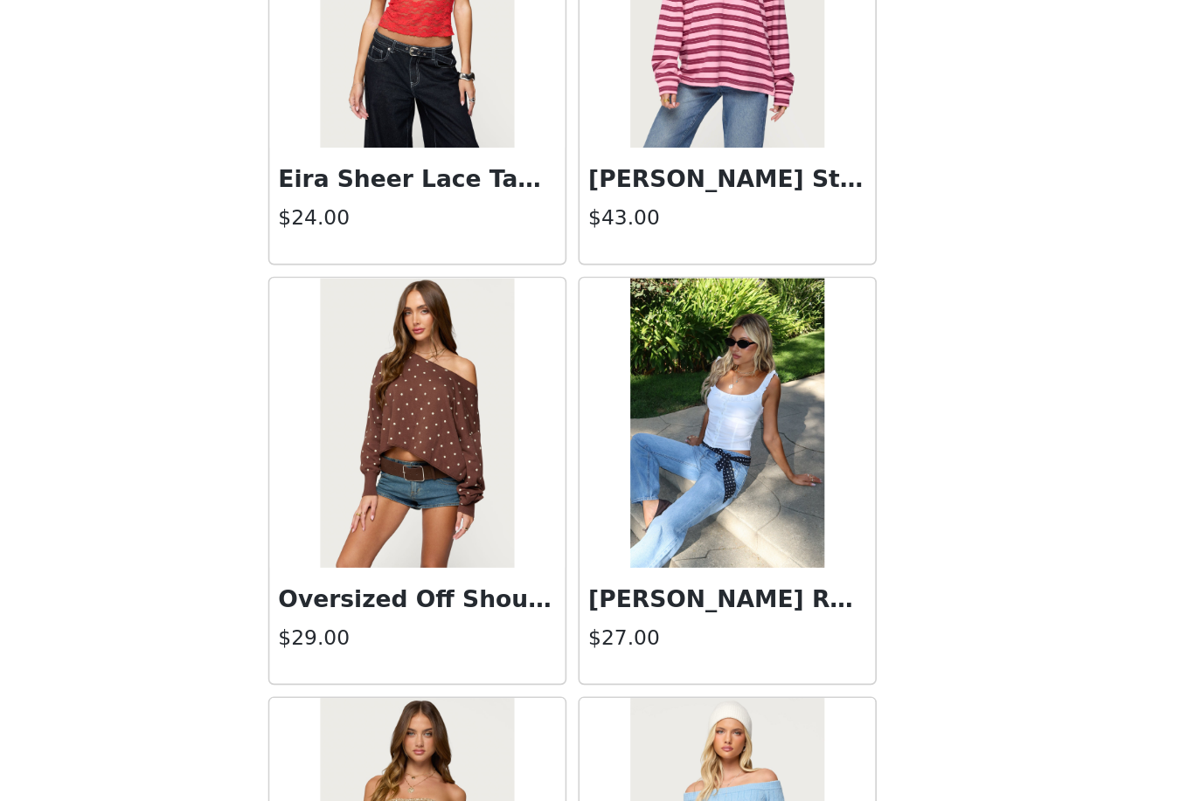
scroll to position [41869, 0]
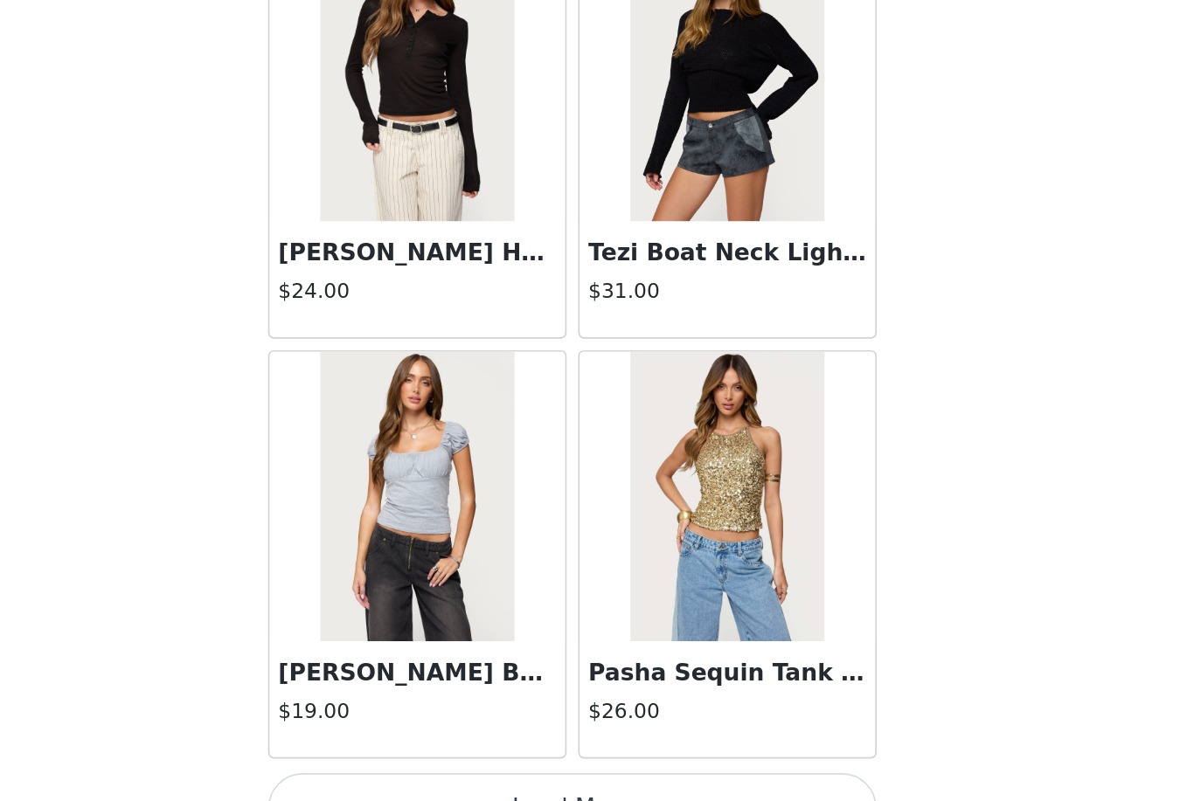
click at [448, 751] on button "Load More" at bounding box center [596, 772] width 367 height 42
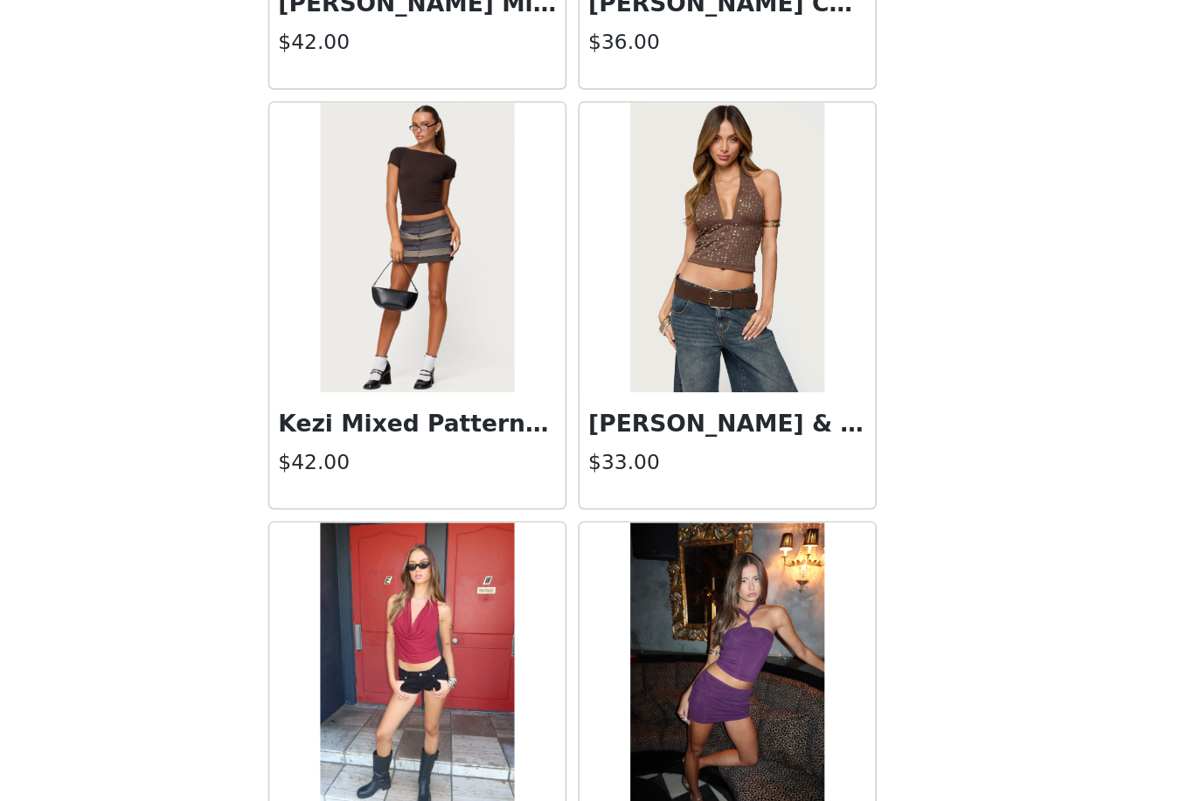
scroll to position [44601, 0]
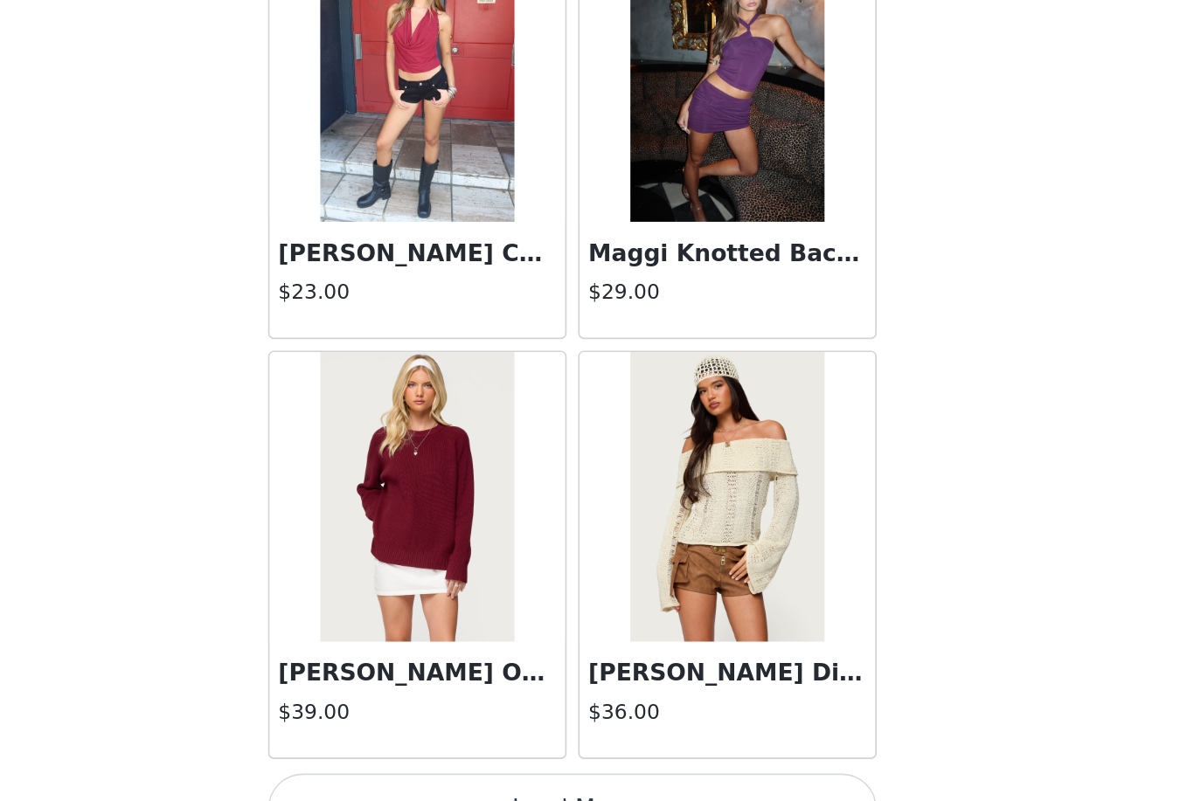
click at [471, 751] on button "Load More" at bounding box center [596, 772] width 367 height 42
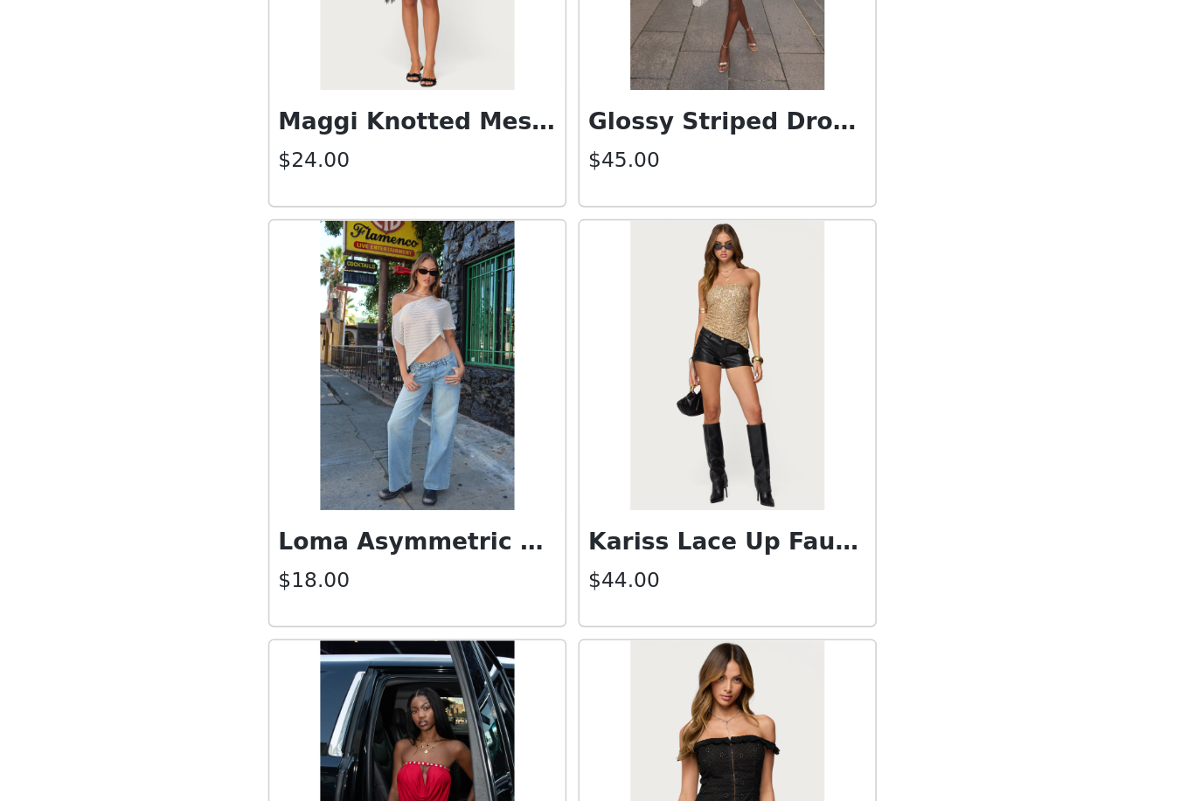
scroll to position [46814, 0]
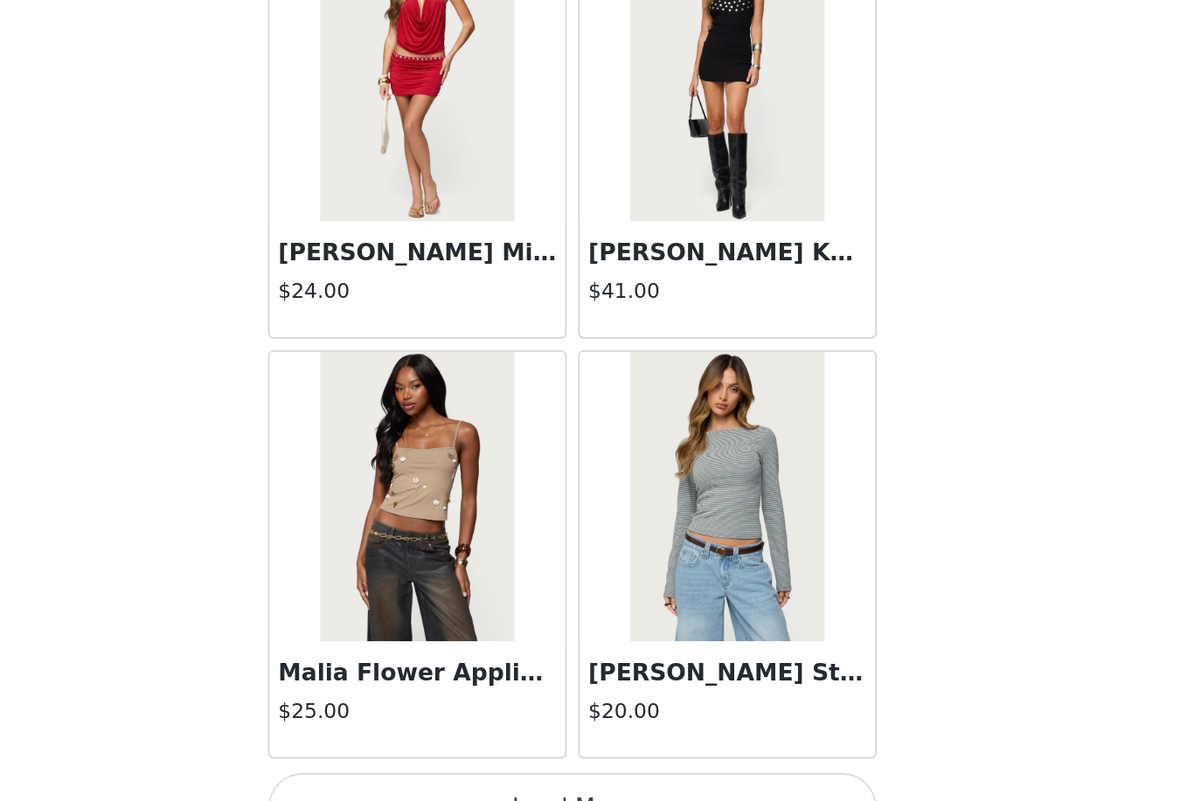
click at [413, 751] on button "Load More" at bounding box center [596, 772] width 367 height 42
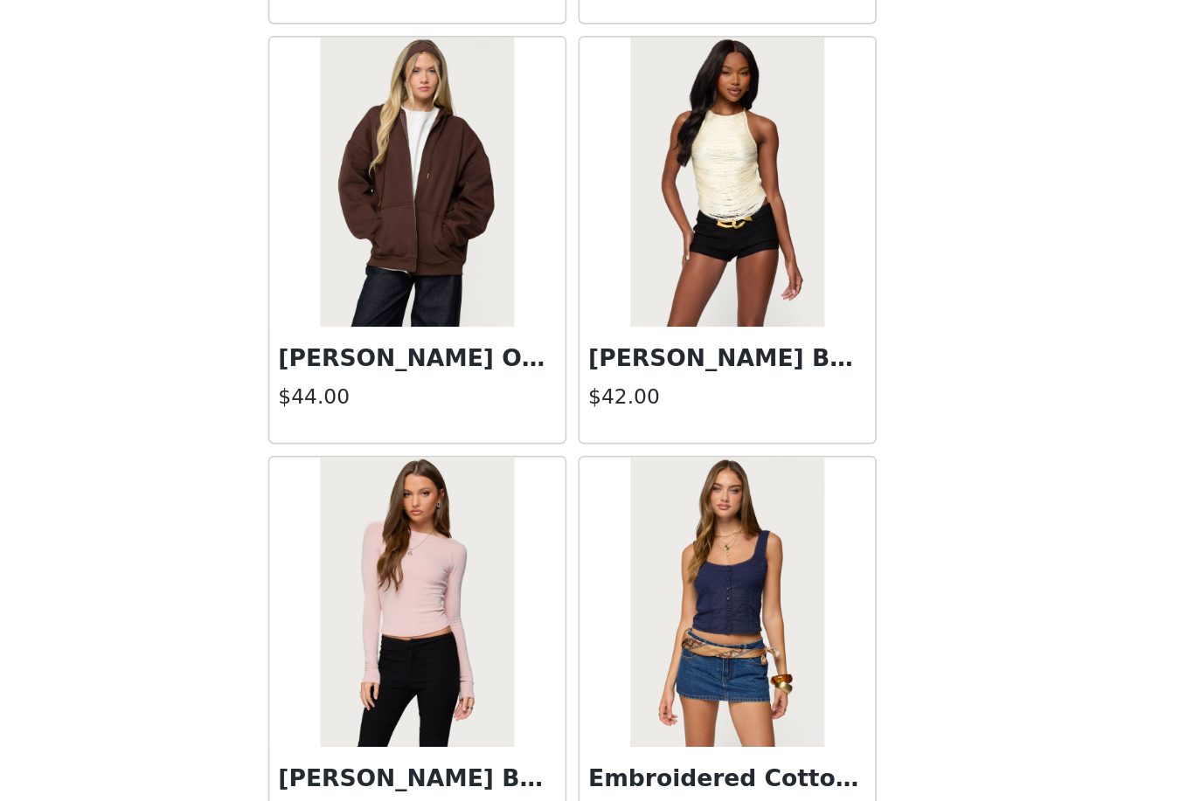
scroll to position [49706, 0]
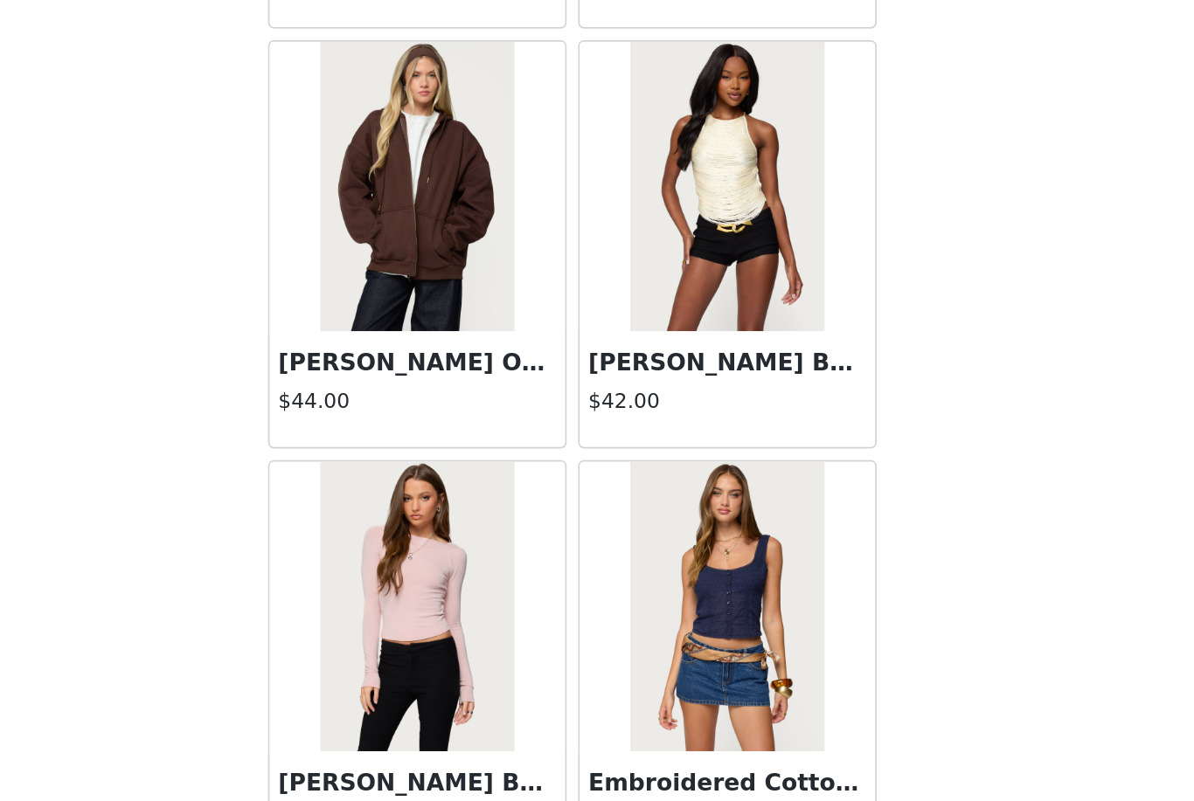
click at [592, 517] on h4 "$42.00" at bounding box center [691, 526] width 168 height 18
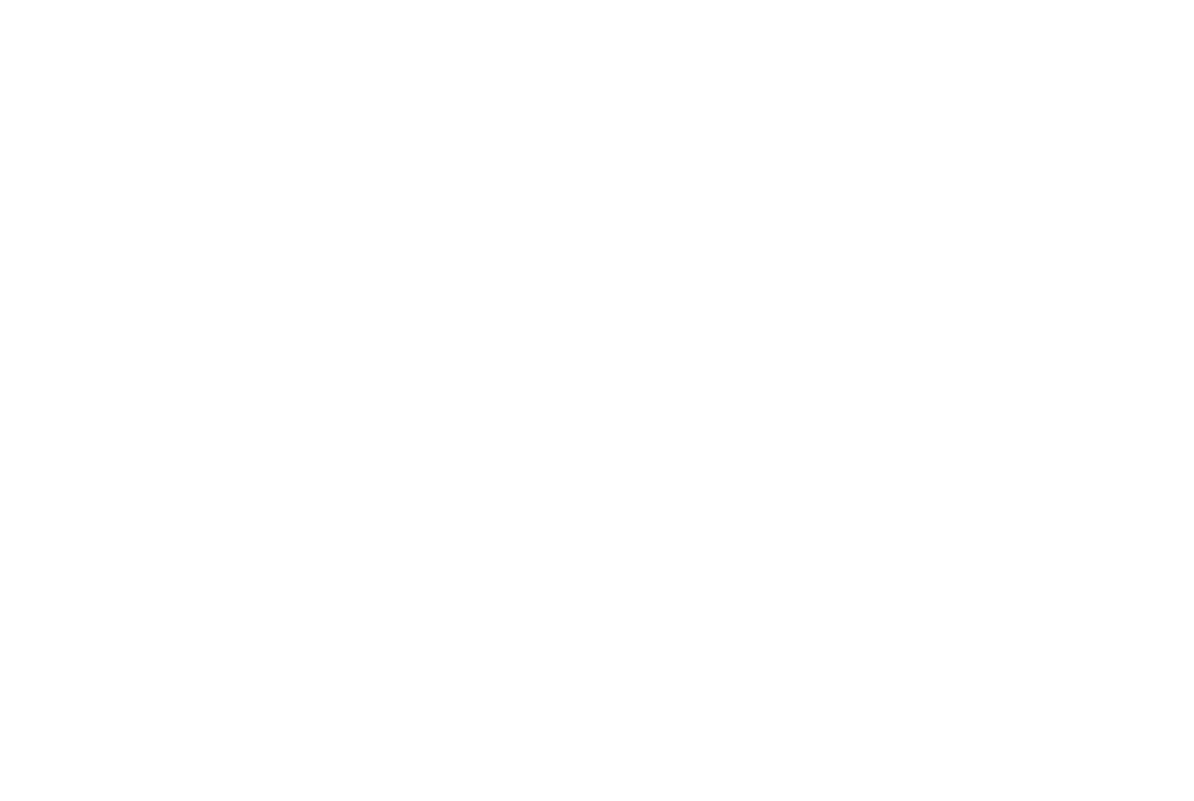
scroll to position [0, 0]
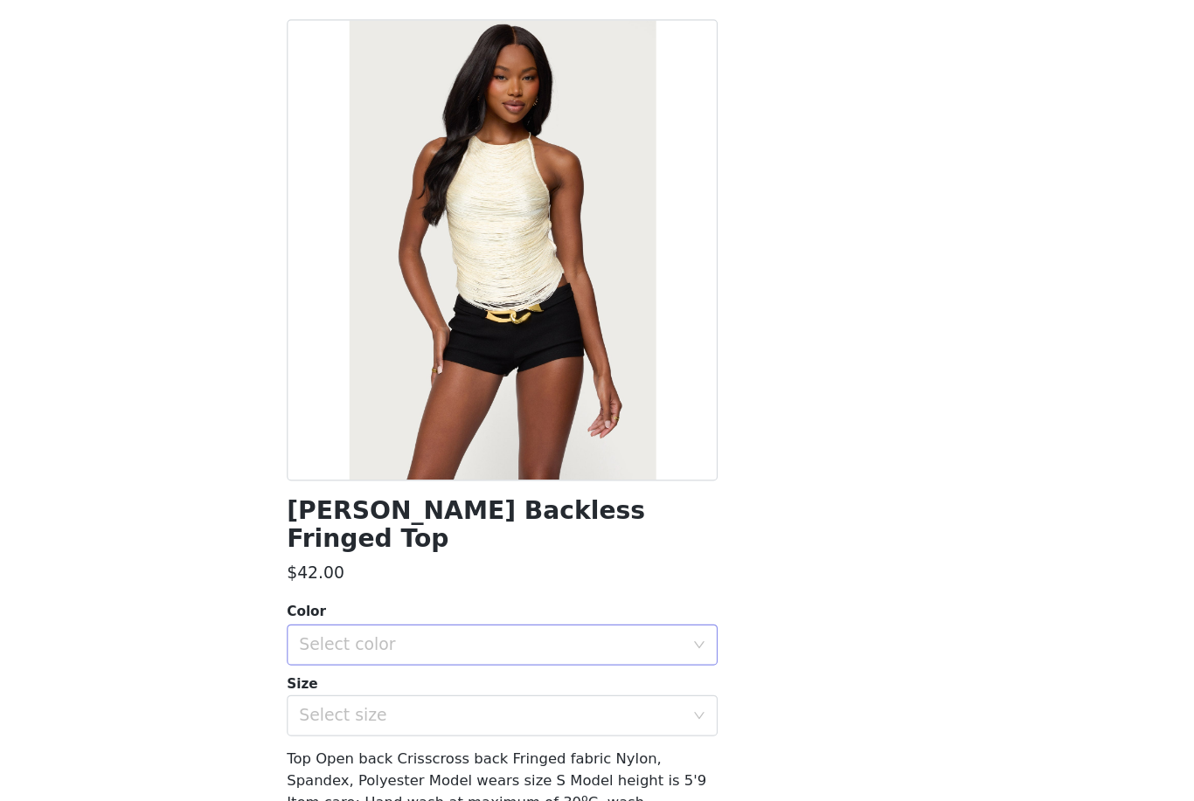
click at [424, 612] on div "Select color" at bounding box center [587, 620] width 327 height 17
click at [413, 644] on li "CREAM" at bounding box center [596, 658] width 367 height 28
click at [424, 672] on div "Select size" at bounding box center [587, 680] width 327 height 17
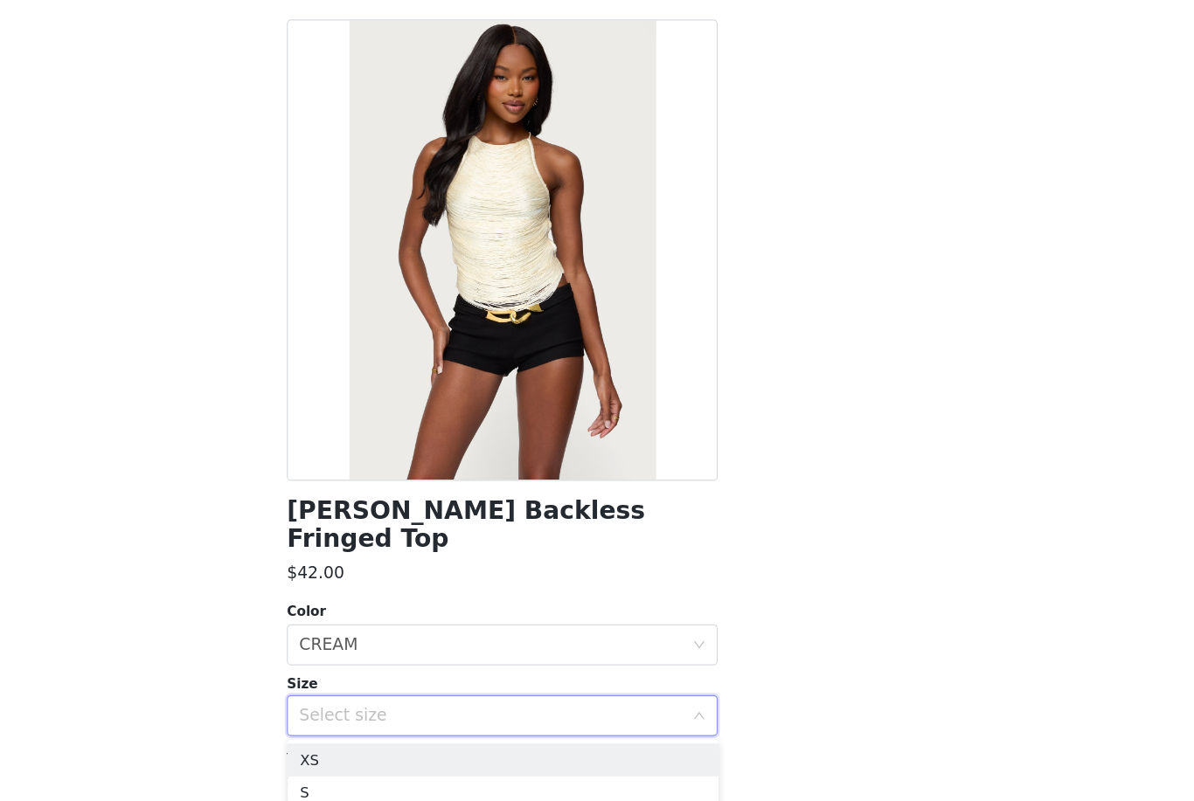
click at [413, 760] on li "M" at bounding box center [596, 774] width 367 height 28
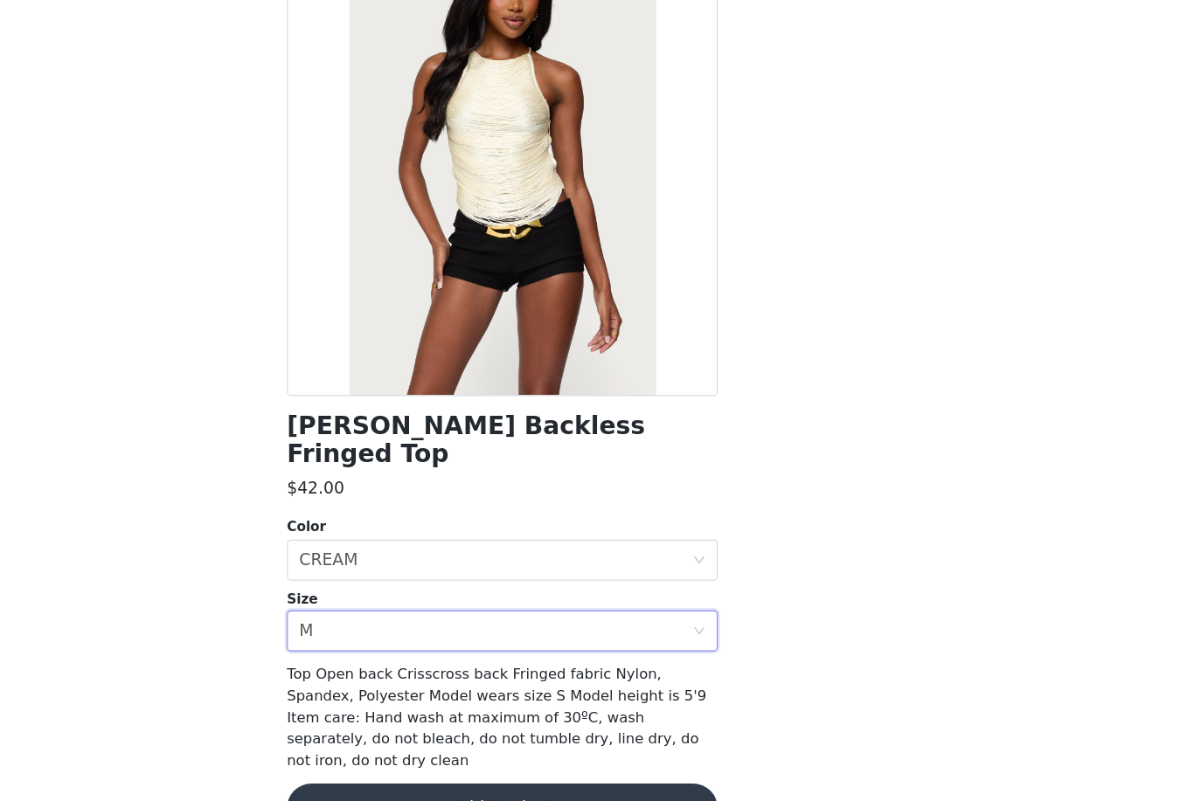
scroll to position [72, 0]
click at [413, 739] on button "Add Product" at bounding box center [596, 760] width 367 height 42
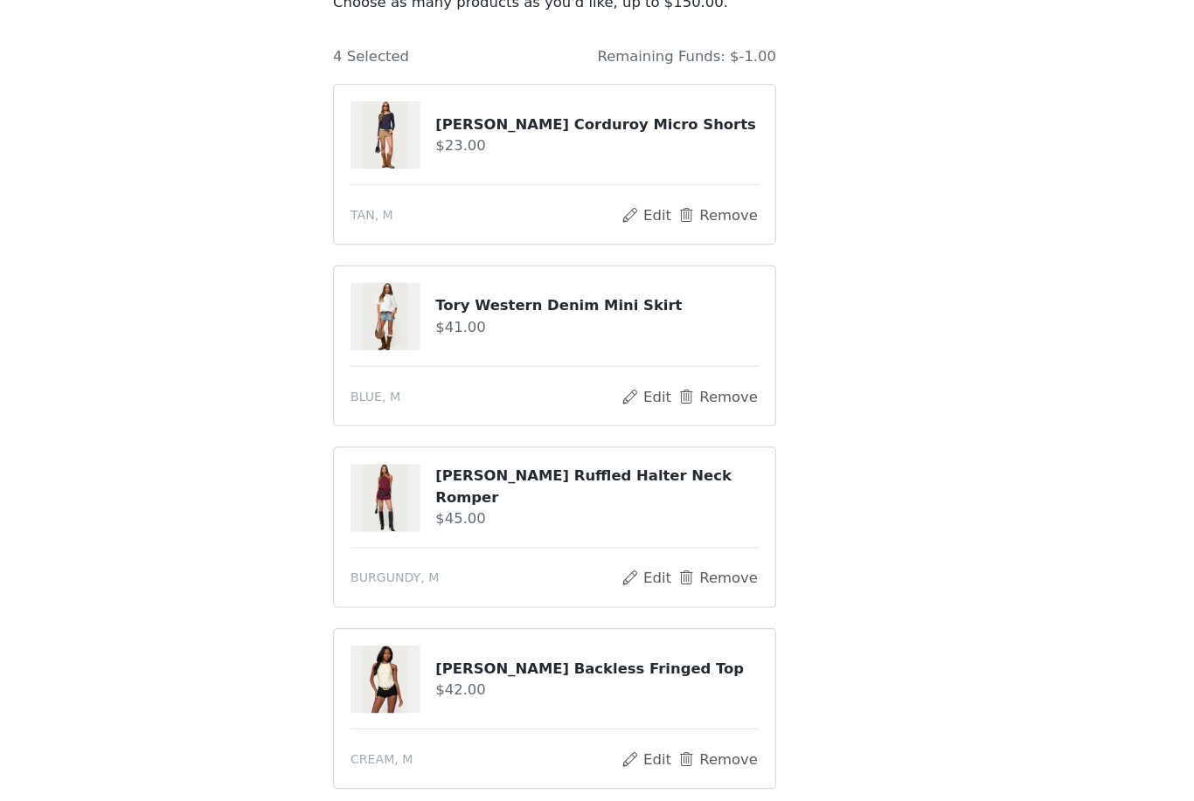
scroll to position [101, 0]
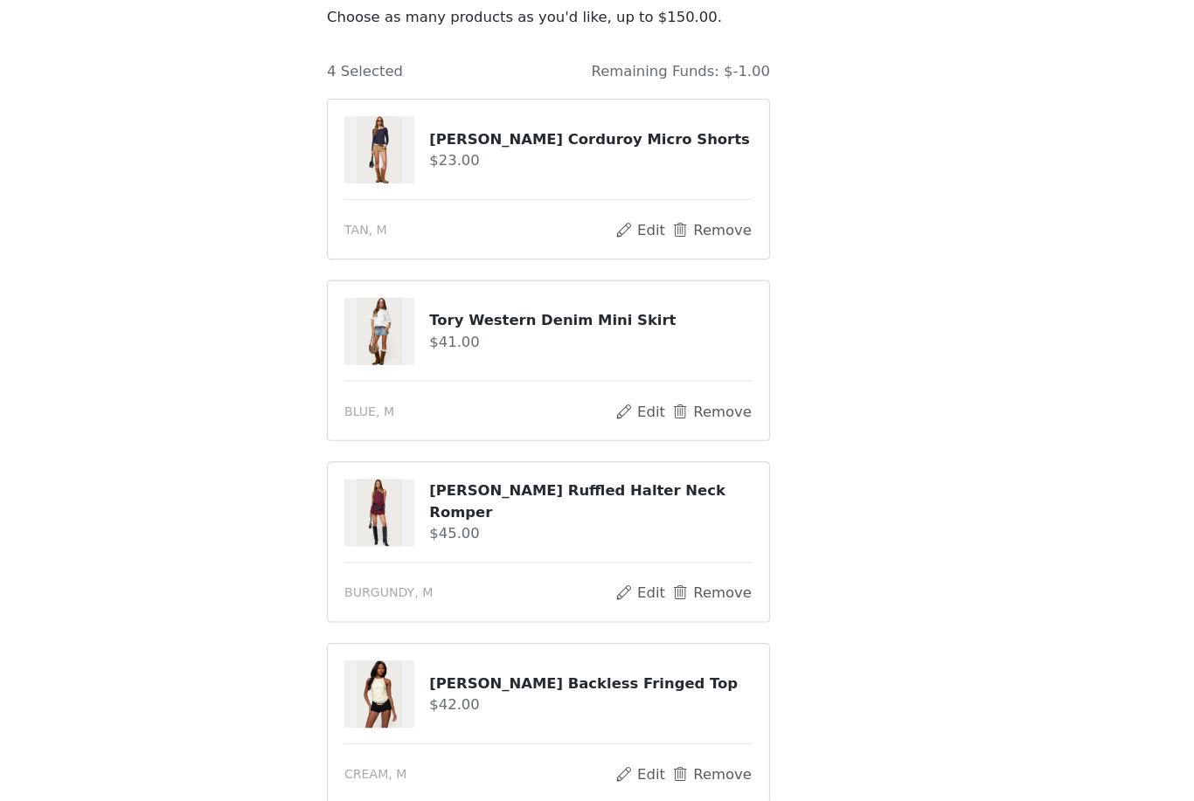
click at [423, 464] on div at bounding box center [452, 493] width 59 height 58
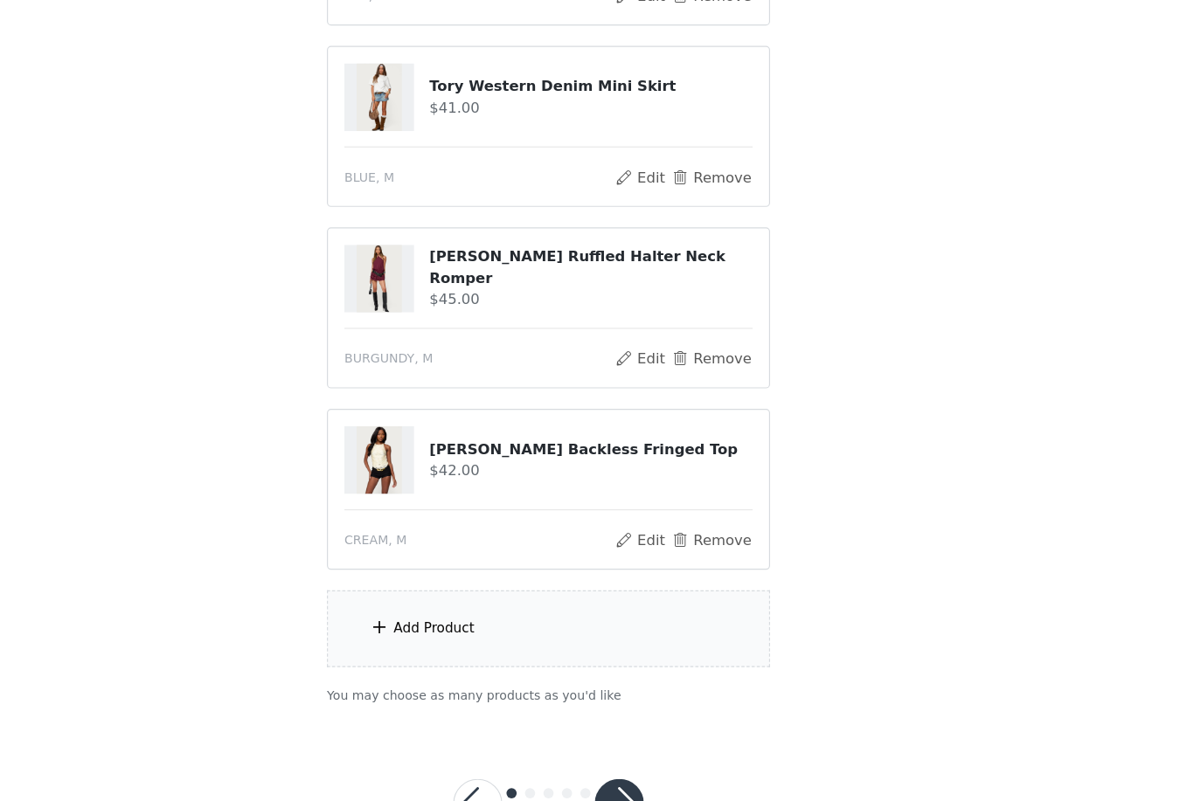
scroll to position [302, 0]
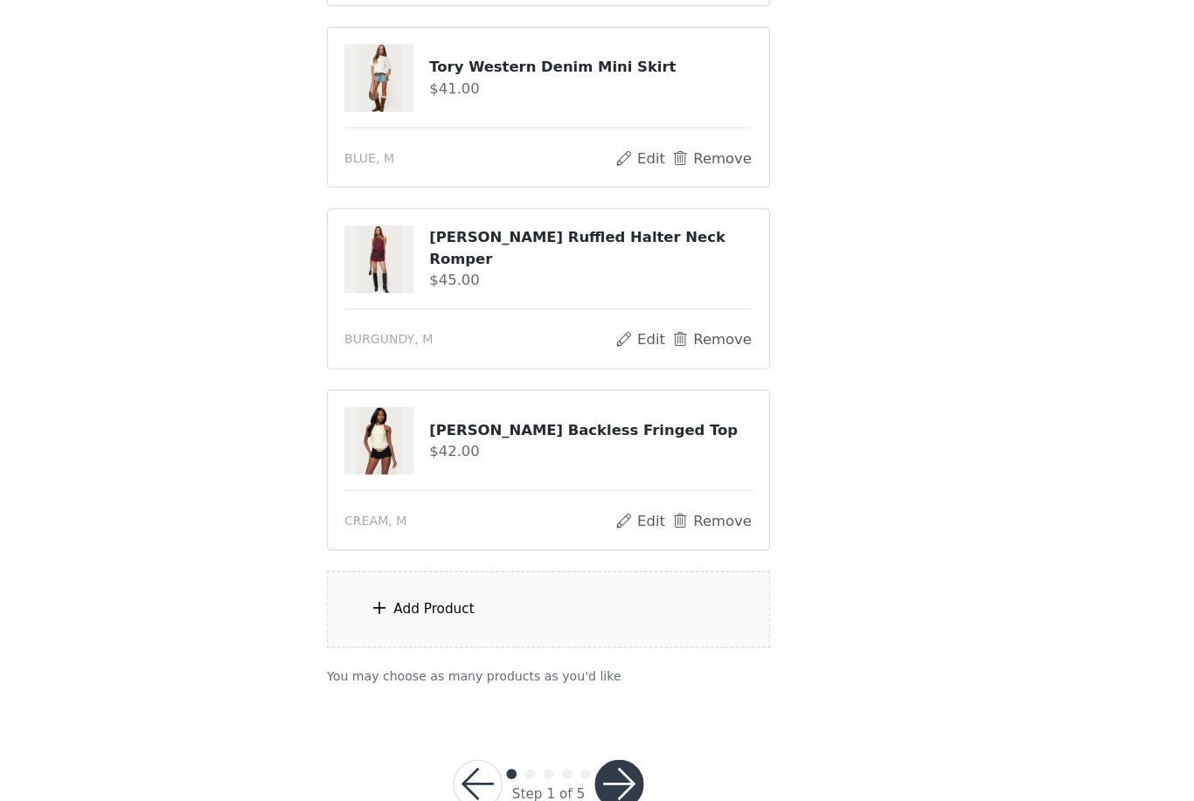
click at [592, 718] on button "button" at bounding box center [657, 739] width 42 height 42
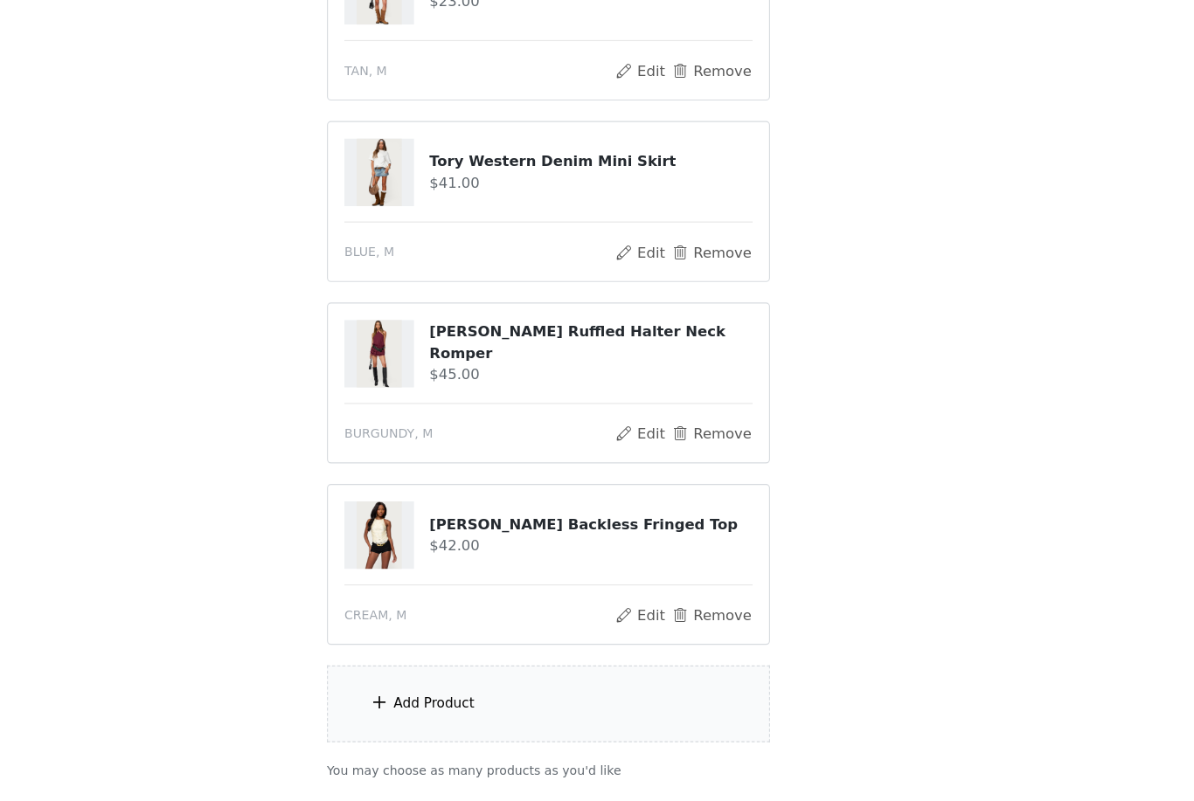
scroll to position [367, 0]
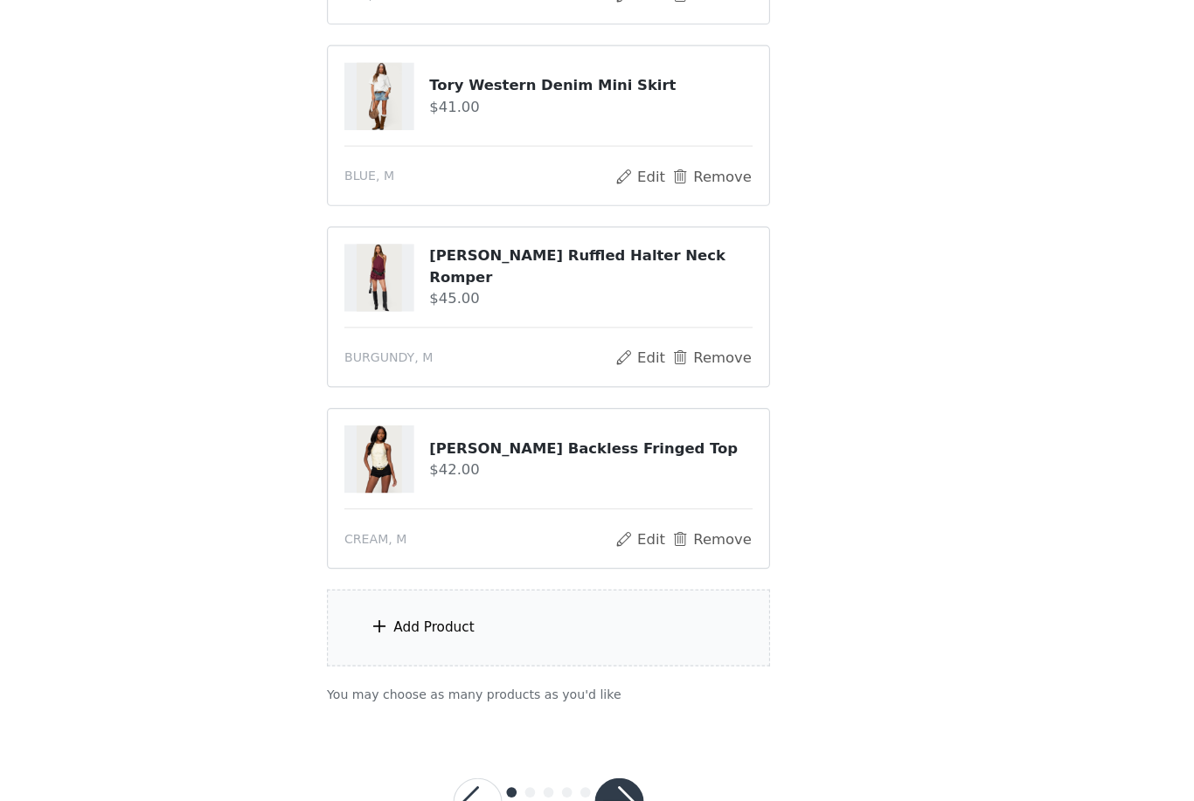
click at [592, 734] on button "button" at bounding box center [657, 755] width 42 height 42
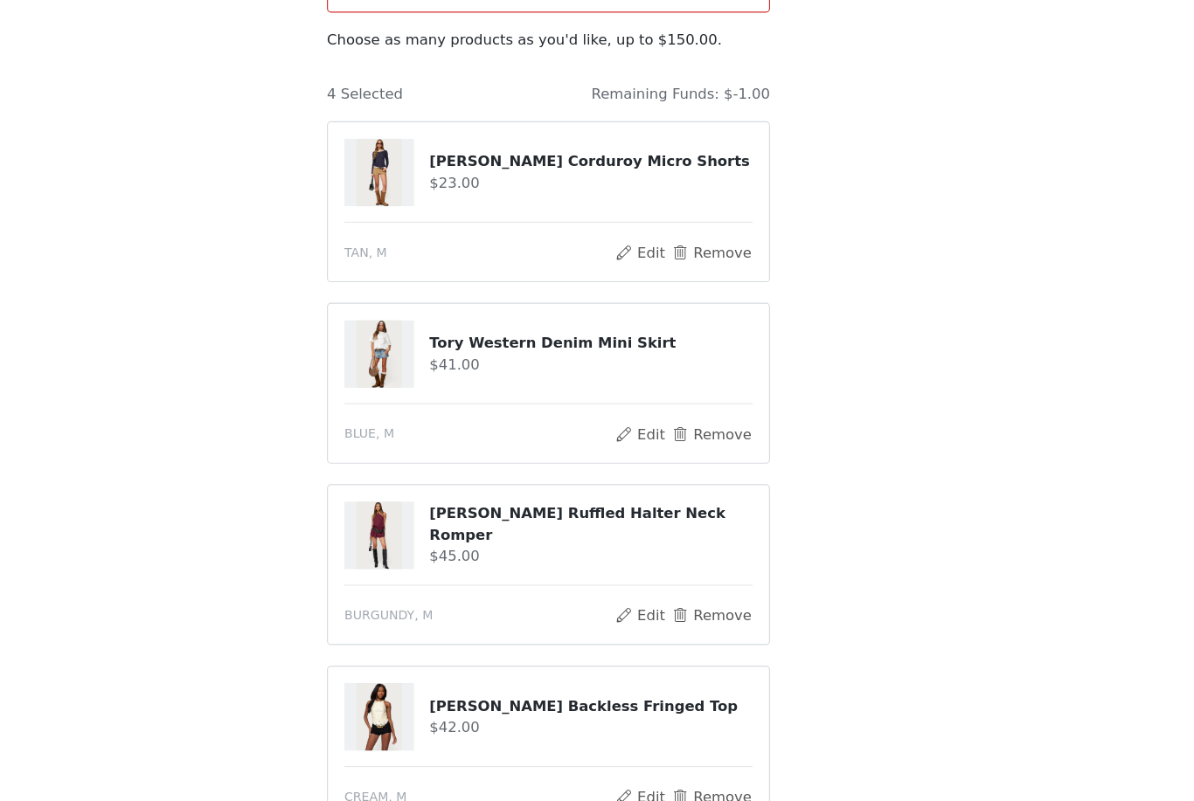
scroll to position [196, 0]
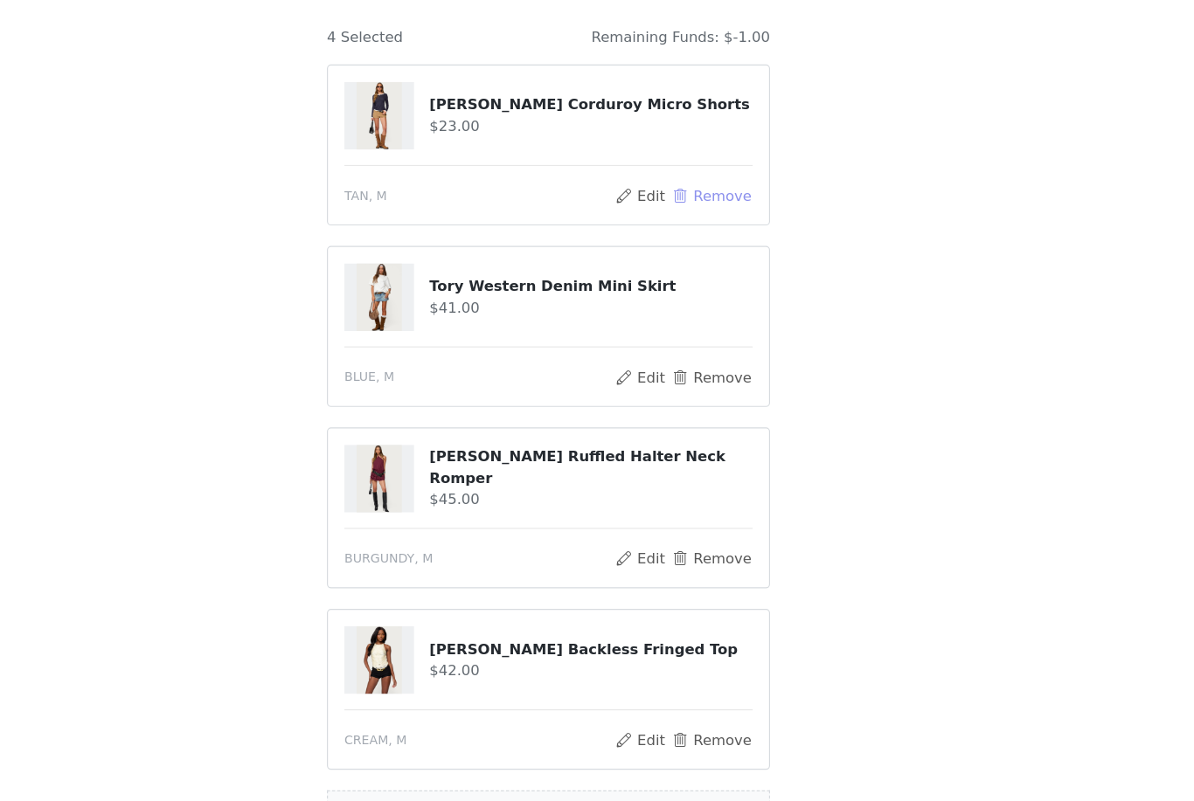
click at [592, 227] on button "Remove" at bounding box center [736, 237] width 70 height 21
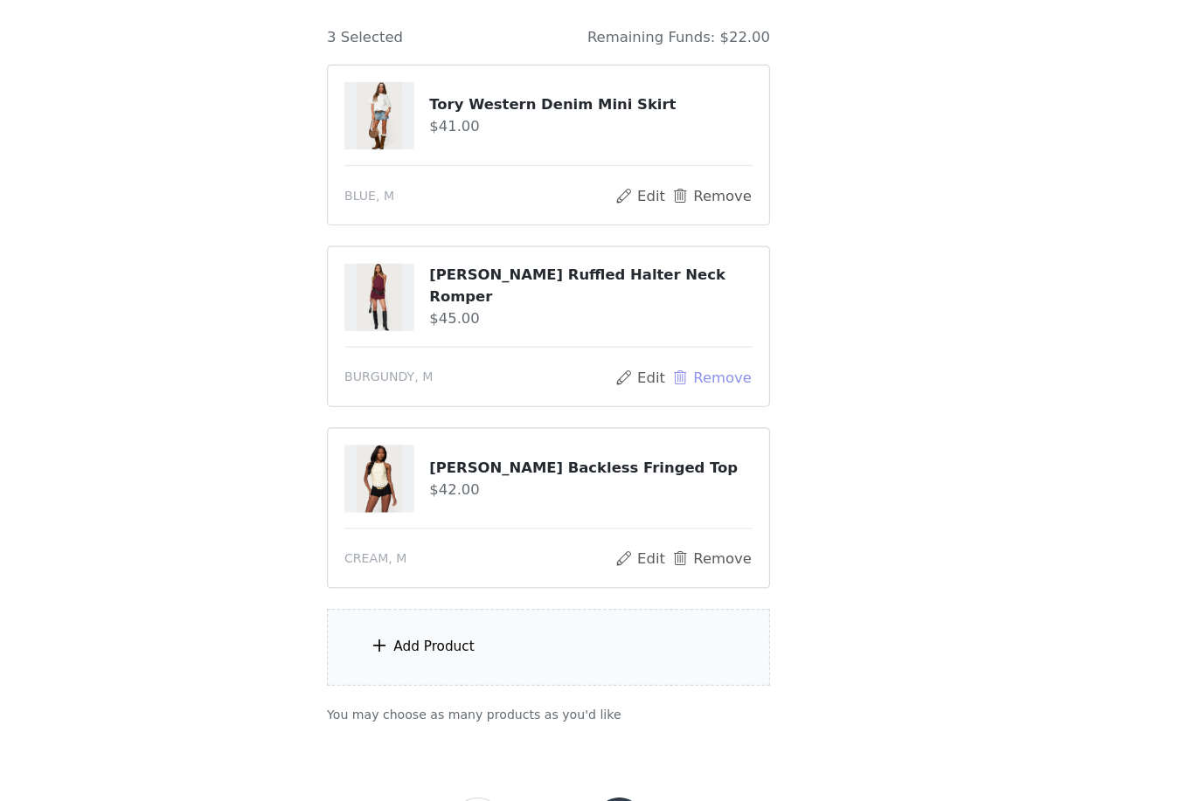
click at [592, 382] on button "Remove" at bounding box center [736, 392] width 70 height 21
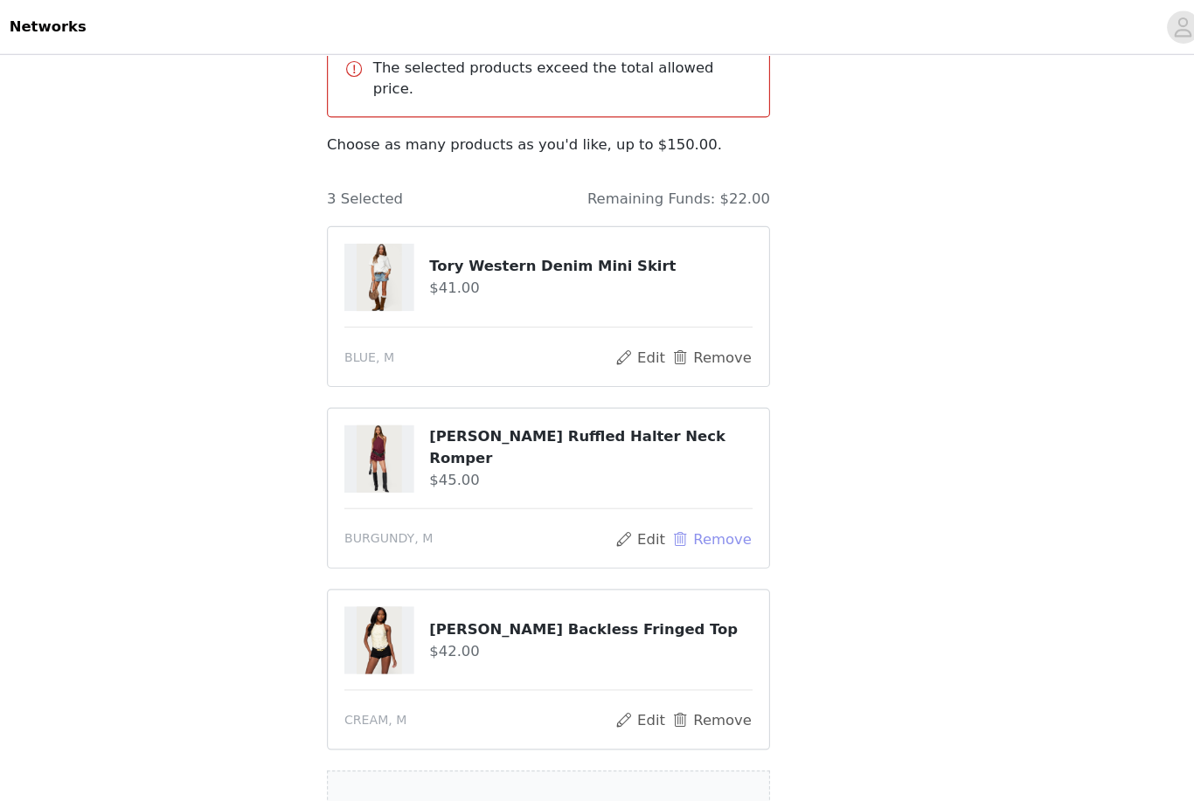
scroll to position [58, 0]
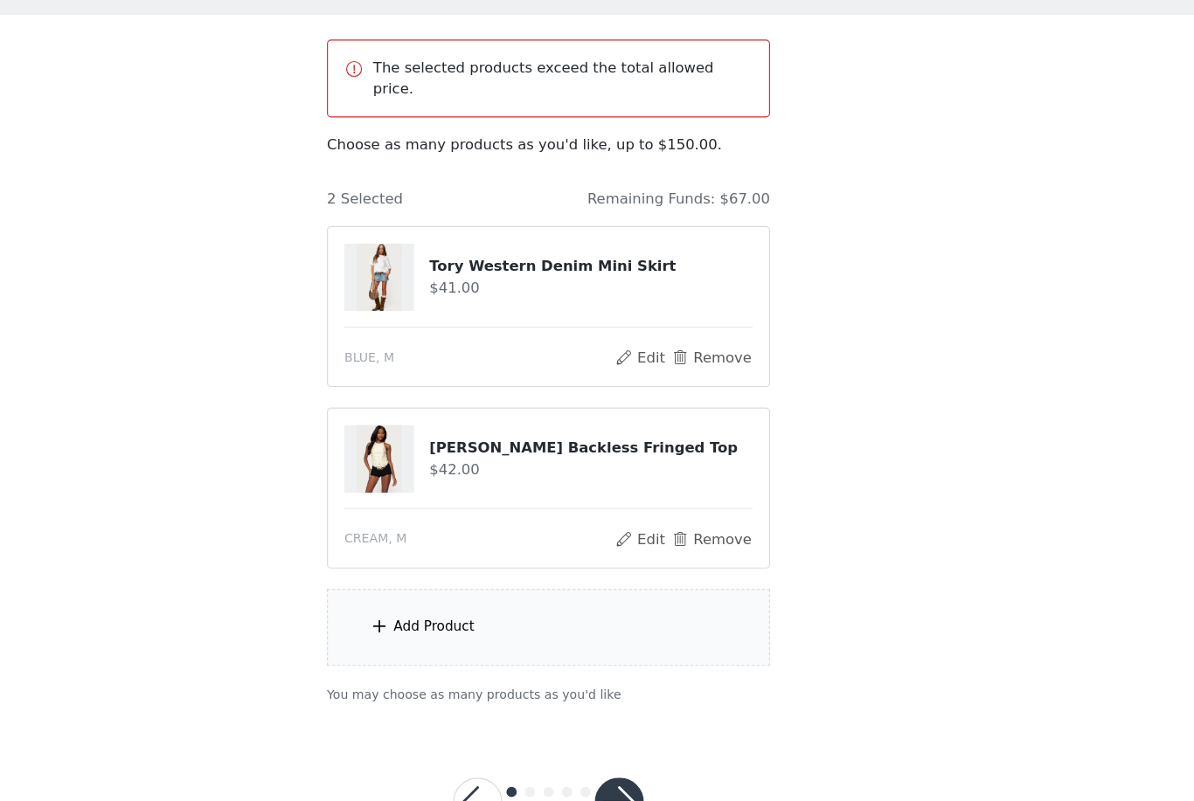
click at [526, 573] on div "Add Product" at bounding box center [597, 606] width 378 height 66
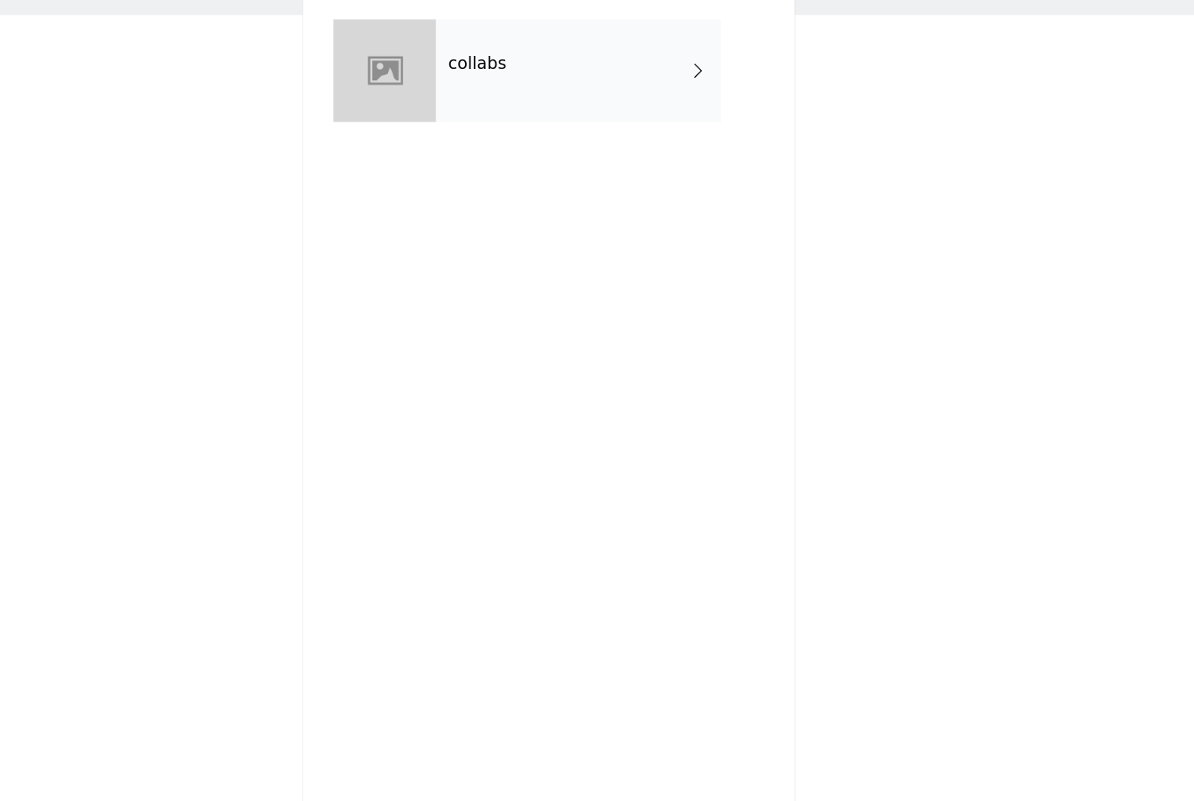
click at [558, 87] on div "collabs" at bounding box center [622, 130] width 243 height 87
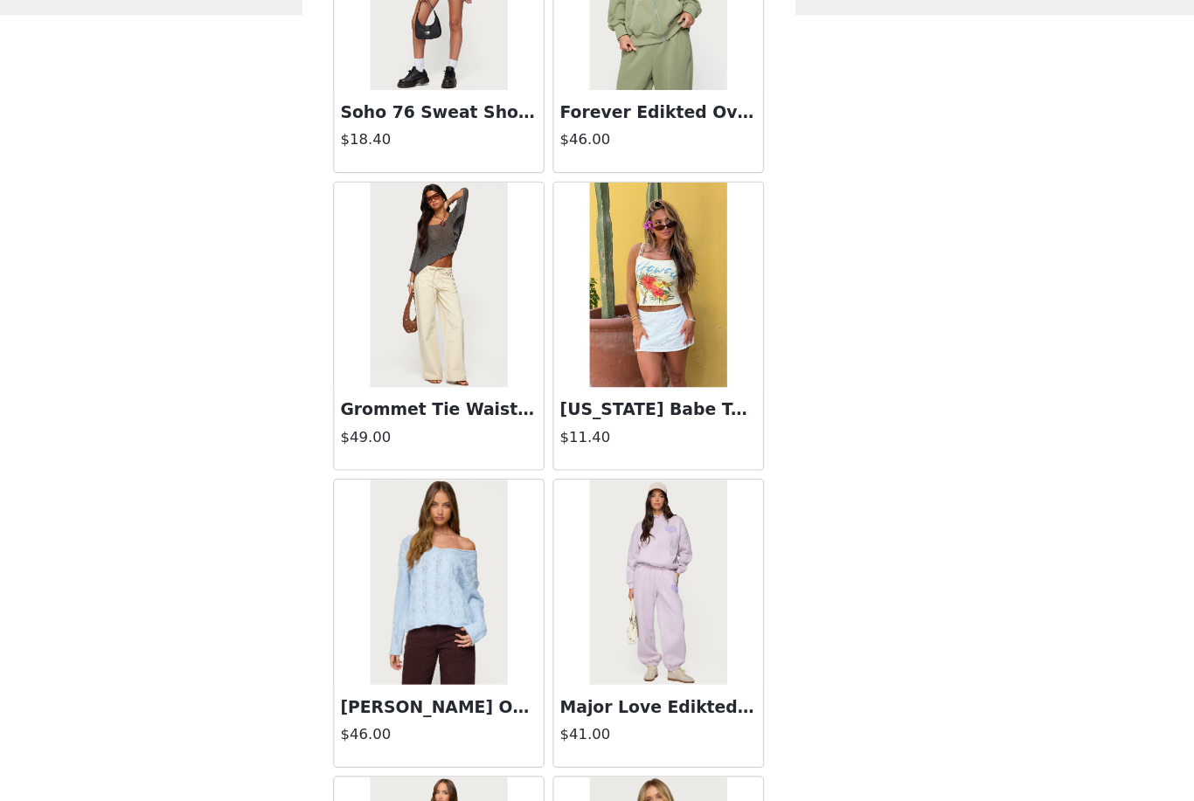
scroll to position [875, 0]
click at [445, 302] on img at bounding box center [503, 314] width 116 height 175
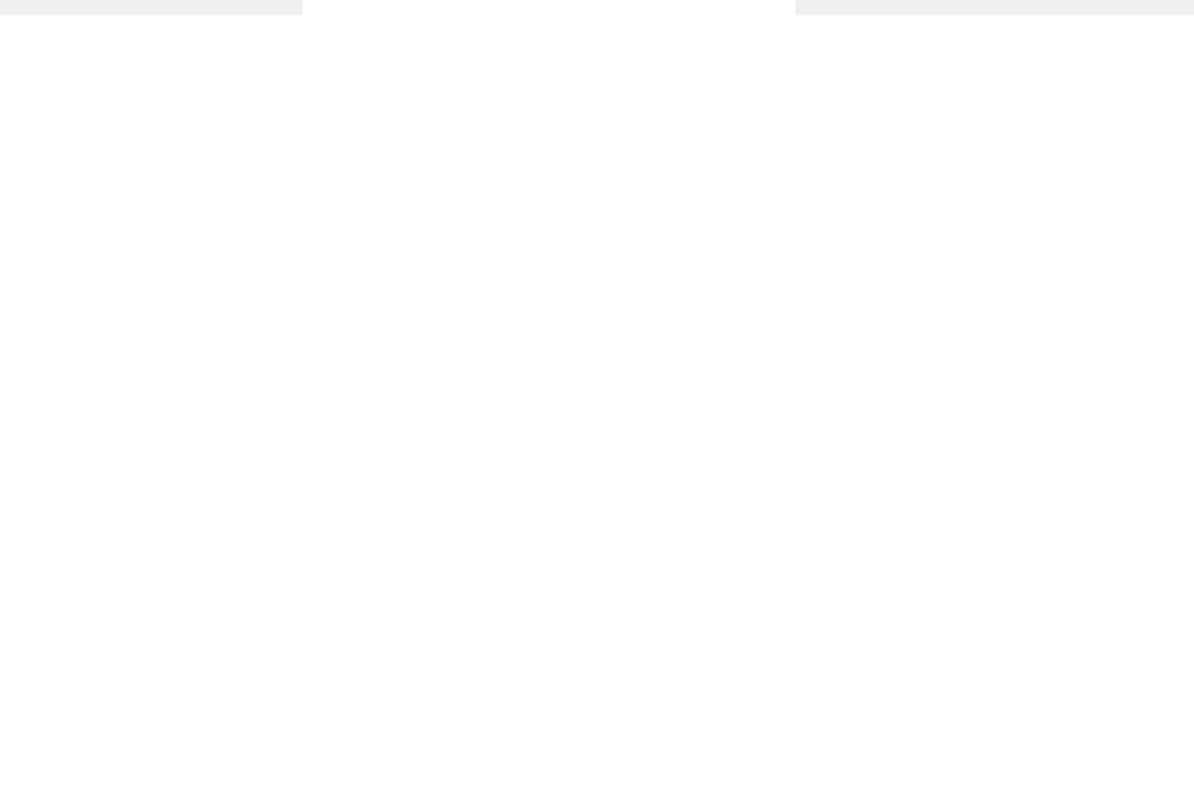
scroll to position [48, 0]
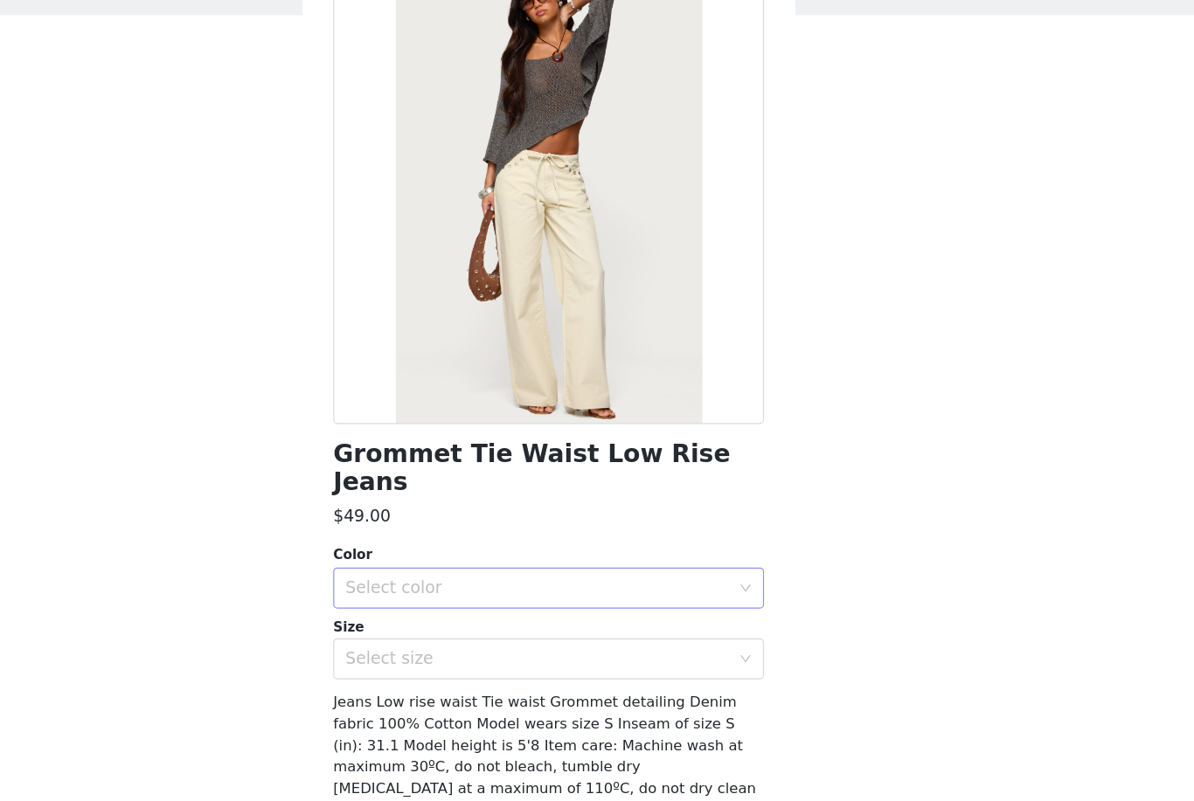
click at [572, 564] on div "Select color" at bounding box center [587, 572] width 327 height 17
click at [543, 572] on li "BEIGE" at bounding box center [596, 586] width 367 height 28
click at [540, 624] on div "Select size" at bounding box center [587, 632] width 327 height 17
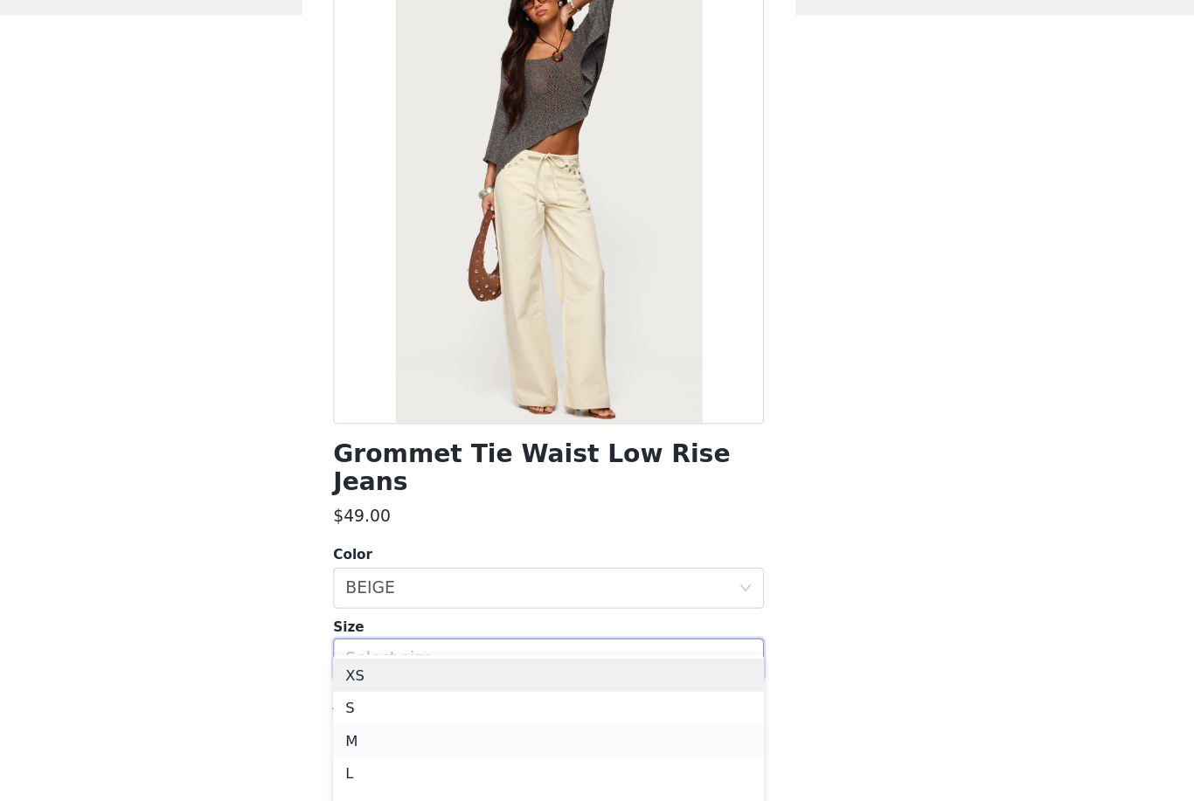
click at [507, 689] on li "M" at bounding box center [596, 703] width 367 height 28
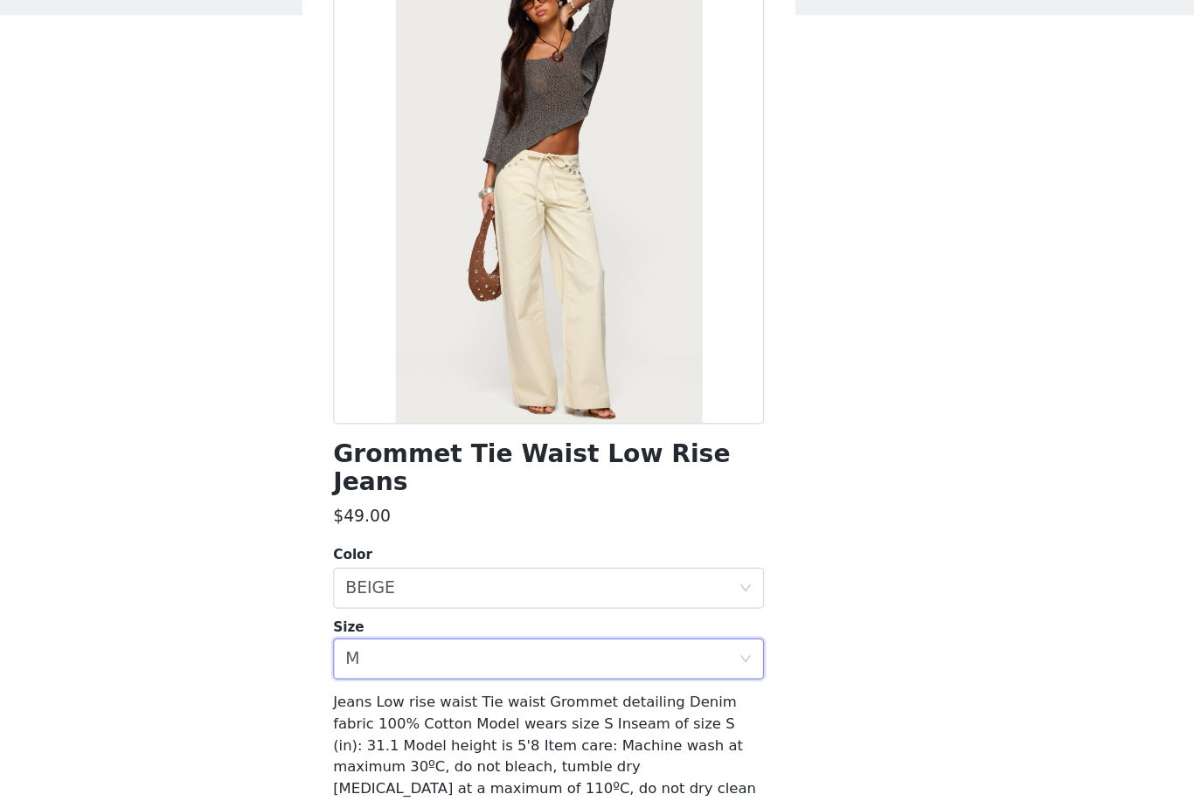
click at [511, 763] on button "Add Product" at bounding box center [596, 784] width 367 height 42
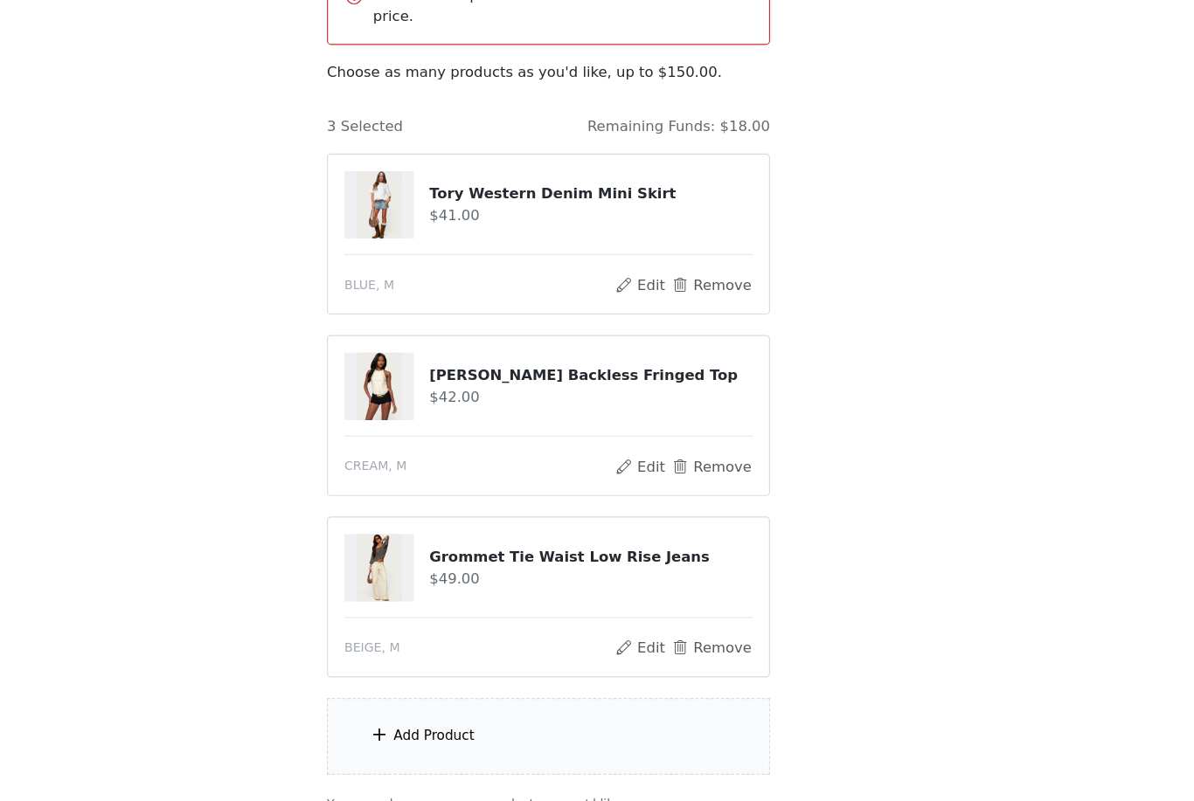
scroll to position [121, 0]
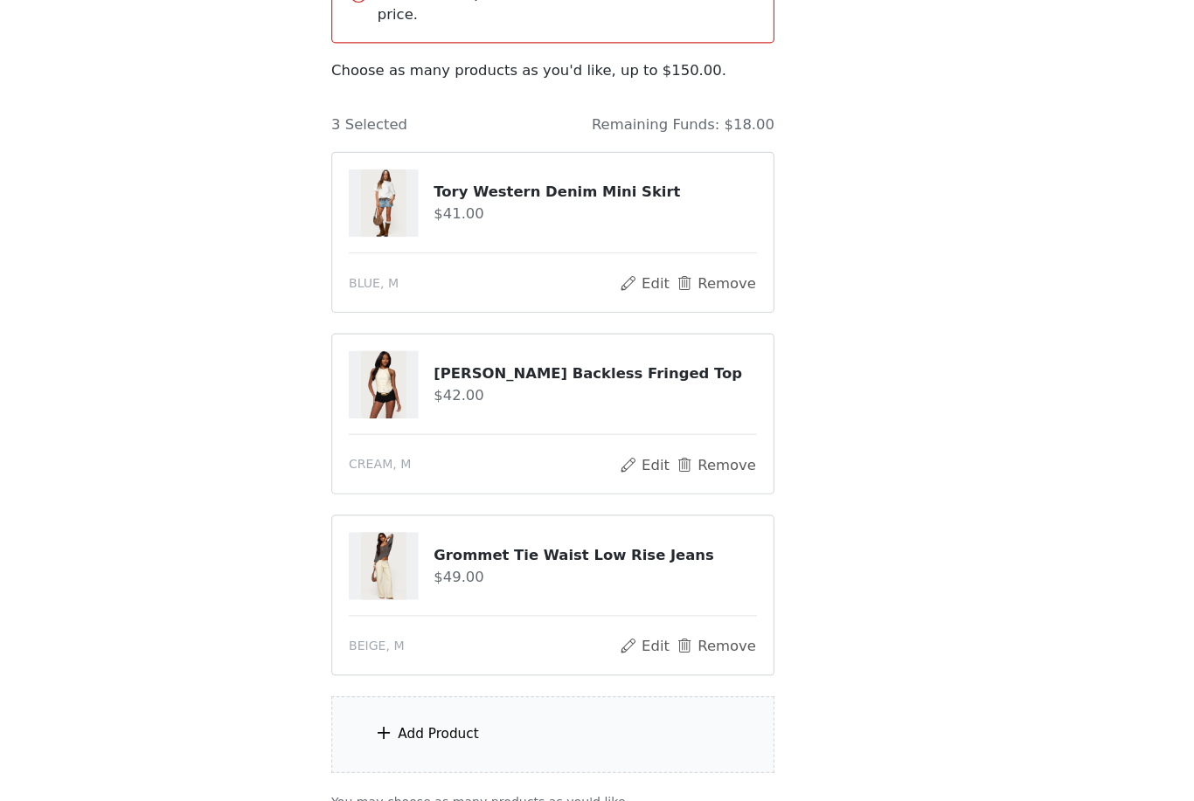
click at [523, 664] on div "Add Product" at bounding box center [597, 697] width 378 height 66
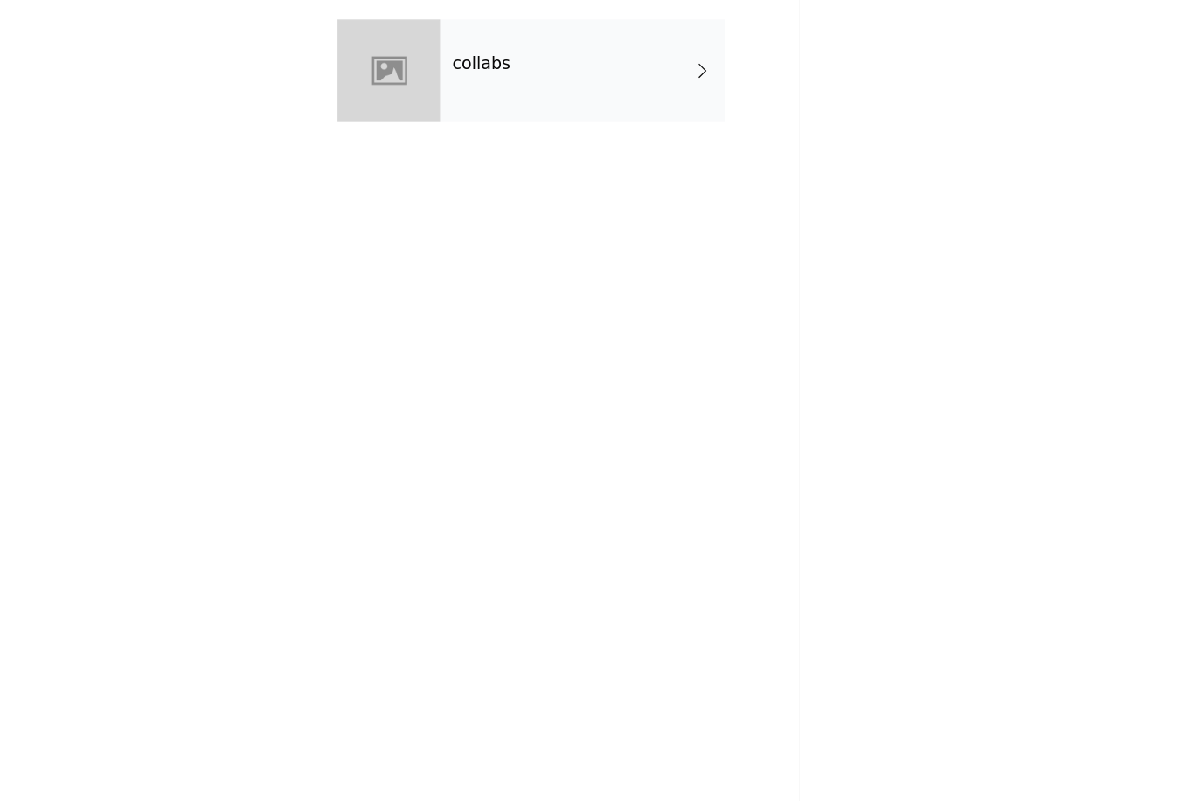
click at [550, 87] on div "collabs" at bounding box center [622, 130] width 243 height 87
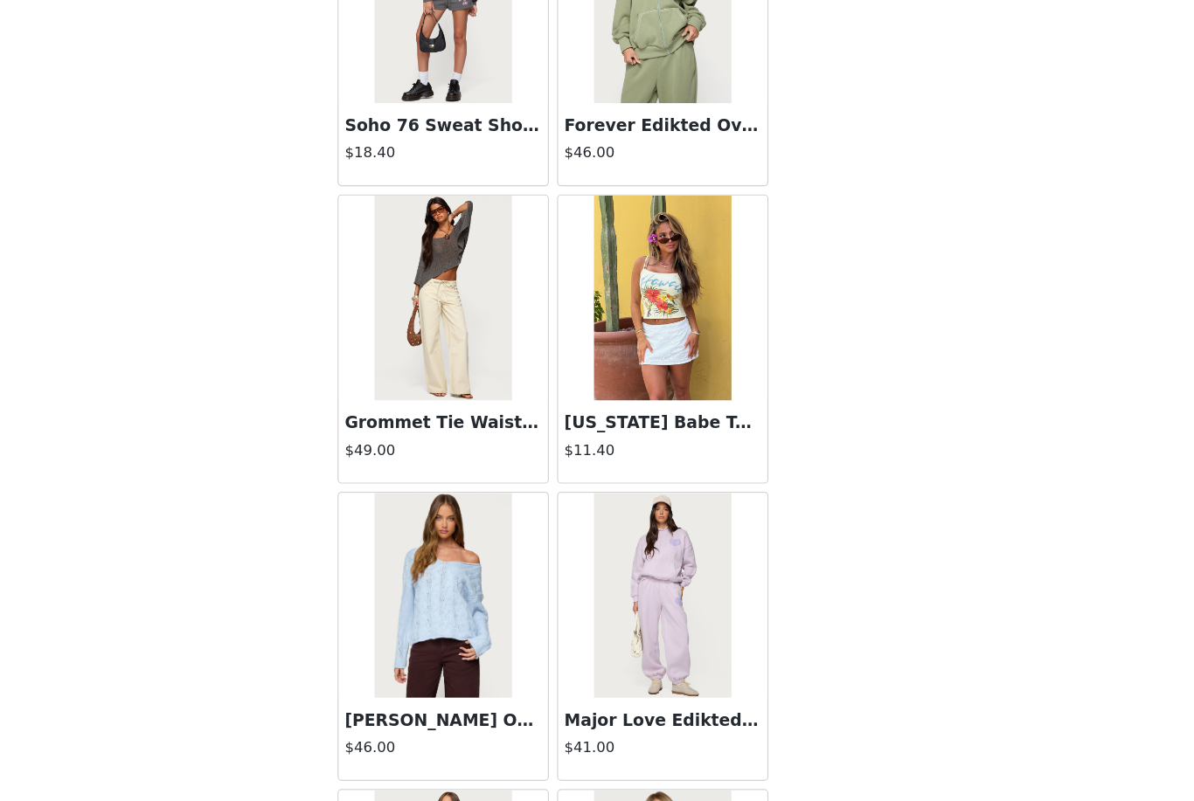
scroll to position [843, 0]
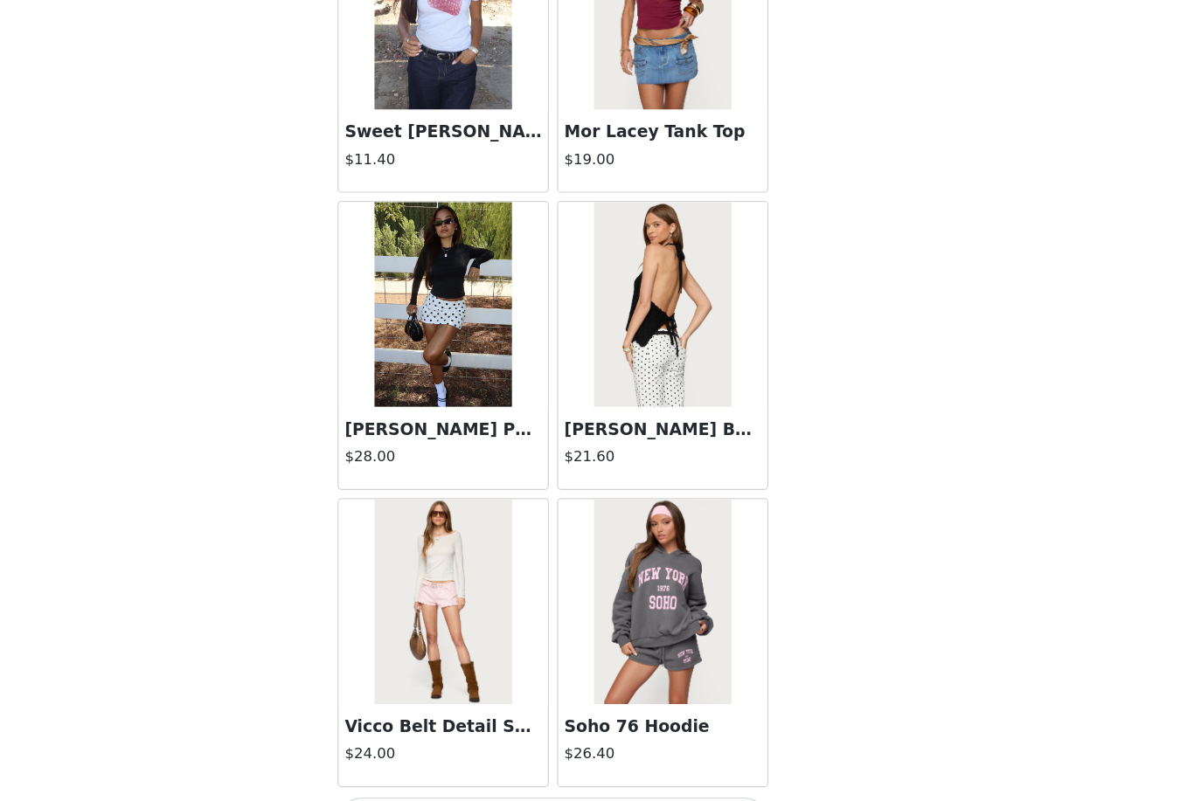
click at [574, 751] on button "Load More" at bounding box center [596, 772] width 367 height 42
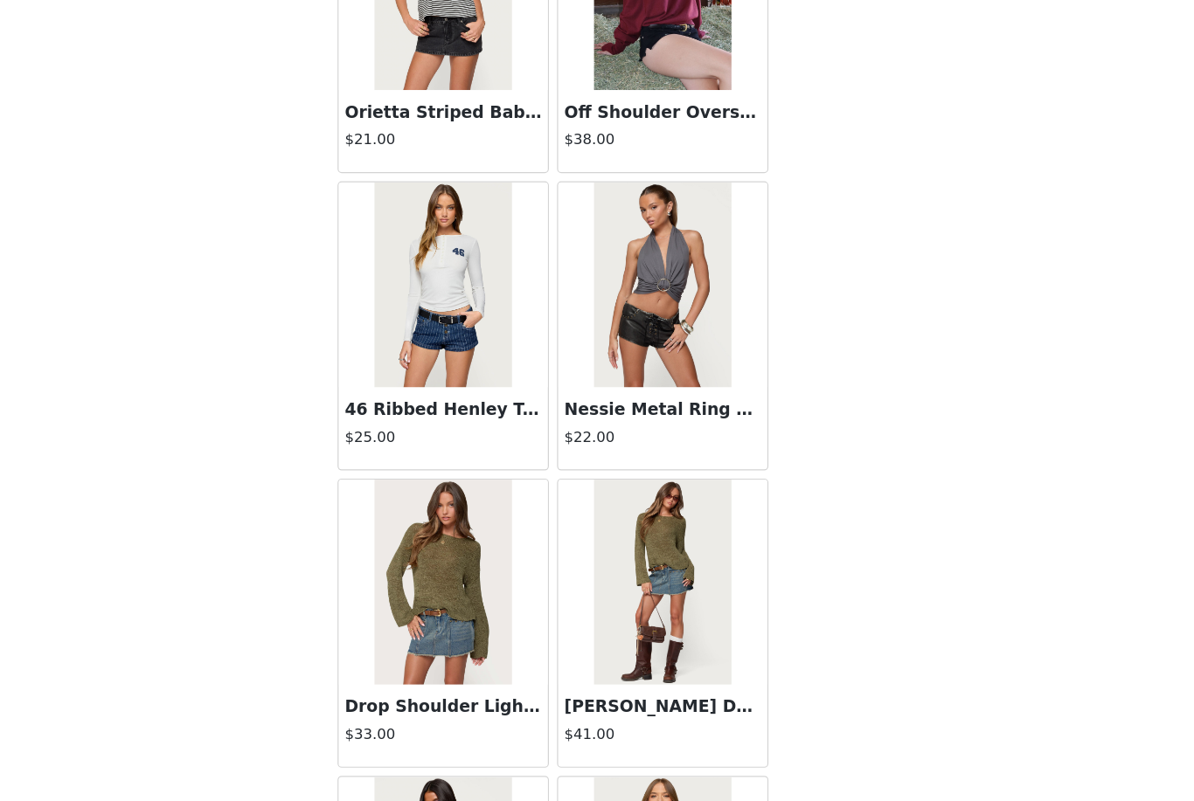
scroll to position [3927, 0]
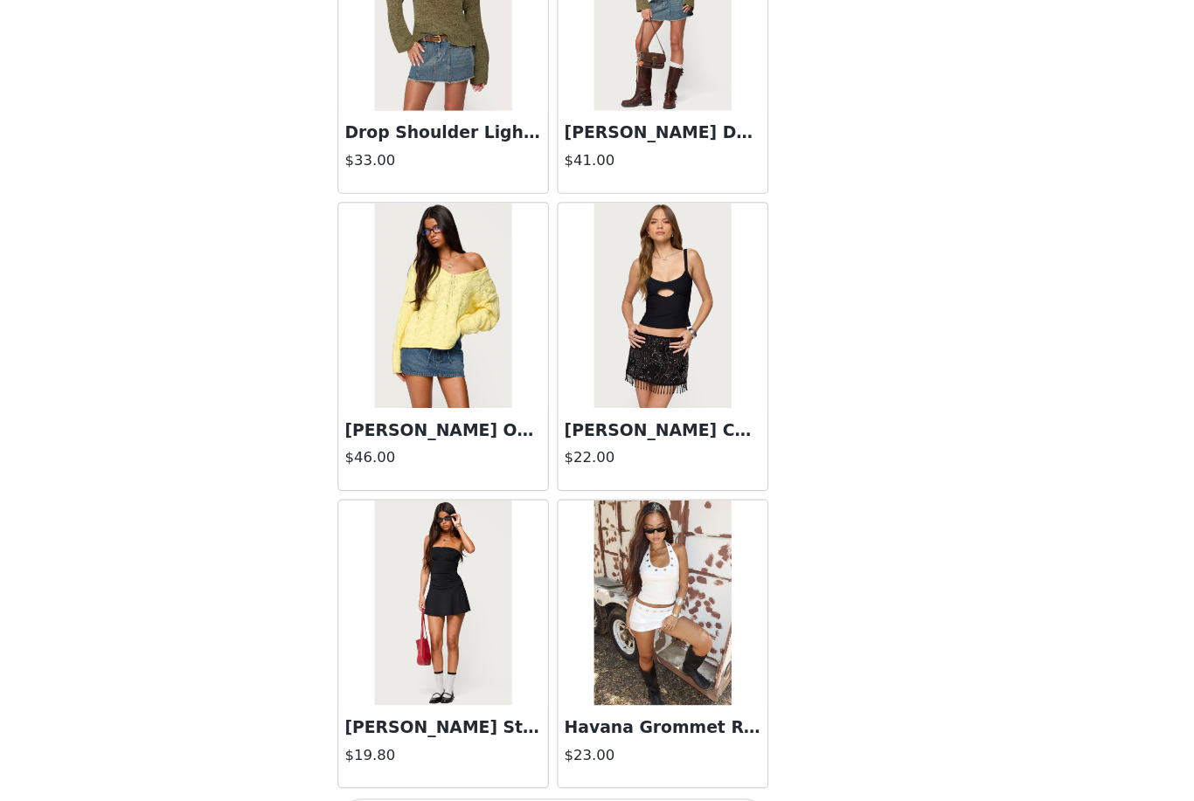
click at [578, 751] on button "Load More" at bounding box center [596, 772] width 367 height 42
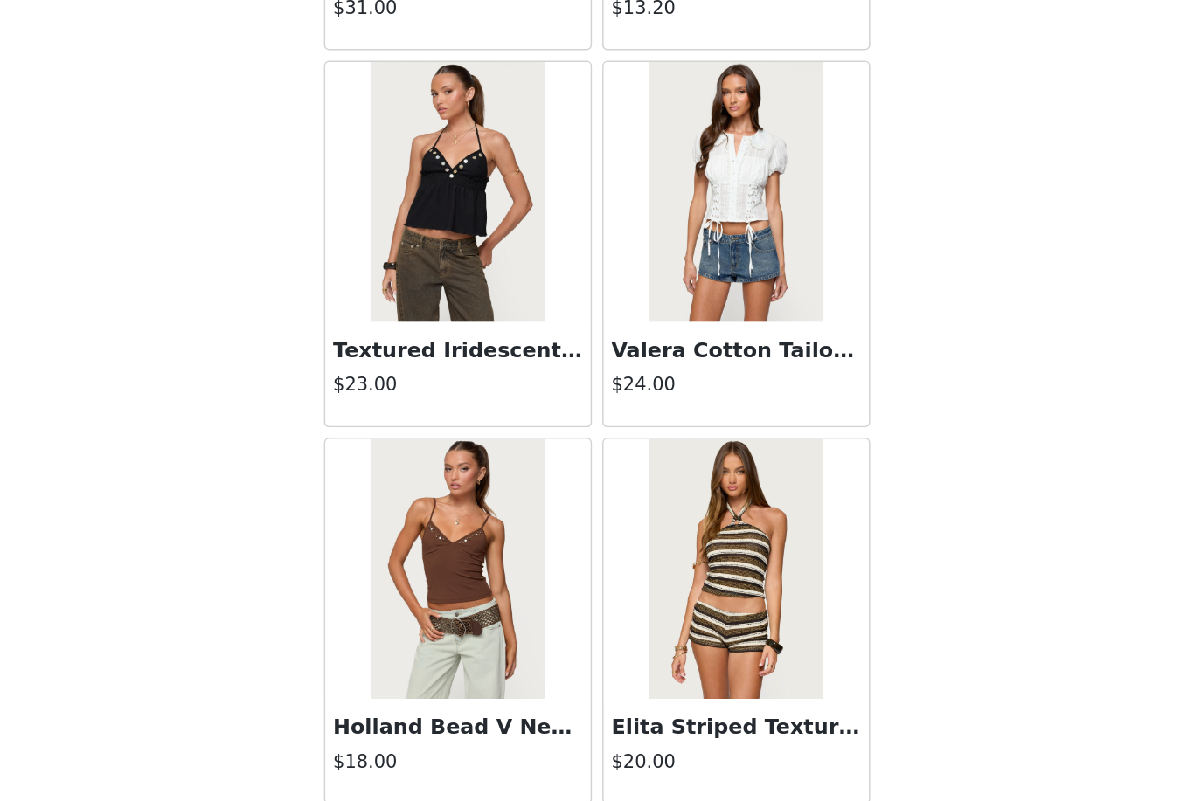
scroll to position [6942, 0]
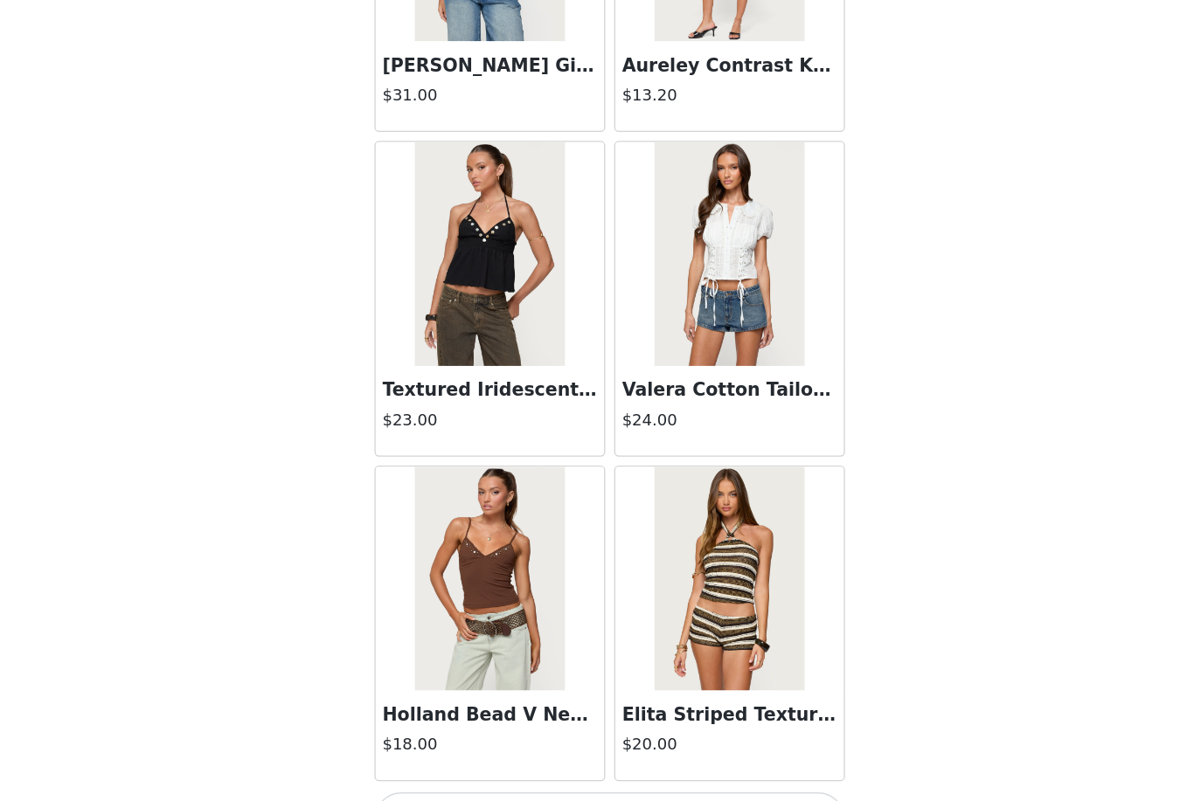
click at [591, 751] on button "Load More" at bounding box center [596, 772] width 367 height 42
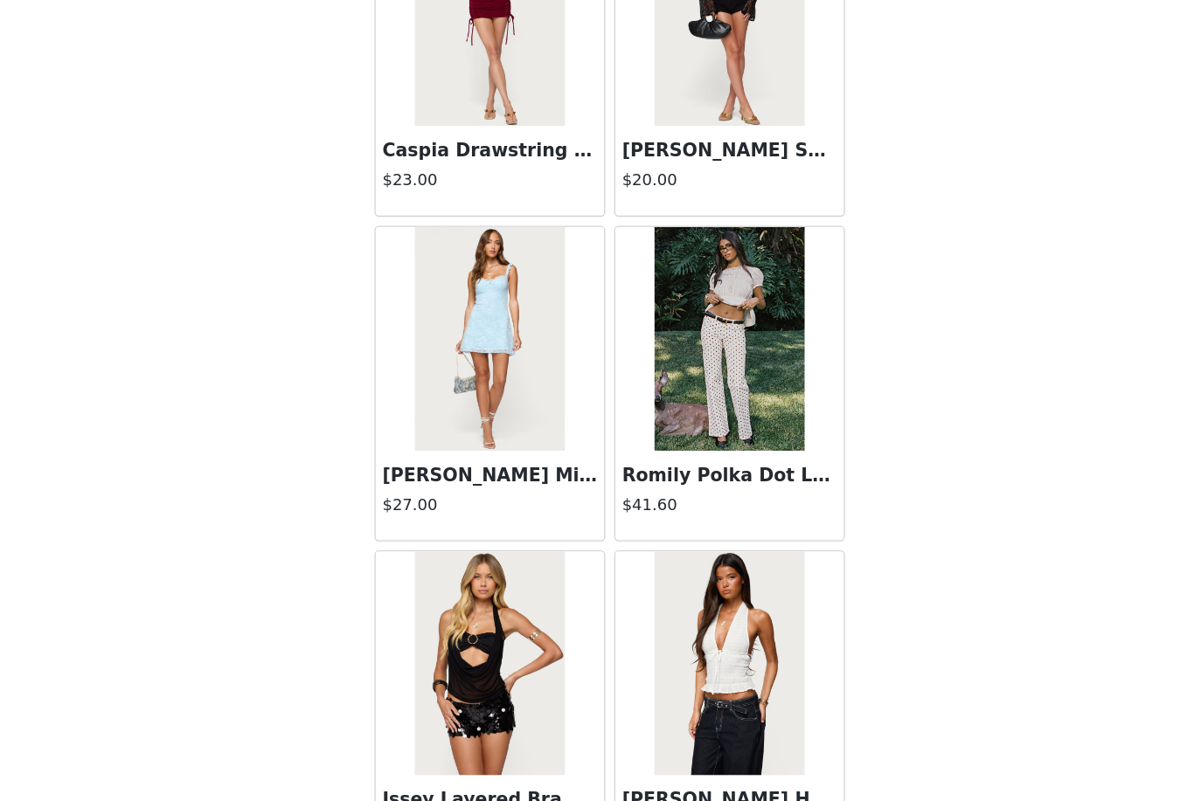
scroll to position [8233, 0]
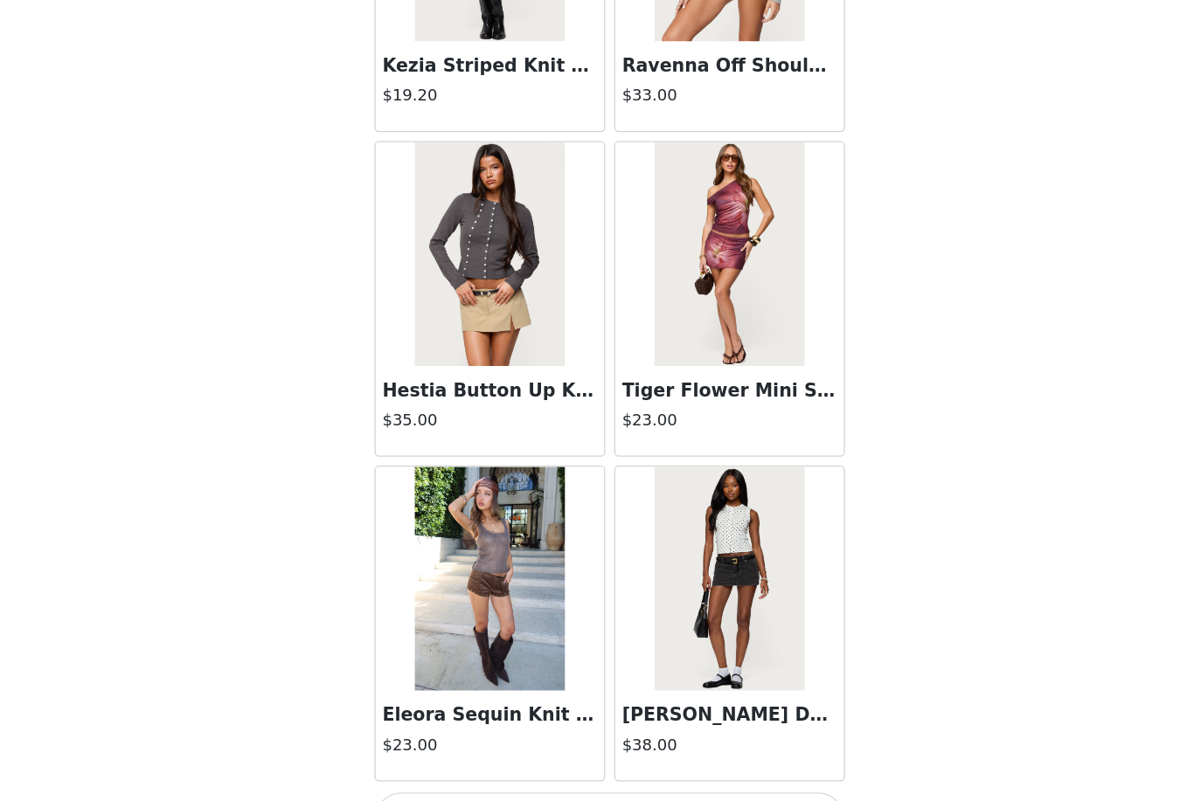
click at [574, 751] on button "Load More" at bounding box center [596, 772] width 367 height 42
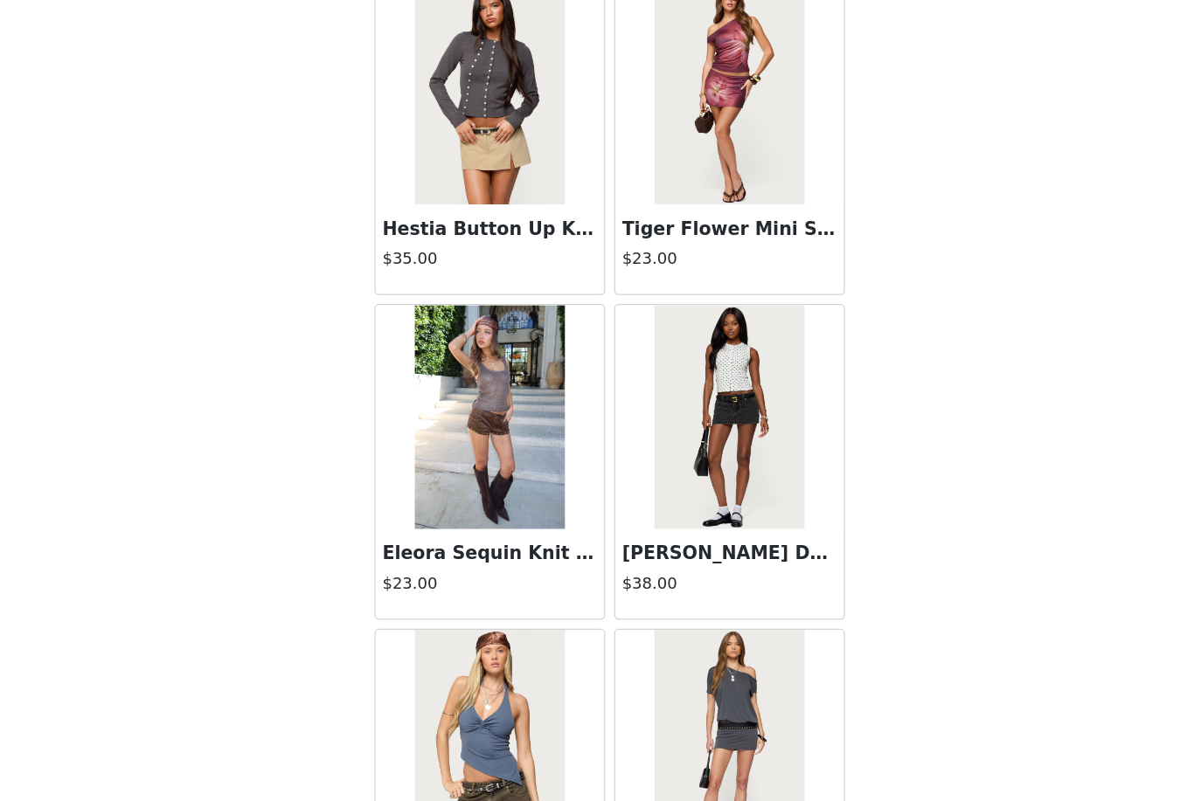
scroll to position [9631, 0]
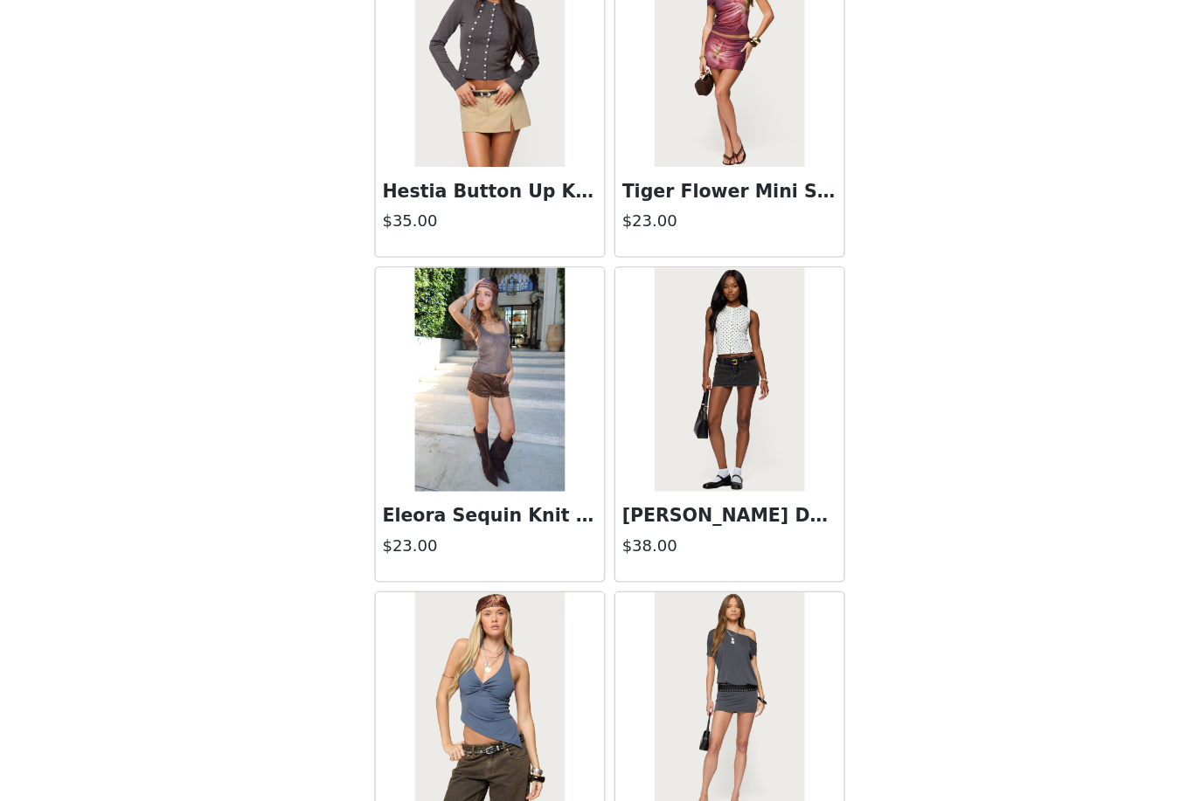
click at [435, 524] on h3 "Eleora Sequin Knit Tank Top" at bounding box center [503, 534] width 168 height 21
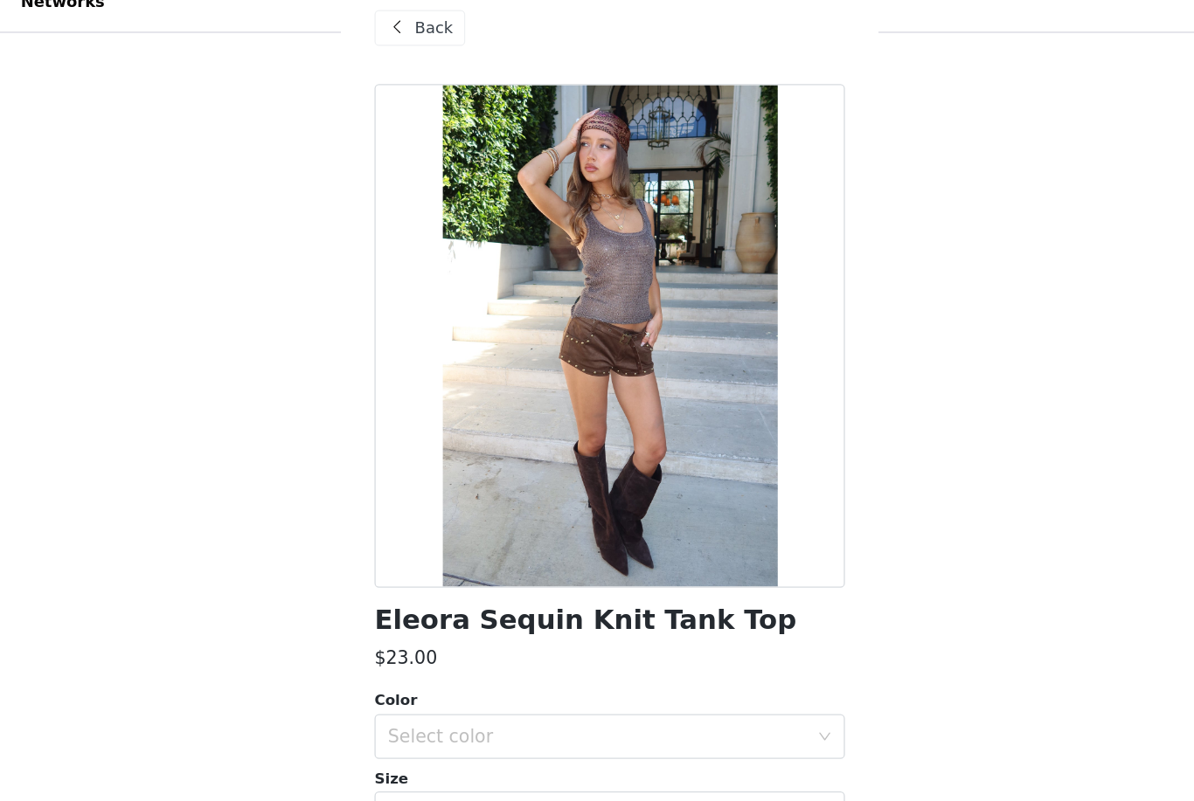
scroll to position [182, 0]
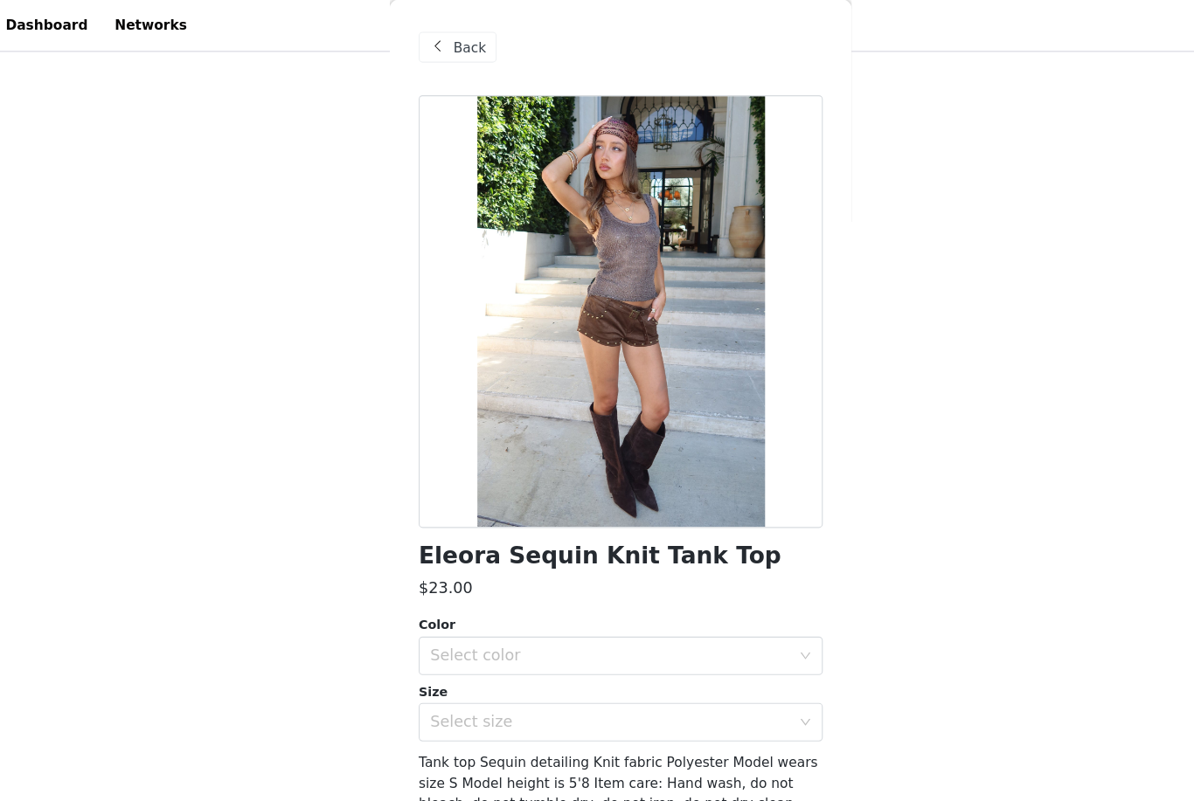
click at [437, 31] on div "Back" at bounding box center [448, 44] width 71 height 28
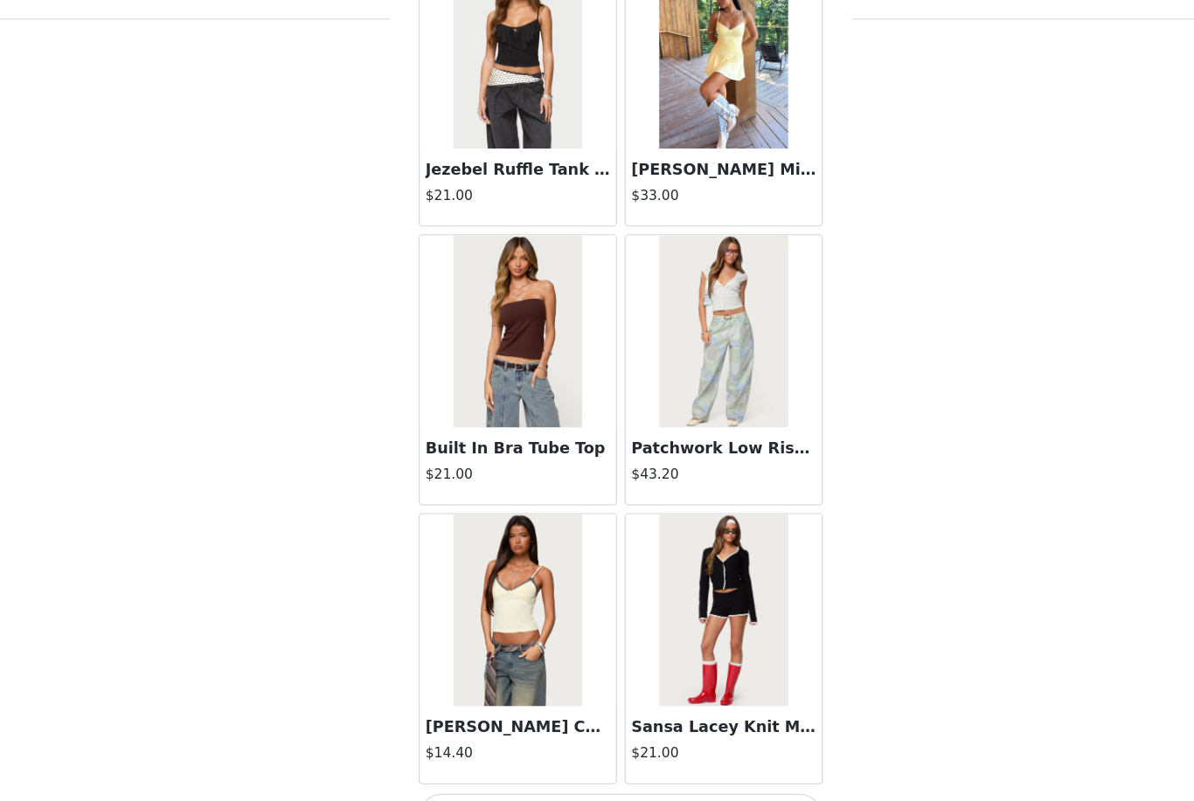
scroll to position [212, 0]
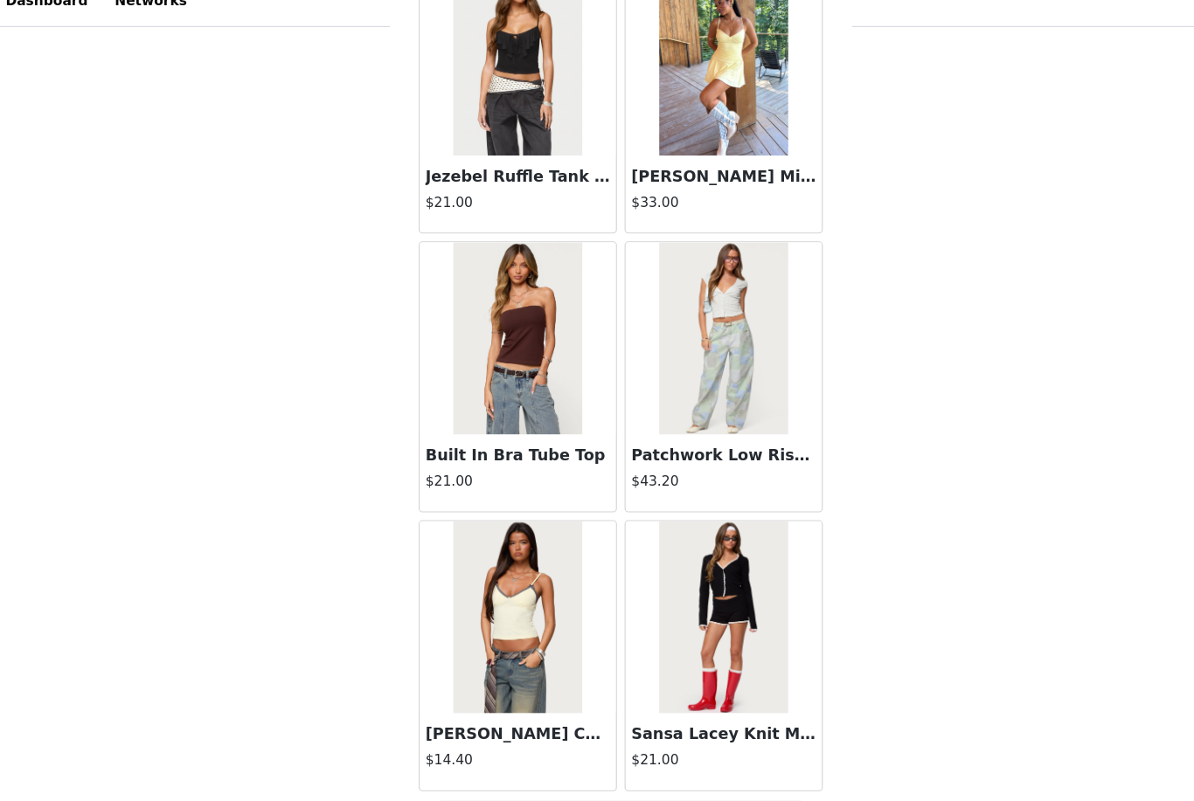
click at [591, 751] on button "Load More" at bounding box center [596, 772] width 367 height 42
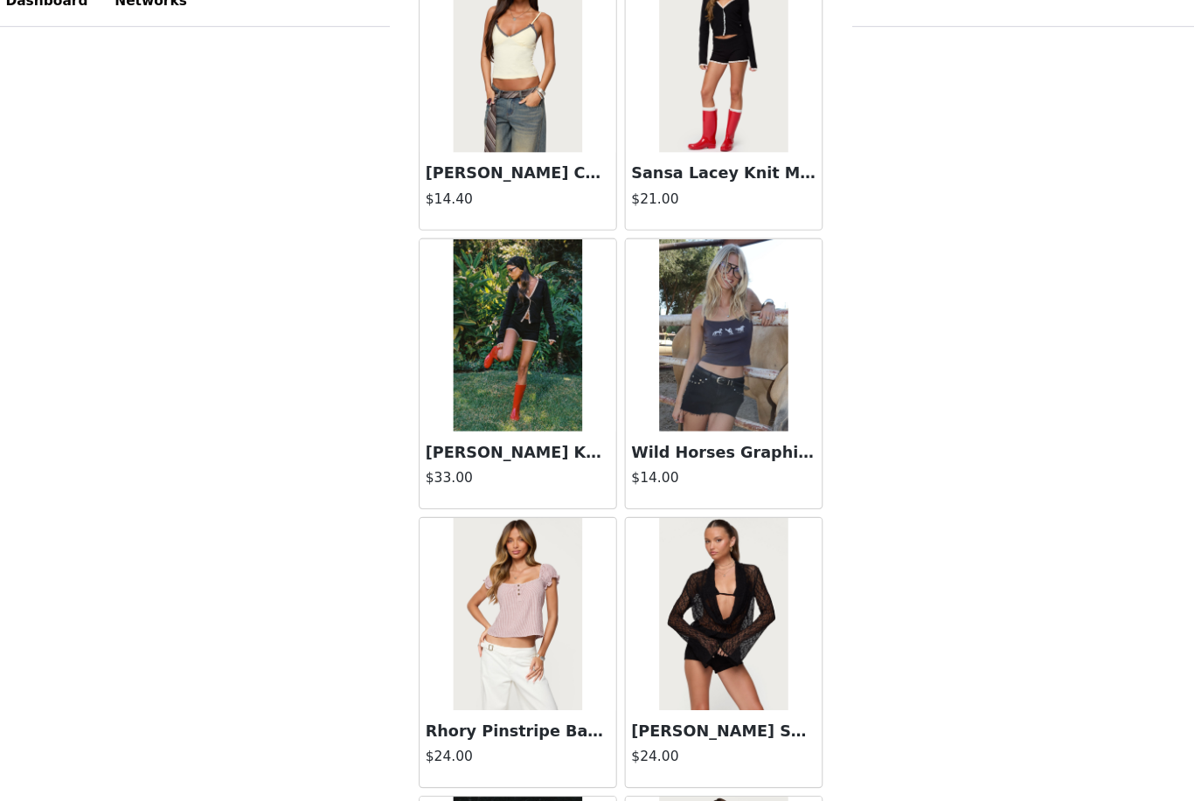
scroll to position [12518, 0]
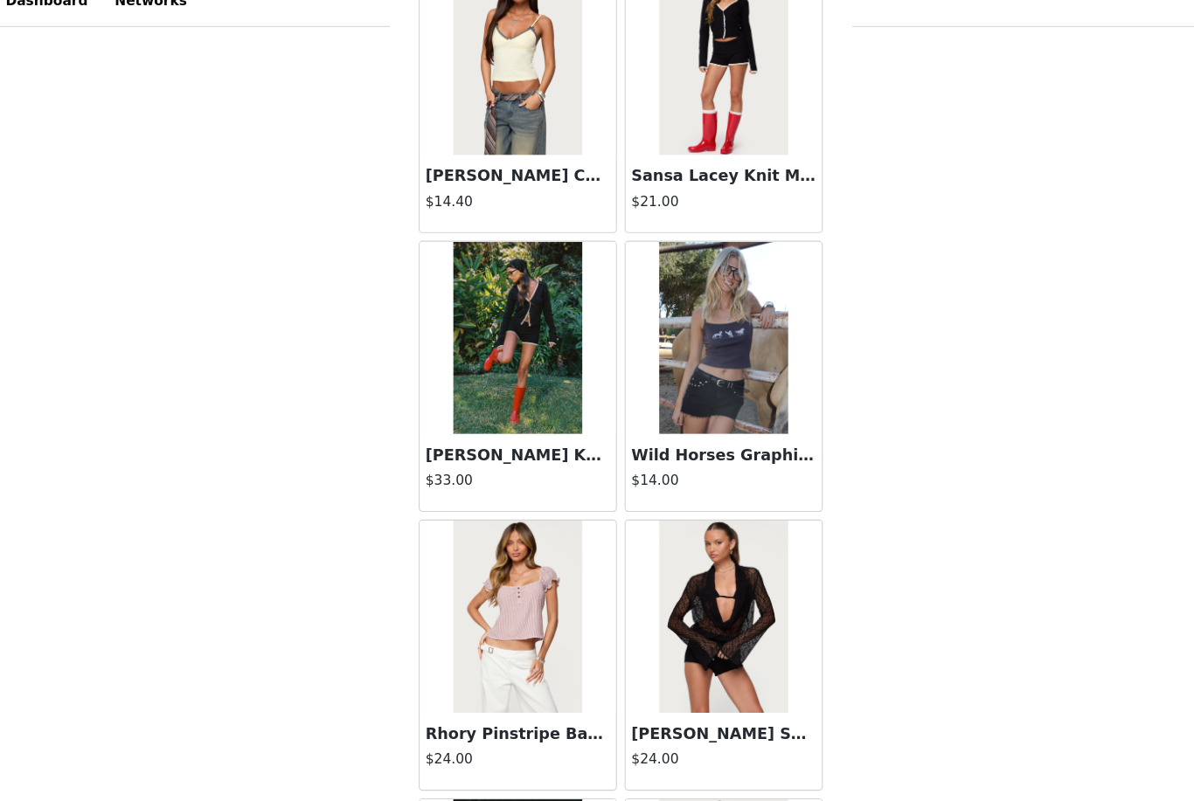
click at [592, 355] on img at bounding box center [690, 329] width 116 height 175
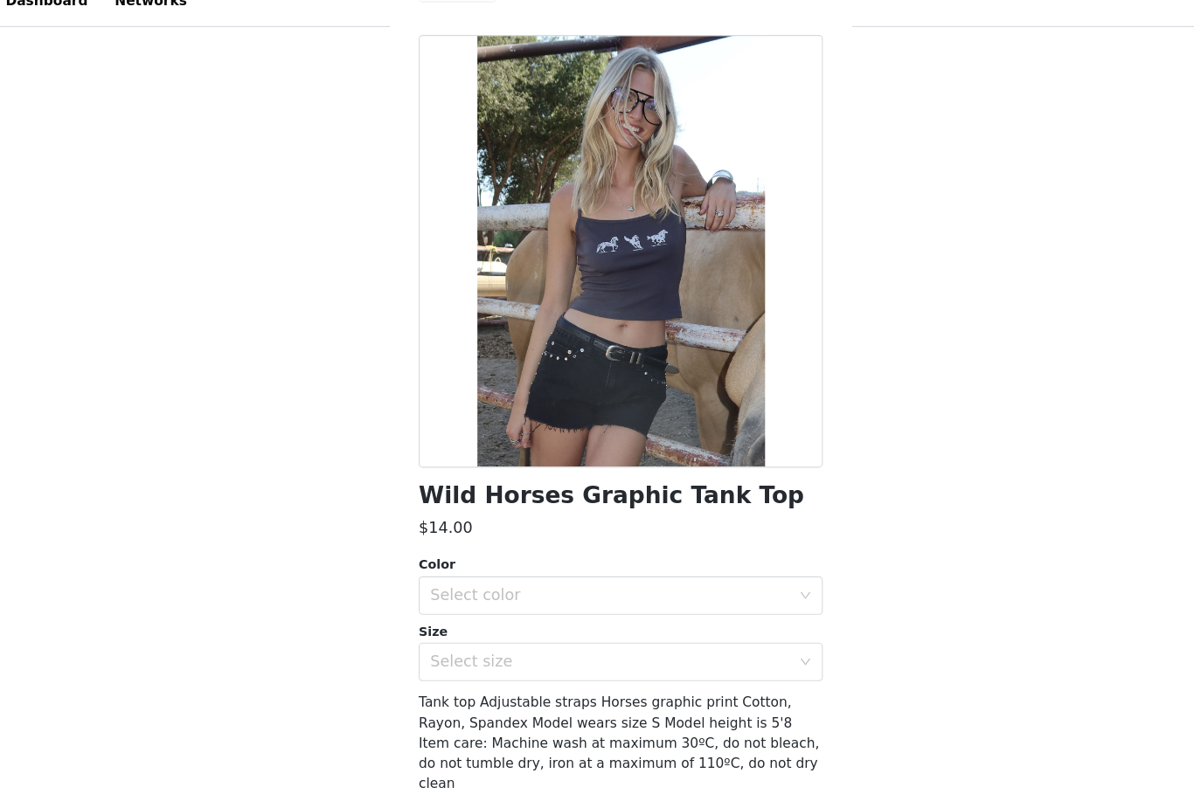
scroll to position [30, 0]
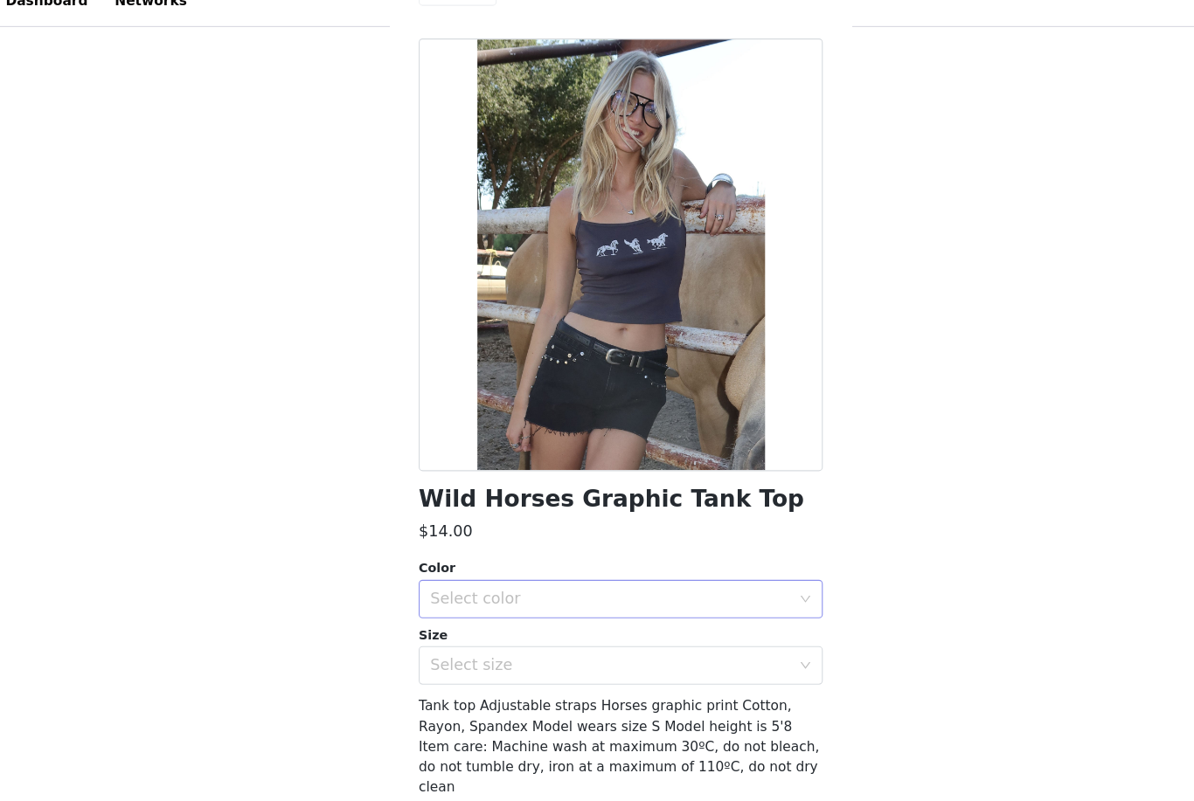
click at [592, 558] on div "Select color" at bounding box center [587, 566] width 327 height 17
click at [592, 591] on li "GRAY" at bounding box center [596, 605] width 367 height 28
click at [592, 619] on div "Select size" at bounding box center [587, 627] width 327 height 17
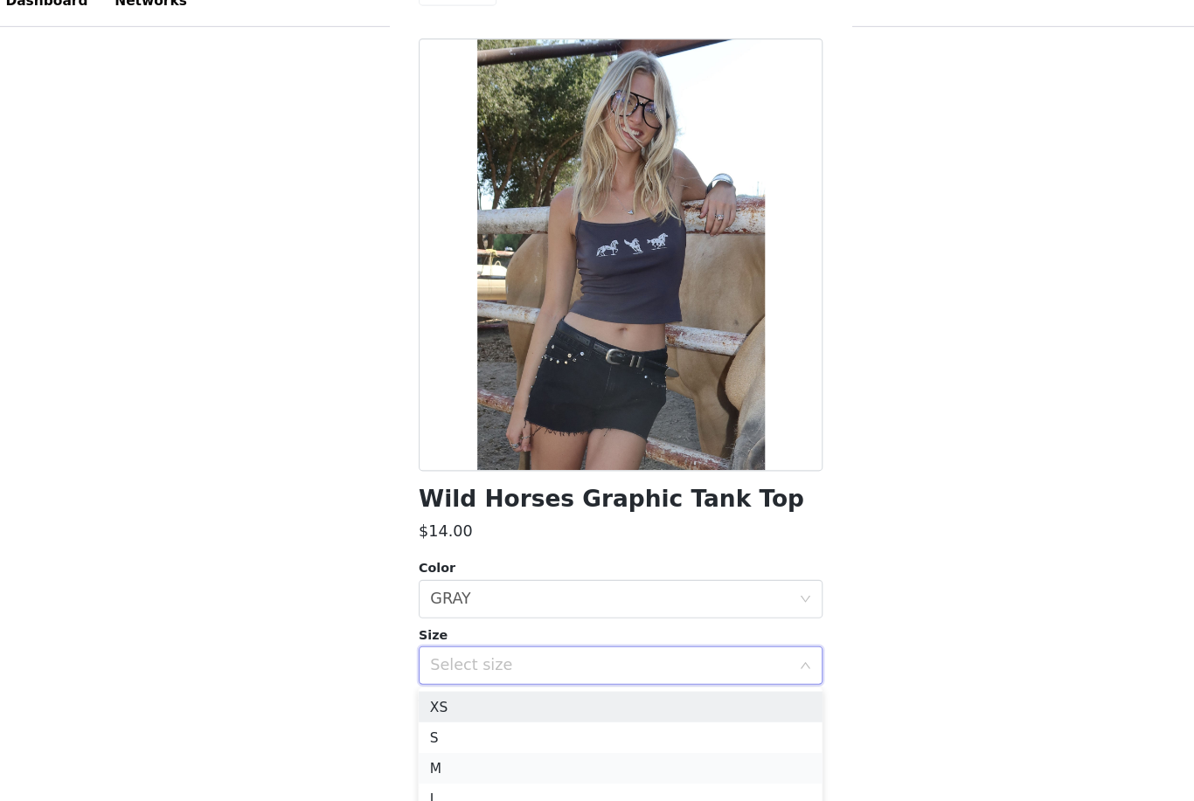
click at [523, 707] on li "M" at bounding box center [596, 721] width 367 height 28
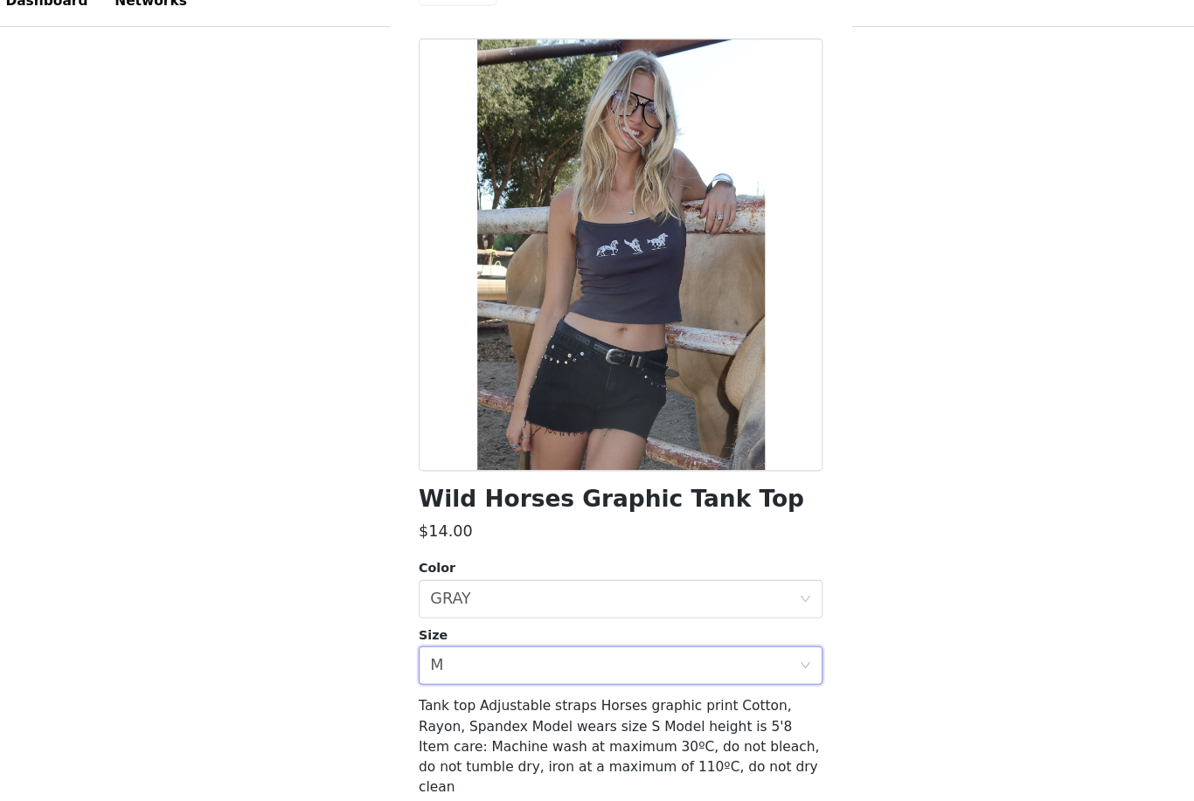
click at [544, 758] on button "Add Product" at bounding box center [596, 779] width 367 height 42
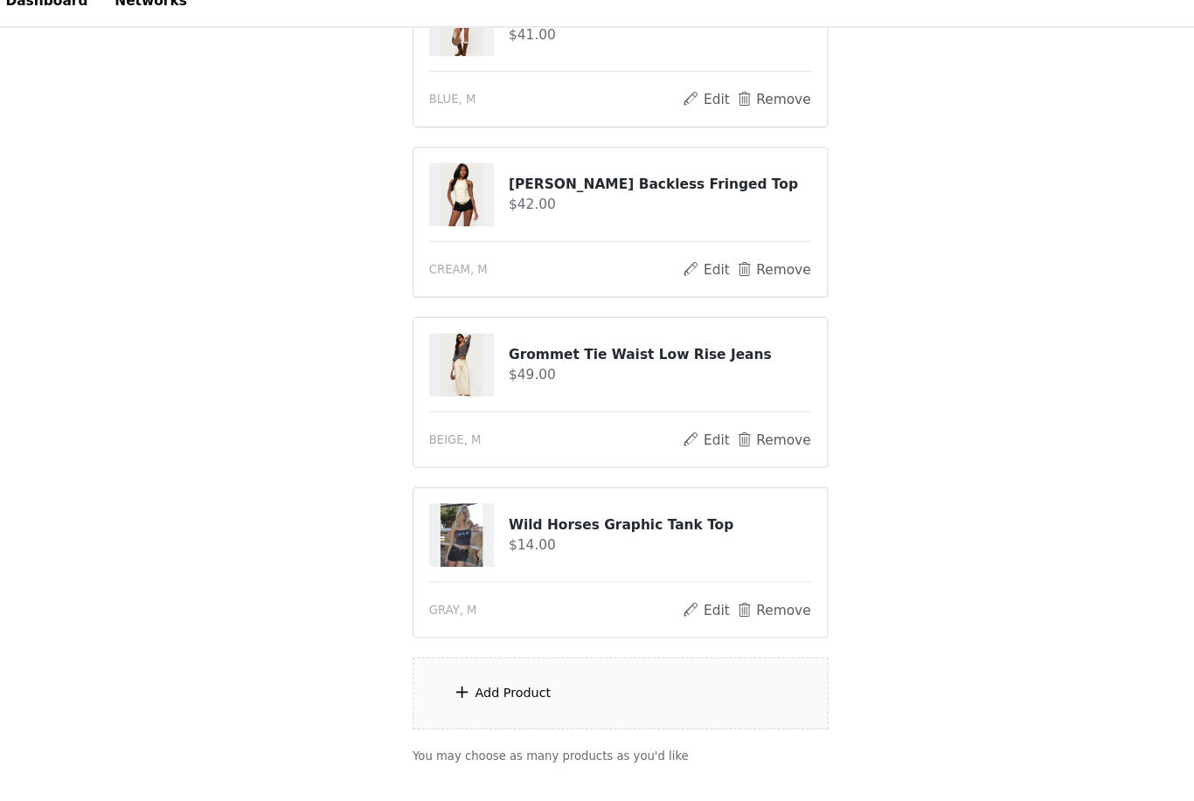
scroll to position [344, 0]
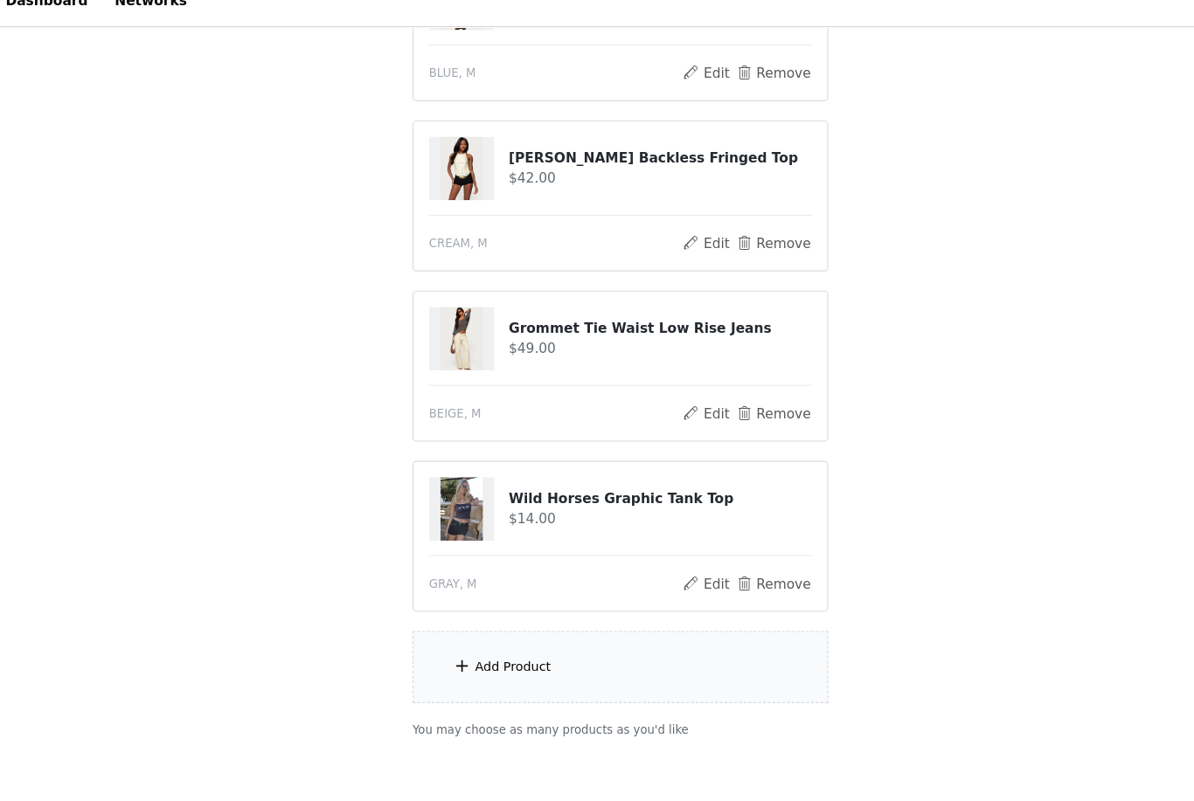
click at [592, 757] on button "button" at bounding box center [657, 778] width 42 height 42
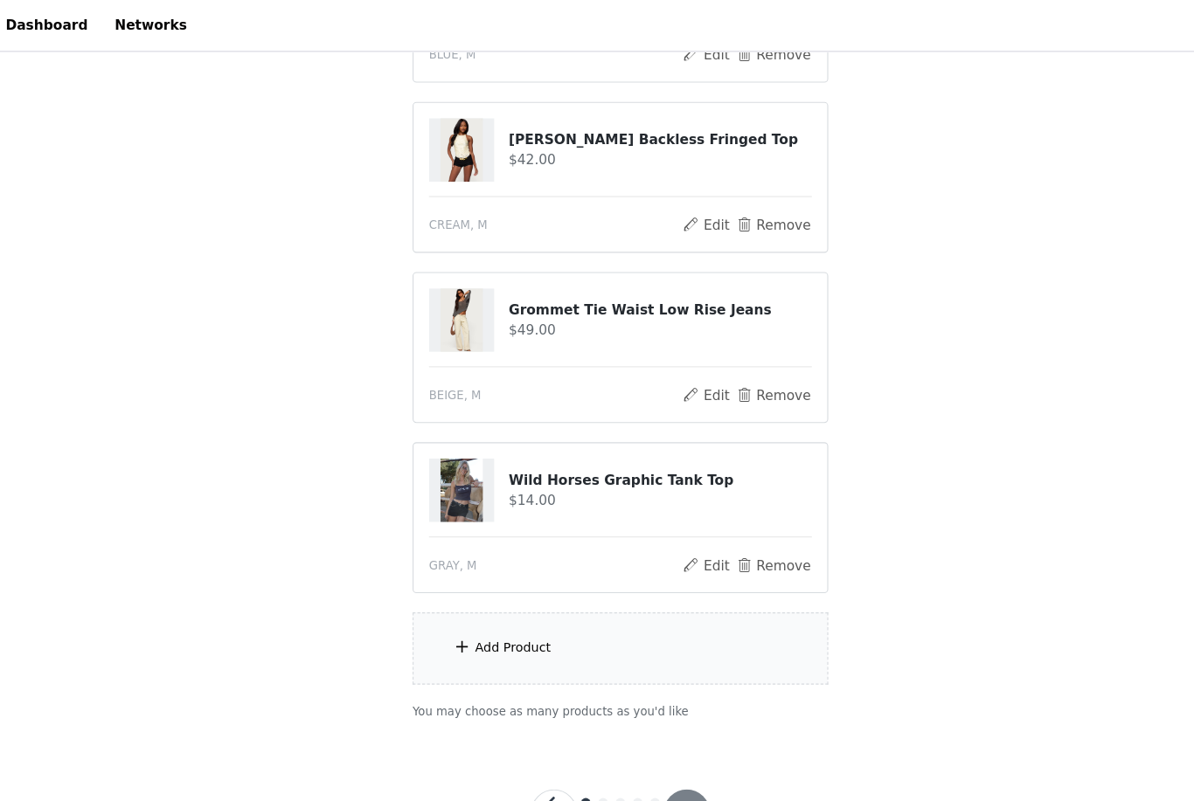
scroll to position [302, 0]
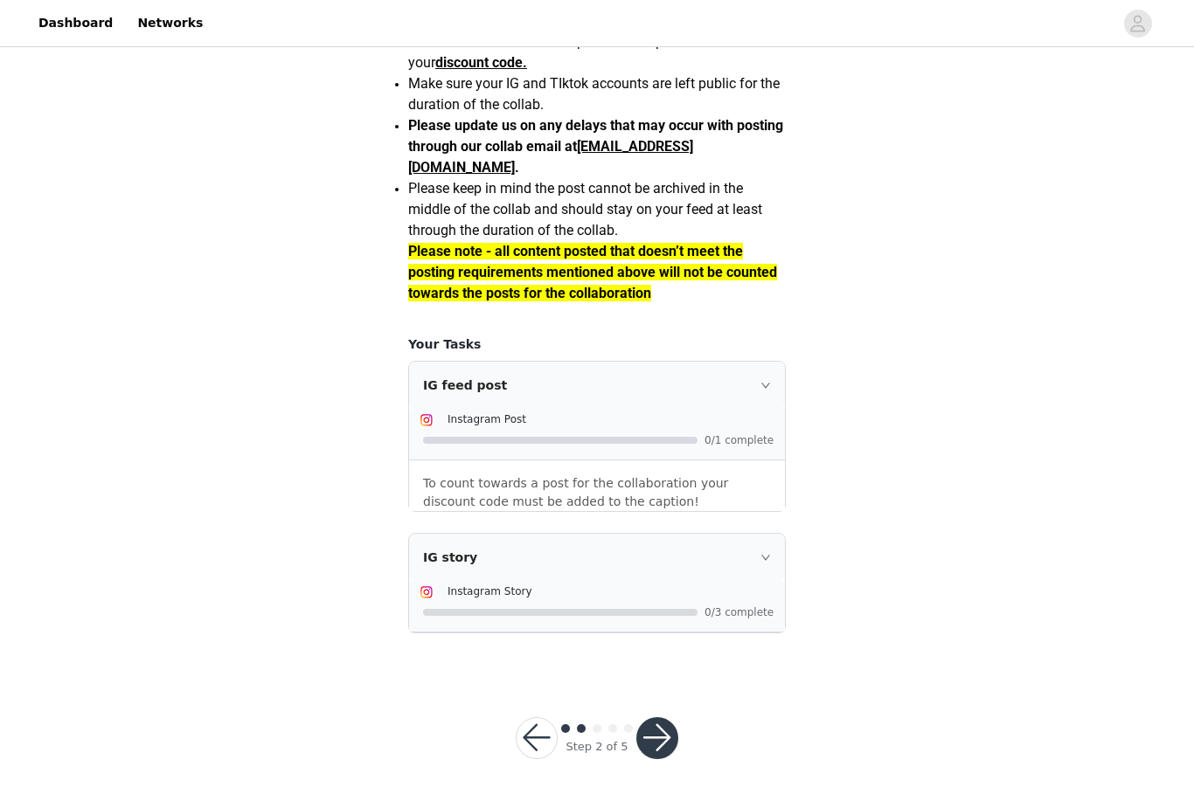
scroll to position [1406, 0]
click at [592, 759] on button "button" at bounding box center [657, 738] width 42 height 42
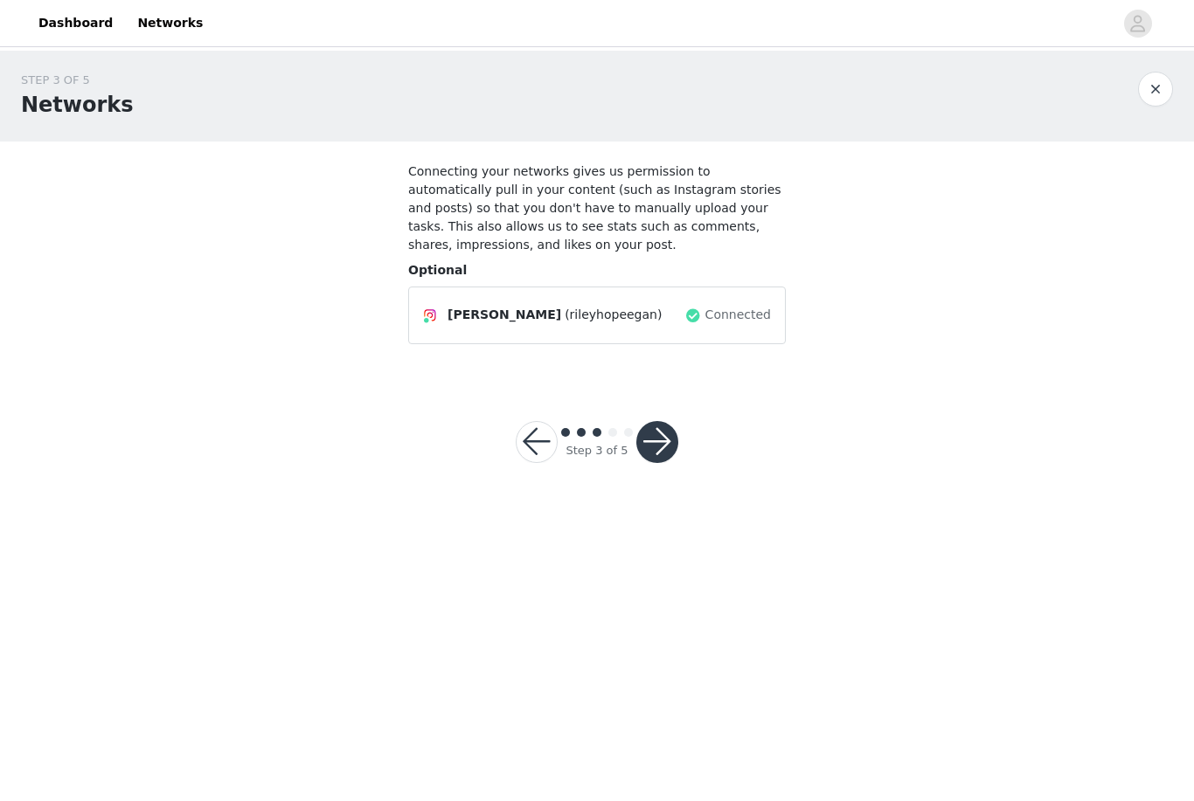
click at [592, 434] on button "button" at bounding box center [657, 442] width 42 height 42
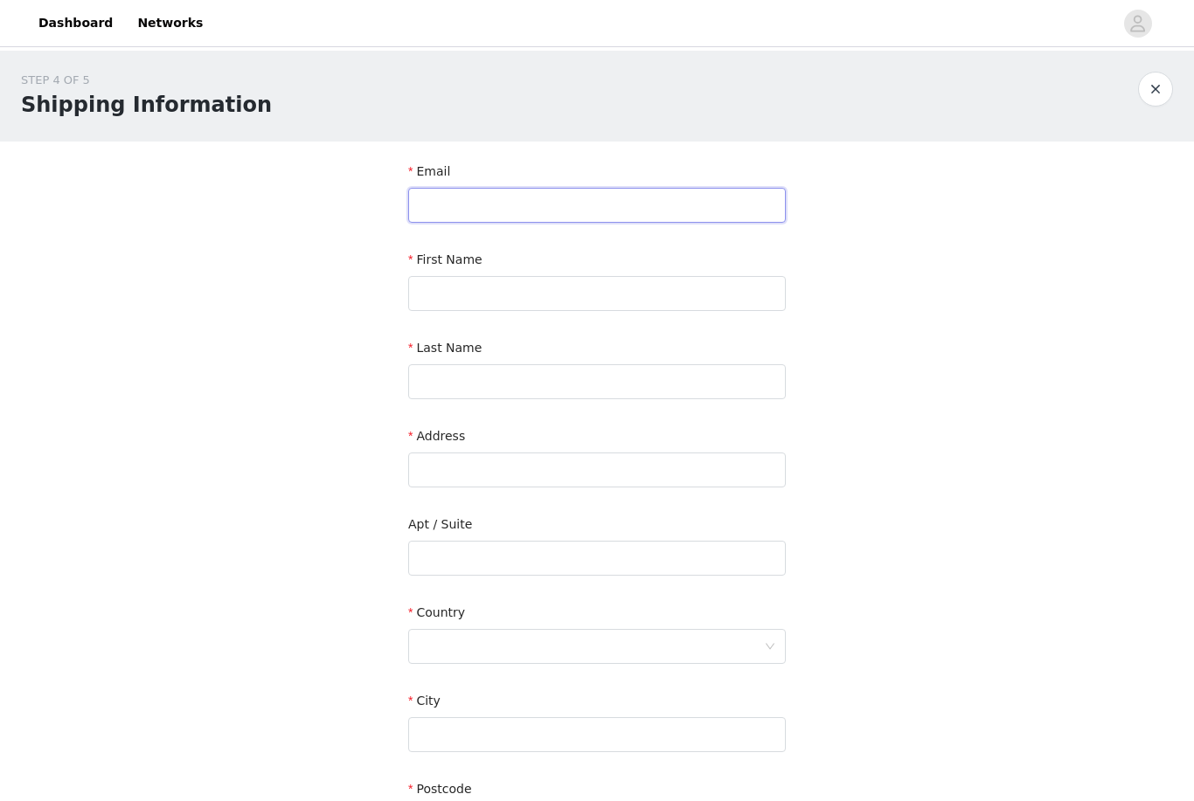
click at [444, 192] on input "text" at bounding box center [597, 205] width 378 height 35
type input "Rileyhope19@icloud.com"
click at [463, 293] on input "text" at bounding box center [597, 293] width 378 height 35
type input "Riley"
click at [461, 384] on input "text" at bounding box center [597, 381] width 378 height 35
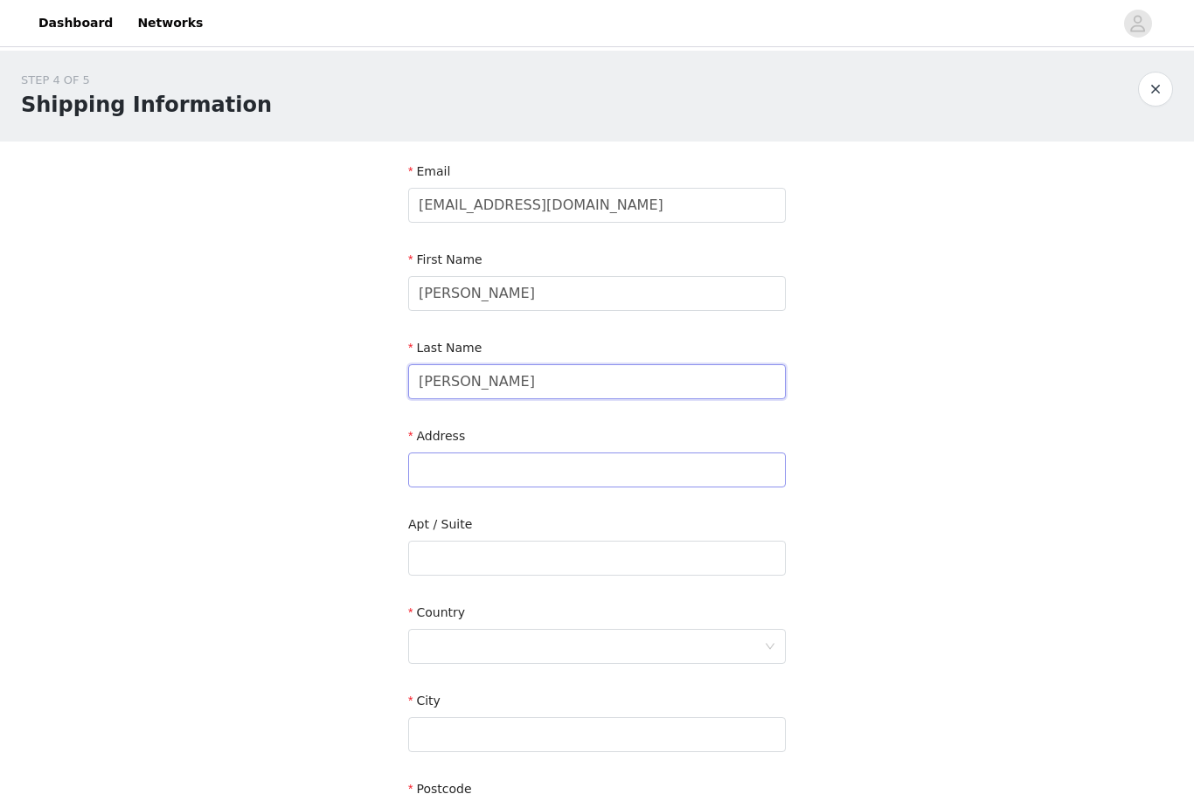
type input "Egan"
click at [438, 465] on input "text" at bounding box center [597, 470] width 378 height 35
type input "1120 Virgina Street"
click at [441, 564] on input "text" at bounding box center [597, 558] width 378 height 35
type input "Unit 14B"
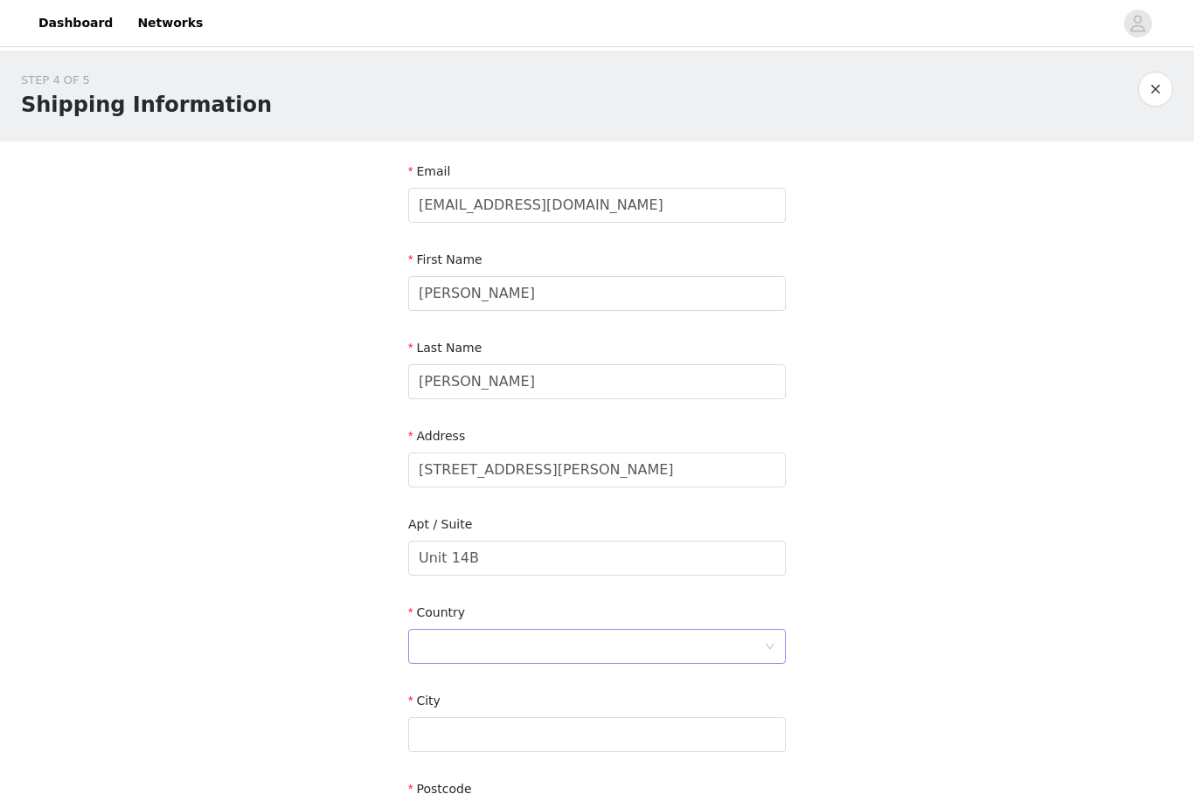
click at [508, 641] on div at bounding box center [591, 646] width 345 height 33
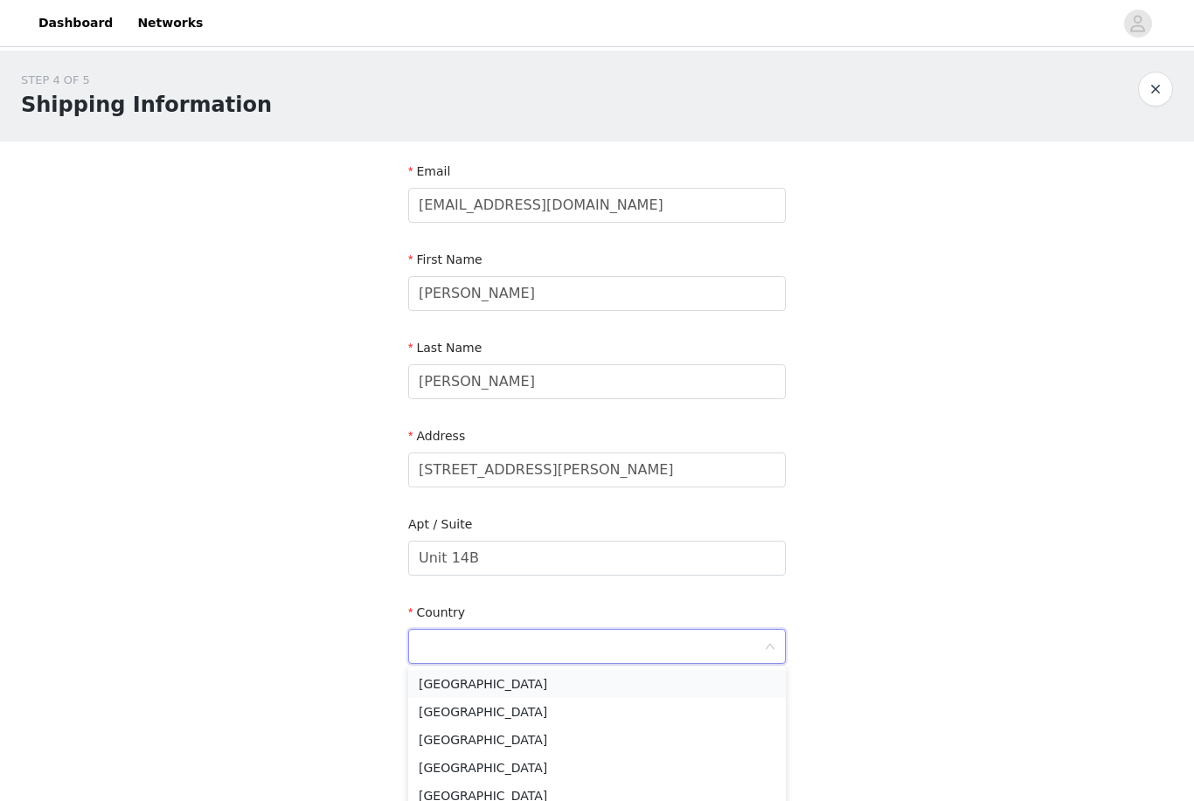
click at [488, 680] on li "[GEOGRAPHIC_DATA]" at bounding box center [597, 684] width 378 height 28
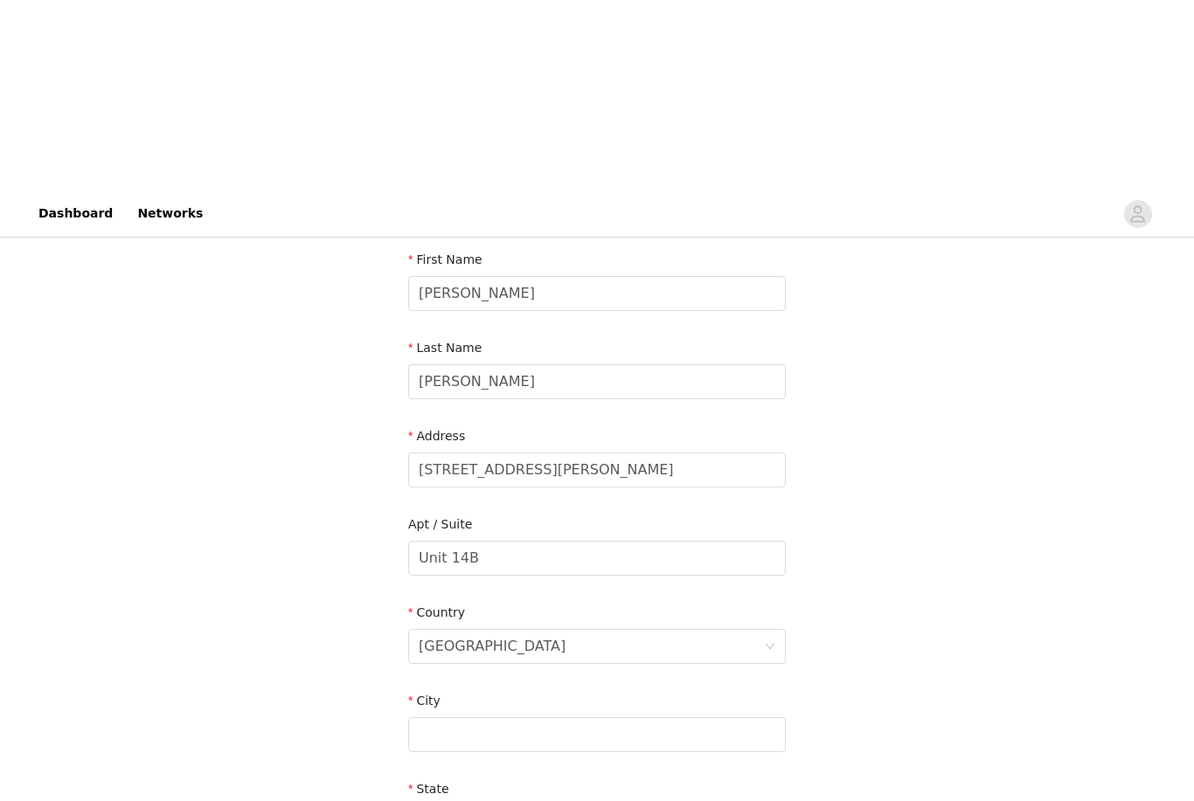
scroll to position [196, 0]
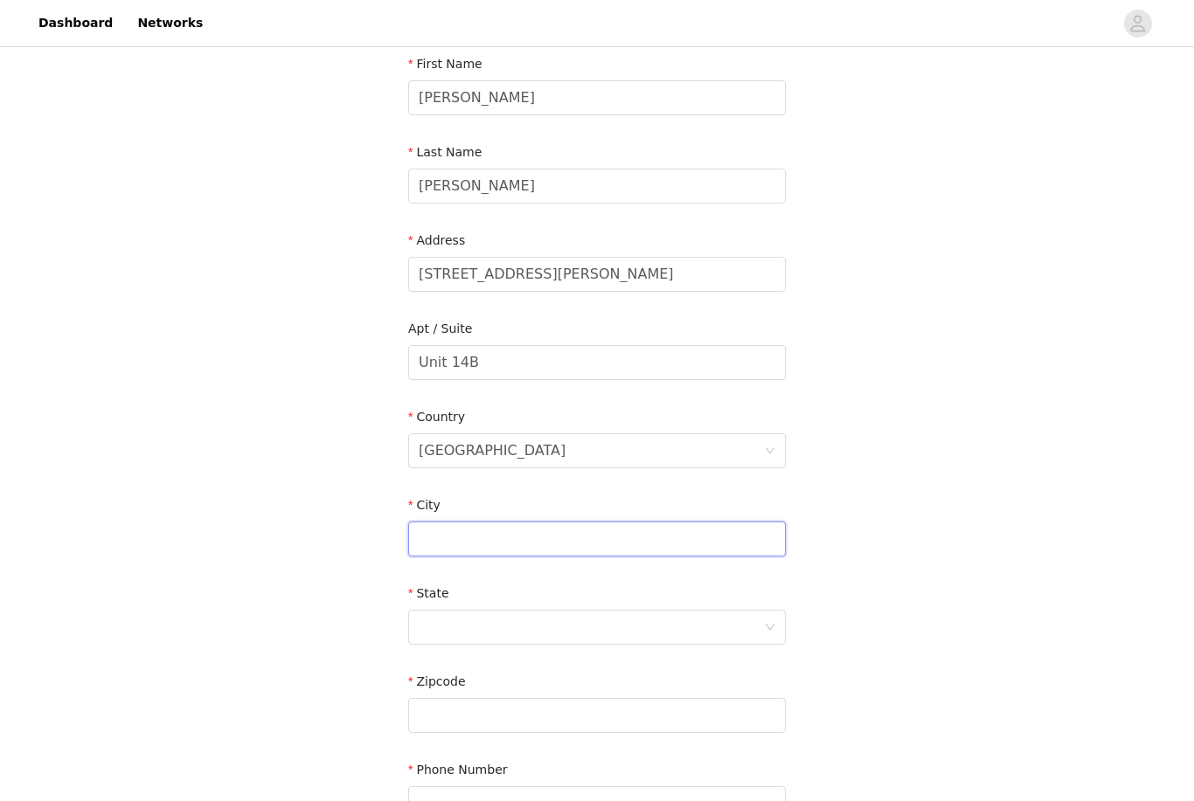
click at [466, 552] on input "text" at bounding box center [597, 539] width 378 height 35
type input "Columbia"
click at [458, 629] on div at bounding box center [591, 627] width 345 height 33
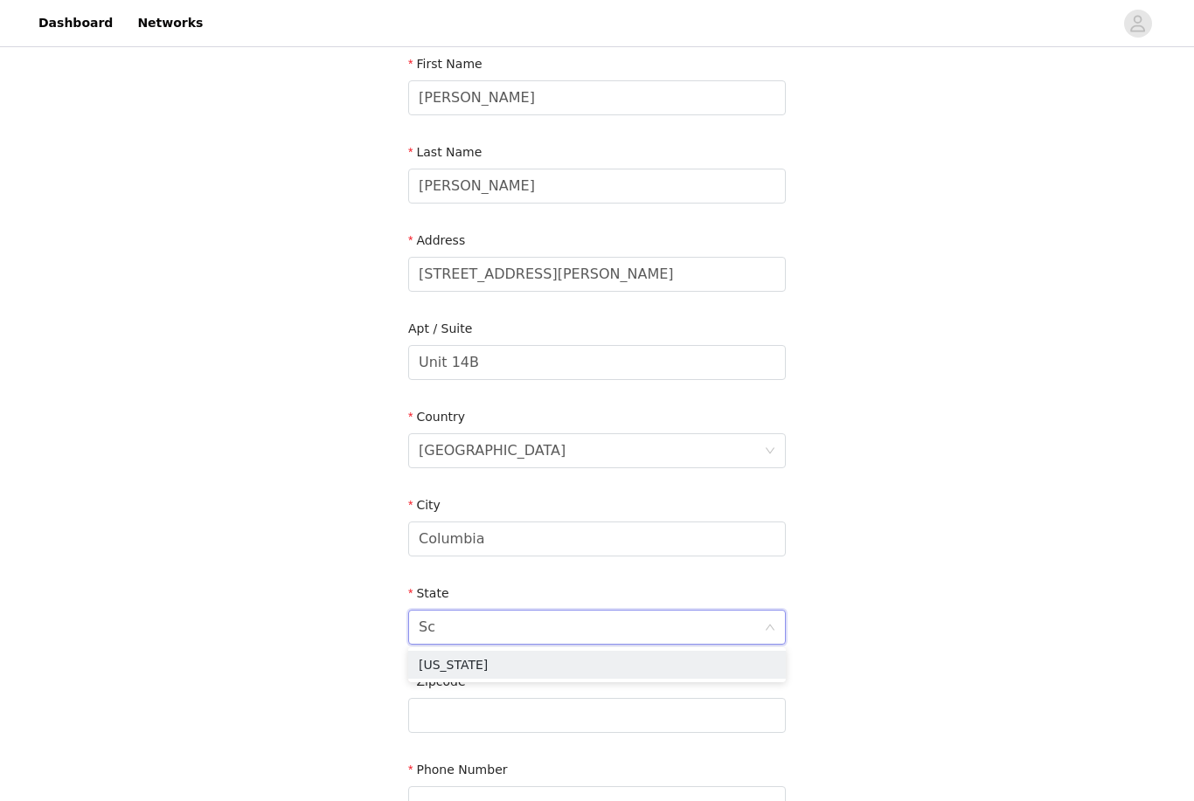
type input "S"
type input "Sou"
click at [465, 697] on li "South Carolina" at bounding box center [597, 693] width 378 height 28
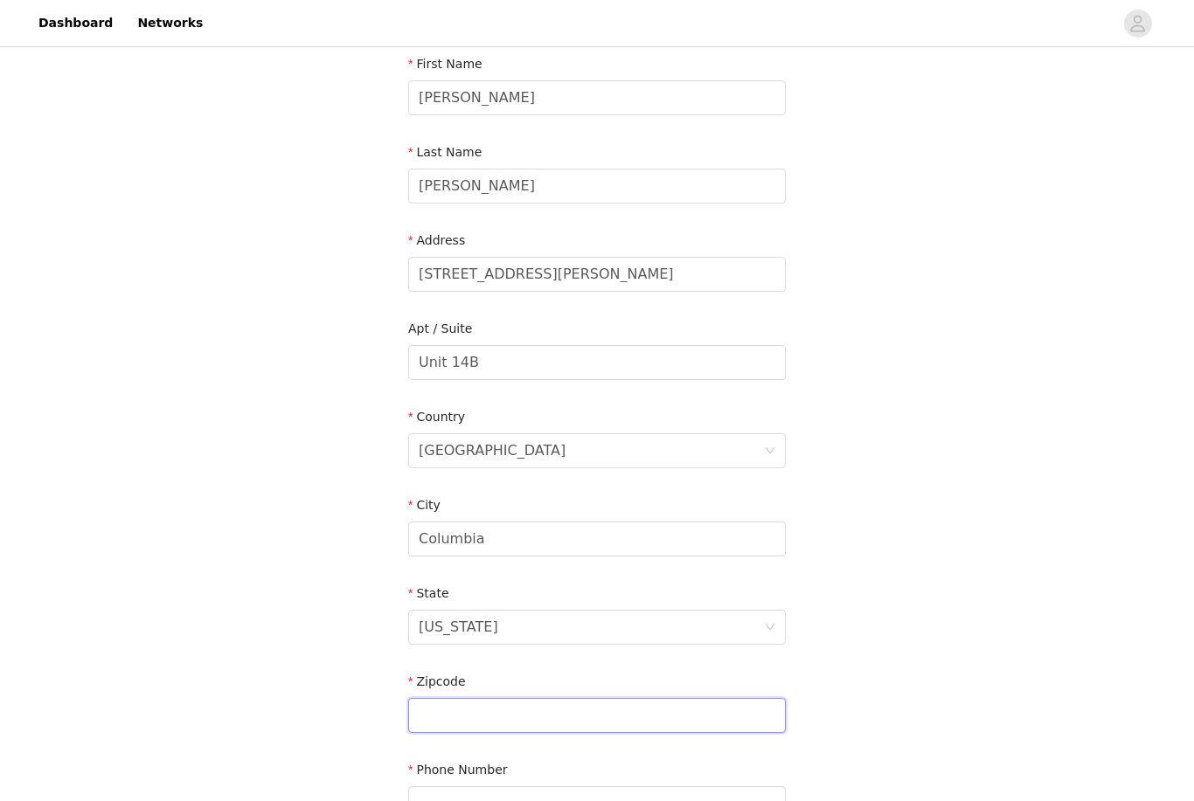
click at [465, 723] on input "text" at bounding box center [597, 715] width 378 height 35
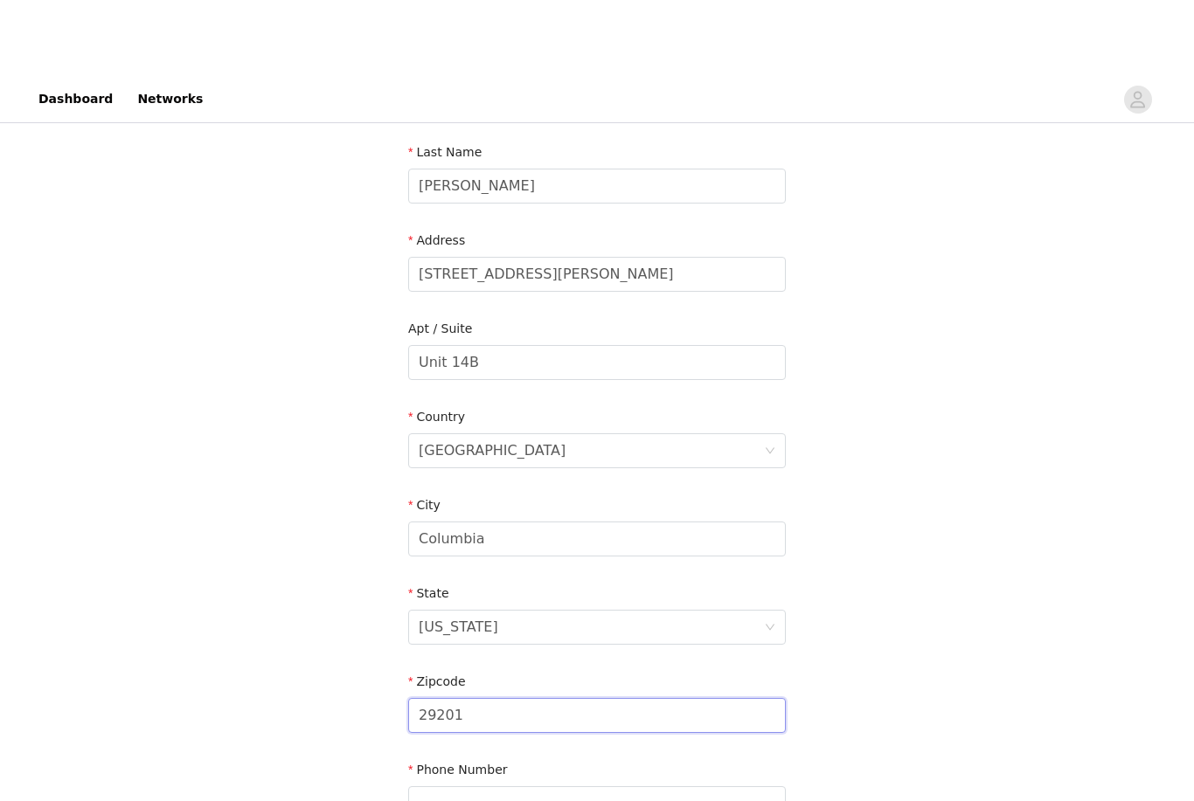
scroll to position [390, 0]
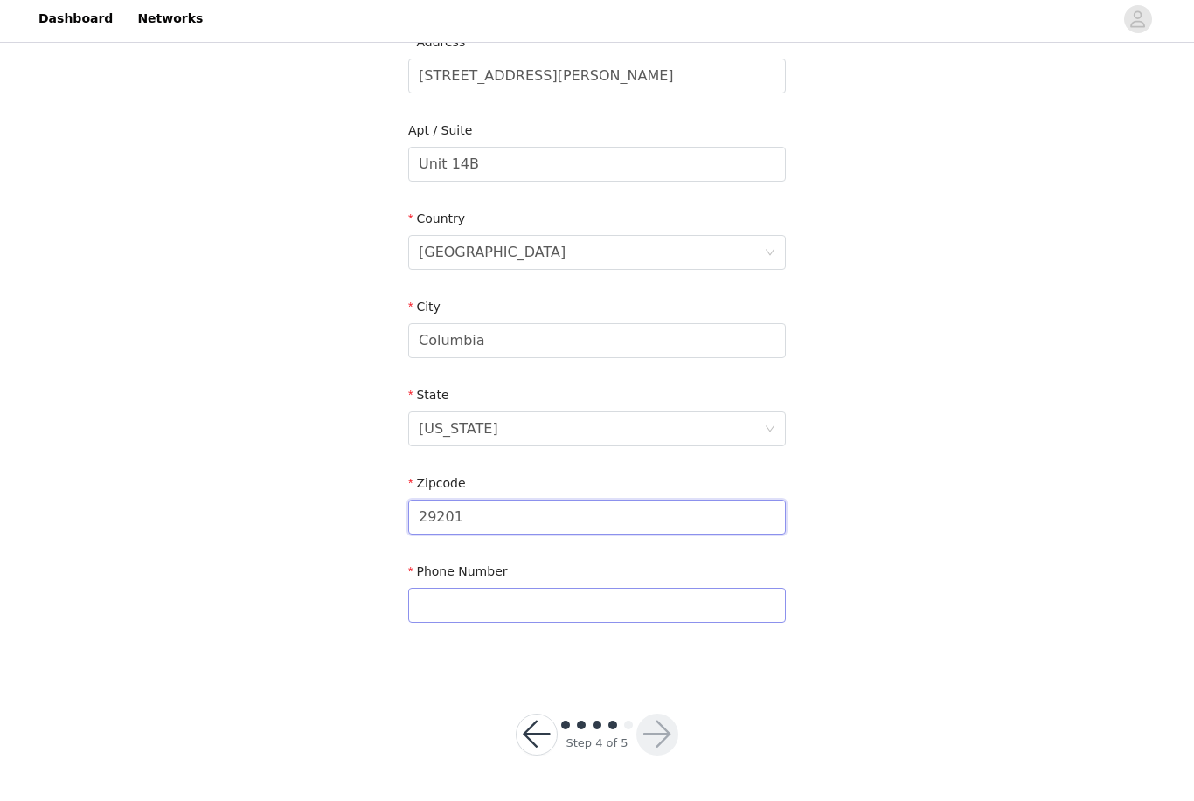
type input "29201"
click at [475, 616] on input "text" at bounding box center [597, 610] width 378 height 35
type input "7327994661"
click at [592, 736] on button "button" at bounding box center [657, 739] width 42 height 42
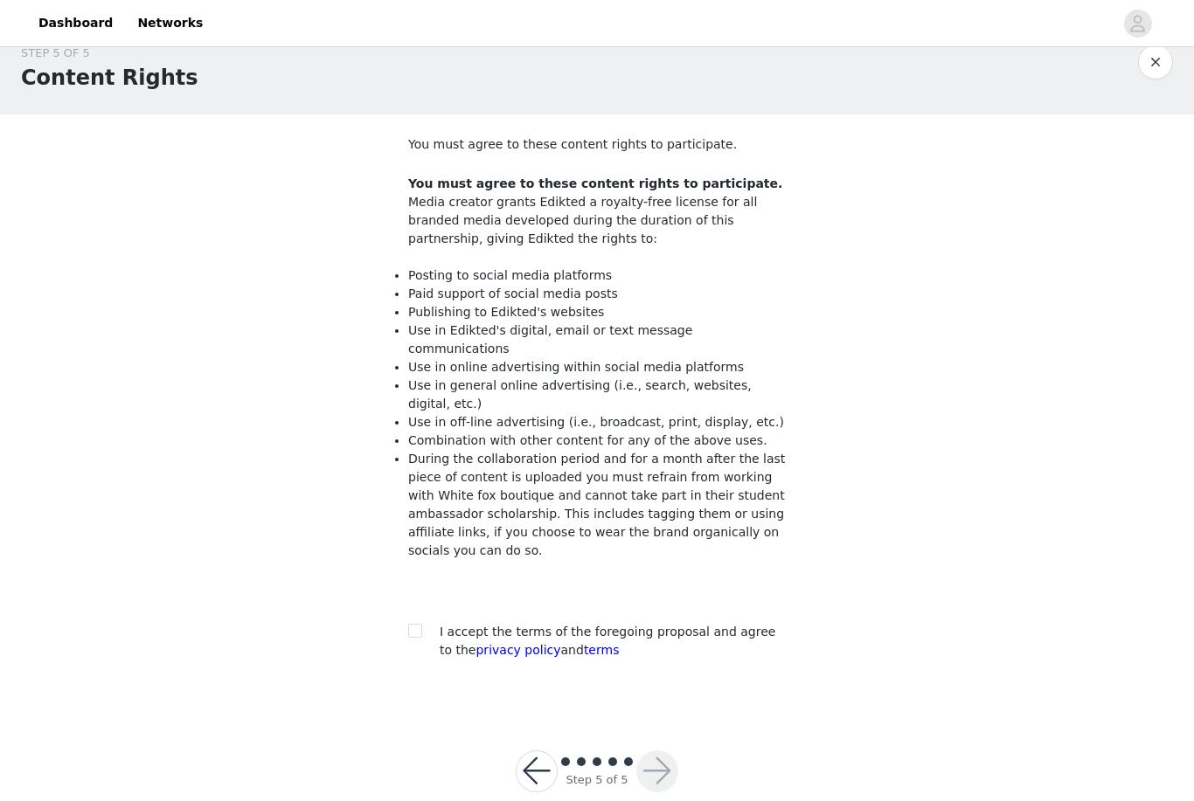
scroll to position [41, 0]
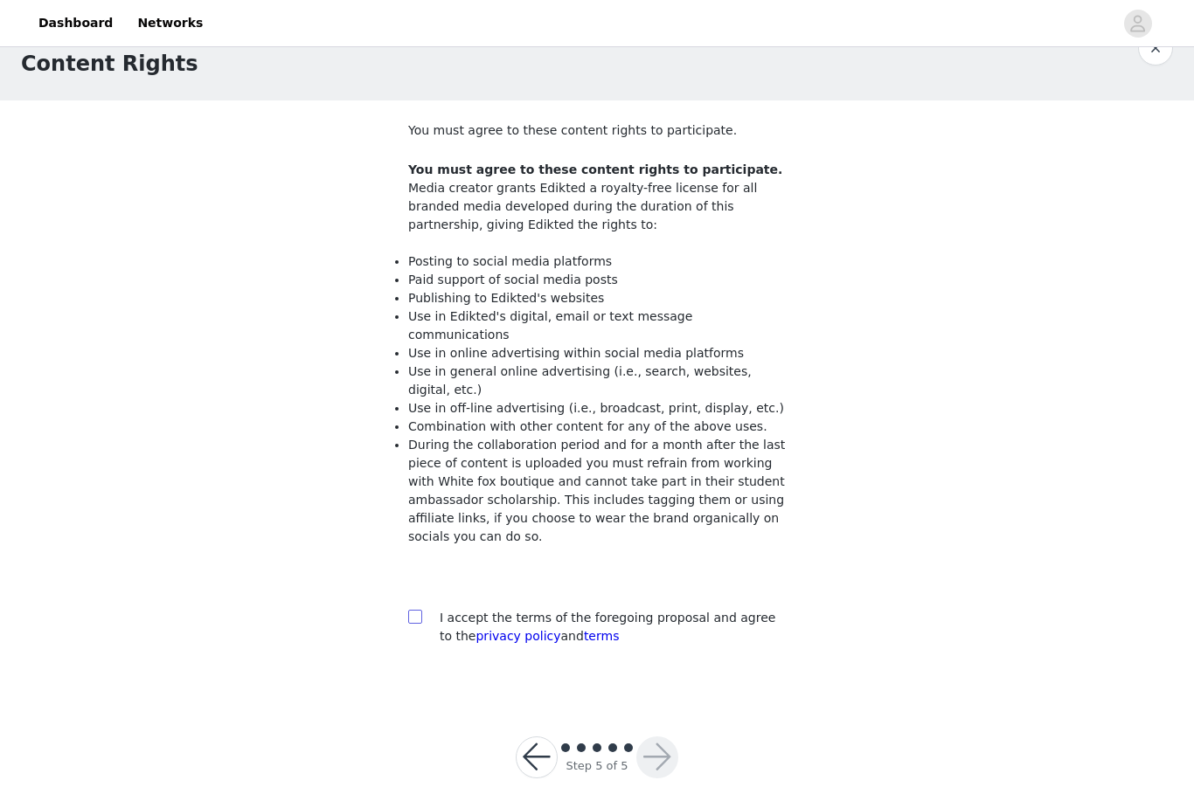
click at [415, 610] on input "checkbox" at bounding box center [414, 616] width 12 height 12
checkbox input "true"
click at [592, 737] on button "button" at bounding box center [657, 758] width 42 height 42
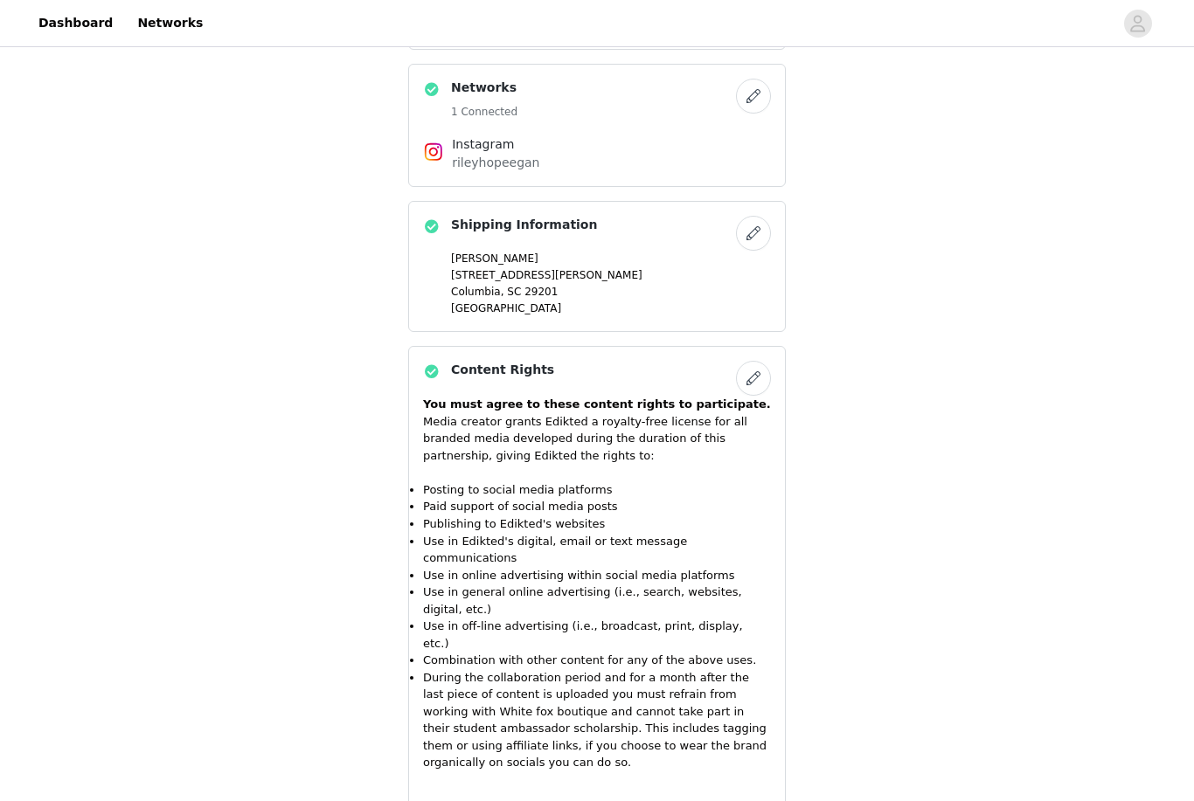
scroll to position [1325, 0]
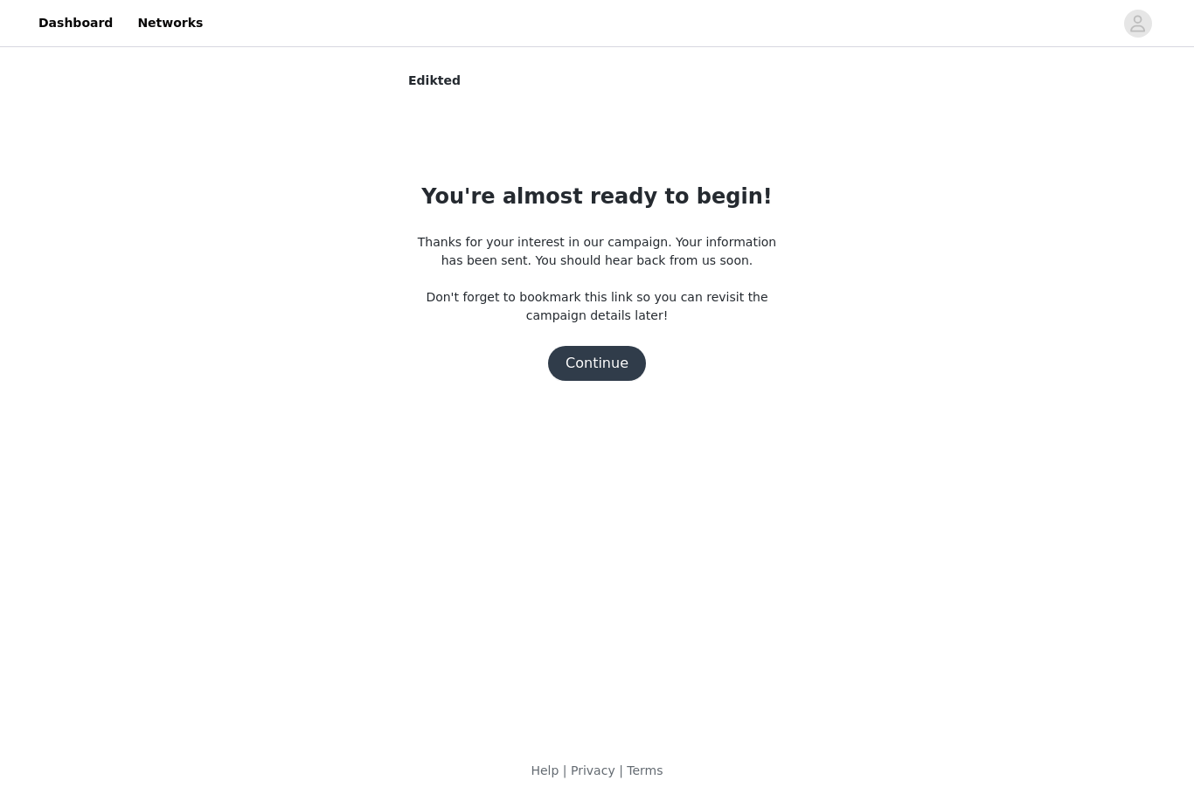
click at [592, 366] on button "Continue" at bounding box center [597, 363] width 98 height 35
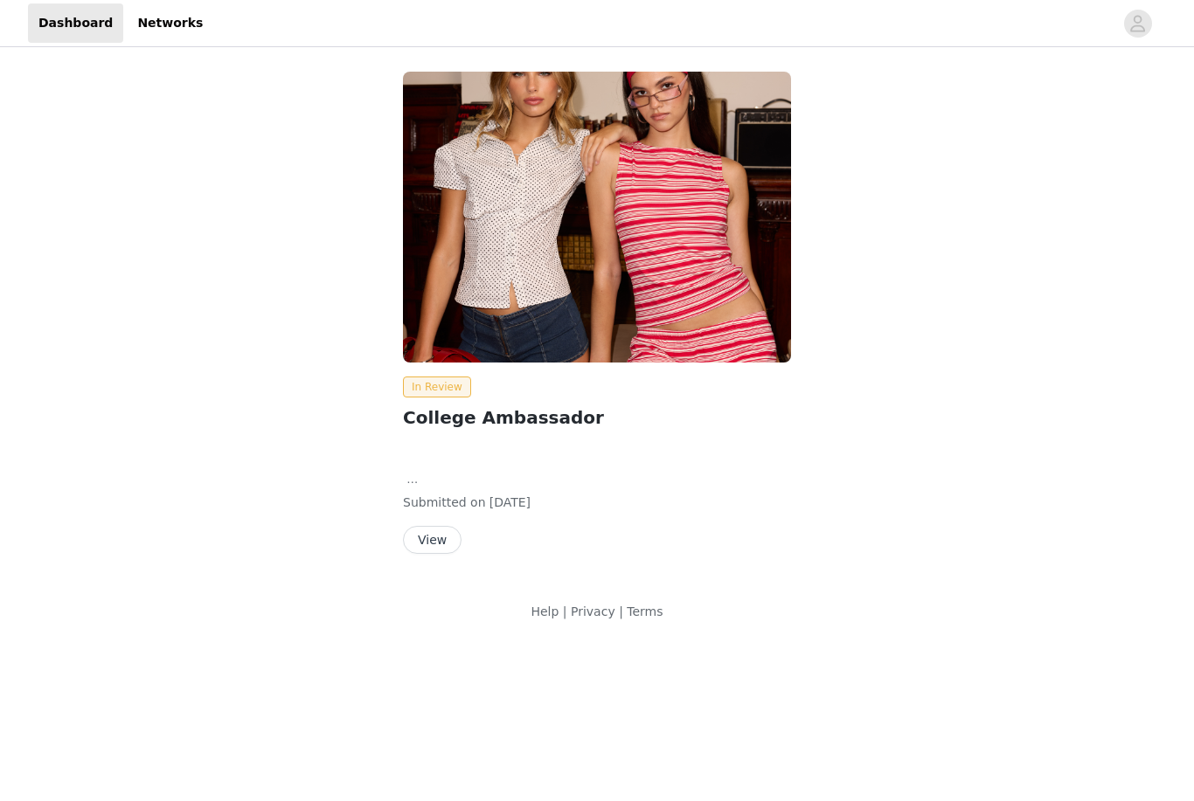
click at [435, 546] on button "View" at bounding box center [432, 540] width 59 height 28
